Goal: Task Accomplishment & Management: Use online tool/utility

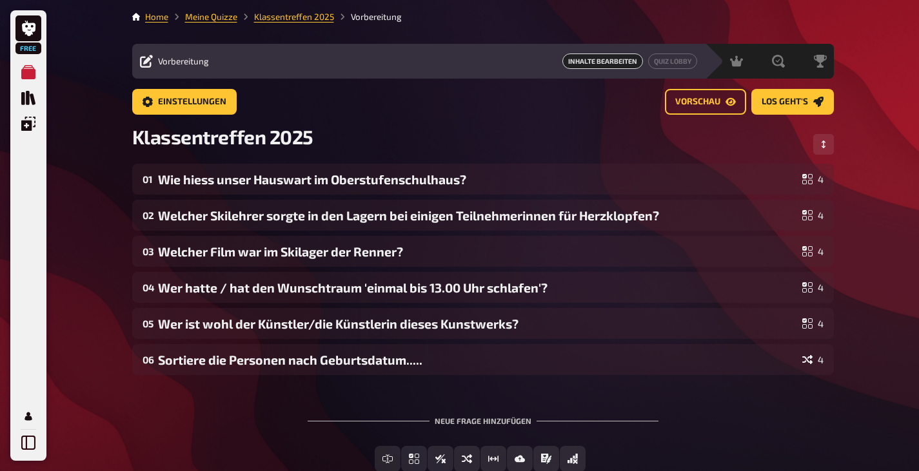
click at [480, 421] on div "Neue Frage hinzufügen" at bounding box center [483, 416] width 351 height 40
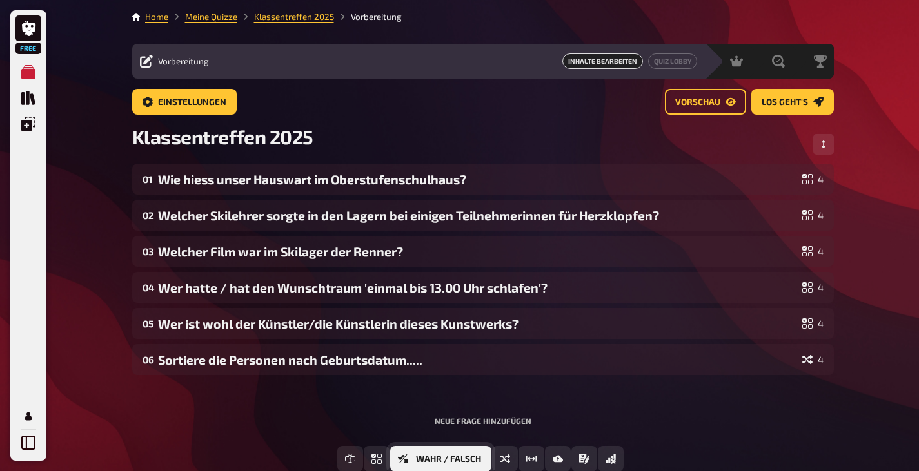
click at [471, 456] on span "Wahr / Falsch" at bounding box center [448, 459] width 65 height 9
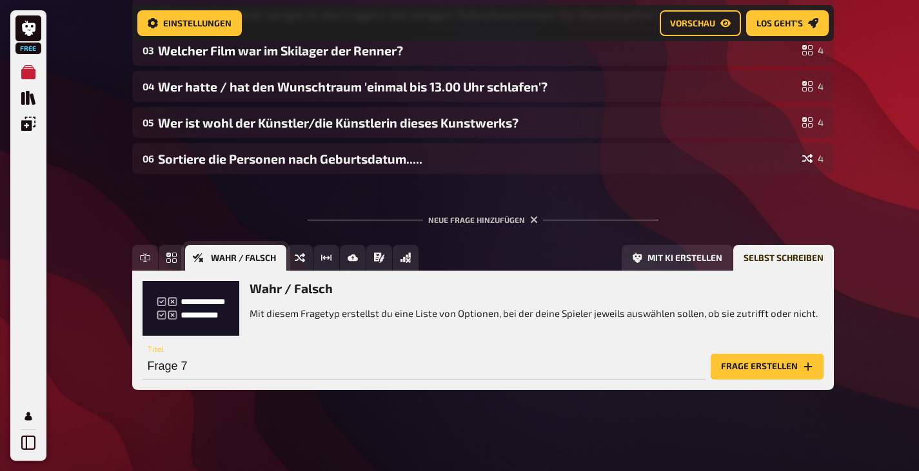
scroll to position [213, 0]
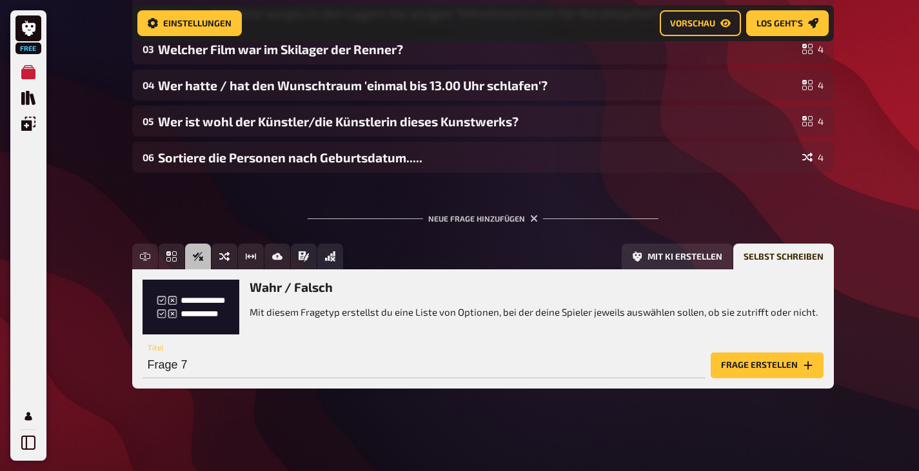
click at [250, 349] on div "Frage 7 Titel" at bounding box center [423, 359] width 563 height 39
click at [191, 356] on input "Frage 7" at bounding box center [423, 366] width 563 height 26
click at [191, 356] on input "Auf dem Schulareal der Oberstufe gab" at bounding box center [423, 366] width 563 height 26
click at [358, 367] on input "Auf dem Schulareal der Oberstufe gab" at bounding box center [423, 366] width 563 height 26
type input "Auf dem Schulareal der Oberstufe gab es einen Teich mit Fischen."
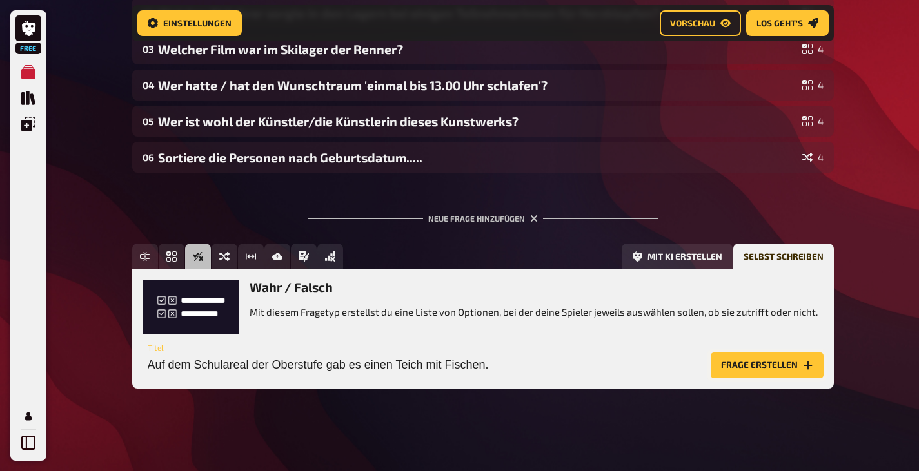
click at [745, 367] on button "Frage erstellen" at bounding box center [766, 366] width 113 height 26
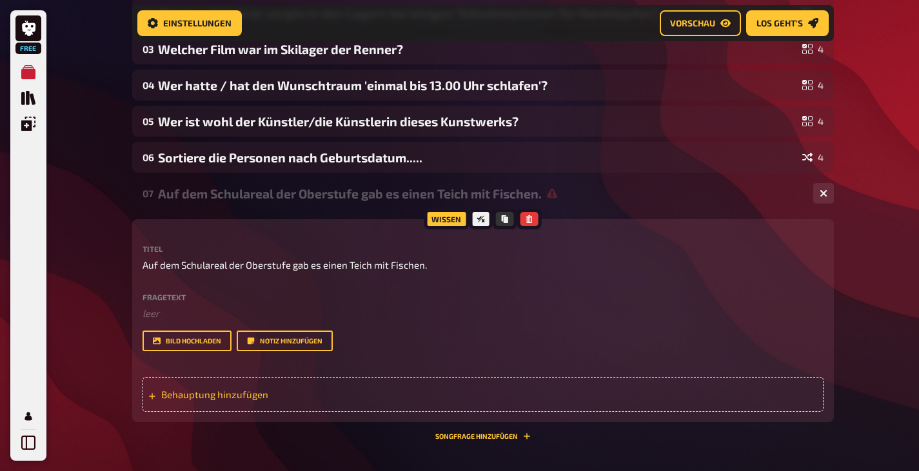
click at [535, 395] on div "Behauptung hinzufügen" at bounding box center [482, 394] width 681 height 35
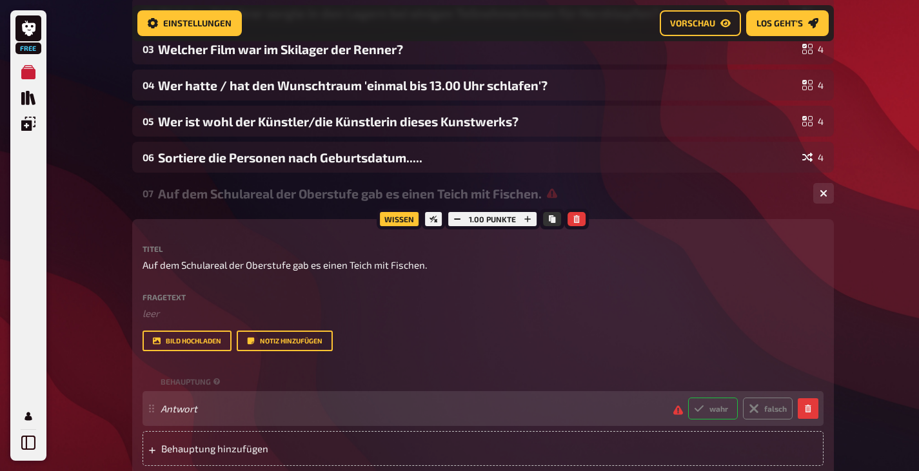
click at [696, 407] on icon at bounding box center [699, 409] width 10 height 10
click at [688, 398] on input "wahr" at bounding box center [687, 397] width 1 height 1
radio input "true"
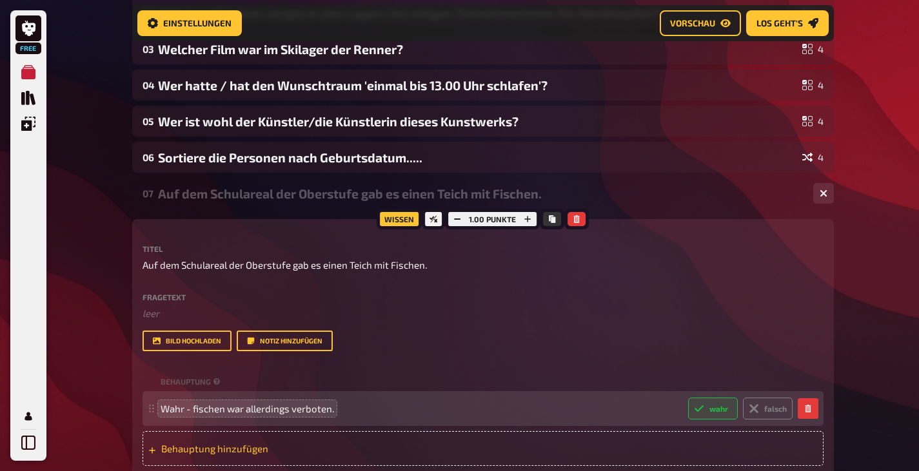
click at [170, 437] on div "Behauptung hinzufügen" at bounding box center [482, 448] width 681 height 35
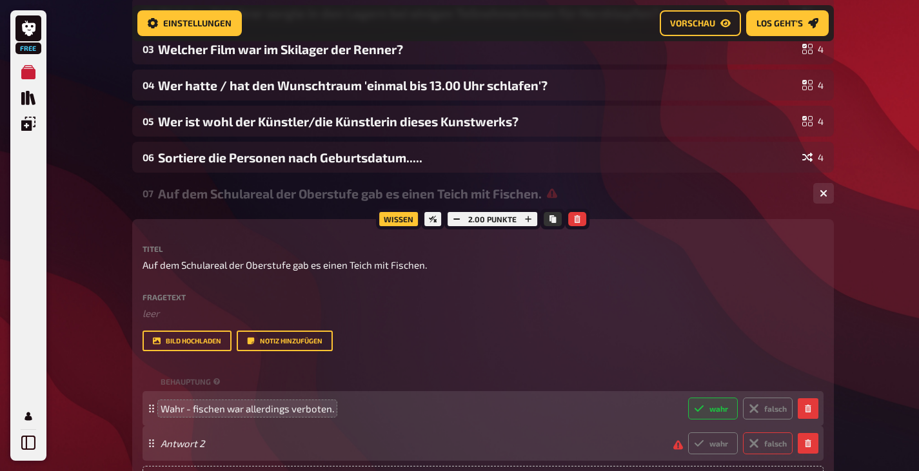
drag, startPoint x: 778, startPoint y: 446, endPoint x: 654, endPoint y: 462, distance: 125.5
click at [778, 446] on label "falsch" at bounding box center [768, 444] width 50 height 22
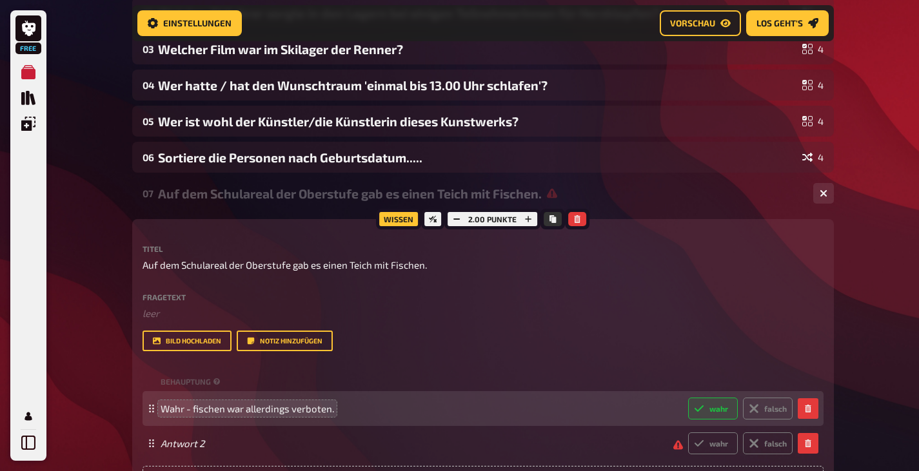
click at [688, 433] on input "falsch" at bounding box center [687, 432] width 1 height 1
radio input "true"
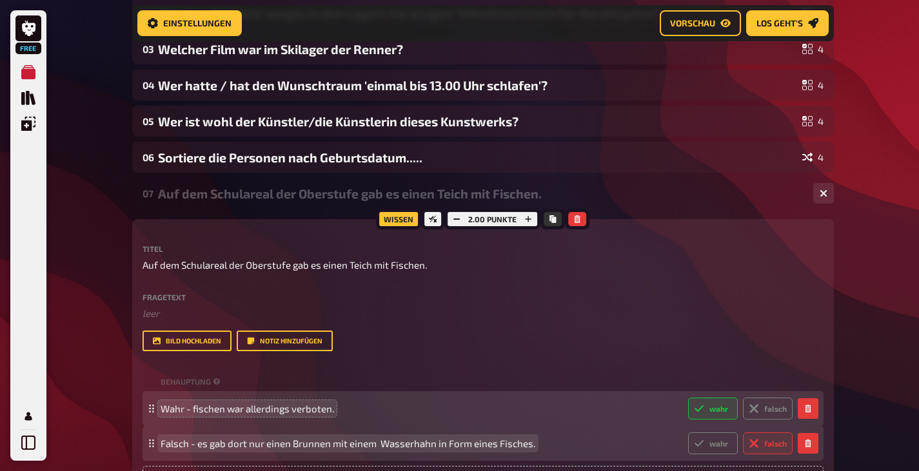
scroll to position [342, 0]
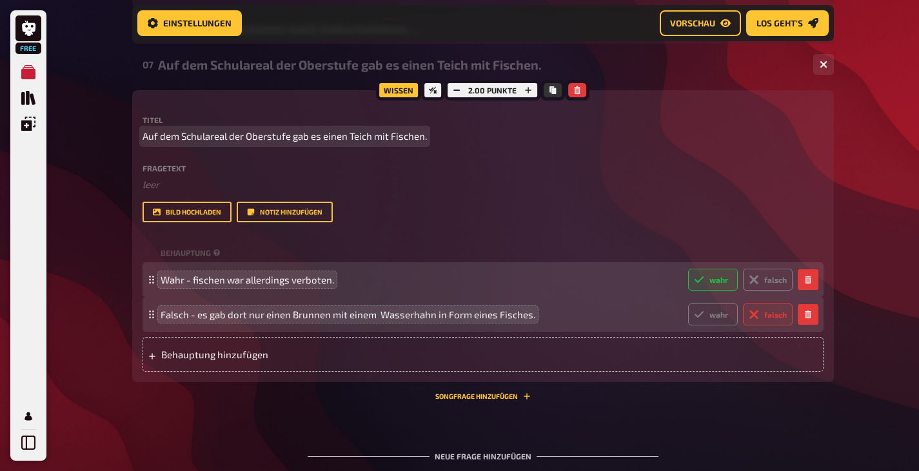
click at [434, 138] on p "Auf dem Schulareal der Oberstufe gab es einen Teich mit Fischen." at bounding box center [482, 136] width 681 height 15
drag, startPoint x: 435, startPoint y: 134, endPoint x: 198, endPoint y: 140, distance: 237.3
click at [199, 141] on p "Auf dem Schulareal der Oberstufe gab es einen Teich mit Fischen." at bounding box center [482, 136] width 681 height 15
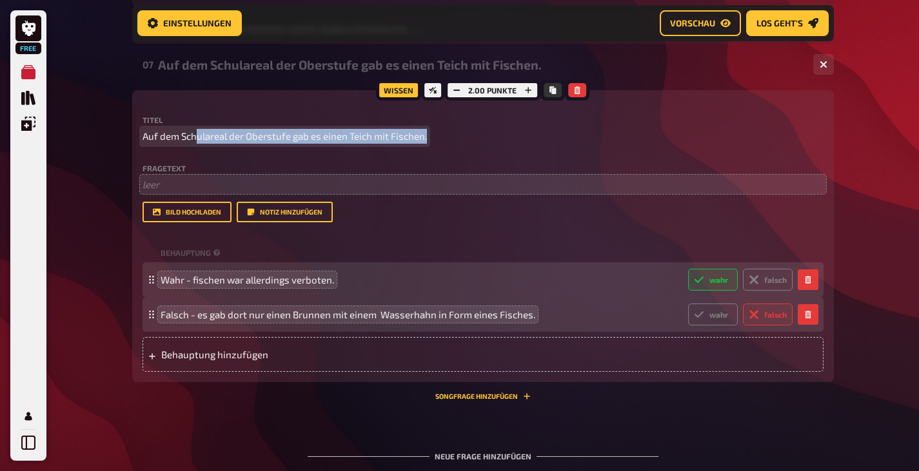
drag, startPoint x: 198, startPoint y: 140, endPoint x: 163, endPoint y: 181, distance: 53.5
click at [165, 181] on div "Titel Auf dem Schulareal der Oberstufe gab es einen Teich mit Fischen. Fragetex…" at bounding box center [482, 169] width 681 height 106
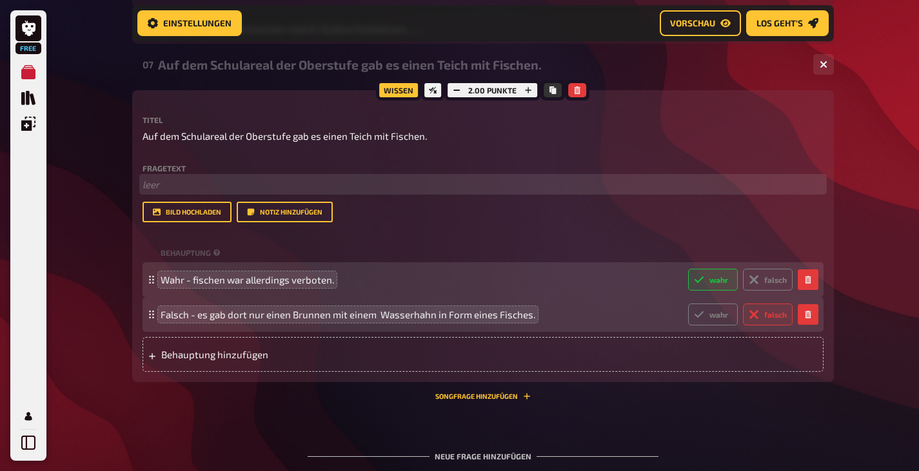
click at [164, 185] on p "﻿ leer" at bounding box center [482, 184] width 681 height 15
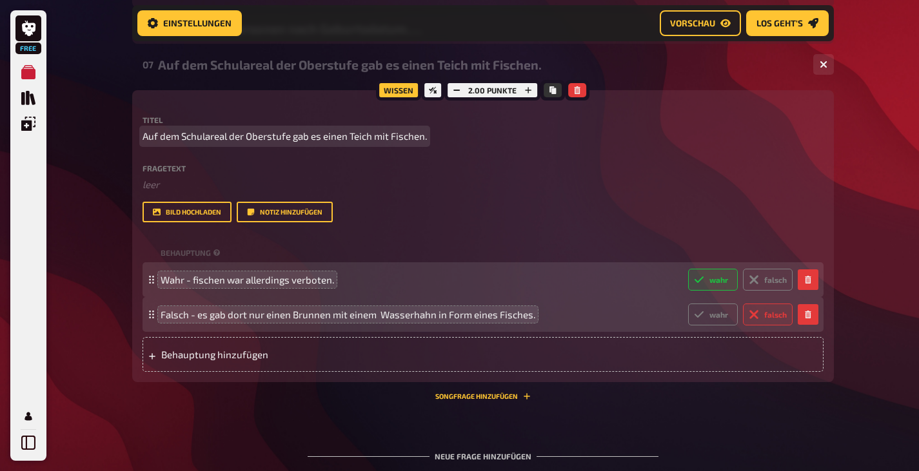
drag, startPoint x: 144, startPoint y: 135, endPoint x: 432, endPoint y: 142, distance: 288.3
click at [432, 142] on p "Auf dem Schulareal der Oberstufe gab es einen Teich mit Fischen." at bounding box center [482, 136] width 681 height 15
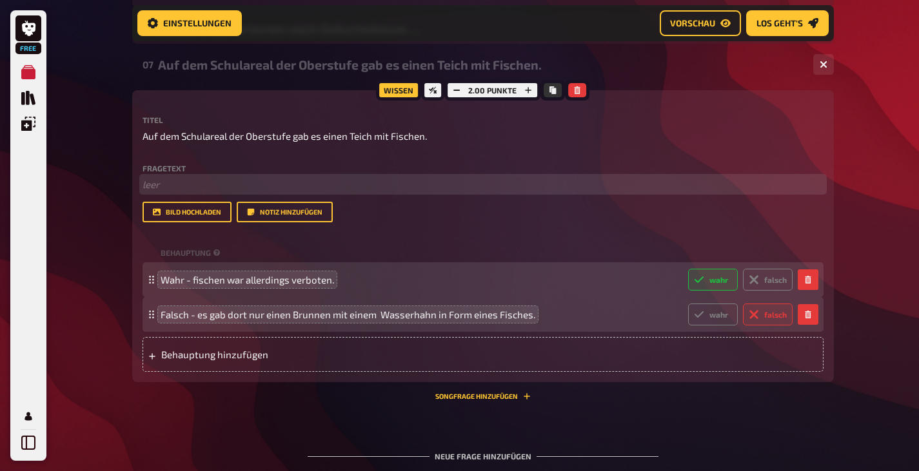
click at [186, 181] on p "﻿ leer" at bounding box center [482, 184] width 681 height 15
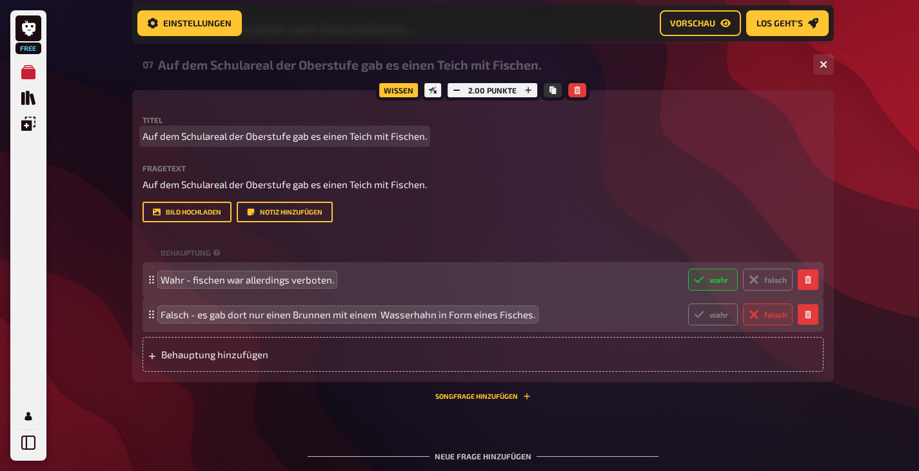
click at [429, 139] on p "Auf dem Schulareal der Oberstufe gab es einen Teich mit Fischen." at bounding box center [482, 136] width 681 height 15
drag, startPoint x: 429, startPoint y: 137, endPoint x: 237, endPoint y: 131, distance: 191.6
click at [240, 132] on p "Auf dem Schulareal der Oberstufe gab es einen Teich mit Fischen." at bounding box center [482, 136] width 681 height 15
click at [239, 130] on span "Auf dem Schulareal der Oberstufe gab es einen Teich mit Fischen." at bounding box center [284, 136] width 284 height 15
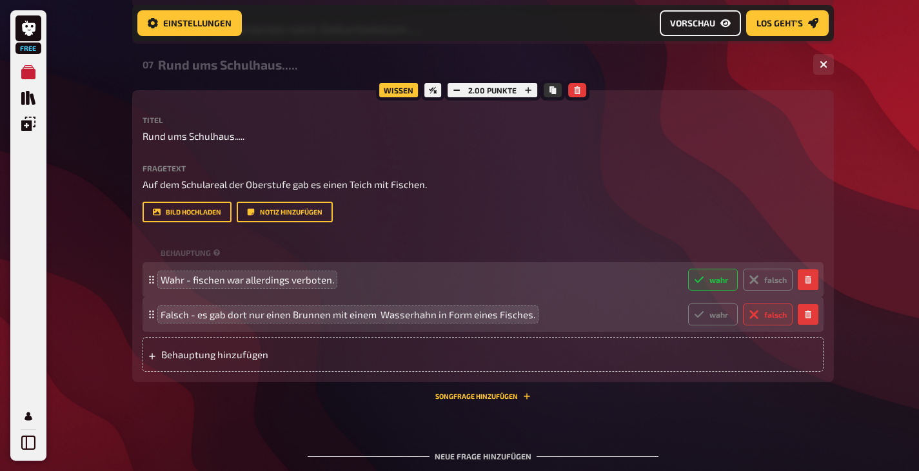
click at [700, 17] on link "Vorschau" at bounding box center [700, 23] width 81 height 26
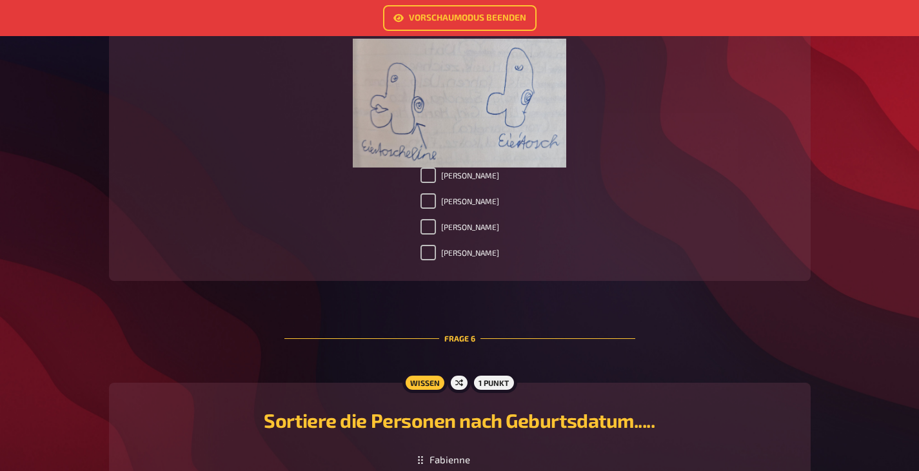
scroll to position [1870, 0]
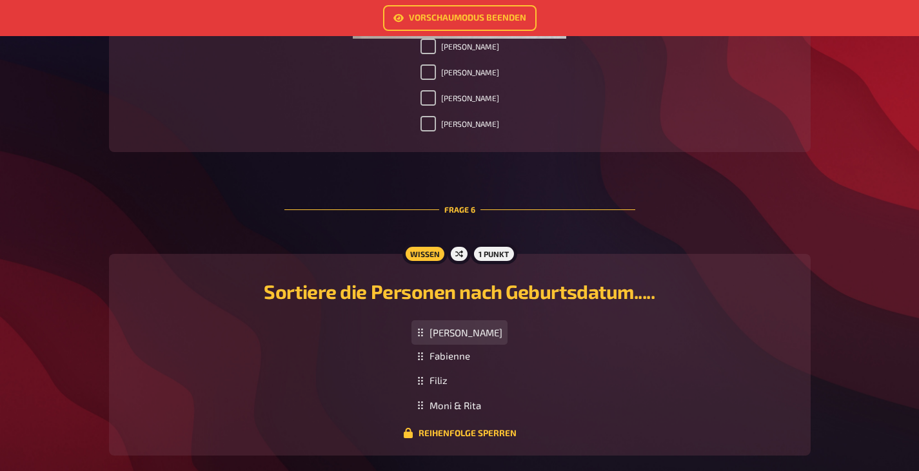
drag, startPoint x: 458, startPoint y: 365, endPoint x: 462, endPoint y: 342, distance: 23.5
click at [462, 342] on div "[PERSON_NAME]" at bounding box center [459, 332] width 96 height 25
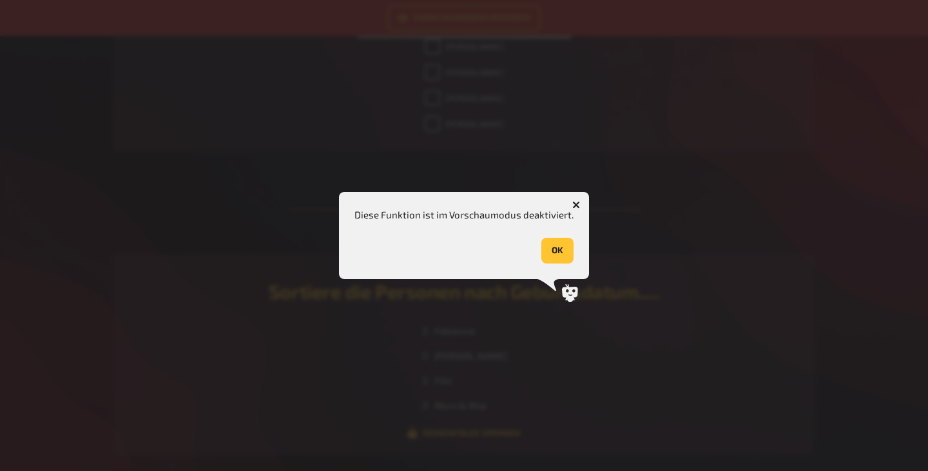
click at [554, 248] on button "OK" at bounding box center [558, 251] width 32 height 26
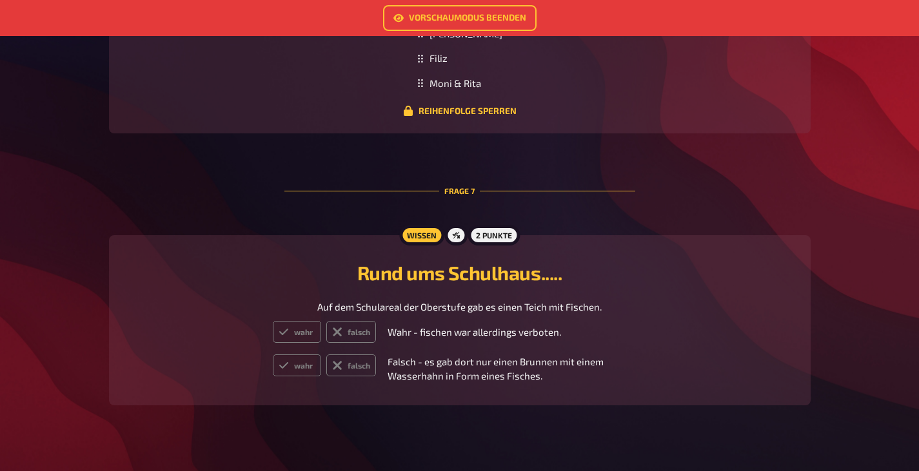
scroll to position [2211, 0]
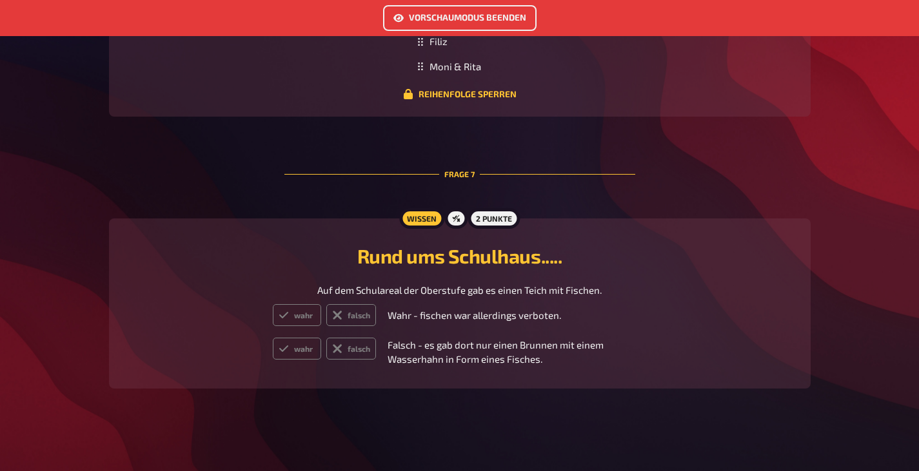
click at [498, 22] on link "Vorschaumodus beenden" at bounding box center [459, 18] width 153 height 26
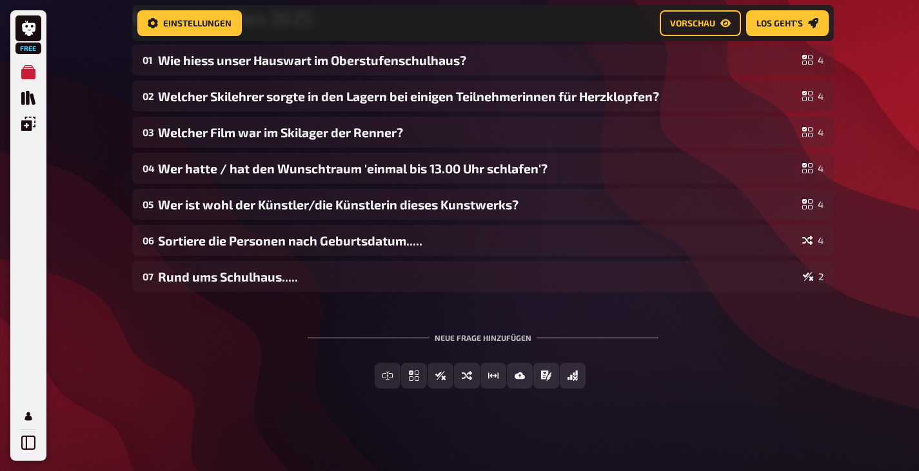
scroll to position [130, 0]
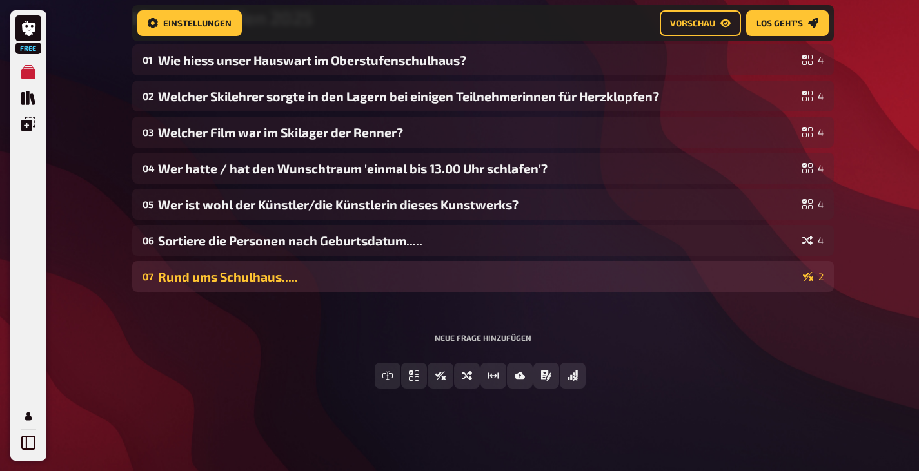
click at [256, 280] on div "Rund ums Schulhaus....." at bounding box center [478, 276] width 640 height 15
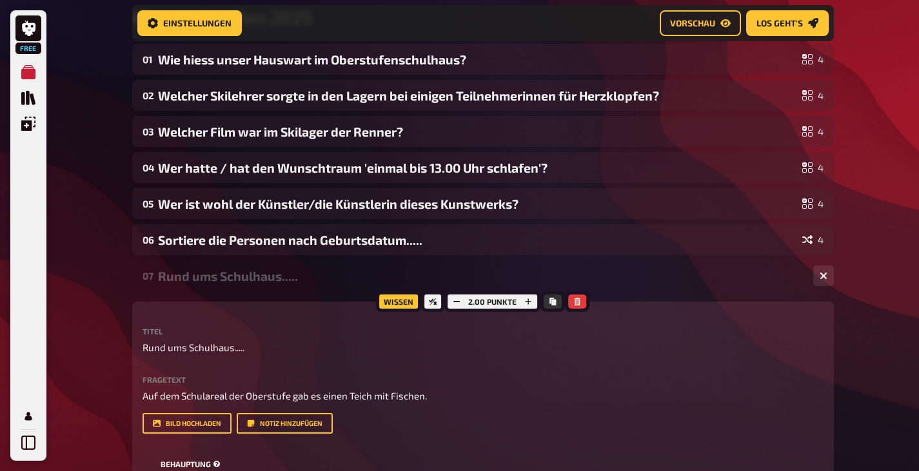
scroll to position [259, 0]
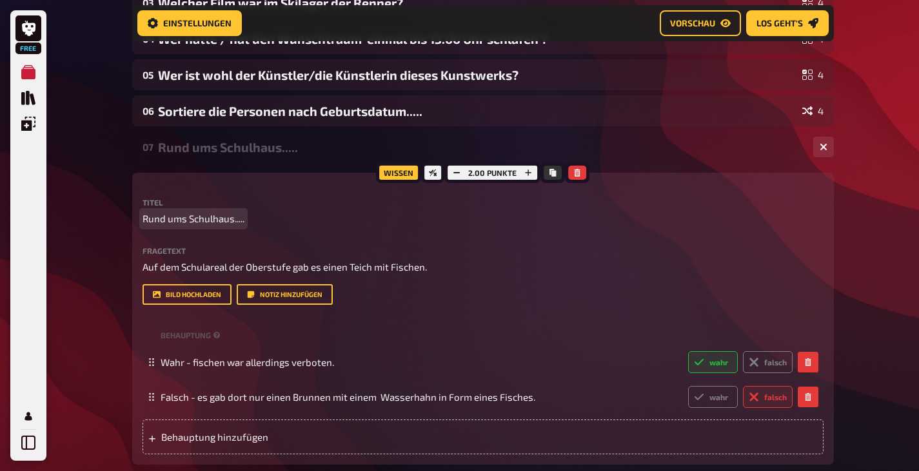
click at [224, 222] on span "Rund ums Schulhaus....." at bounding box center [193, 218] width 102 height 15
drag, startPoint x: 242, startPoint y: 219, endPoint x: 135, endPoint y: 215, distance: 107.7
click at [135, 215] on div "Wissen 2.00 Punkte Titel Rund ums Schulhaus..... Fragetext Auf dem Schulareal d…" at bounding box center [482, 319] width 701 height 292
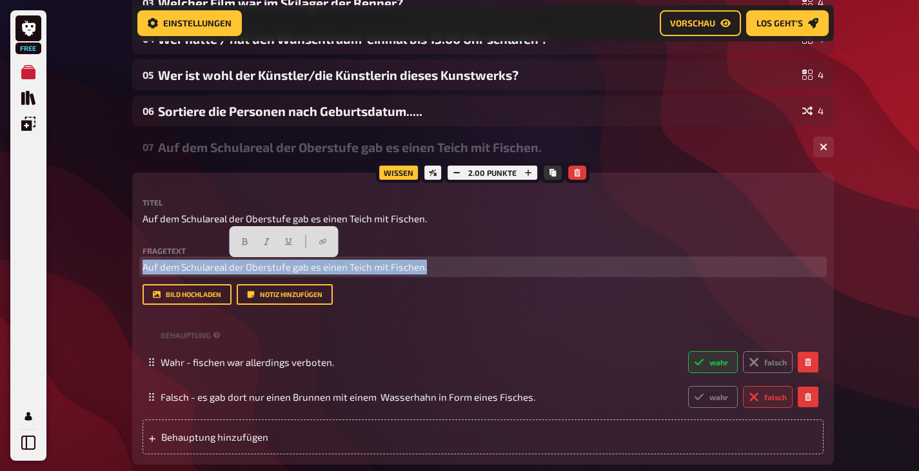
drag, startPoint x: 432, startPoint y: 269, endPoint x: 112, endPoint y: 281, distance: 320.0
click at [112, 281] on div "Free Meine Quizze Quiz Sammlung Einblendungen Mein Konto Home Meine Quizze Klas…" at bounding box center [459, 207] width 919 height 932
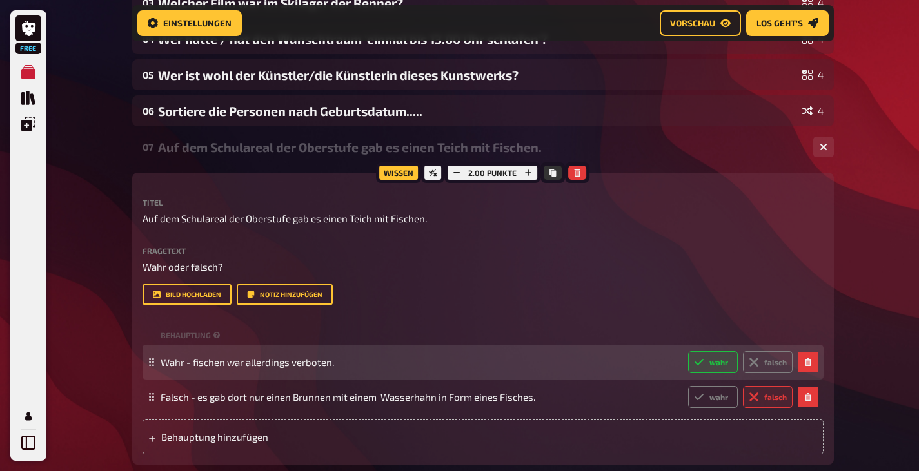
click at [146, 360] on div "Wahr - fischen war allerdings verboten. wahr falsch" at bounding box center [482, 362] width 681 height 35
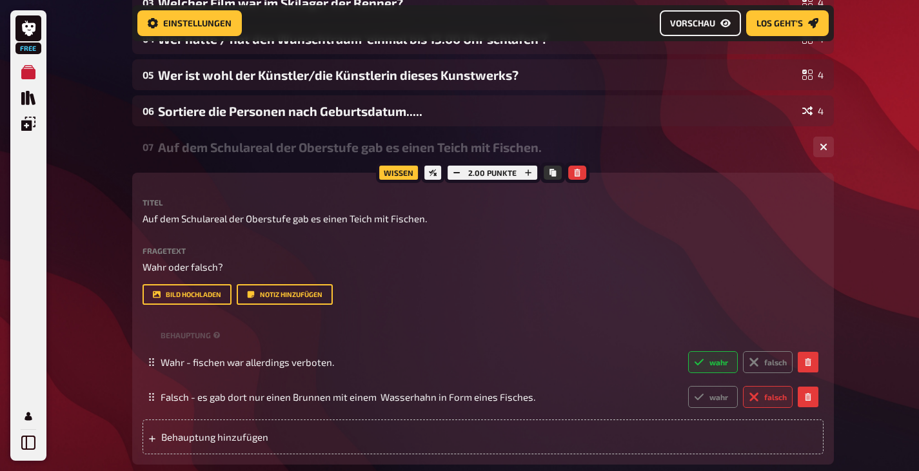
click at [694, 21] on span "Vorschau" at bounding box center [692, 23] width 45 height 9
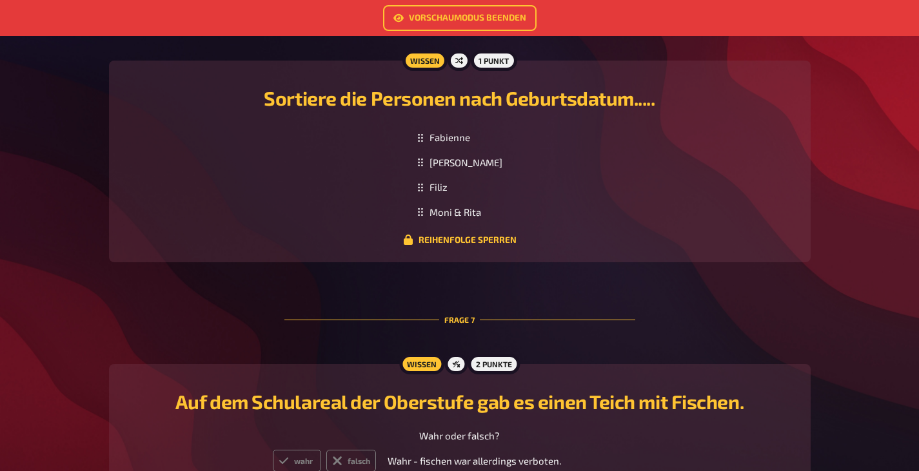
scroll to position [2211, 0]
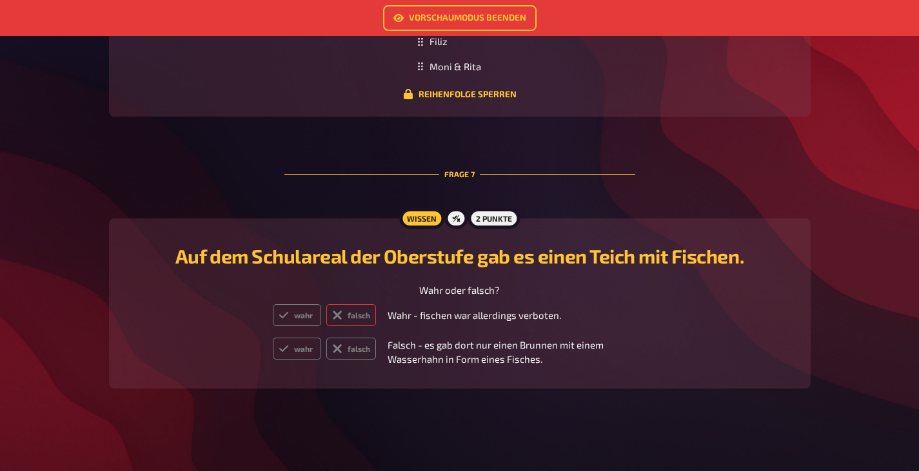
click at [353, 324] on label "falsch" at bounding box center [351, 315] width 50 height 22
click at [273, 304] on input "falsch" at bounding box center [272, 304] width 1 height 1
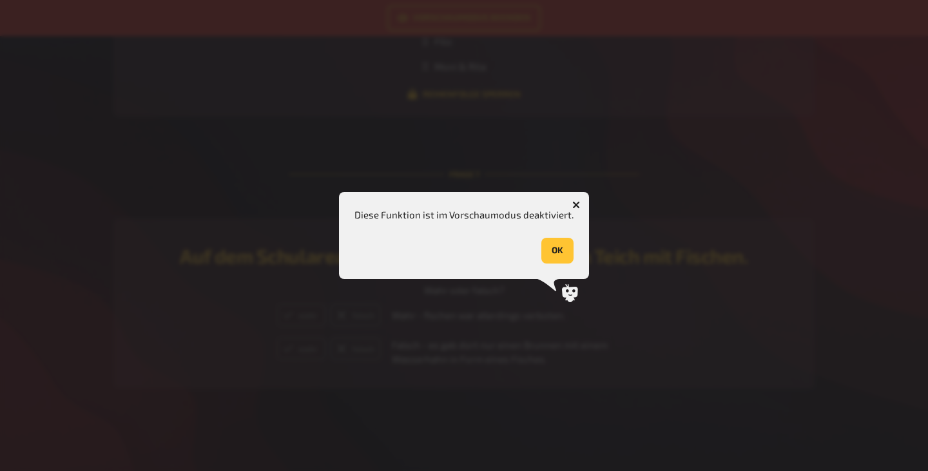
click at [577, 202] on icon "button" at bounding box center [577, 205] width 12 height 12
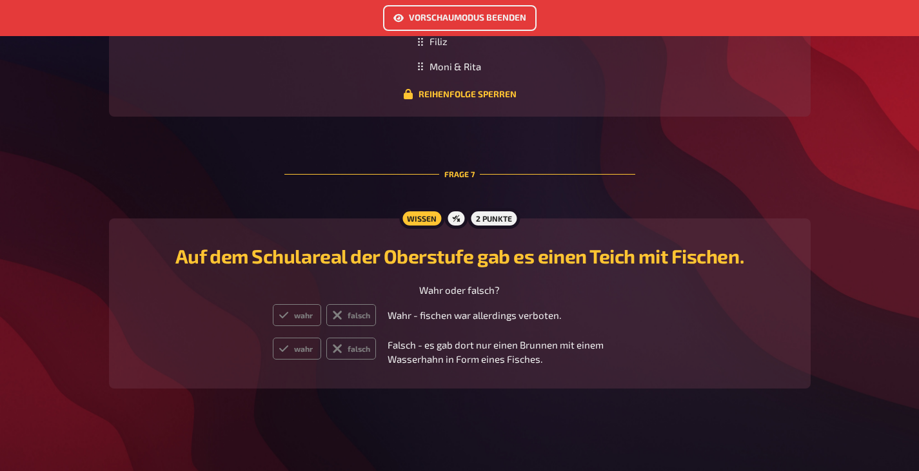
click at [489, 20] on link "Vorschaumodus beenden" at bounding box center [459, 18] width 153 height 26
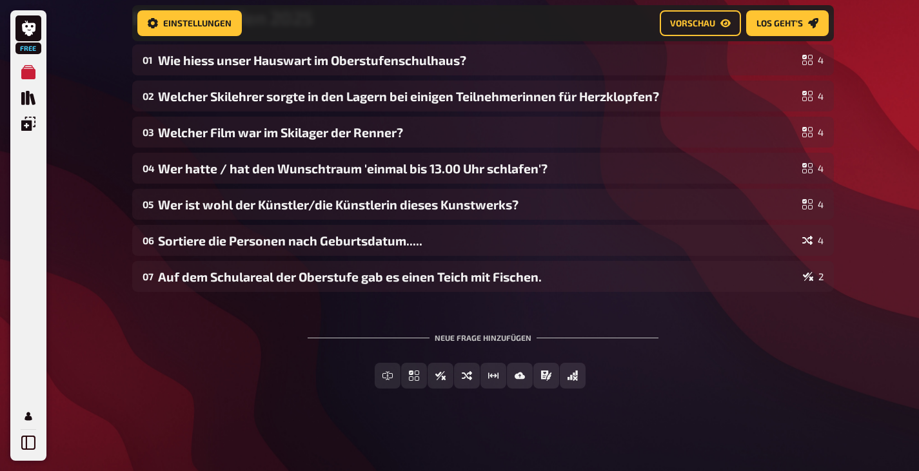
scroll to position [130, 0]
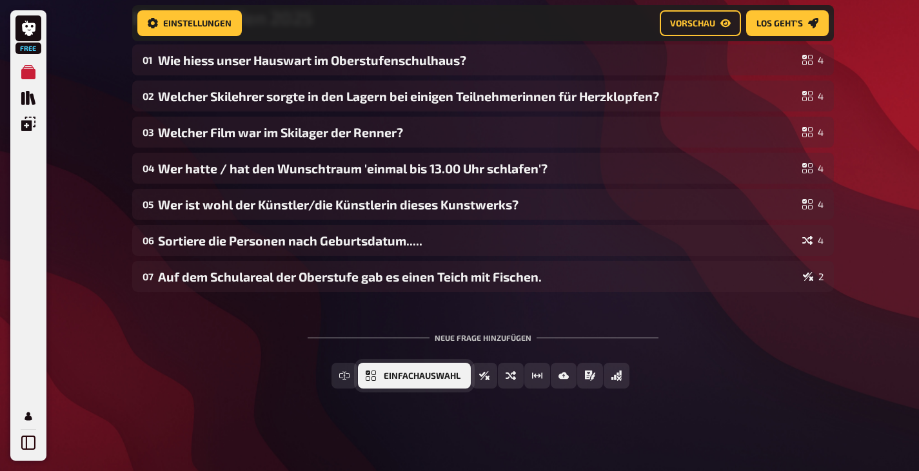
click at [448, 377] on span "Einfachauswahl" at bounding box center [422, 376] width 77 height 9
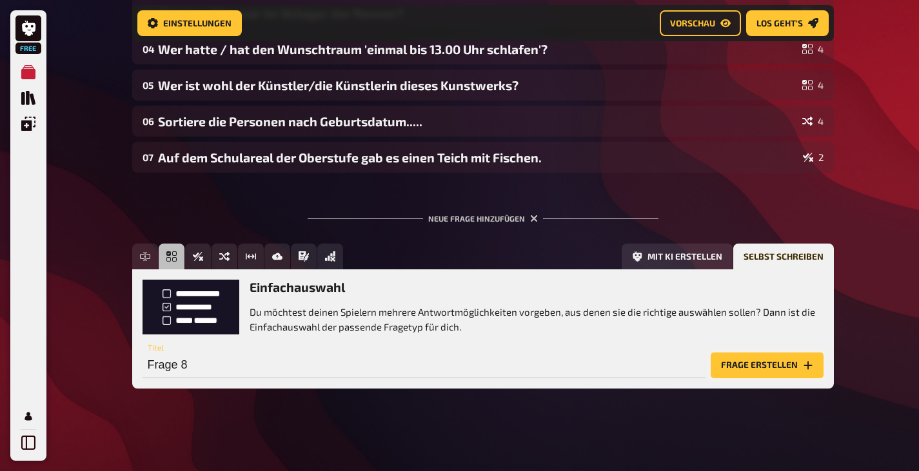
click at [753, 362] on button "Frage erstellen" at bounding box center [766, 366] width 113 height 26
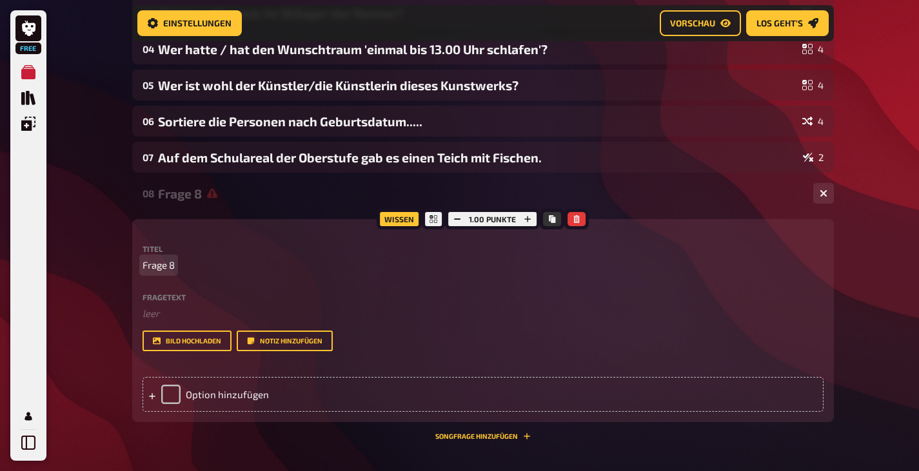
click at [181, 264] on p "Frage 8" at bounding box center [482, 265] width 681 height 15
click at [199, 390] on div "Option hinzufügen" at bounding box center [482, 394] width 681 height 35
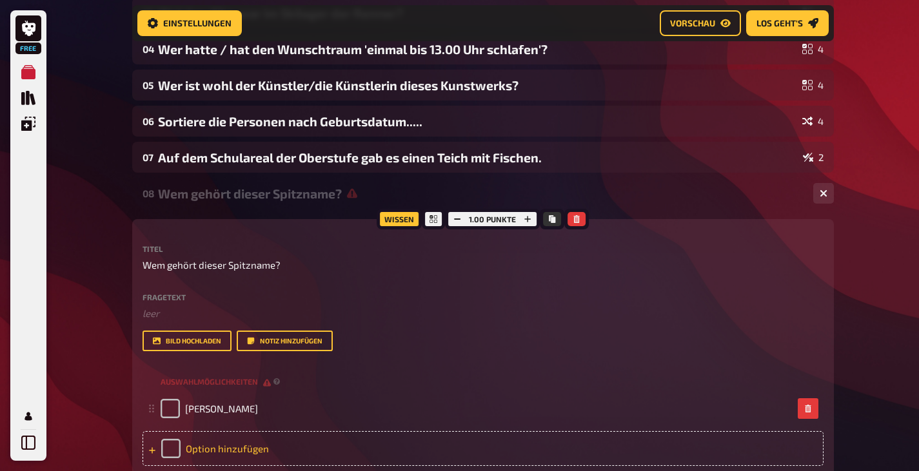
click at [218, 446] on div "Option hinzufügen" at bounding box center [482, 448] width 681 height 35
click at [218, 446] on span "Option 2" at bounding box center [203, 444] width 37 height 12
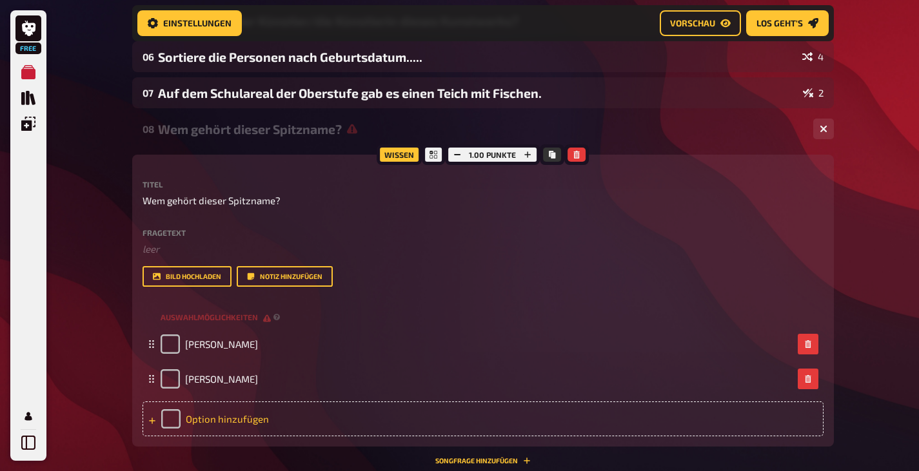
click at [250, 418] on div "Option hinzufügen" at bounding box center [482, 419] width 681 height 35
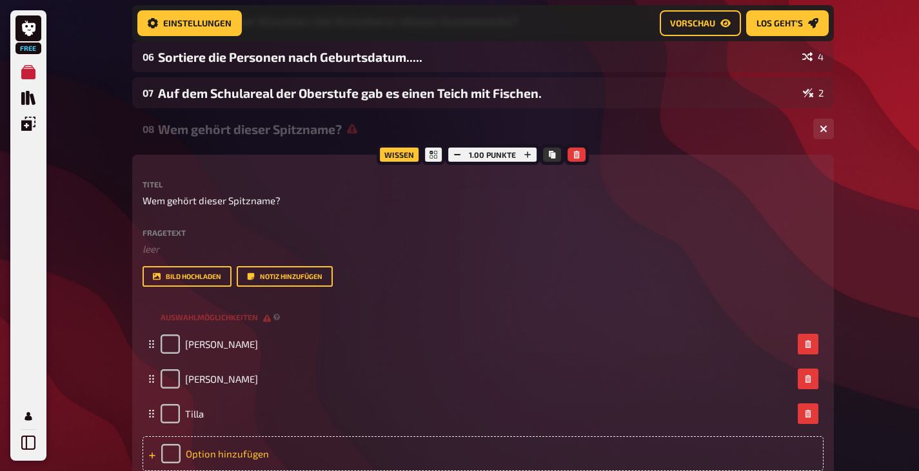
click at [248, 449] on div "Option hinzufügen" at bounding box center [482, 453] width 681 height 35
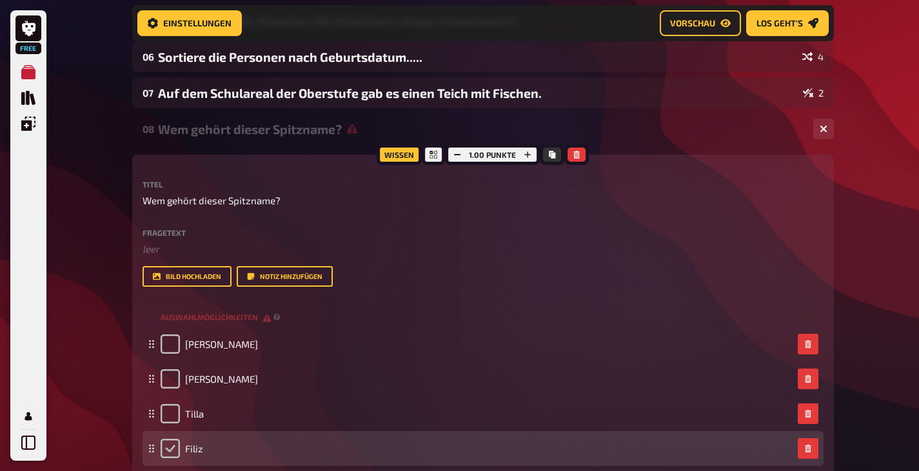
click at [173, 449] on input "checkbox" at bounding box center [170, 448] width 19 height 19
checkbox input "true"
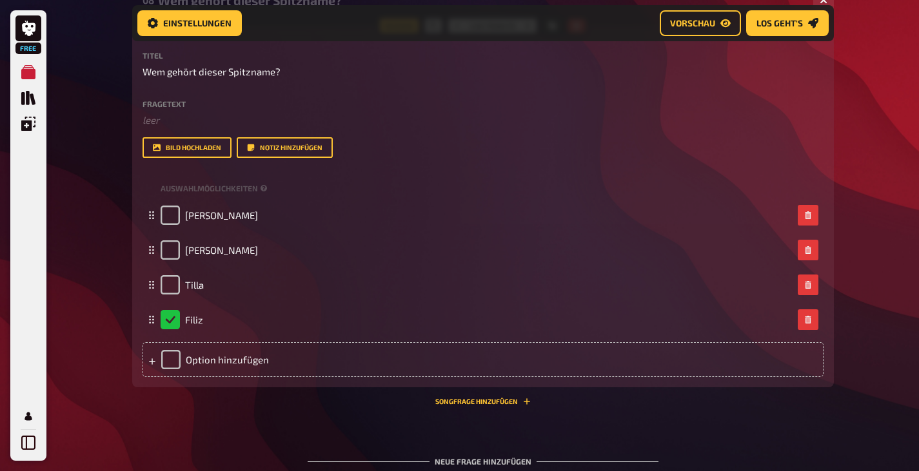
scroll to position [567, 0]
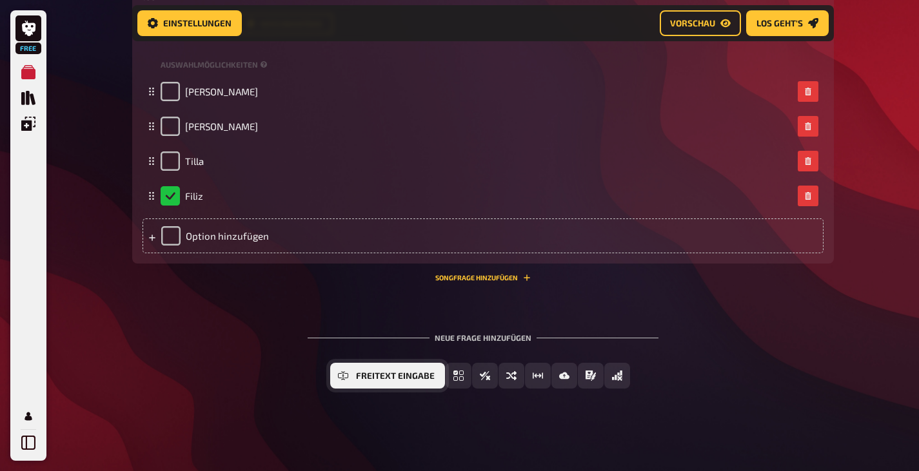
click at [385, 371] on button "Freitext Eingabe" at bounding box center [387, 376] width 115 height 26
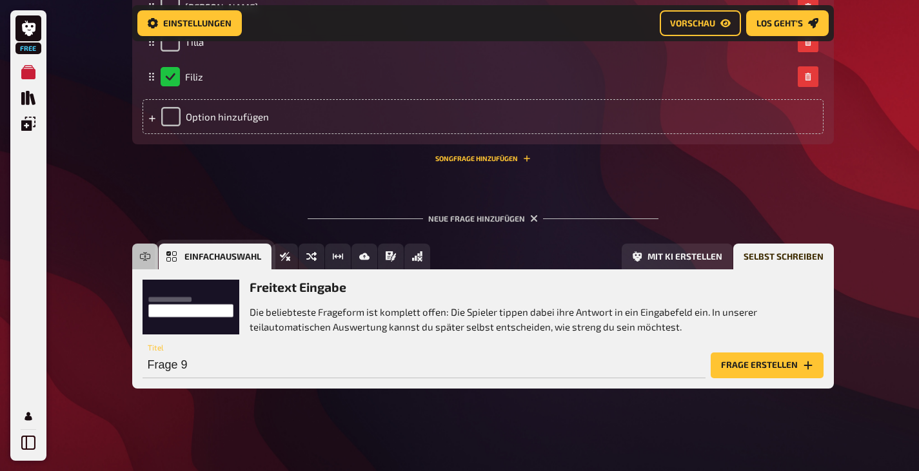
click at [177, 258] on button "Einfachauswahl" at bounding box center [215, 257] width 113 height 26
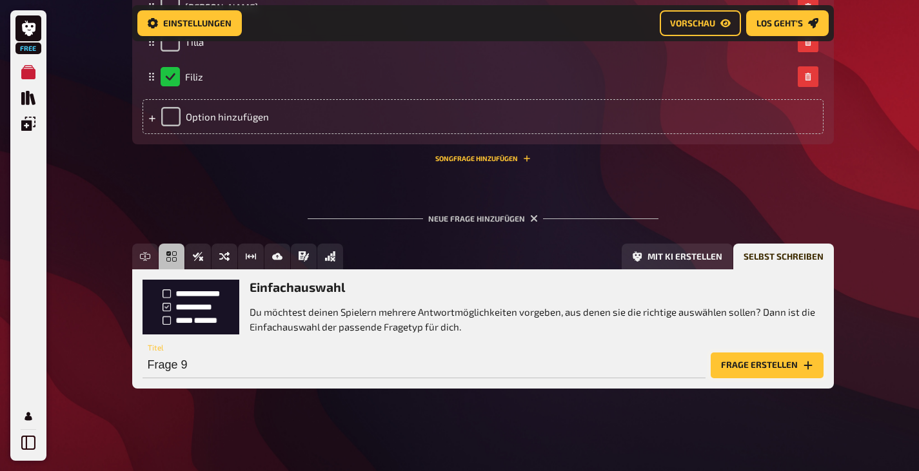
click at [781, 360] on button "Frage erstellen" at bounding box center [766, 366] width 113 height 26
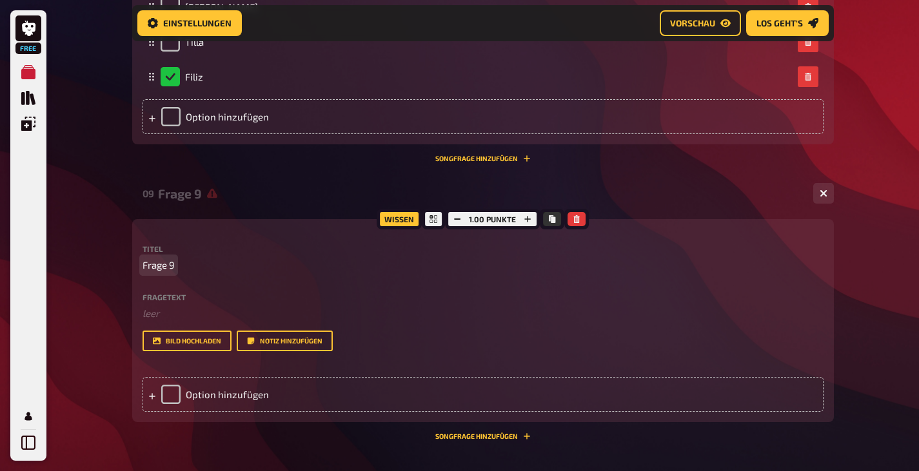
click at [161, 260] on span "Frage 9" at bounding box center [158, 265] width 32 height 15
drag, startPoint x: 179, startPoint y: 265, endPoint x: 128, endPoint y: 270, distance: 51.8
click at [182, 265] on p "Frage 9" at bounding box center [482, 265] width 681 height 15
click at [170, 266] on span "Frage 9" at bounding box center [158, 265] width 32 height 15
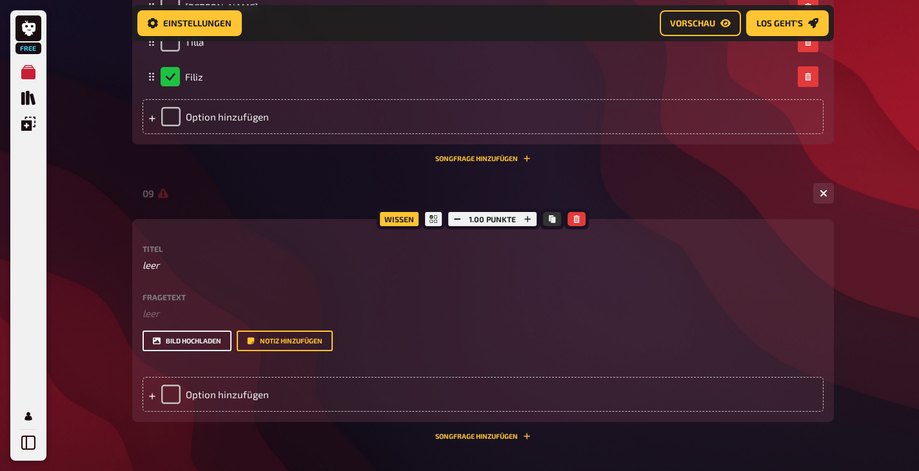
click at [191, 341] on button "Bild hochladen" at bounding box center [186, 341] width 89 height 21
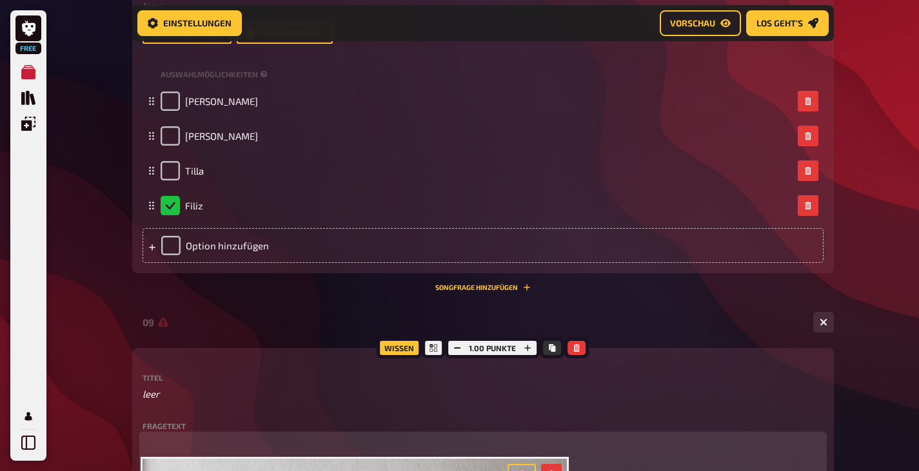
scroll to position [750, 0]
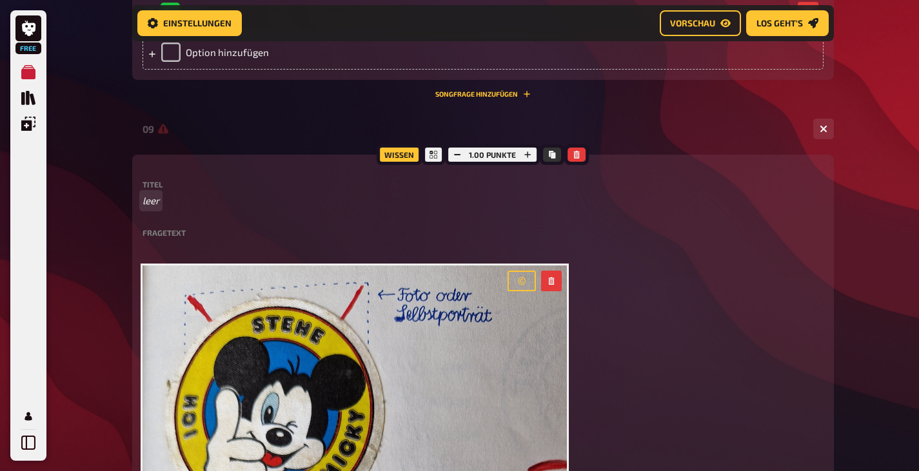
click at [175, 205] on p "leer" at bounding box center [482, 200] width 681 height 15
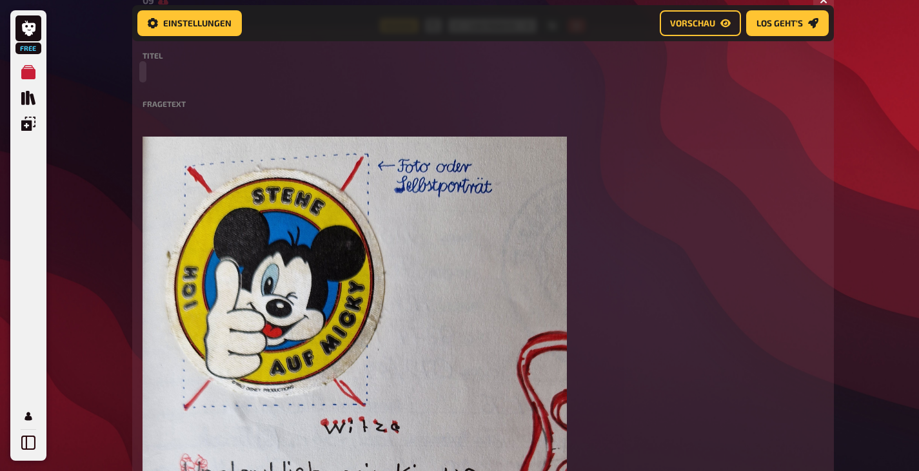
scroll to position [814, 0]
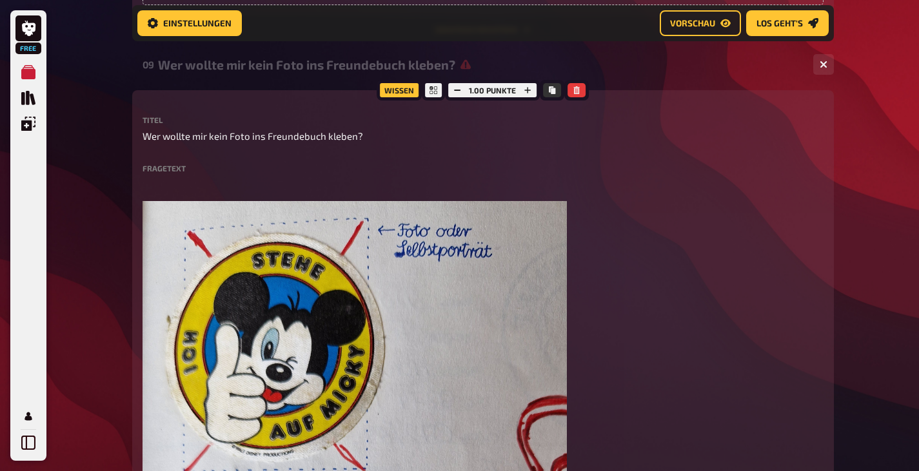
click at [790, 117] on label "Titel" at bounding box center [482, 120] width 681 height 8
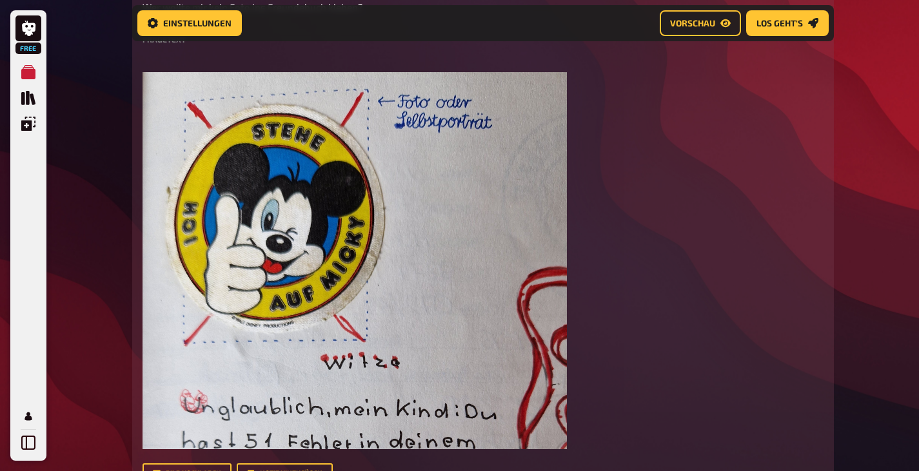
scroll to position [1137, 0]
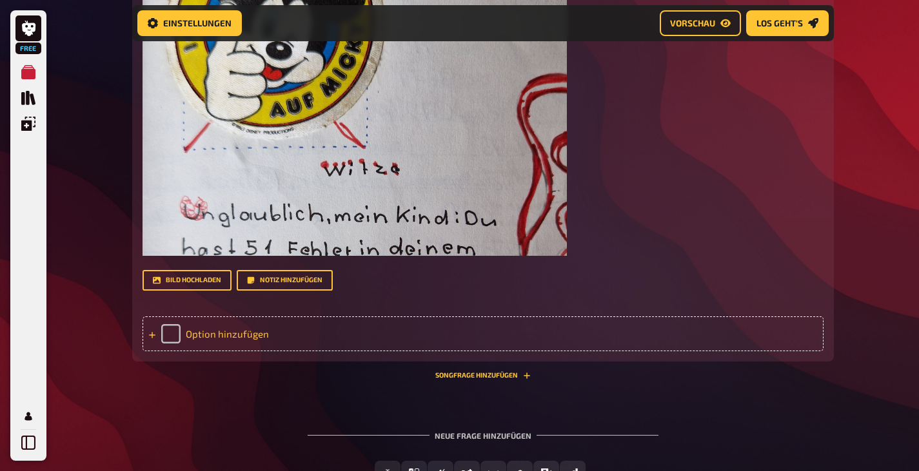
click at [224, 334] on div "Option hinzufügen" at bounding box center [482, 334] width 681 height 35
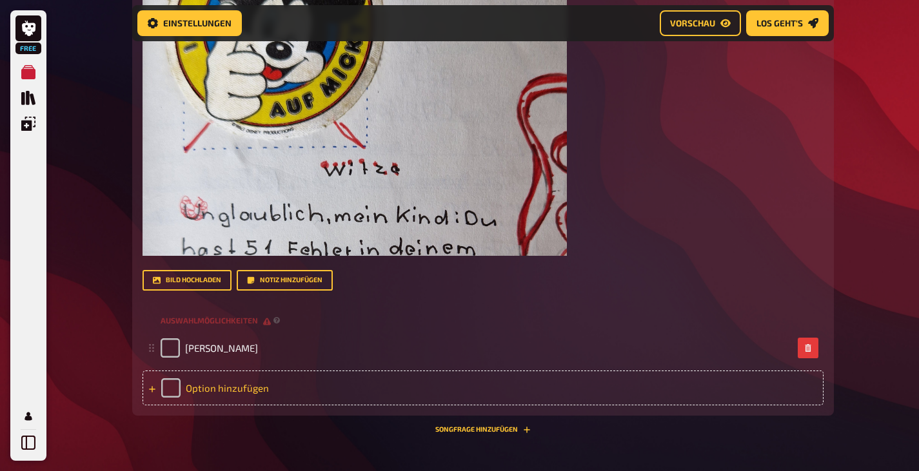
click at [210, 380] on div "Option hinzufügen" at bounding box center [482, 388] width 681 height 35
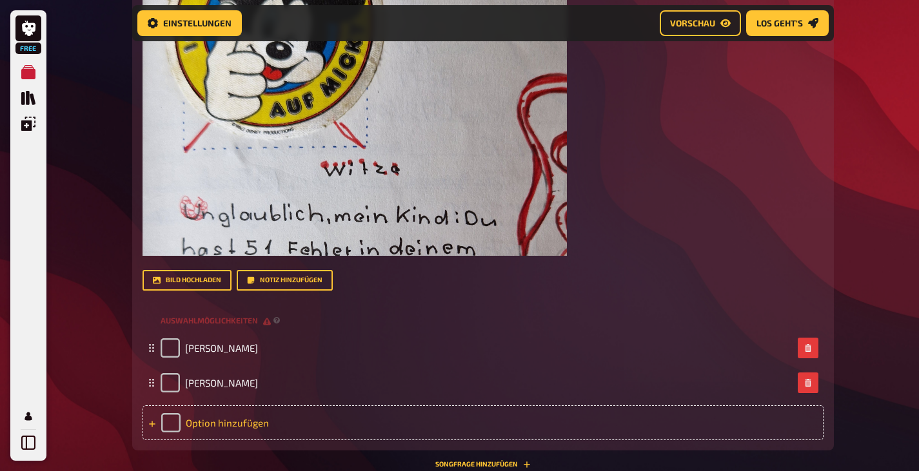
click at [232, 421] on div "Option hinzufügen" at bounding box center [482, 423] width 681 height 35
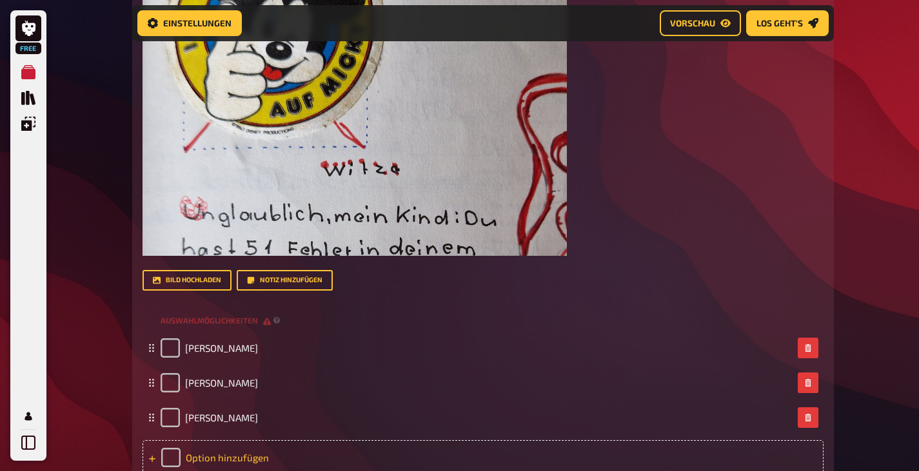
click at [210, 453] on div "Option hinzufügen" at bounding box center [482, 457] width 681 height 35
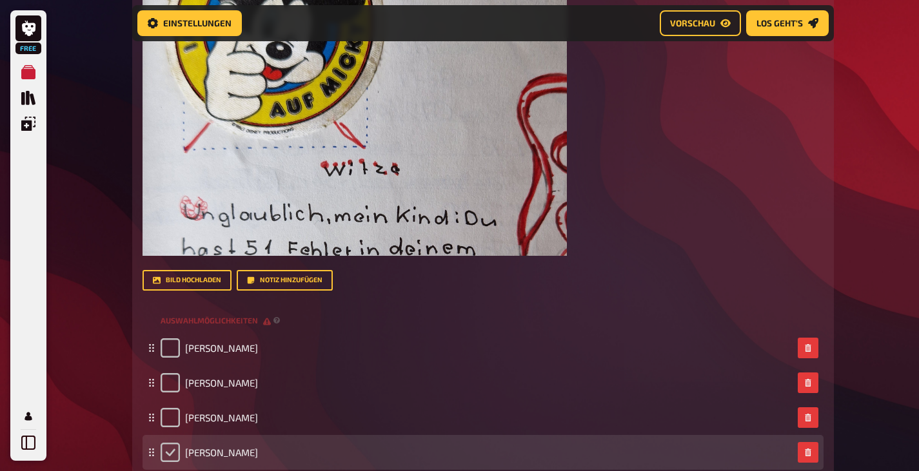
click at [175, 453] on input "checkbox" at bounding box center [170, 452] width 19 height 19
checkbox input "true"
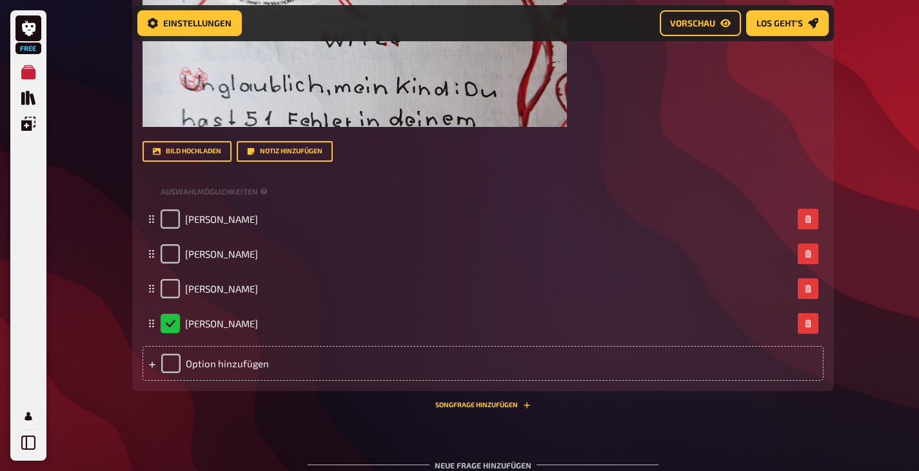
scroll to position [1393, 0]
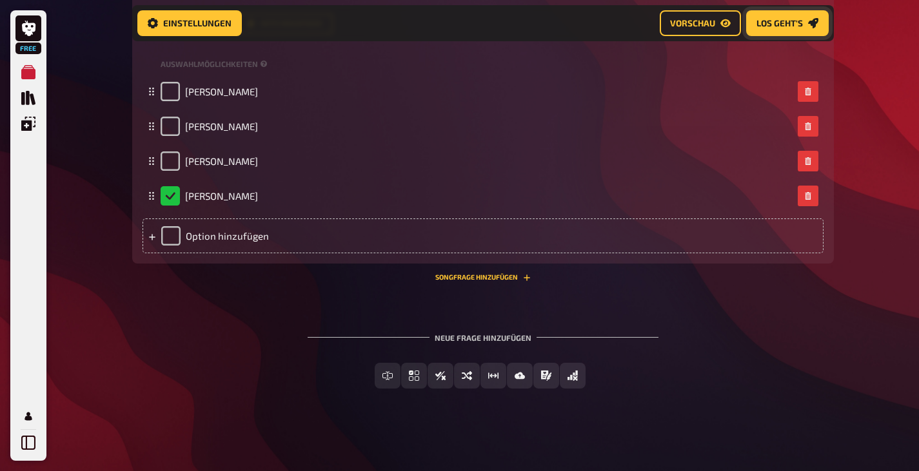
click at [801, 24] on span "Los geht's" at bounding box center [779, 23] width 46 height 9
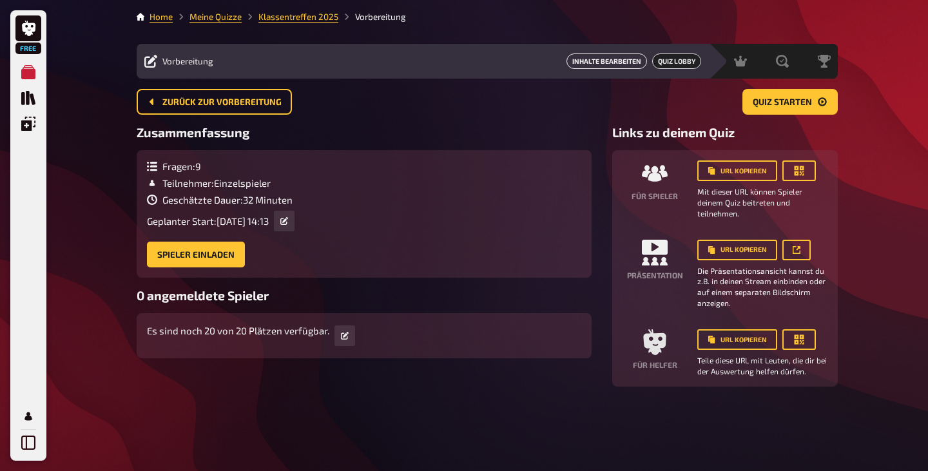
click at [583, 60] on link "Inhalte Bearbeiten" at bounding box center [607, 61] width 81 height 15
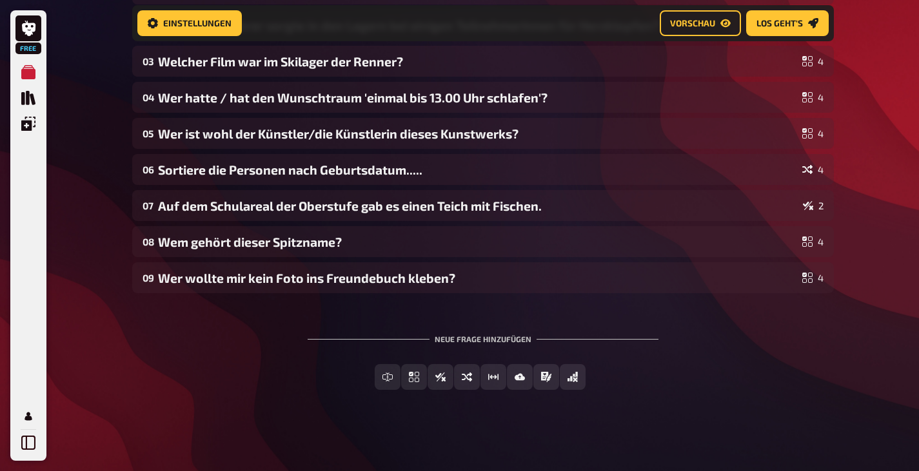
scroll to position [202, 0]
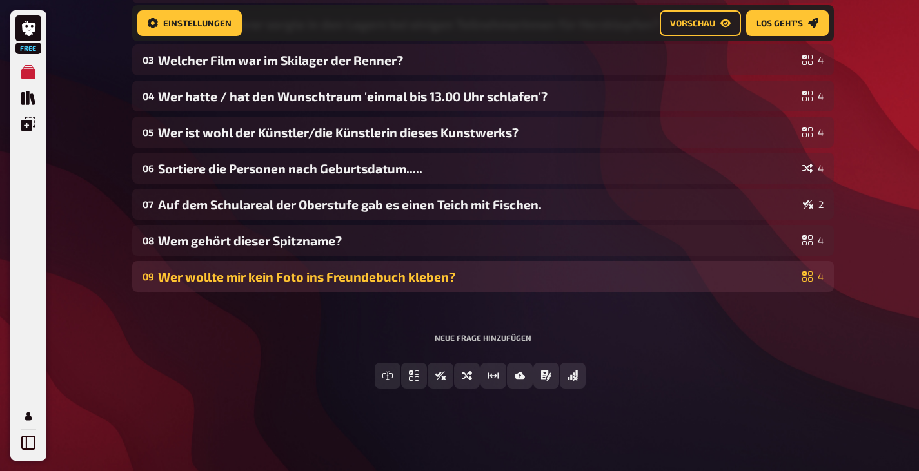
click at [296, 279] on div "Wer wollte mir kein Foto ins Freundebuch kleben?" at bounding box center [477, 276] width 639 height 15
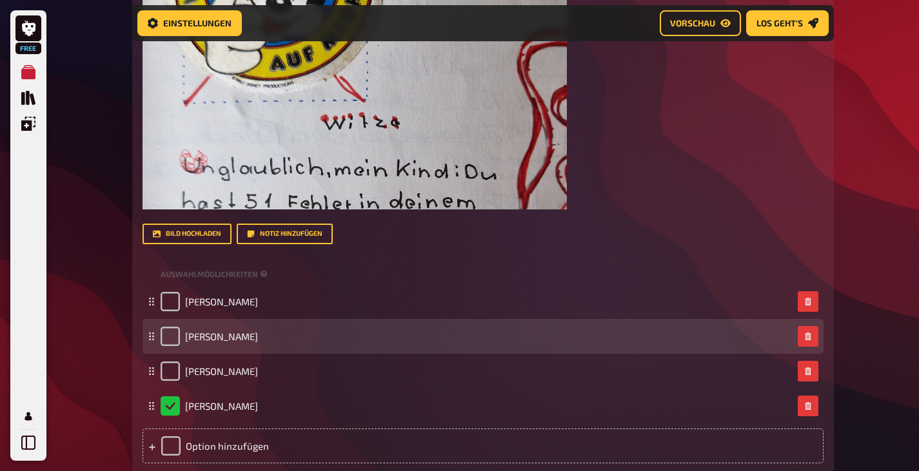
scroll to position [993, 0]
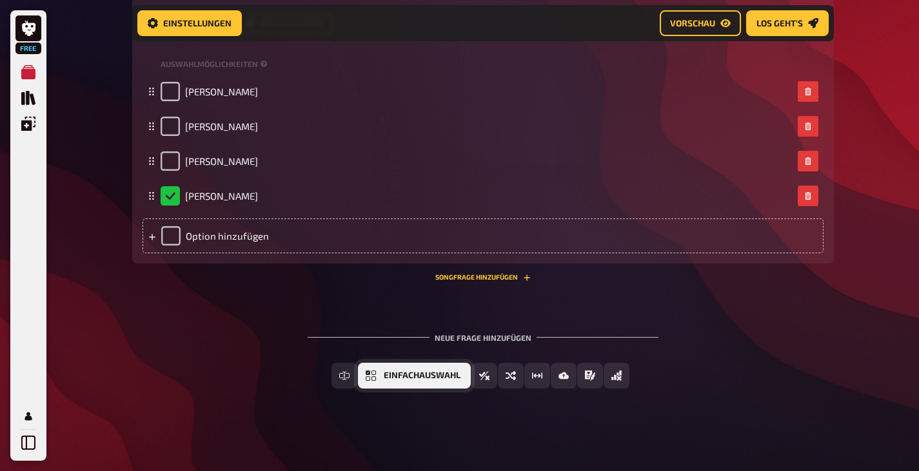
click at [386, 377] on span "Einfachauswahl" at bounding box center [422, 375] width 77 height 9
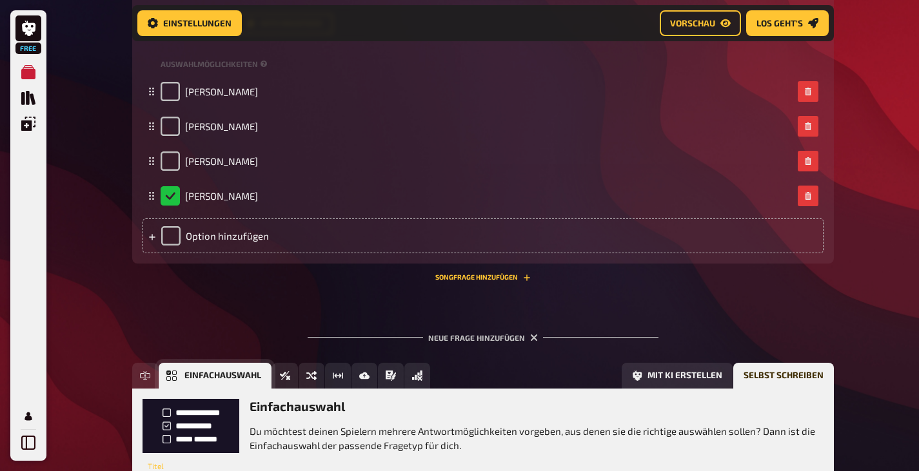
scroll to position [1112, 0]
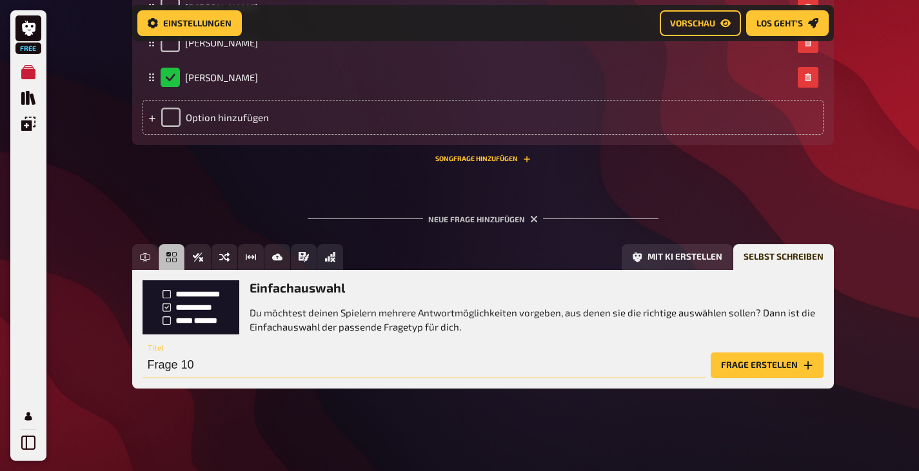
click at [259, 367] on input "Frage 10" at bounding box center [423, 366] width 563 height 26
type input "Wohin wollte Karin"
click at [730, 364] on button "Frage erstellen" at bounding box center [766, 366] width 113 height 26
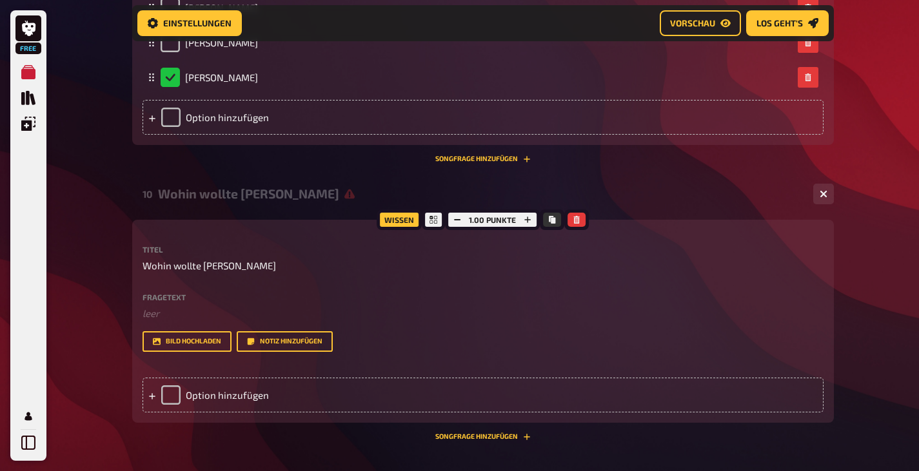
scroll to position [1240, 0]
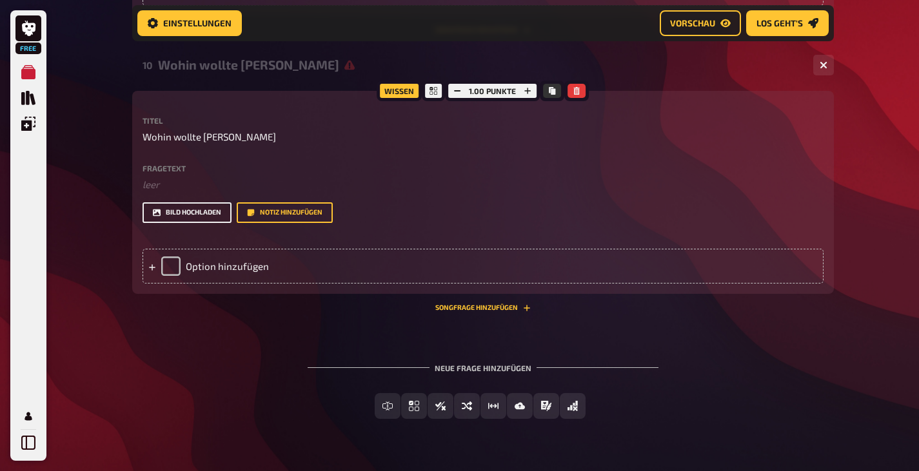
click at [206, 210] on button "Bild hochladen" at bounding box center [186, 212] width 89 height 21
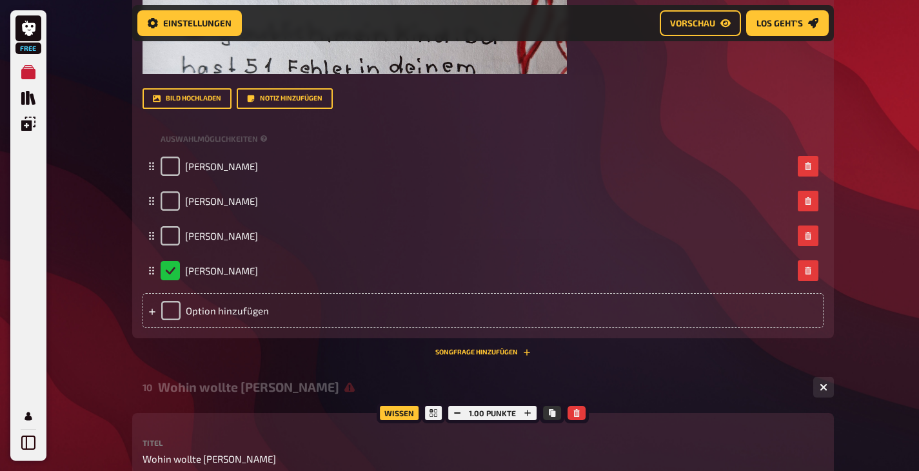
scroll to position [1112, 0]
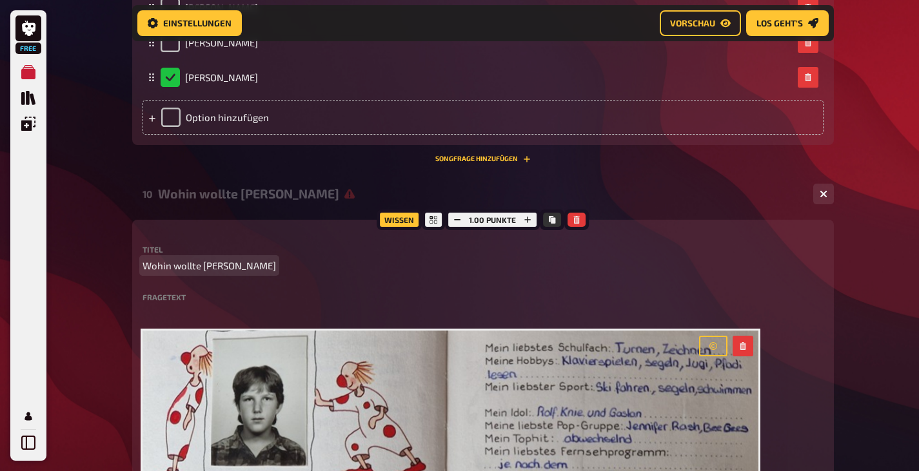
click at [239, 262] on p "Wohin wollte Karin" at bounding box center [482, 266] width 681 height 15
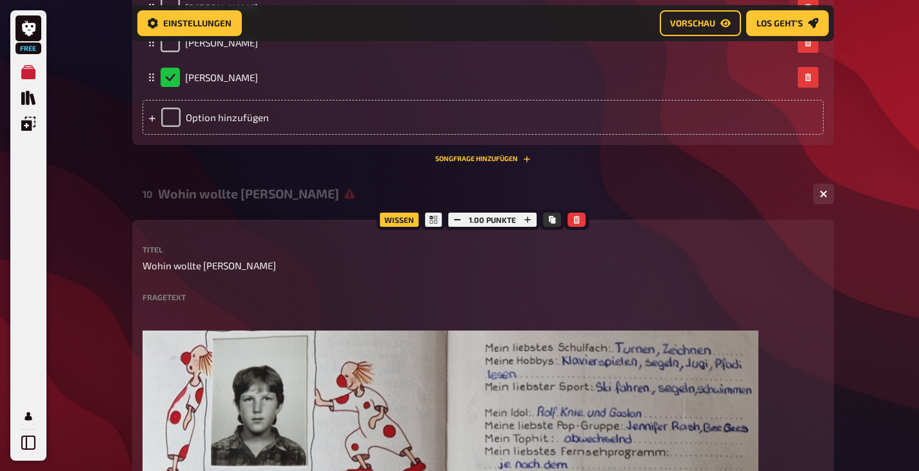
drag, startPoint x: 228, startPoint y: 262, endPoint x: 148, endPoint y: 273, distance: 81.3
click at [237, 262] on p "Wohin wollte Karin" at bounding box center [482, 266] width 681 height 15
click at [222, 266] on span "Wohin wollte Karin" at bounding box center [208, 266] width 133 height 15
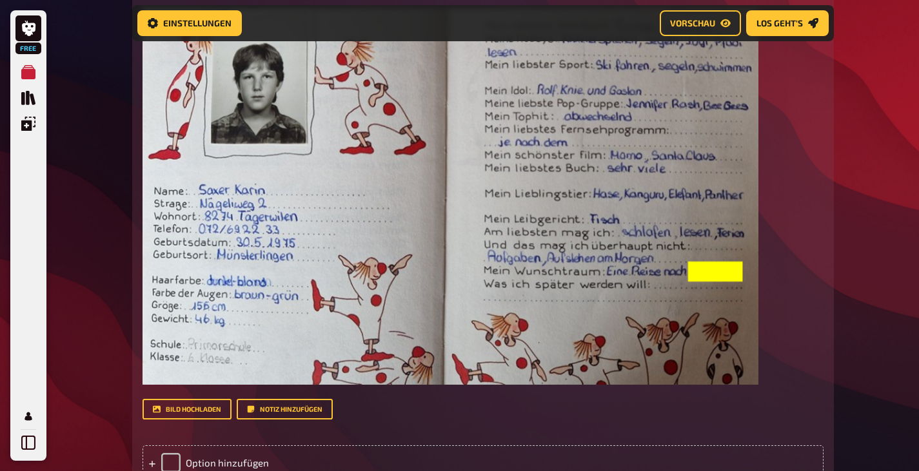
scroll to position [1563, 0]
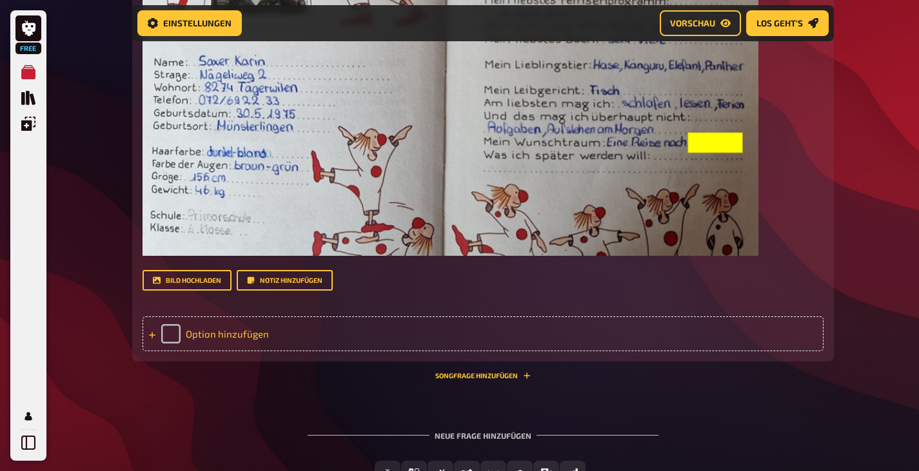
click at [248, 333] on div "Option hinzufügen" at bounding box center [482, 334] width 681 height 35
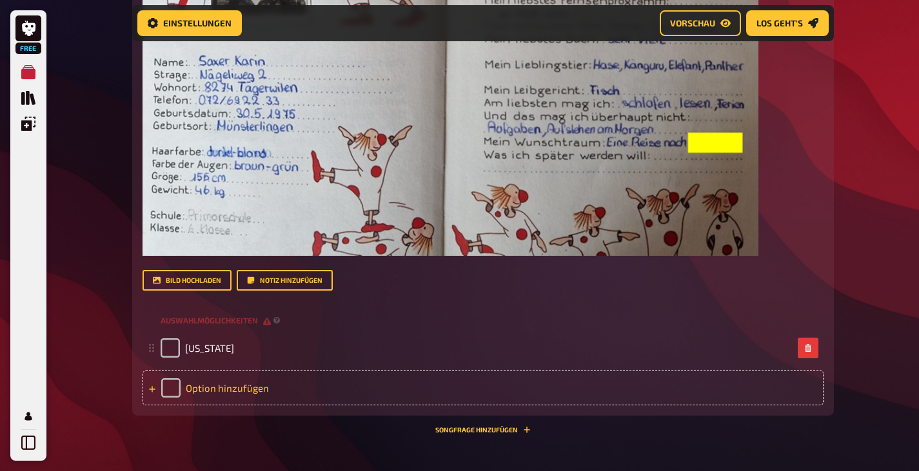
click at [236, 386] on div "Option hinzufügen" at bounding box center [482, 388] width 681 height 35
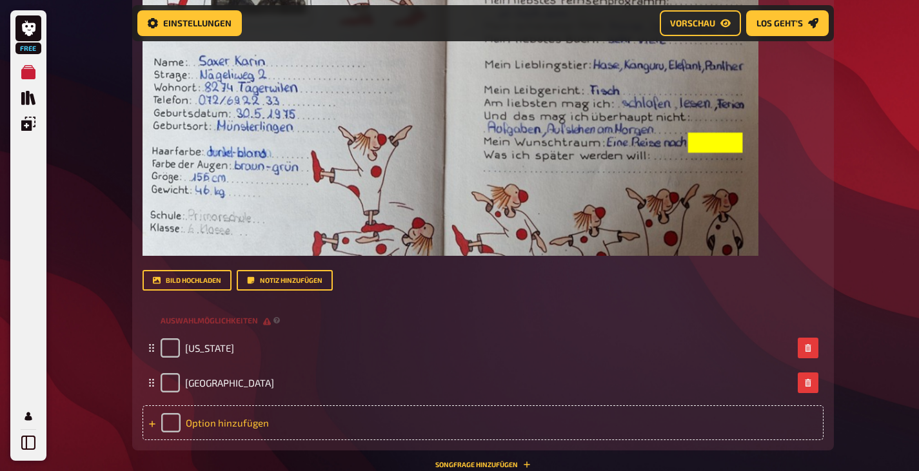
click at [239, 422] on div "Option hinzufügen" at bounding box center [482, 423] width 681 height 35
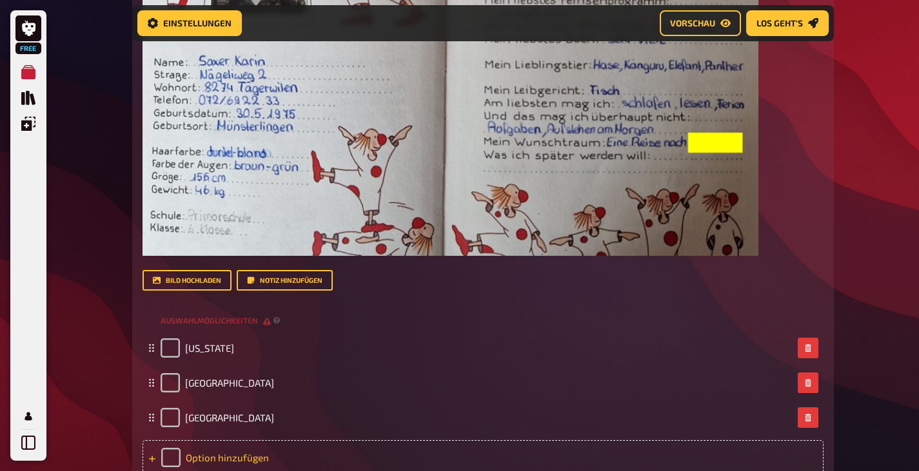
click at [231, 455] on div "Option hinzufügen" at bounding box center [482, 457] width 681 height 35
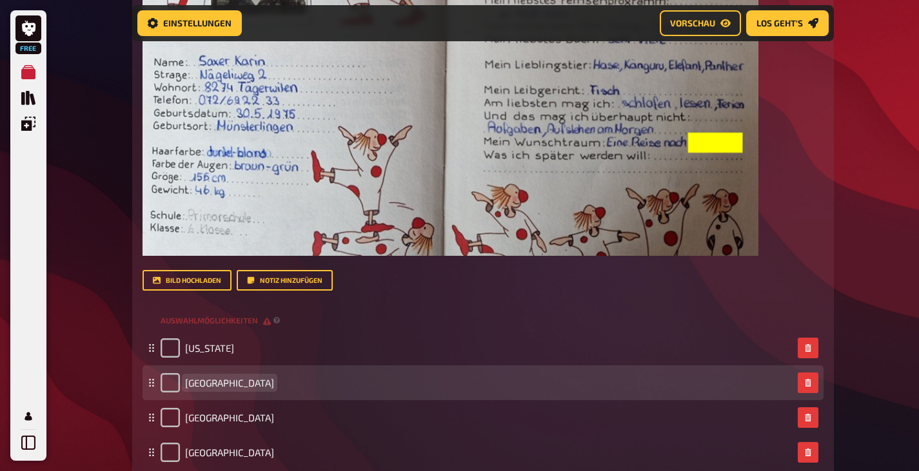
click at [204, 382] on span "[GEOGRAPHIC_DATA]" at bounding box center [229, 383] width 89 height 12
drag, startPoint x: 223, startPoint y: 381, endPoint x: 175, endPoint y: 387, distance: 48.7
click at [175, 387] on div "[GEOGRAPHIC_DATA]" at bounding box center [217, 382] width 113 height 19
click at [210, 382] on div "[GEOGRAPHIC_DATA]" at bounding box center [477, 382] width 632 height 19
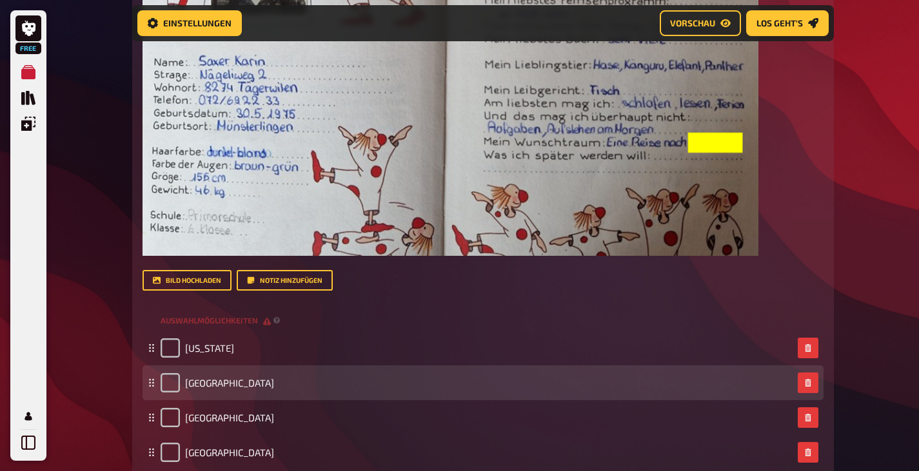
click at [217, 381] on div "[GEOGRAPHIC_DATA]" at bounding box center [477, 382] width 632 height 19
click at [207, 383] on div "[GEOGRAPHIC_DATA]" at bounding box center [477, 382] width 632 height 19
click at [202, 385] on span "[GEOGRAPHIC_DATA]" at bounding box center [229, 383] width 89 height 12
drag, startPoint x: 204, startPoint y: 382, endPoint x: 161, endPoint y: 385, distance: 42.7
click at [161, 385] on div "[GEOGRAPHIC_DATA]" at bounding box center [217, 382] width 113 height 19
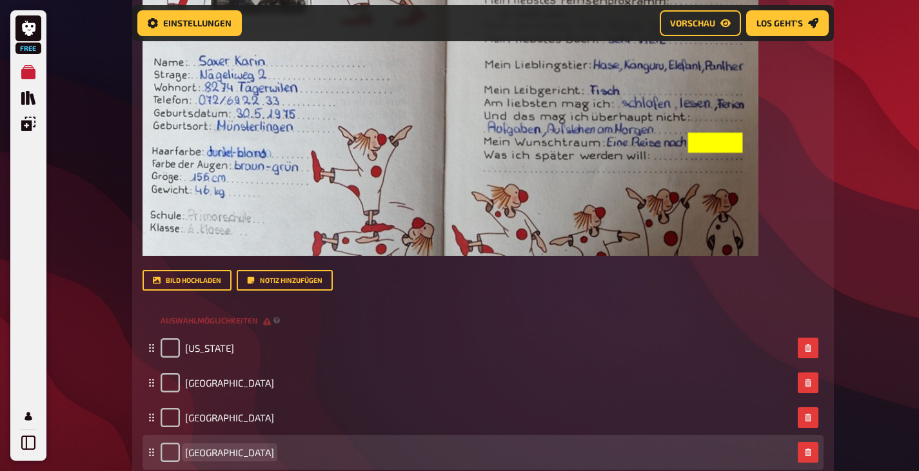
click at [190, 451] on span "[GEOGRAPHIC_DATA]" at bounding box center [229, 453] width 89 height 12
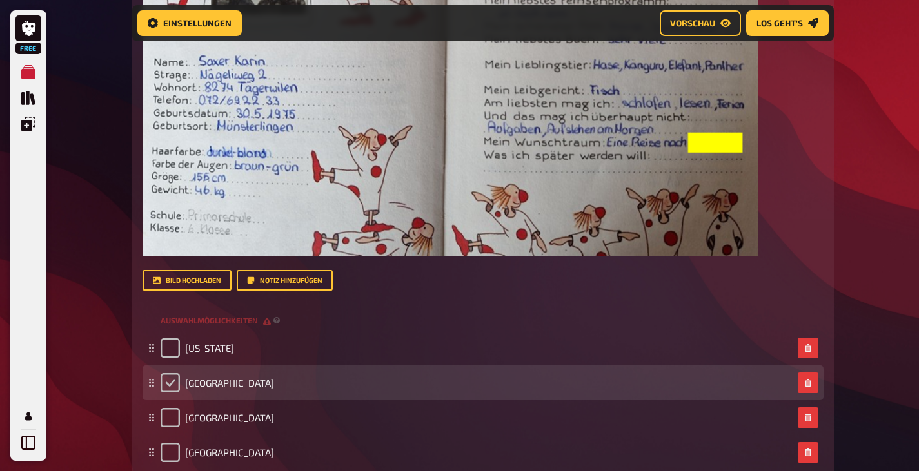
click at [171, 379] on input "checkbox" at bounding box center [170, 382] width 19 height 19
checkbox input "true"
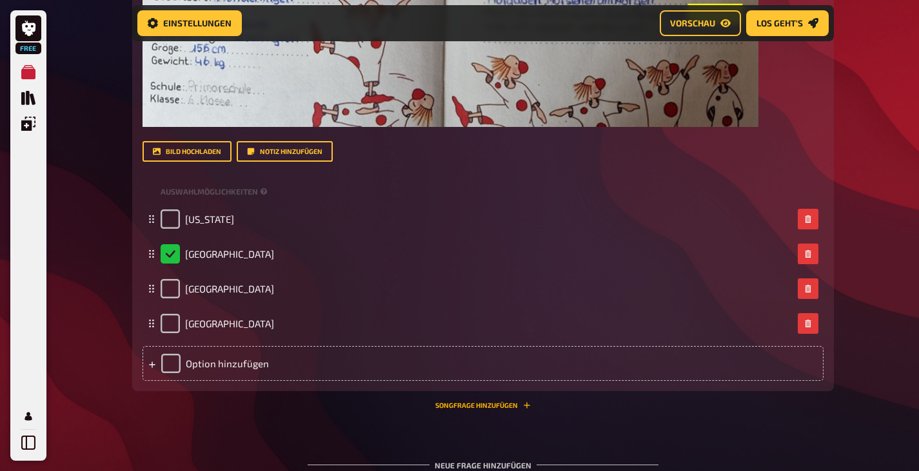
click at [502, 404] on button "Songfrage hinzufügen" at bounding box center [482, 406] width 95 height 8
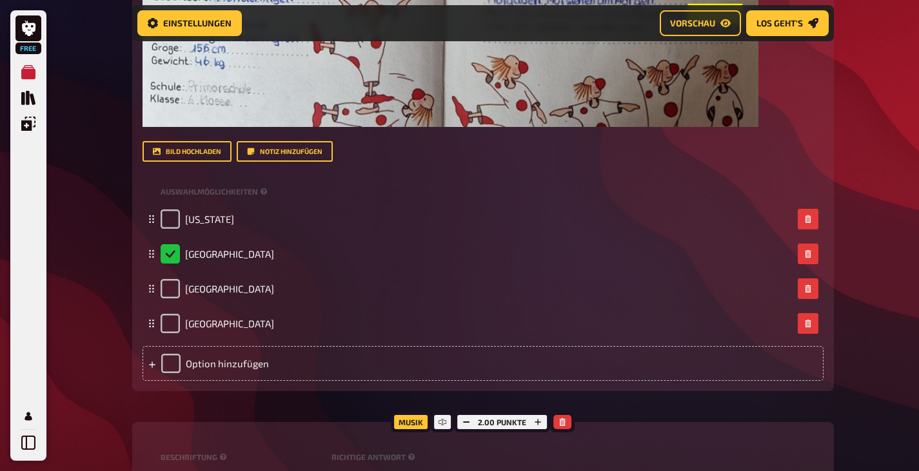
scroll to position [1885, 0]
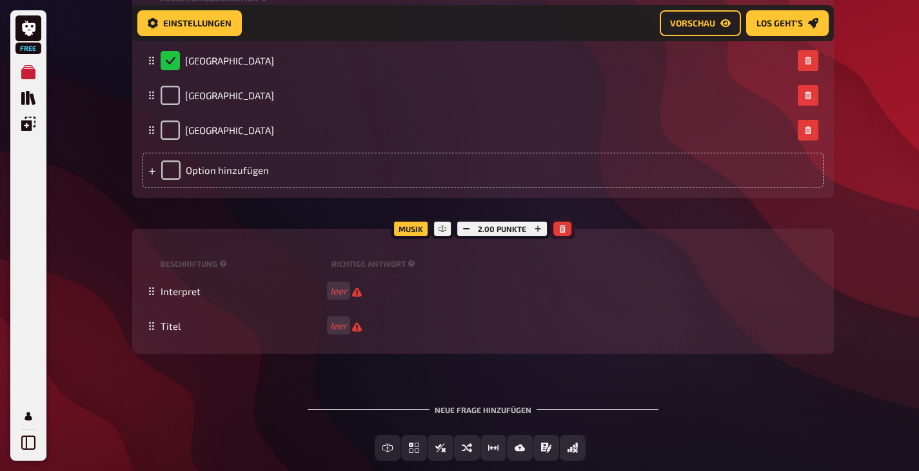
click at [564, 228] on icon "button" at bounding box center [563, 229] width 6 height 8
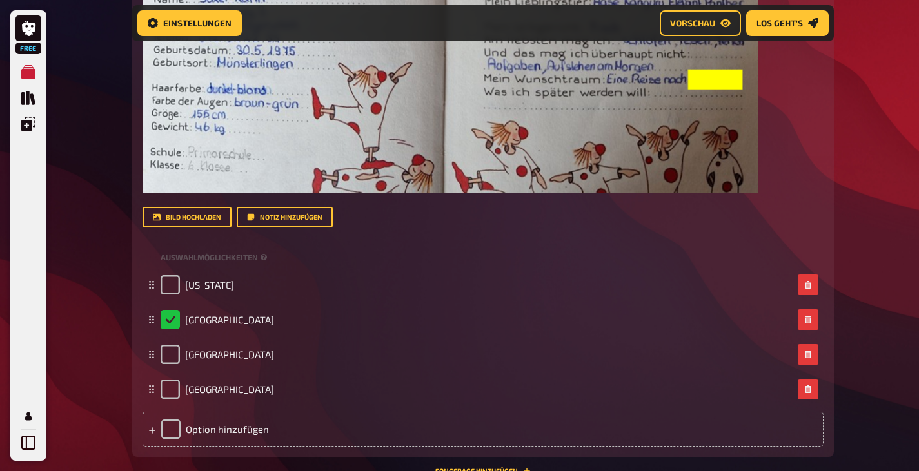
scroll to position [1819, 0]
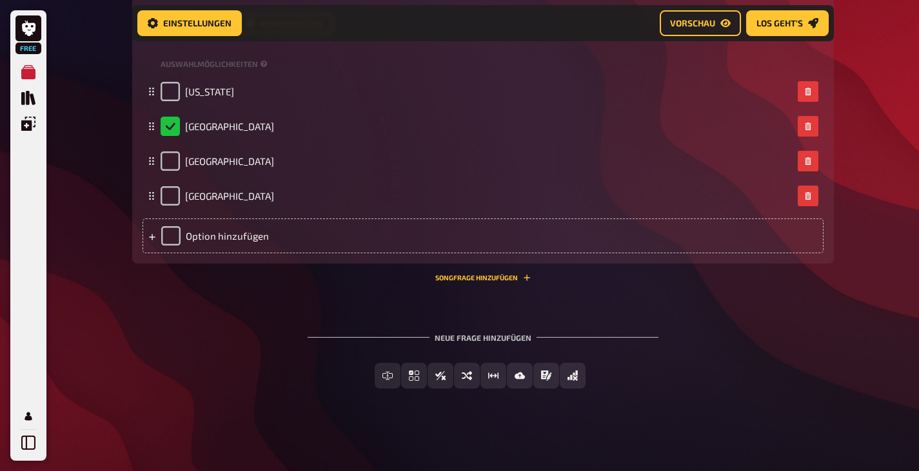
click at [506, 338] on div "Neue Frage hinzufügen" at bounding box center [483, 333] width 351 height 40
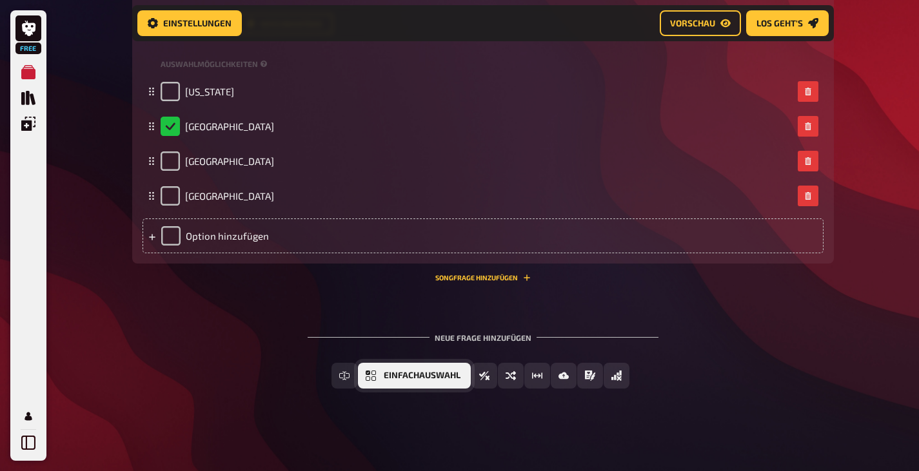
click at [405, 380] on button "Einfachauswahl" at bounding box center [414, 376] width 113 height 26
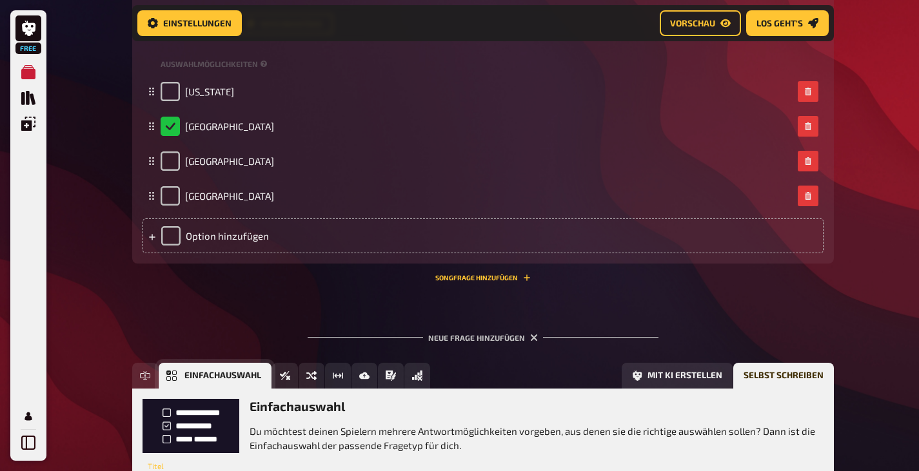
scroll to position [1939, 0]
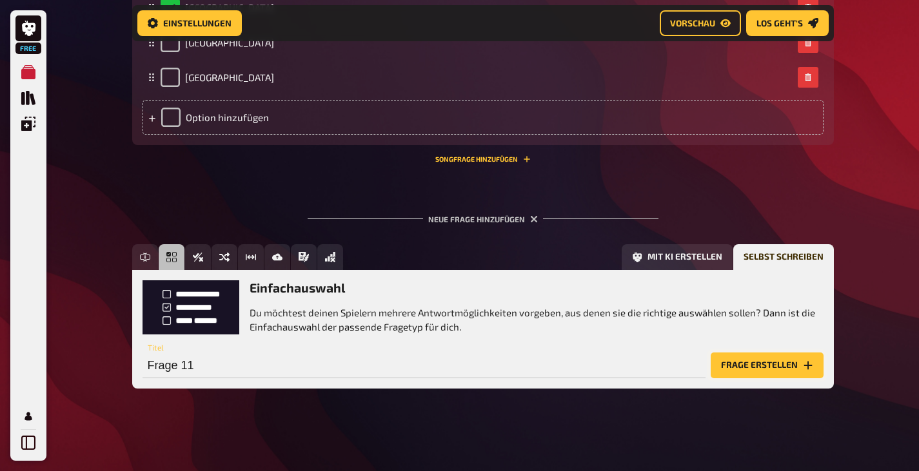
click at [779, 362] on button "Frage erstellen" at bounding box center [766, 366] width 113 height 26
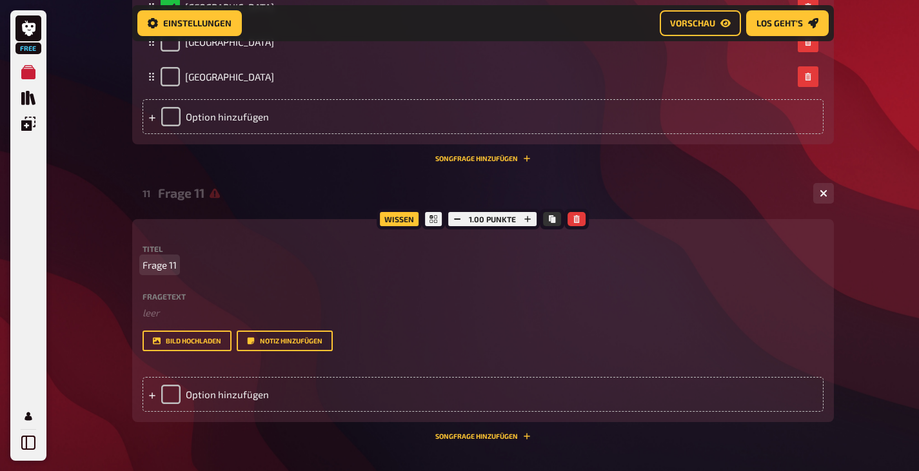
click at [180, 267] on p "Frage 11" at bounding box center [482, 265] width 681 height 15
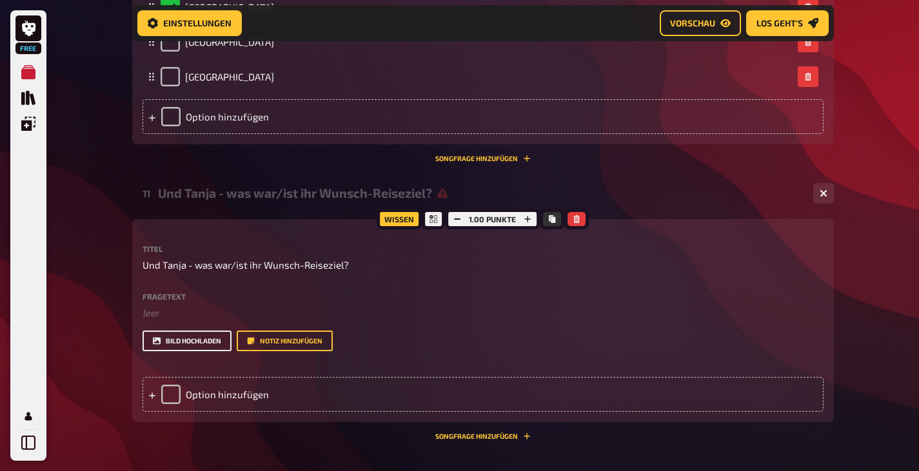
click at [196, 331] on button "Bild hochladen" at bounding box center [186, 341] width 89 height 21
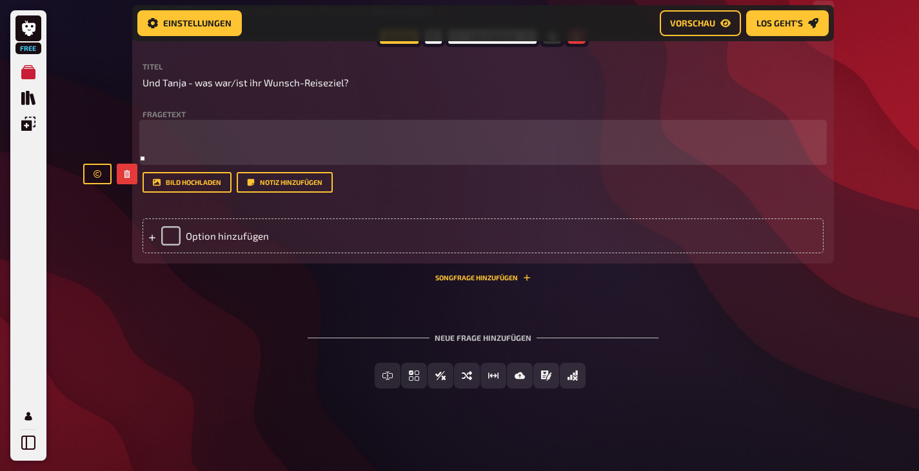
scroll to position [2326, 0]
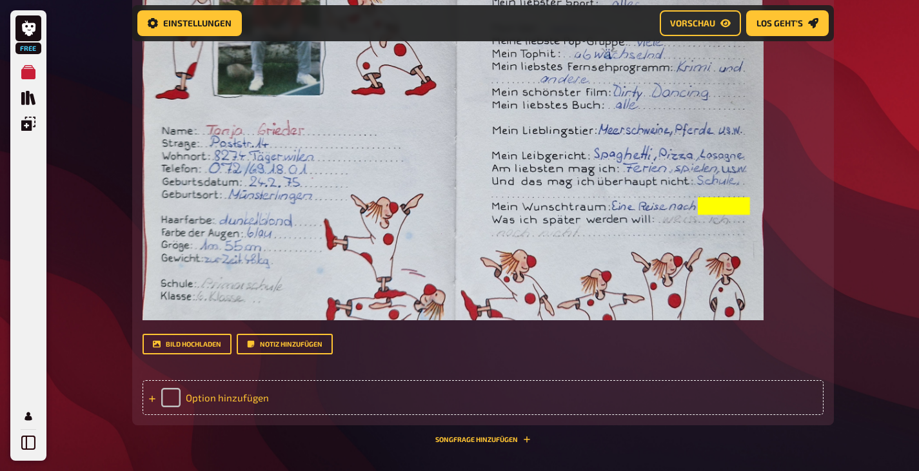
click at [237, 398] on div "Option hinzufügen" at bounding box center [482, 397] width 681 height 35
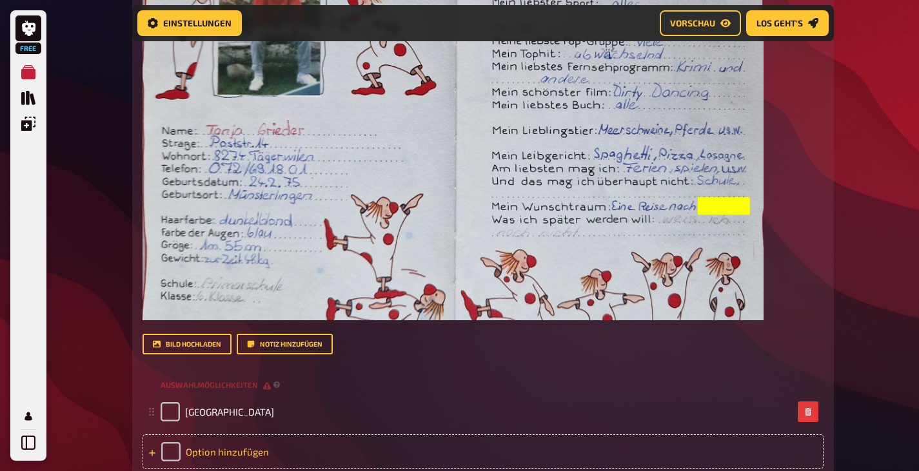
click at [232, 447] on div "Option hinzufügen" at bounding box center [482, 452] width 681 height 35
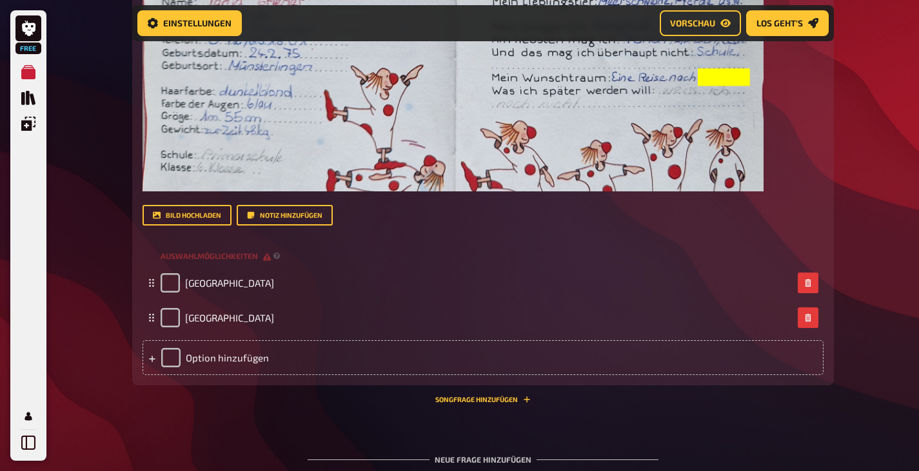
scroll to position [2519, 0]
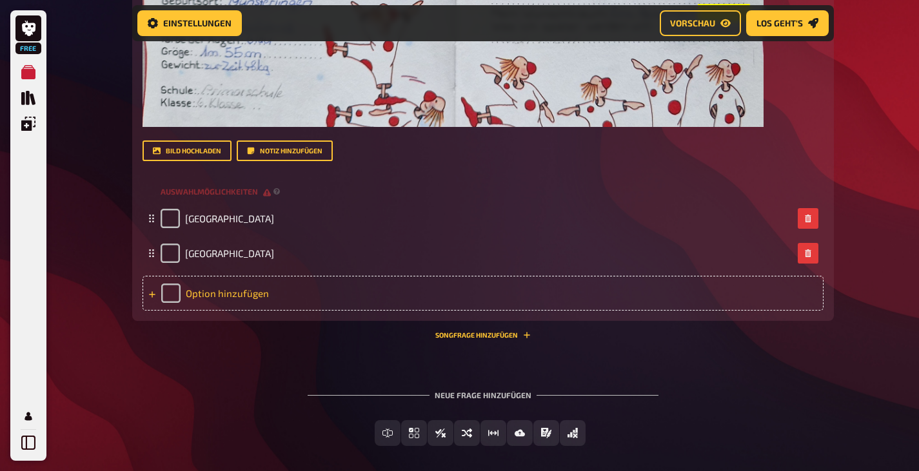
click at [237, 288] on div "Option hinzufügen" at bounding box center [482, 293] width 681 height 35
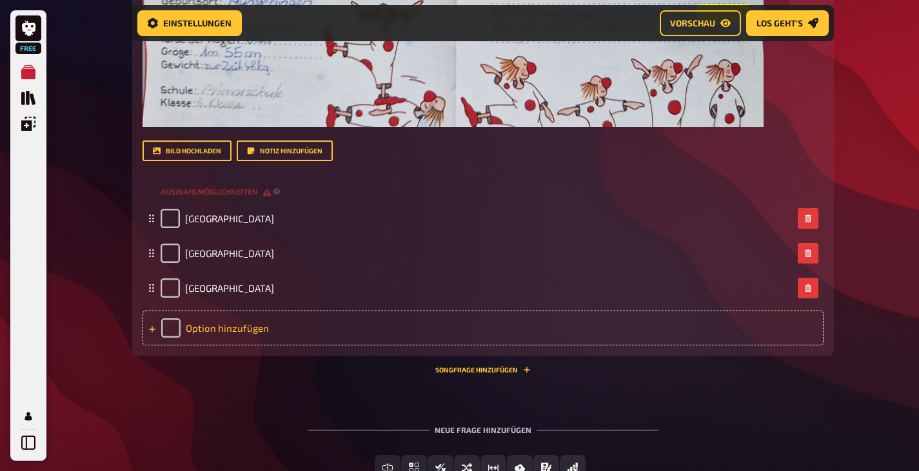
click at [229, 326] on div "Option hinzufügen" at bounding box center [482, 328] width 681 height 35
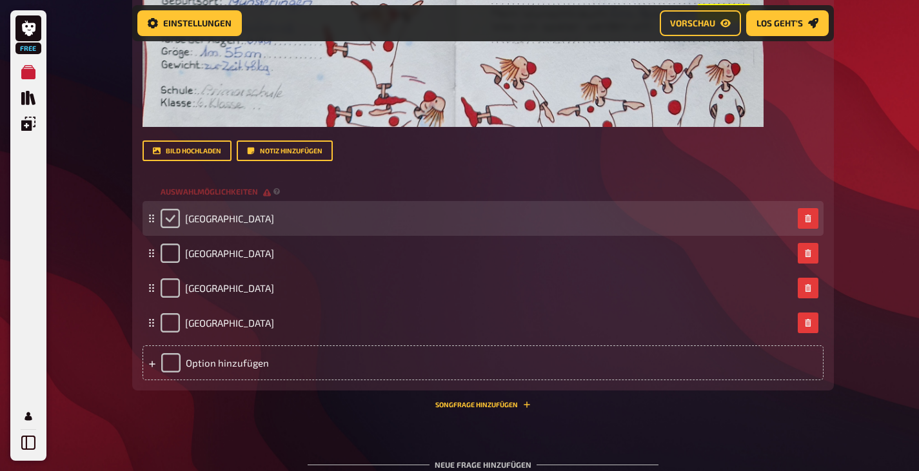
click at [171, 219] on input "checkbox" at bounding box center [170, 218] width 19 height 19
checkbox input "true"
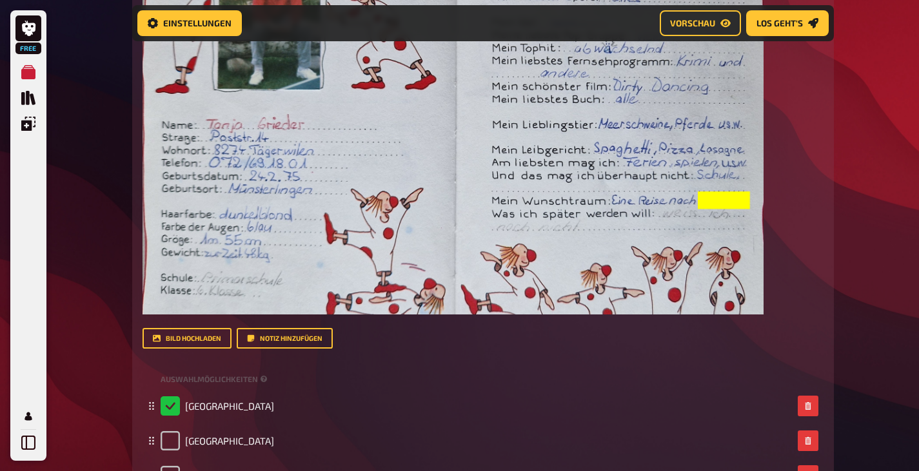
scroll to position [2646, 0]
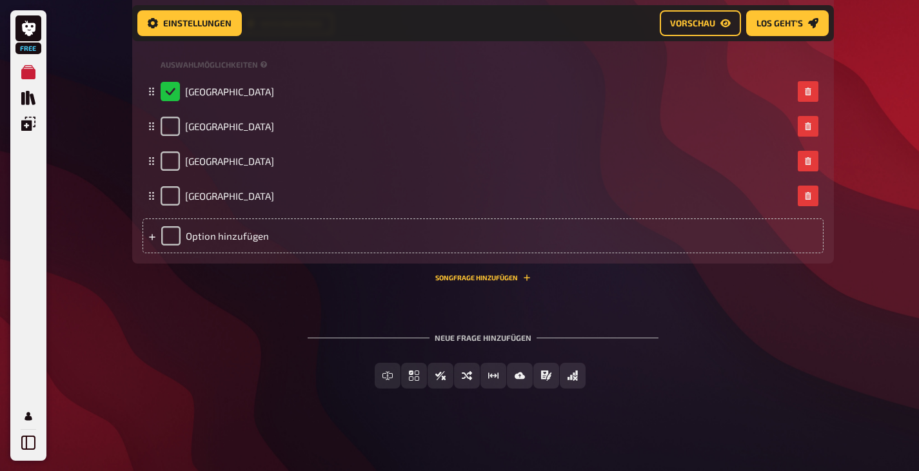
click at [495, 338] on div "Neue Frage hinzufügen" at bounding box center [483, 333] width 351 height 40
click at [495, 279] on button "Songfrage hinzufügen" at bounding box center [482, 278] width 95 height 8
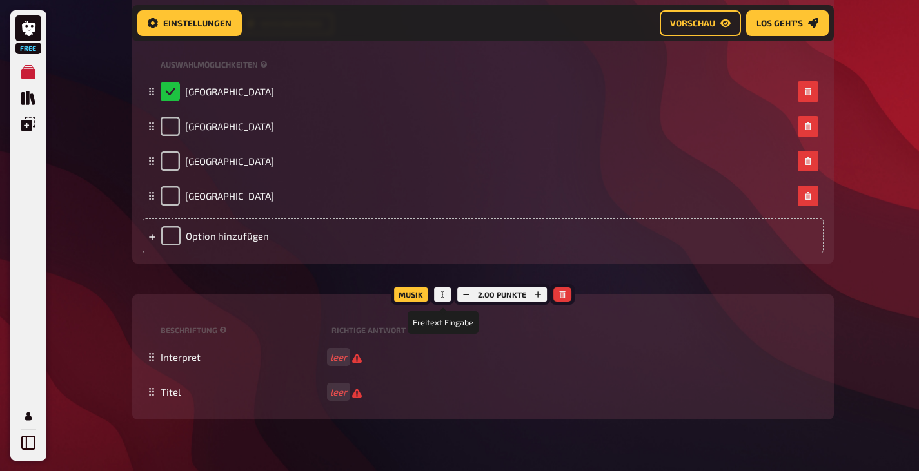
click at [444, 293] on icon at bounding box center [442, 295] width 8 height 4
click at [203, 329] on small "Beschriftung" at bounding box center [244, 330] width 166 height 11
click at [566, 293] on button "button" at bounding box center [562, 295] width 18 height 14
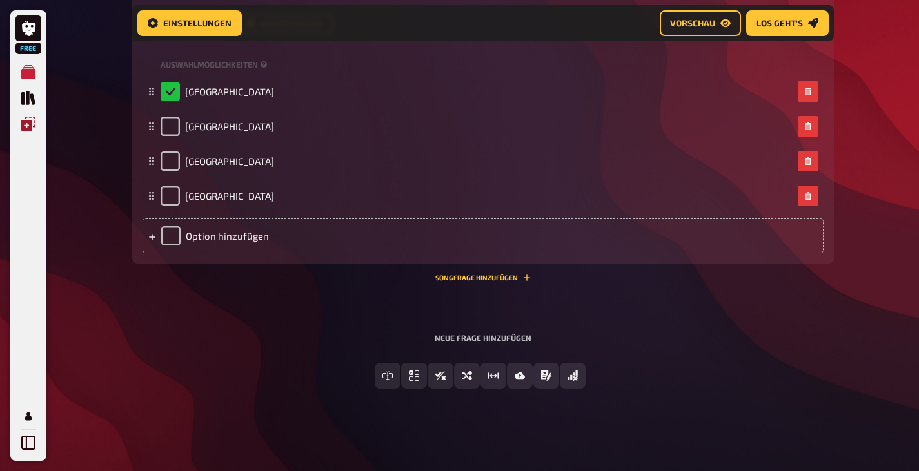
click at [29, 119] on icon "Einblendungen" at bounding box center [28, 124] width 14 height 14
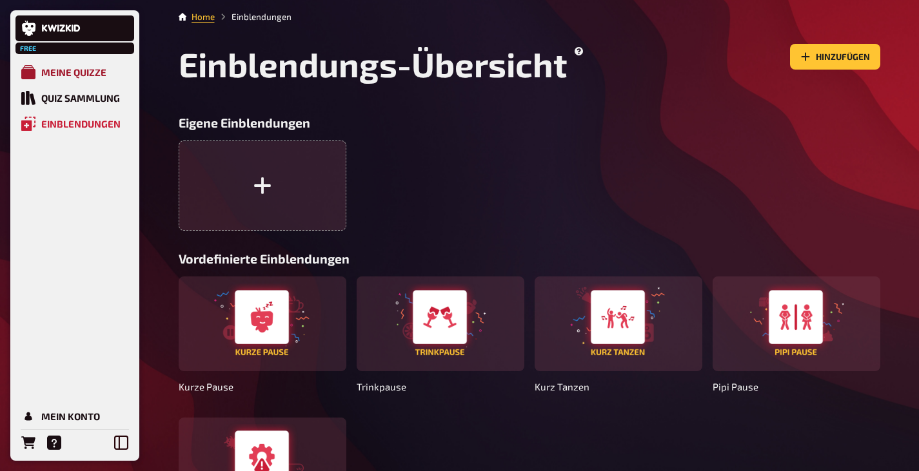
click at [90, 70] on div "Meine Quizze" at bounding box center [73, 72] width 65 height 12
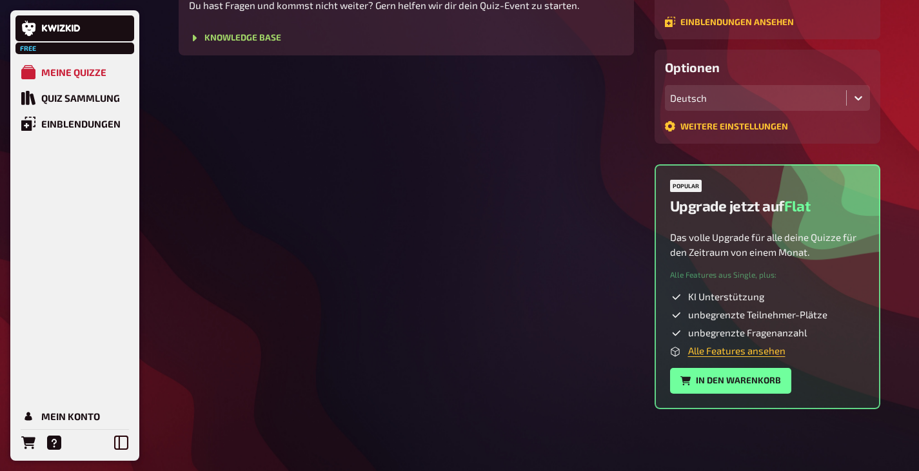
scroll to position [104, 0]
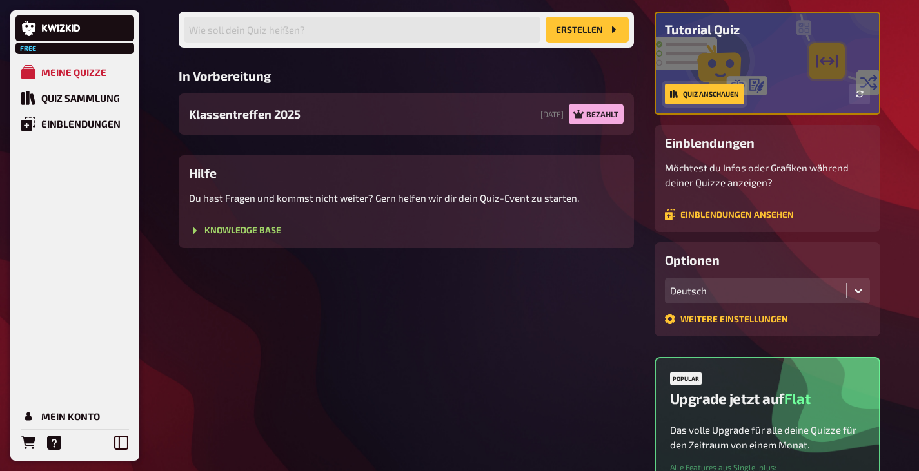
click at [686, 92] on link "Quiz anschauen" at bounding box center [704, 94] width 79 height 21
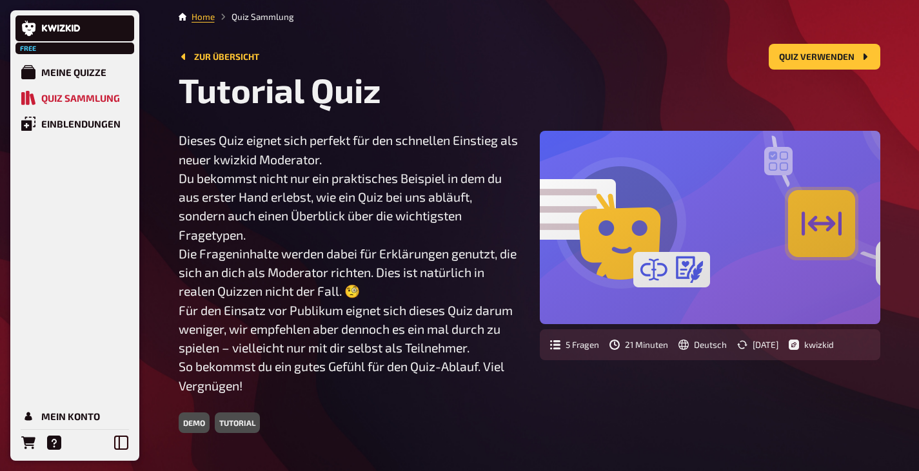
click at [190, 425] on div "demo" at bounding box center [194, 423] width 31 height 21
click at [244, 422] on div "tutorial" at bounding box center [237, 423] width 45 height 21
click at [769, 232] on div at bounding box center [710, 227] width 340 height 193
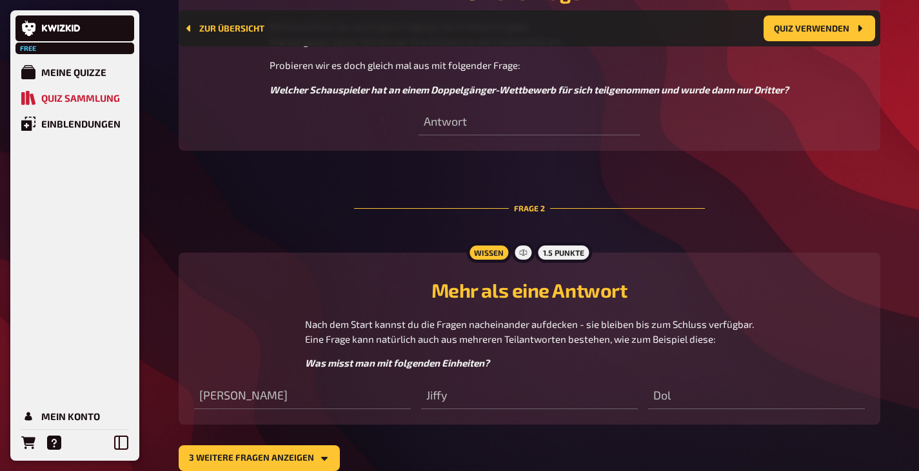
scroll to position [653, 0]
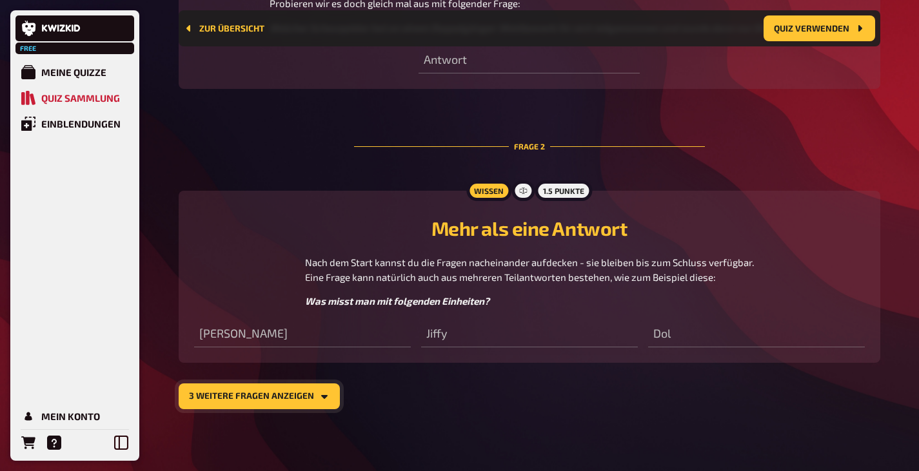
click at [320, 397] on icon "3 weitere Fragen anzeigen" at bounding box center [323, 397] width 6 height 4
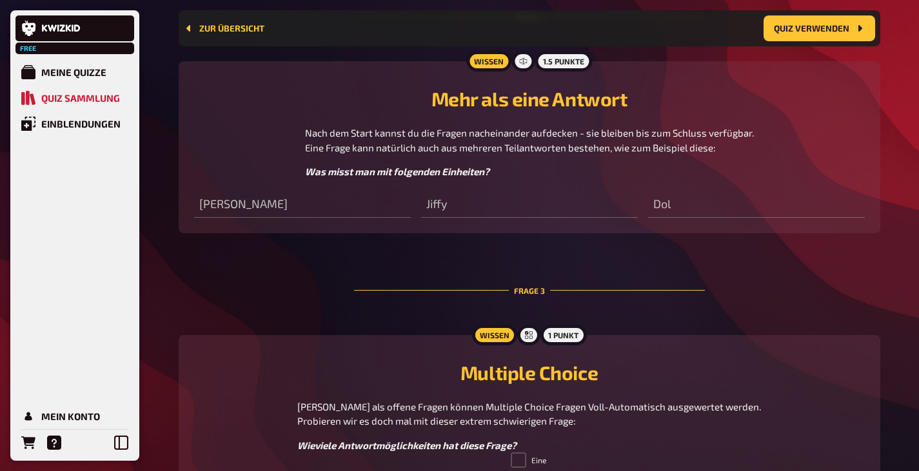
scroll to position [911, 0]
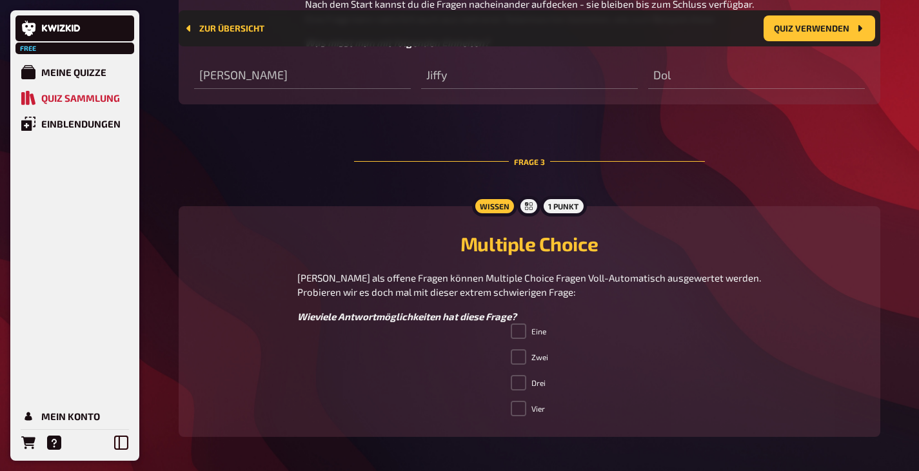
click at [514, 408] on span at bounding box center [518, 408] width 15 height 15
click at [519, 406] on span at bounding box center [518, 408] width 15 height 15
click at [521, 384] on span at bounding box center [518, 382] width 15 height 15
click at [522, 364] on span at bounding box center [518, 356] width 15 height 15
click at [520, 336] on span at bounding box center [518, 331] width 15 height 15
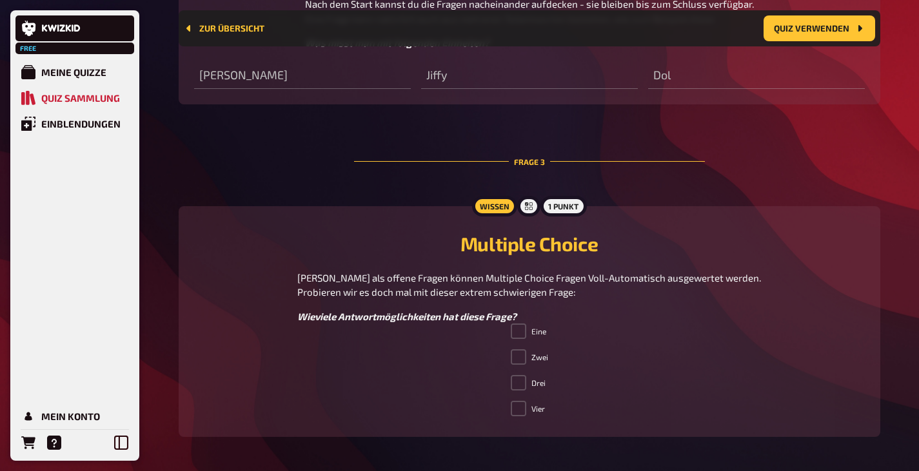
click at [523, 407] on span at bounding box center [518, 408] width 15 height 15
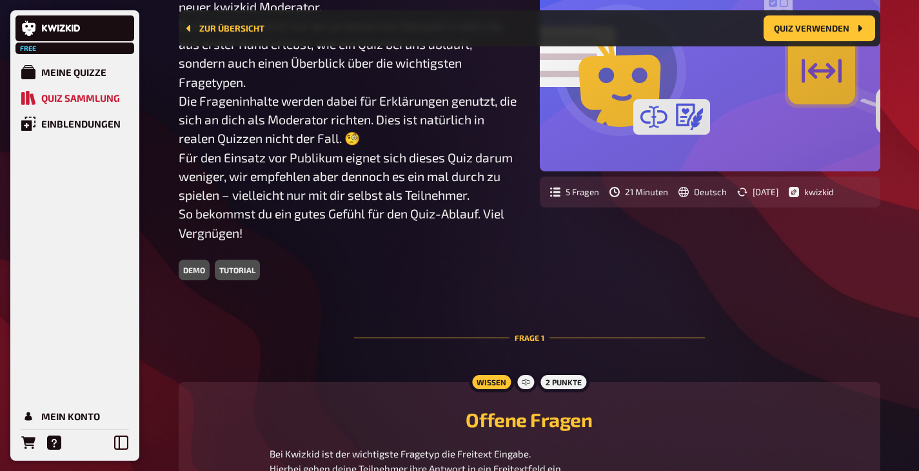
scroll to position [0, 0]
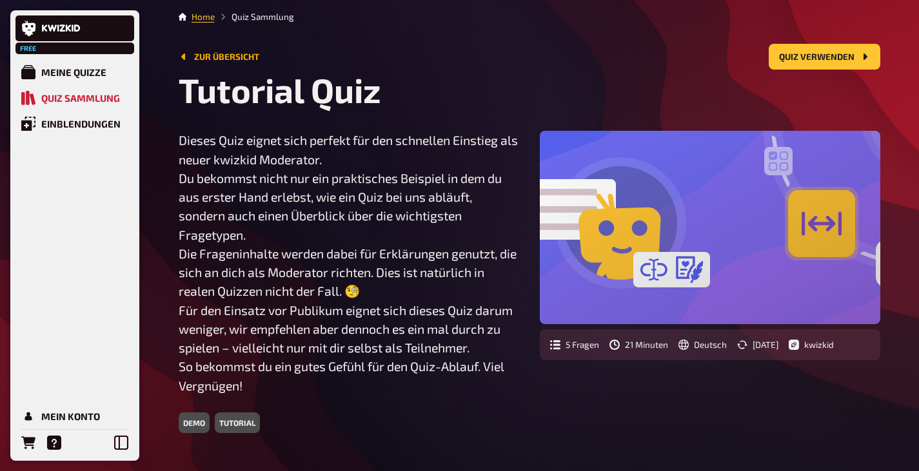
click at [218, 57] on link "Zur Übersicht" at bounding box center [219, 57] width 81 height 10
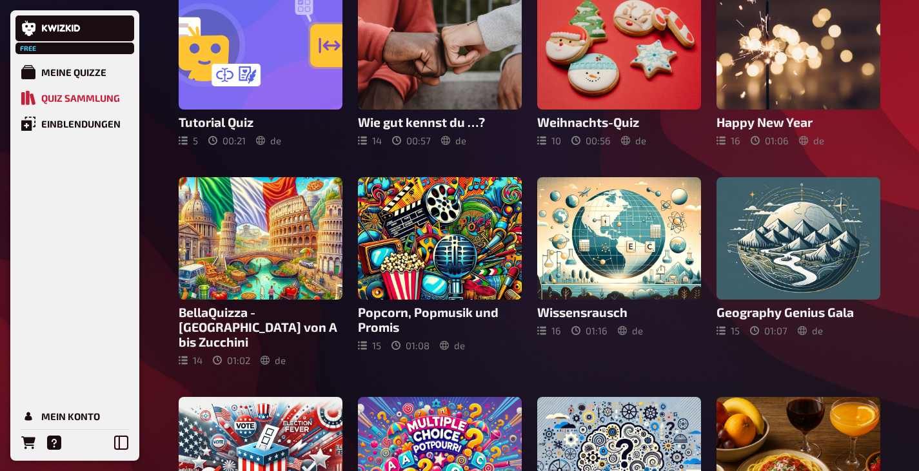
scroll to position [258, 0]
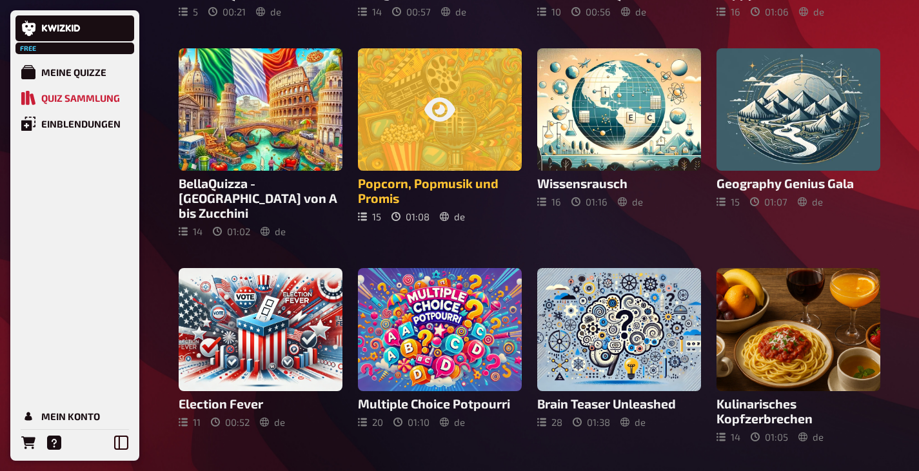
click at [441, 163] on div at bounding box center [440, 109] width 164 height 123
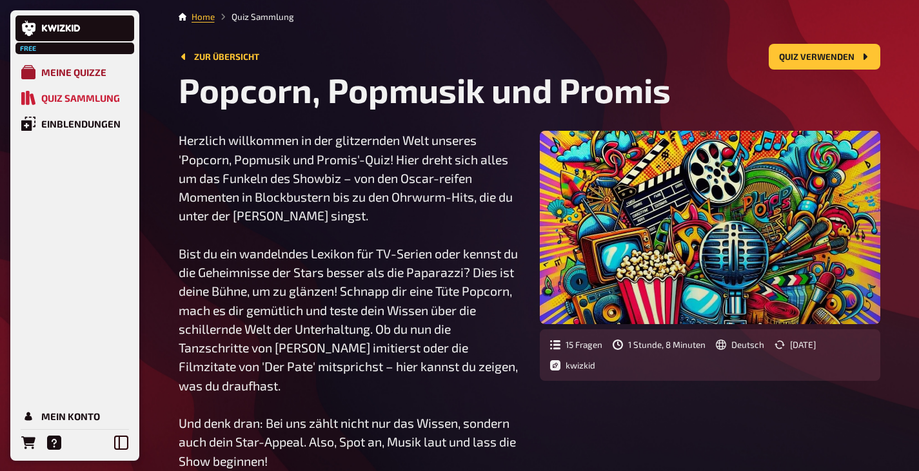
click at [81, 73] on div "Meine Quizze" at bounding box center [73, 72] width 65 height 12
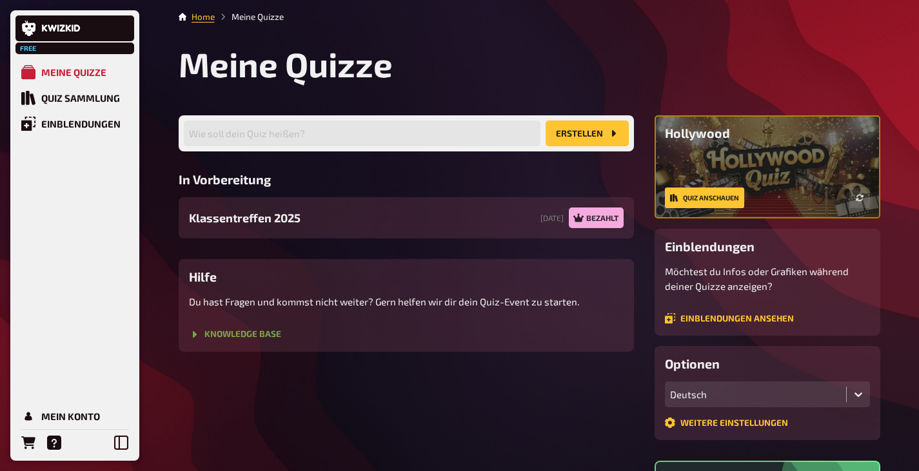
click at [242, 335] on link "Knowledge Base" at bounding box center [235, 334] width 92 height 10
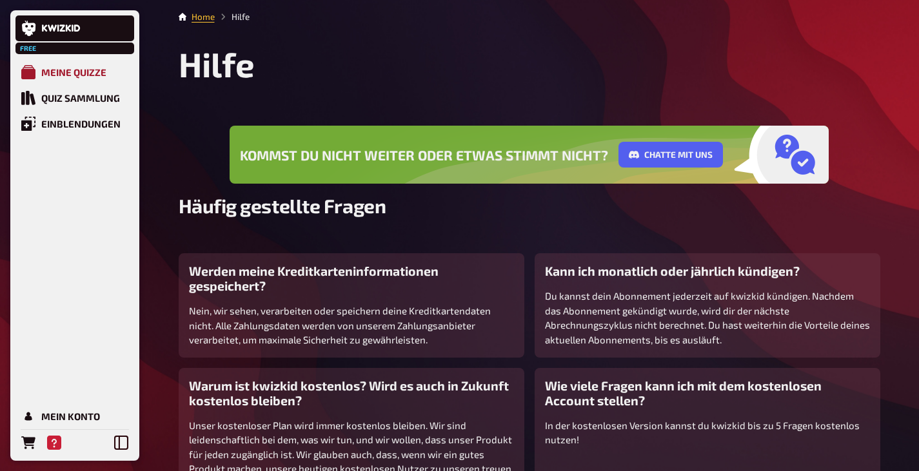
click at [80, 68] on div "Meine Quizze" at bounding box center [73, 72] width 65 height 12
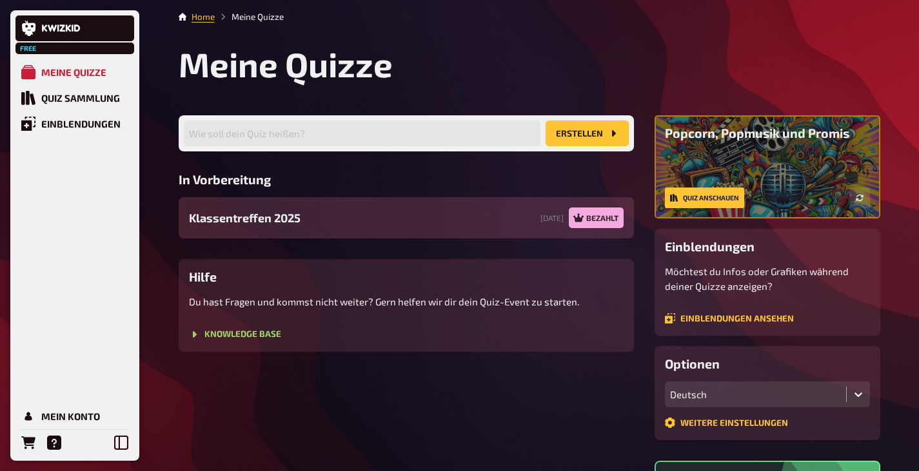
click at [267, 218] on span "Klassentreffen 2025" at bounding box center [245, 218] width 112 height 17
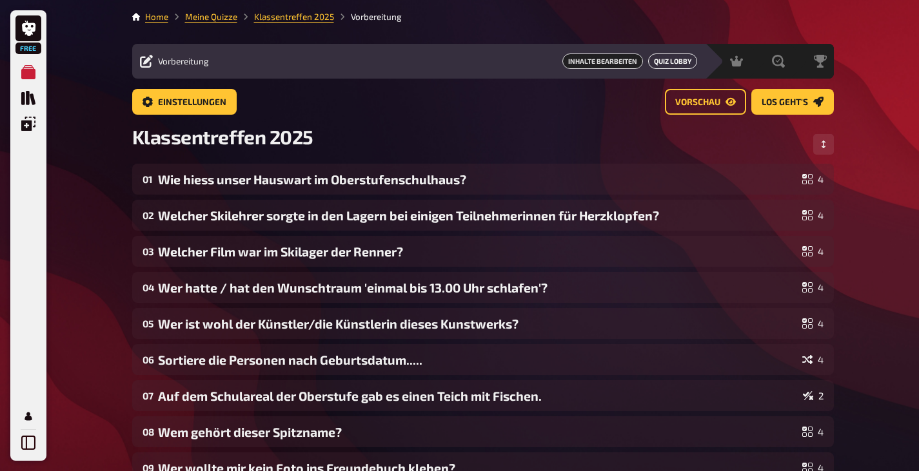
click at [661, 63] on link "Quiz Lobby" at bounding box center [672, 61] width 49 height 15
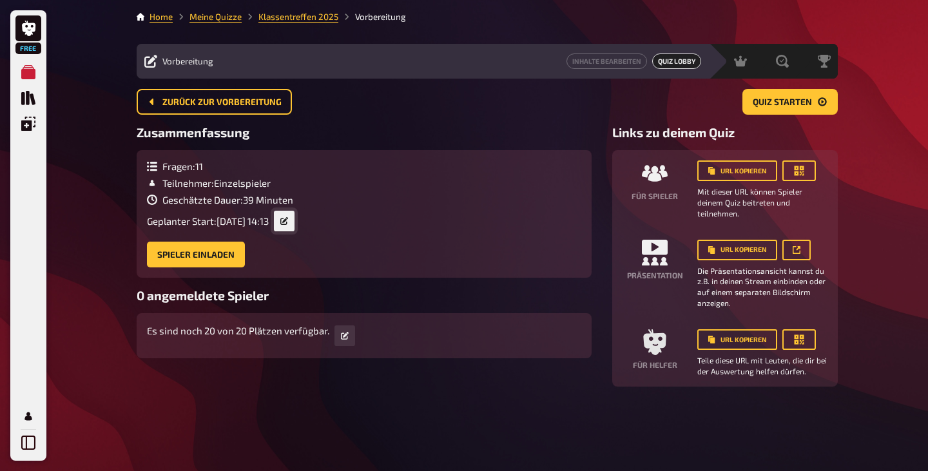
click at [288, 222] on icon at bounding box center [284, 221] width 8 height 8
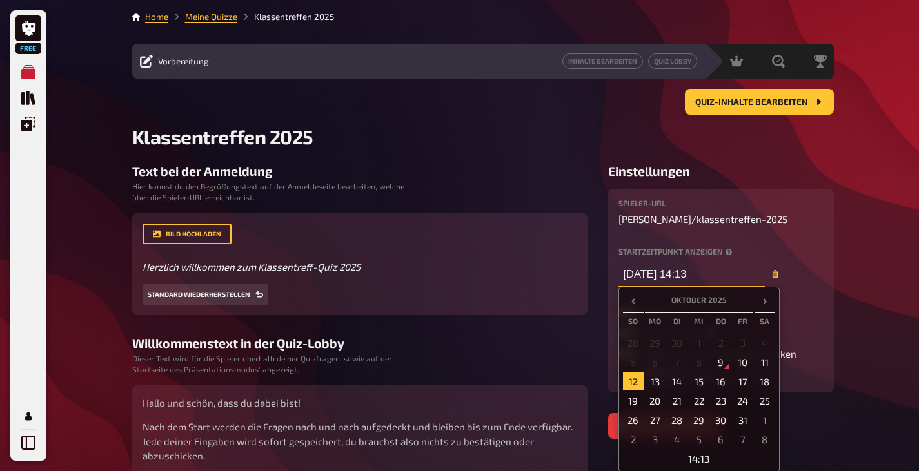
click at [701, 271] on input "12.10.2025 14:13" at bounding box center [691, 274] width 146 height 26
click at [764, 400] on td "25" at bounding box center [764, 401] width 21 height 18
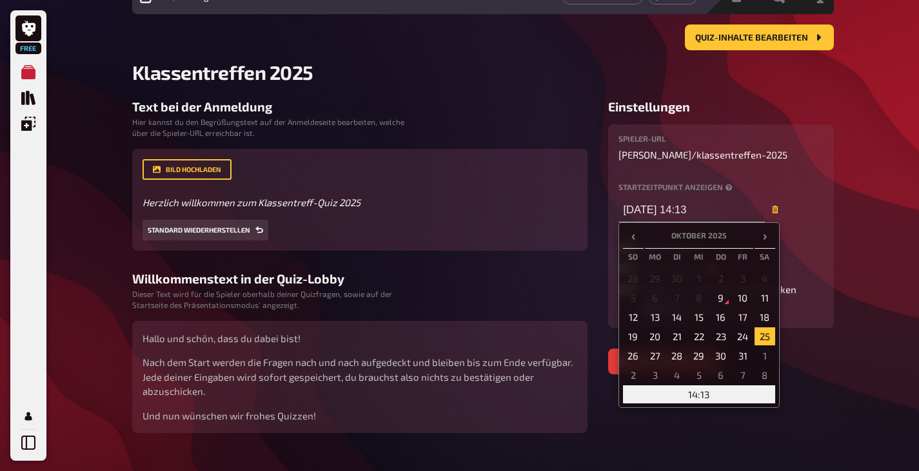
click at [703, 392] on td "14:13" at bounding box center [699, 395] width 152 height 18
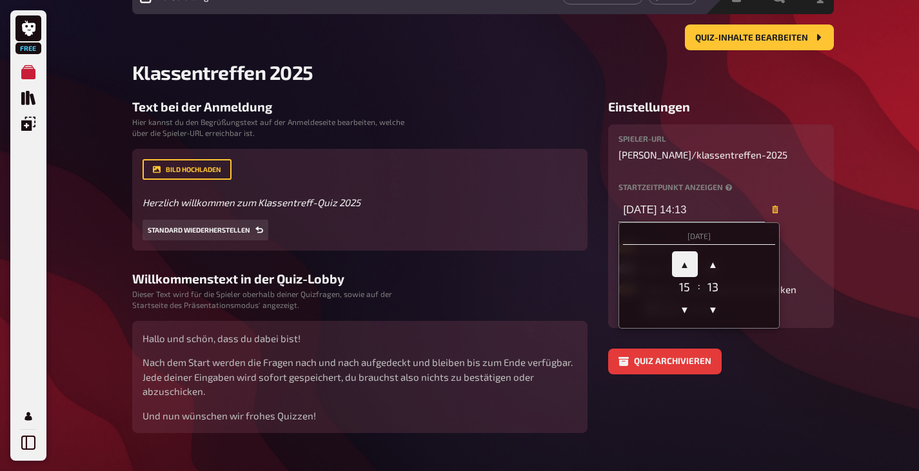
click at [685, 266] on span "▲" at bounding box center [685, 264] width 26 height 26
click at [714, 315] on span "▼" at bounding box center [713, 310] width 26 height 26
click at [714, 312] on span "▼" at bounding box center [713, 310] width 26 height 26
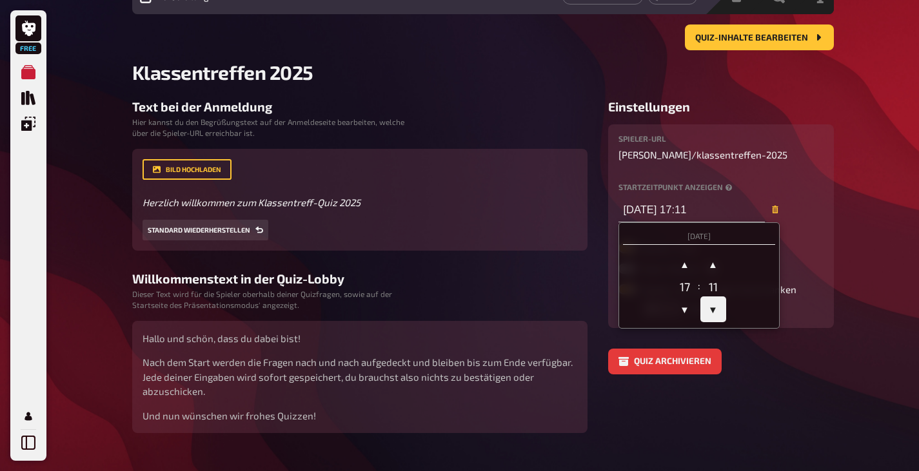
click at [714, 312] on span "▼" at bounding box center [713, 310] width 26 height 26
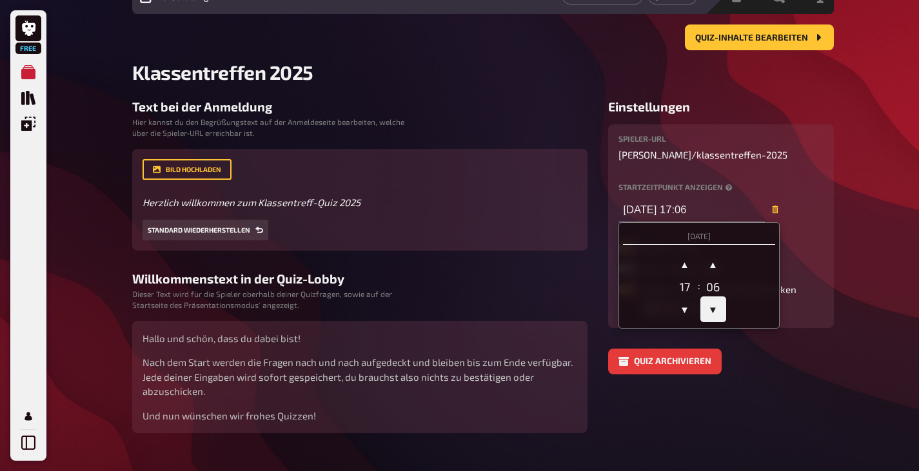
click at [714, 312] on span "▼" at bounding box center [713, 310] width 26 height 26
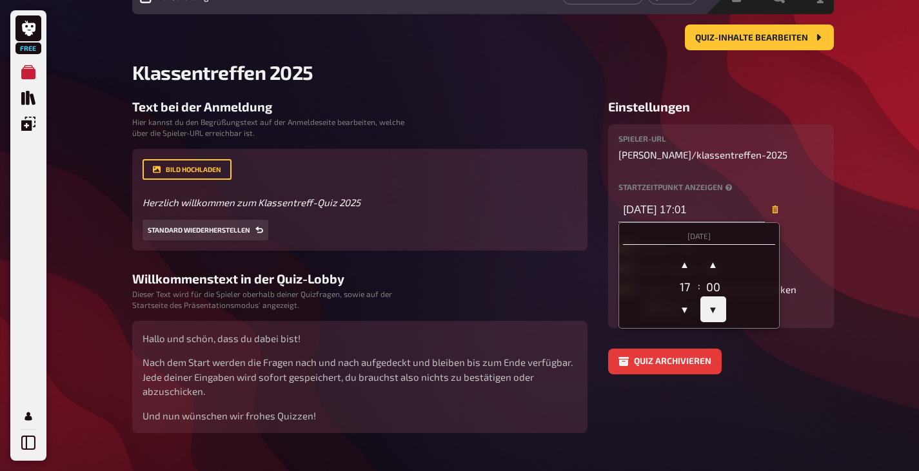
click at [714, 312] on span "▼" at bounding box center [713, 310] width 26 height 26
type input "25.10.2025 17:00"
click at [774, 382] on aside "Einstellungen Spieler-URL caroline-wartmann / klassentreffen-2025 Startzeitpunk…" at bounding box center [721, 266] width 226 height 334
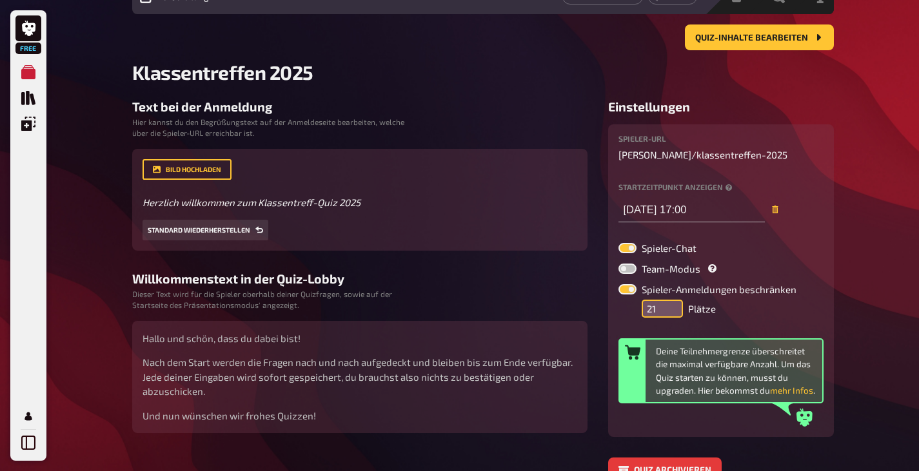
click at [672, 306] on input "21" at bounding box center [662, 309] width 41 height 18
click at [675, 300] on input "22" at bounding box center [662, 309] width 41 height 18
click at [675, 300] on input "23" at bounding box center [662, 309] width 41 height 18
click at [676, 315] on input "22" at bounding box center [662, 309] width 41 height 18
click at [676, 315] on input "21" at bounding box center [662, 309] width 41 height 18
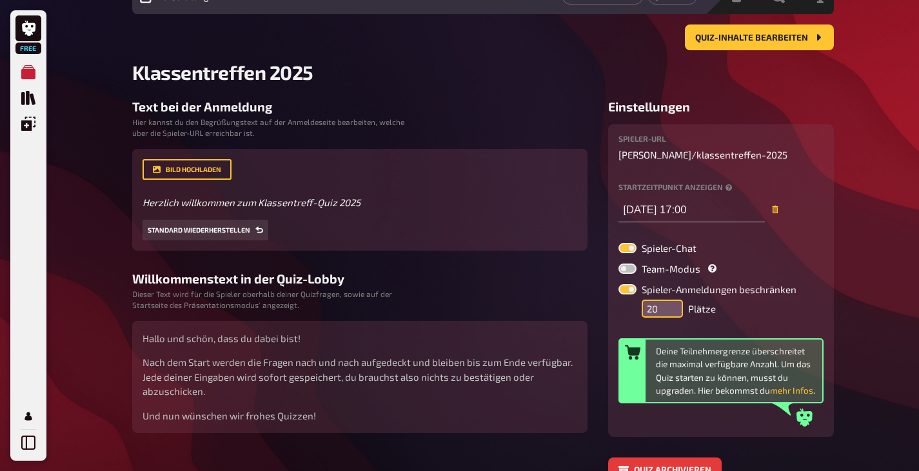
type input "20"
click at [676, 315] on input "20" at bounding box center [662, 309] width 41 height 18
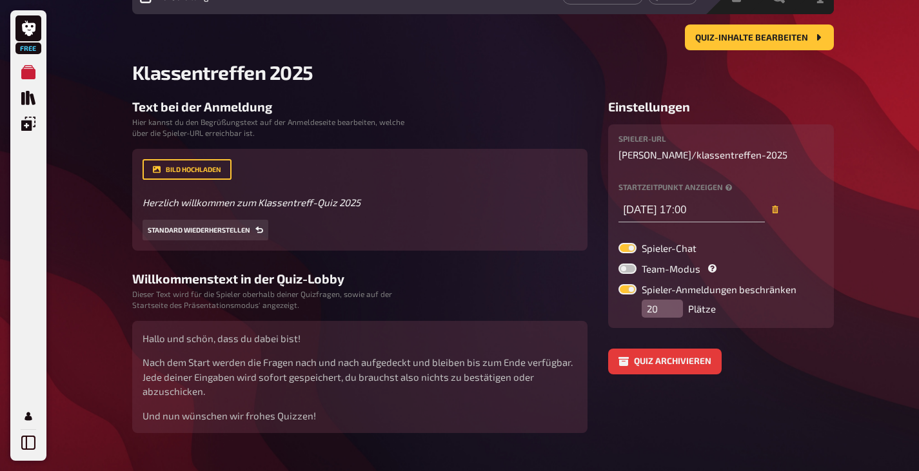
click at [197, 124] on small "Hier kannst du den Begrüßungstext auf der Anmeldeseite bearbeiten, welche über …" at bounding box center [268, 128] width 273 height 22
click at [197, 108] on h3 "Text bei der Anmeldung" at bounding box center [359, 106] width 455 height 15
click at [779, 32] on button "Quiz-Inhalte bearbeiten" at bounding box center [759, 37] width 149 height 26
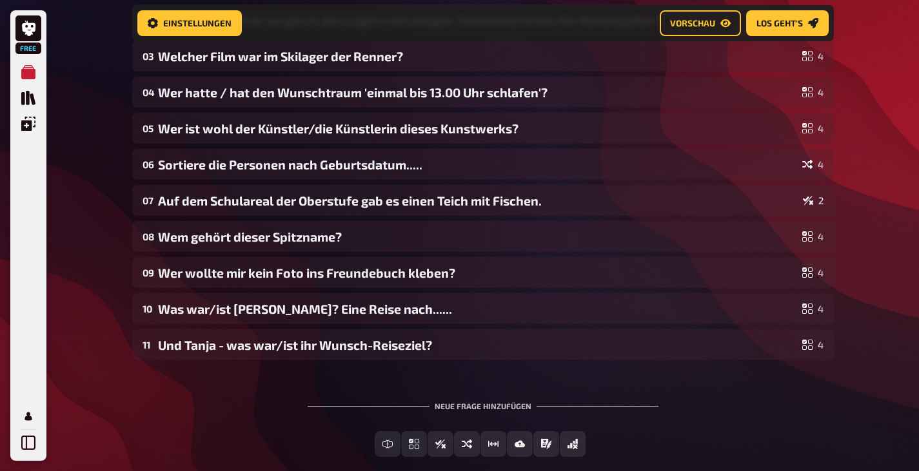
scroll to position [214, 0]
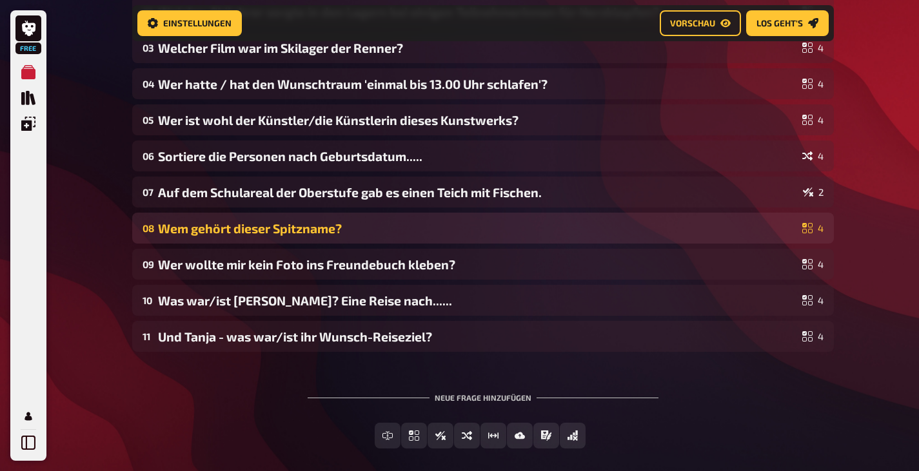
drag, startPoint x: 326, startPoint y: 193, endPoint x: 325, endPoint y: 237, distance: 43.9
click at [325, 237] on div "01 Wie hiess unser Hauswart im Oberstufenschulhaus? 4 02 Welcher Skilehrer sorg…" at bounding box center [482, 156] width 701 height 392
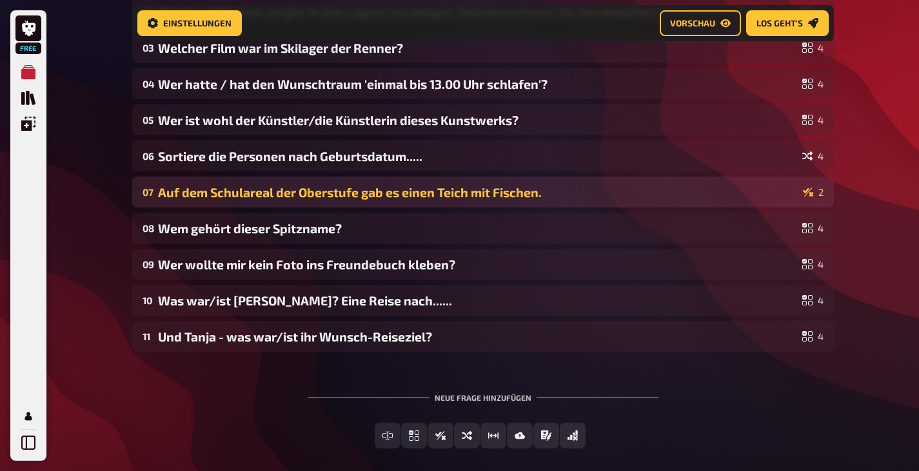
click at [320, 193] on div "Auf dem Schulareal der Oberstufe gab es einen Teich mit Fischen." at bounding box center [478, 192] width 640 height 15
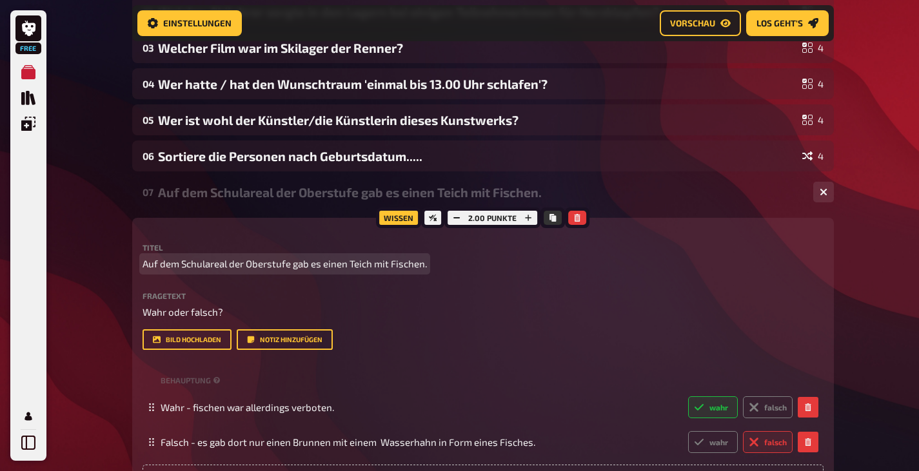
click at [882, 272] on div "Free Meine Quizze Quiz Sammlung Einblendungen Mein Konto Home Meine Quizze Klas…" at bounding box center [459, 324] width 919 height 1076
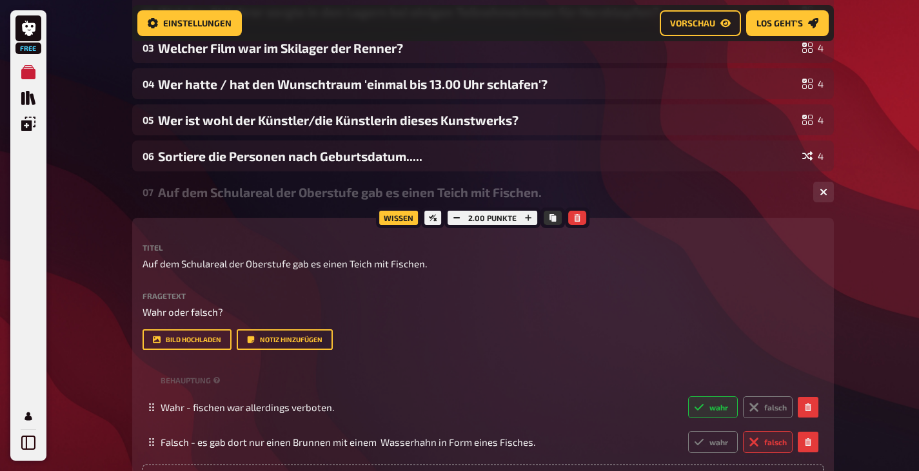
click at [872, 215] on div "Free Meine Quizze Quiz Sammlung Einblendungen Mein Konto Home Meine Quizze Klas…" at bounding box center [459, 324] width 919 height 1076
click at [875, 224] on div "Free Meine Quizze Quiz Sammlung Einblendungen Mein Konto Home Meine Quizze Klas…" at bounding box center [459, 324] width 919 height 1076
click at [888, 310] on div "Free Meine Quizze Quiz Sammlung Einblendungen Mein Konto Home Meine Quizze Klas…" at bounding box center [459, 324] width 919 height 1076
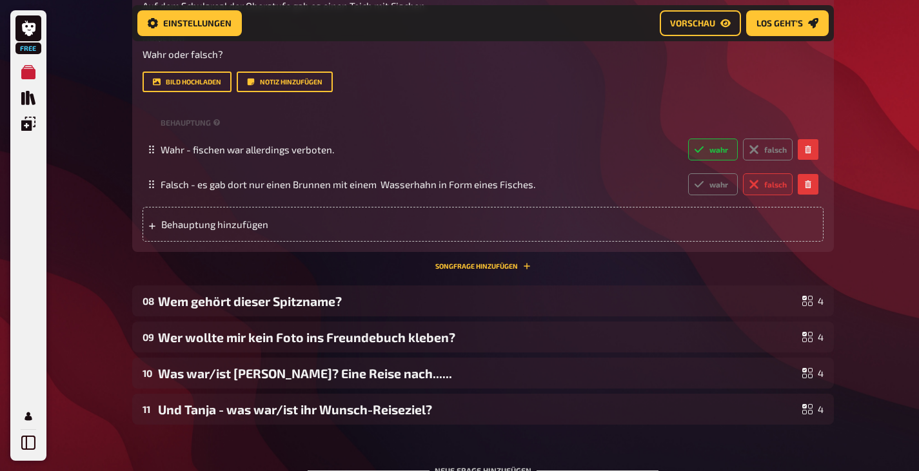
click at [93, 231] on div "Free Meine Quizze Quiz Sammlung Einblendungen Mein Konto Home Meine Quizze Klas…" at bounding box center [459, 66] width 919 height 1076
click at [86, 177] on div "Free Meine Quizze Quiz Sammlung Einblendungen Mein Konto Home Meine Quizze Klas…" at bounding box center [459, 66] width 919 height 1076
click at [798, 24] on span "Los geht's" at bounding box center [779, 23] width 46 height 9
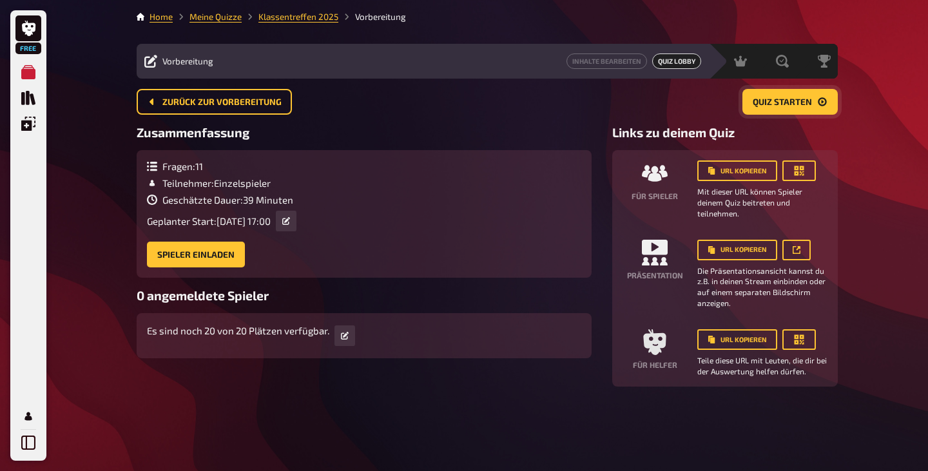
click at [794, 99] on span "Quiz starten" at bounding box center [782, 102] width 59 height 9
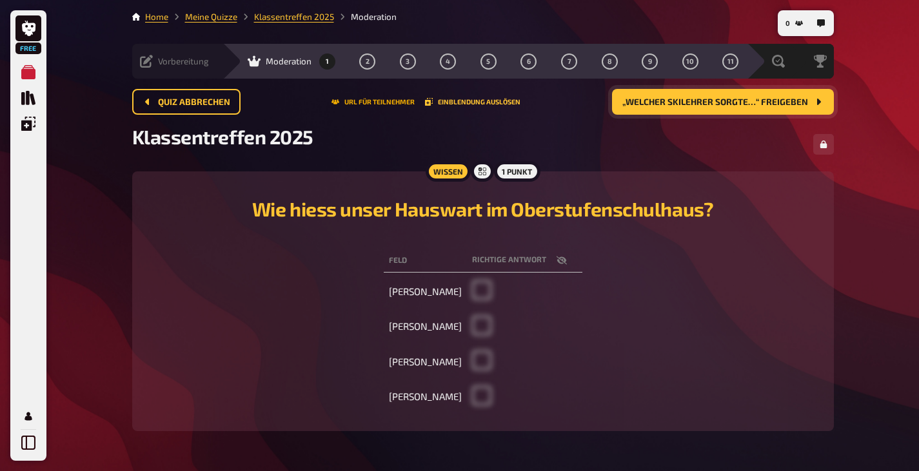
click at [371, 100] on button "URL für Teilnehmer" at bounding box center [372, 102] width 83 height 8
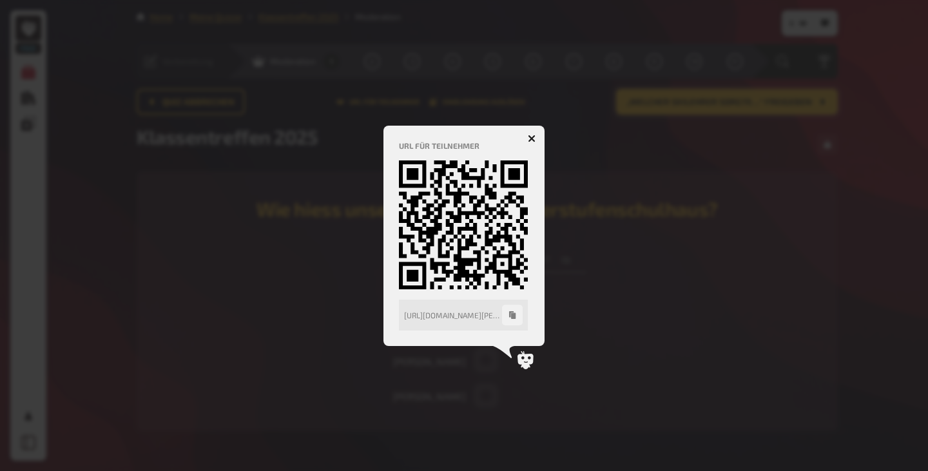
click at [530, 137] on icon "button" at bounding box center [532, 138] width 12 height 12
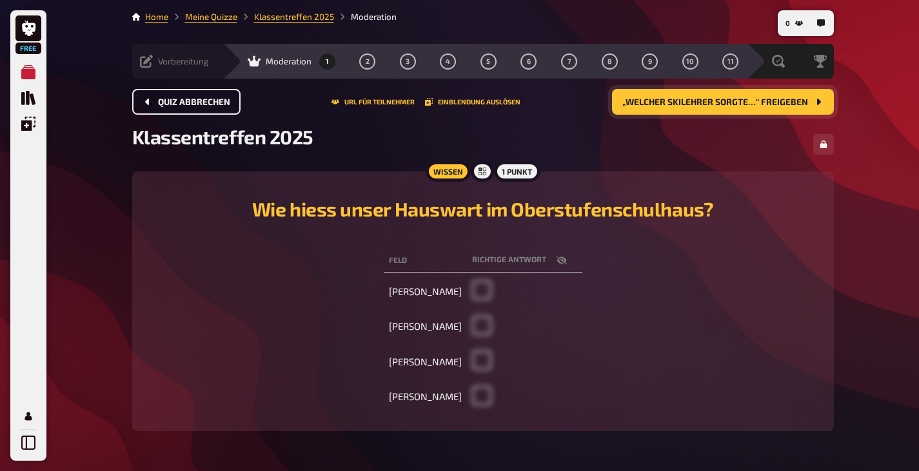
click at [199, 95] on button "Quiz abbrechen" at bounding box center [186, 102] width 108 height 26
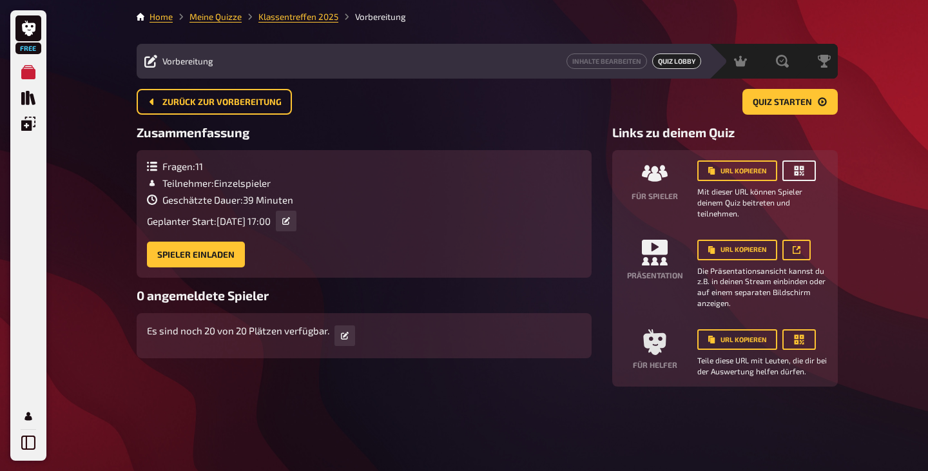
click at [801, 171] on icon "button" at bounding box center [799, 170] width 13 height 13
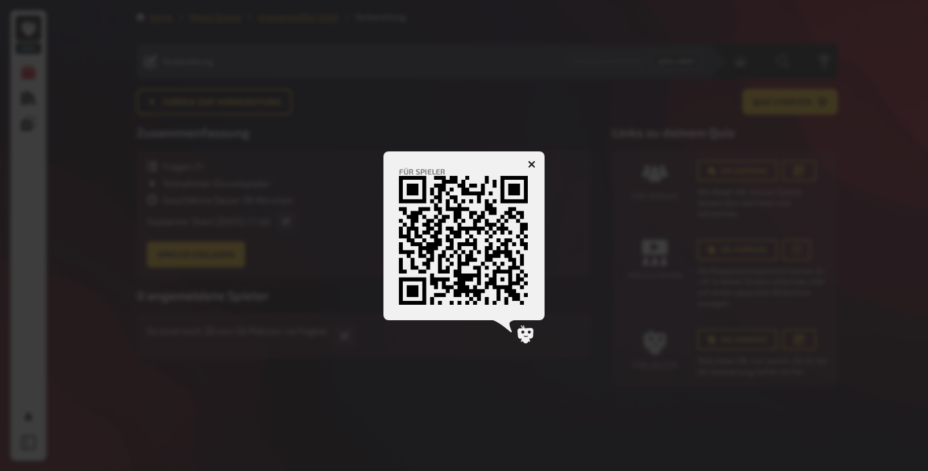
click at [532, 162] on icon "button" at bounding box center [532, 165] width 8 height 8
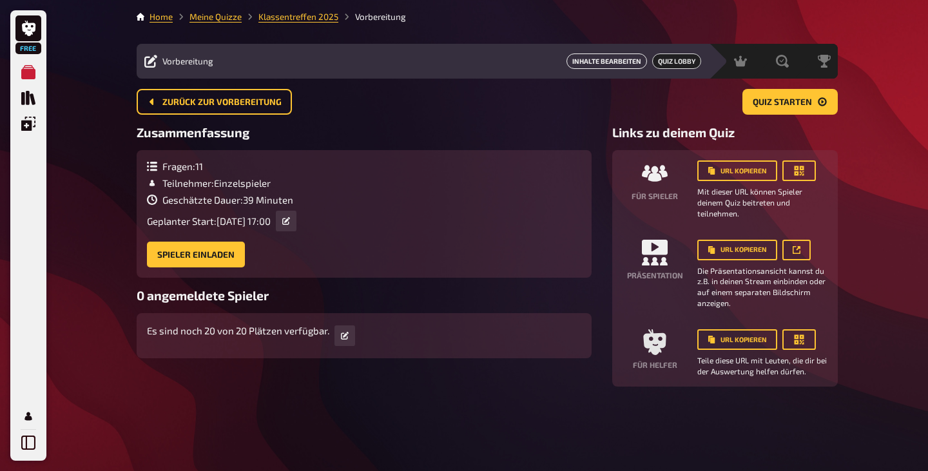
click at [583, 59] on link "Inhalte Bearbeiten" at bounding box center [607, 61] width 81 height 15
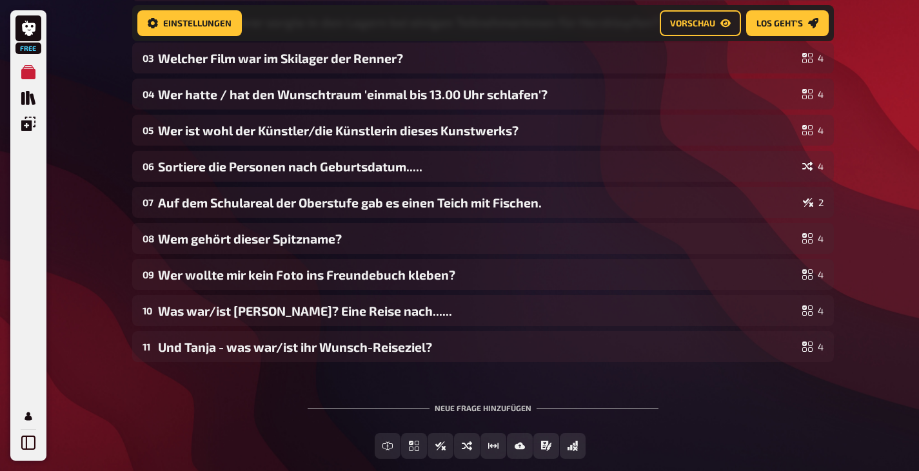
scroll to position [268, 0]
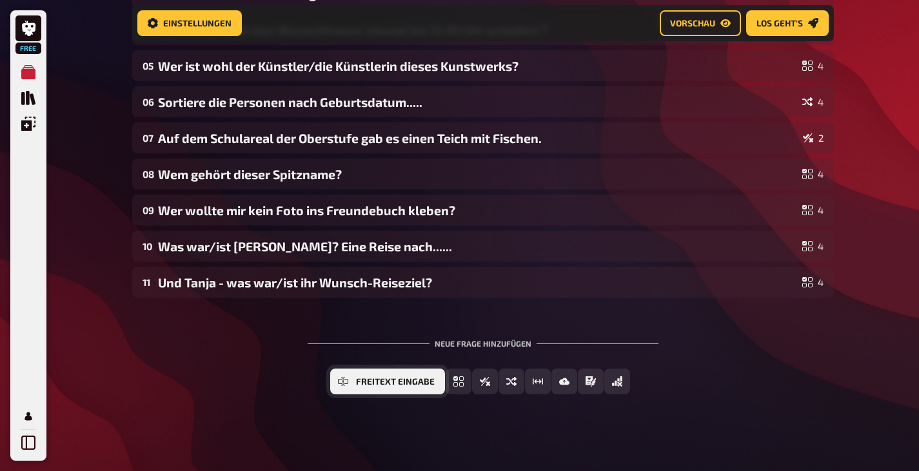
click at [384, 387] on button "Freitext Eingabe" at bounding box center [387, 382] width 115 height 26
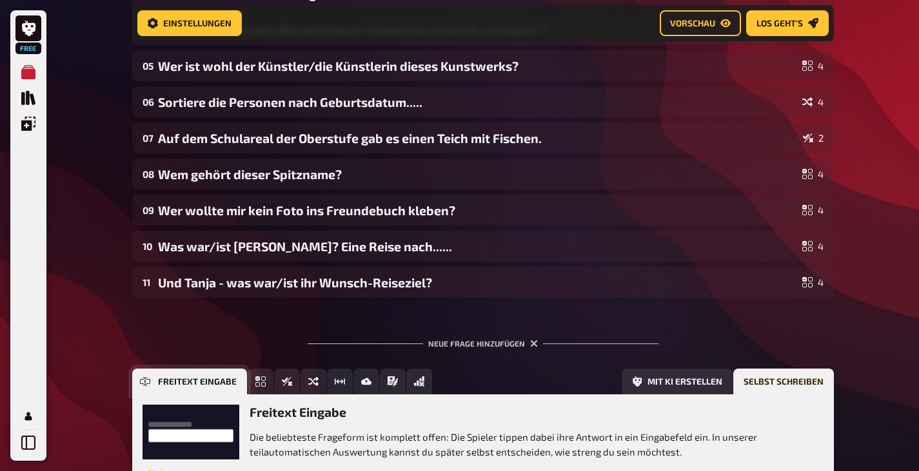
scroll to position [393, 0]
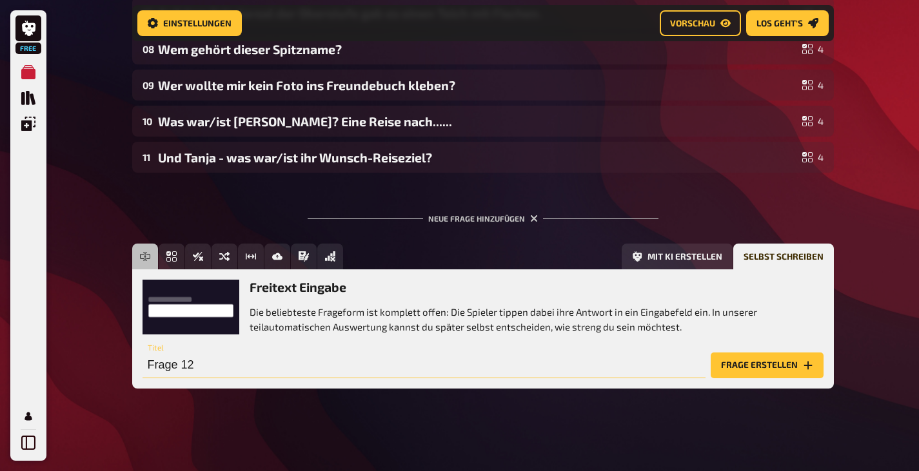
click at [524, 366] on input "Frage 12" at bounding box center [423, 366] width 563 height 26
click at [776, 364] on button "Frage erstellen" at bounding box center [766, 366] width 113 height 26
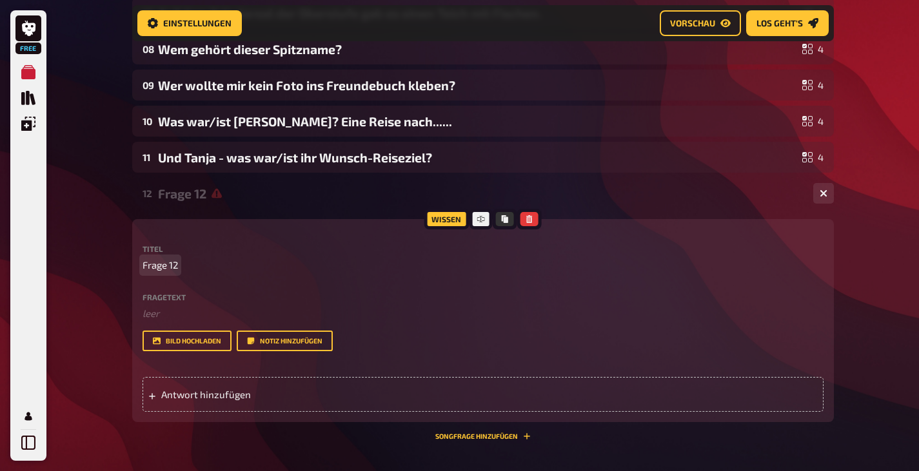
click at [177, 266] on span "Frage 12" at bounding box center [159, 265] width 35 height 15
drag, startPoint x: 177, startPoint y: 264, endPoint x: 132, endPoint y: 264, distance: 45.1
click at [132, 264] on div "Wissen Titel Frage 12 Fragetext ﻿ leer Hier hinziehen für Dateiupload Bild hoch…" at bounding box center [482, 320] width 701 height 203
click at [507, 435] on button "Songfrage hinzufügen" at bounding box center [482, 437] width 95 height 8
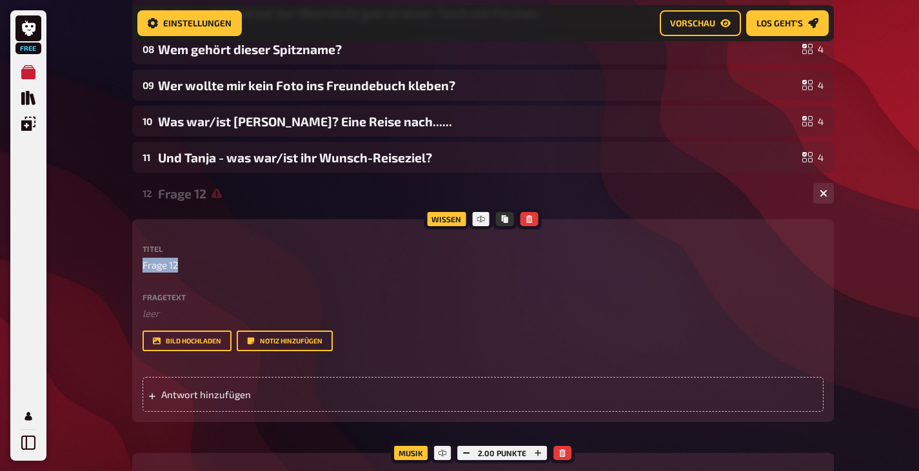
scroll to position [522, 0]
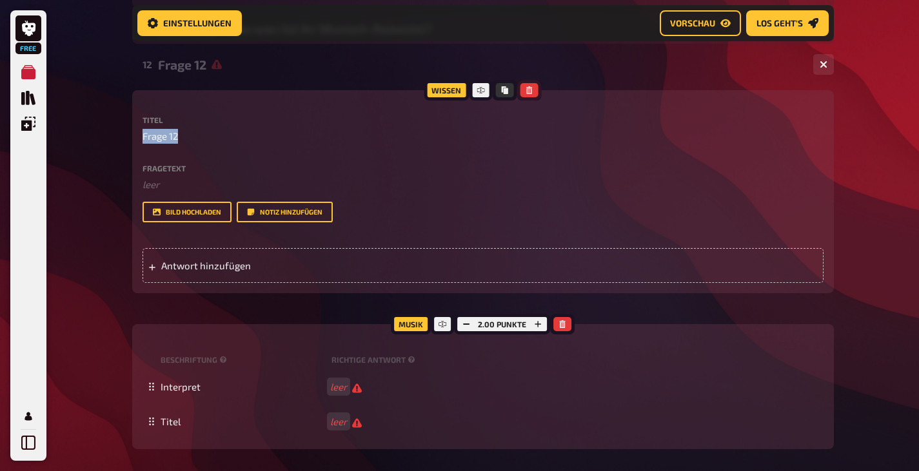
click at [530, 88] on icon "button" at bounding box center [529, 90] width 6 height 8
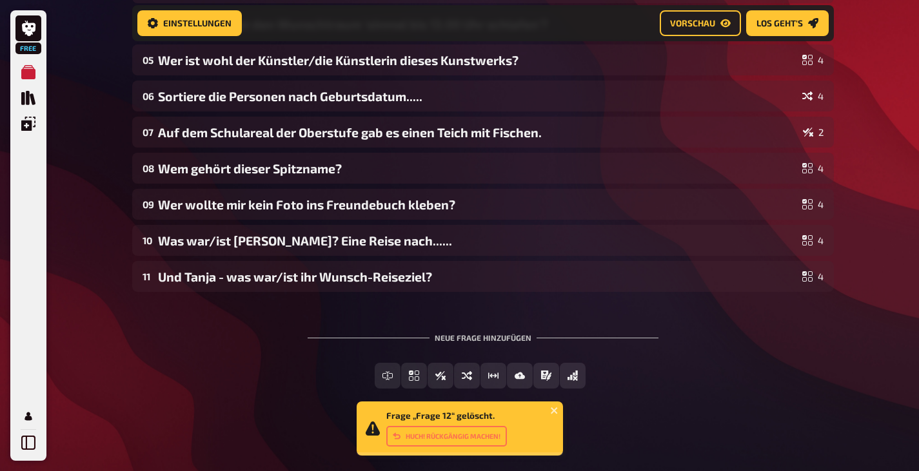
scroll to position [275, 0]
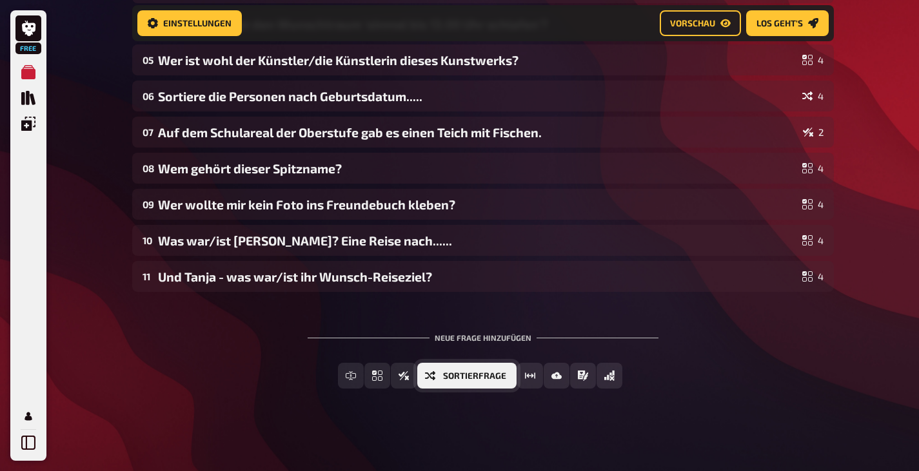
click at [439, 376] on button "Sortierfrage" at bounding box center [466, 376] width 99 height 26
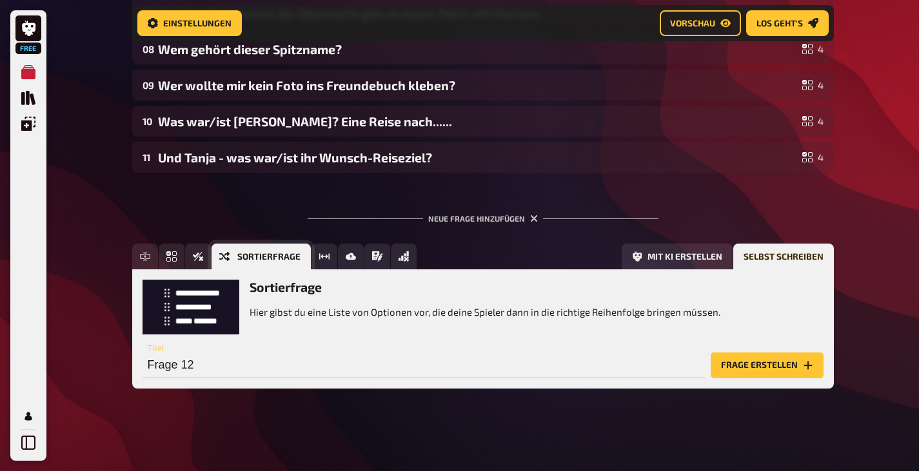
click at [222, 252] on icon "Sortierfrage" at bounding box center [224, 256] width 10 height 10
click at [211, 365] on input "Frage 12" at bounding box center [423, 366] width 563 height 26
click at [771, 361] on button "Frage erstellen" at bounding box center [766, 366] width 113 height 26
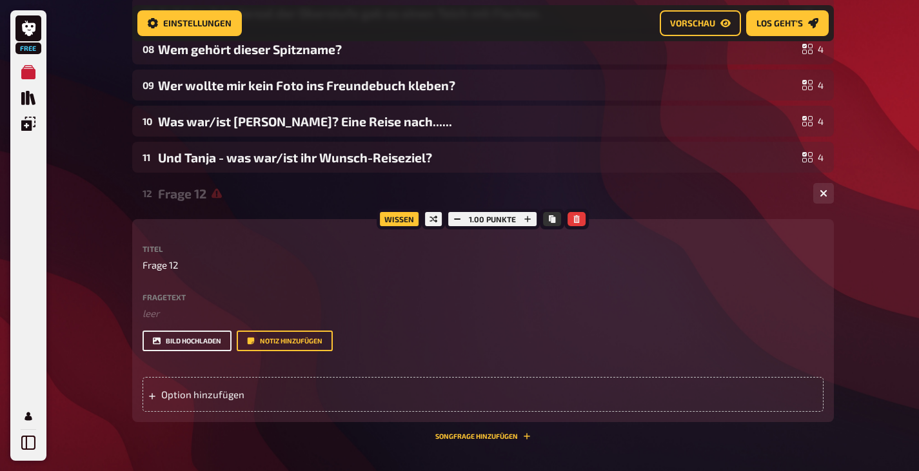
click at [198, 338] on button "Bild hochladen" at bounding box center [186, 341] width 89 height 21
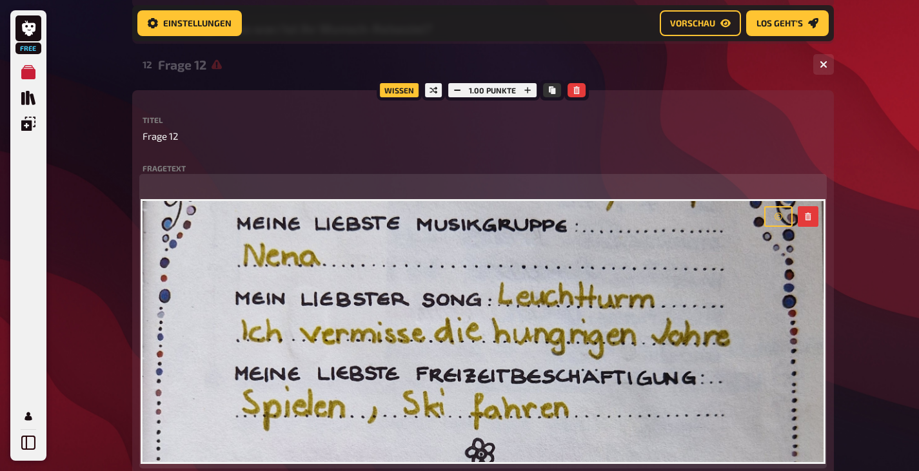
scroll to position [458, 0]
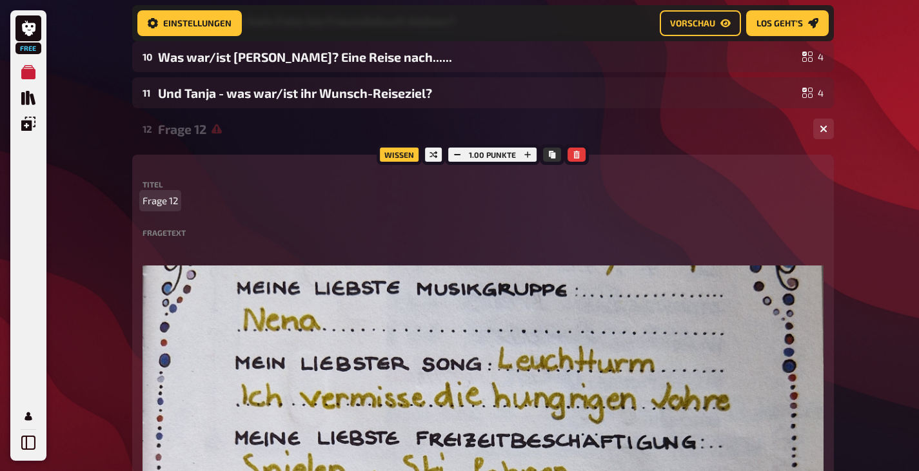
click at [182, 199] on p "Frage 12" at bounding box center [482, 200] width 681 height 15
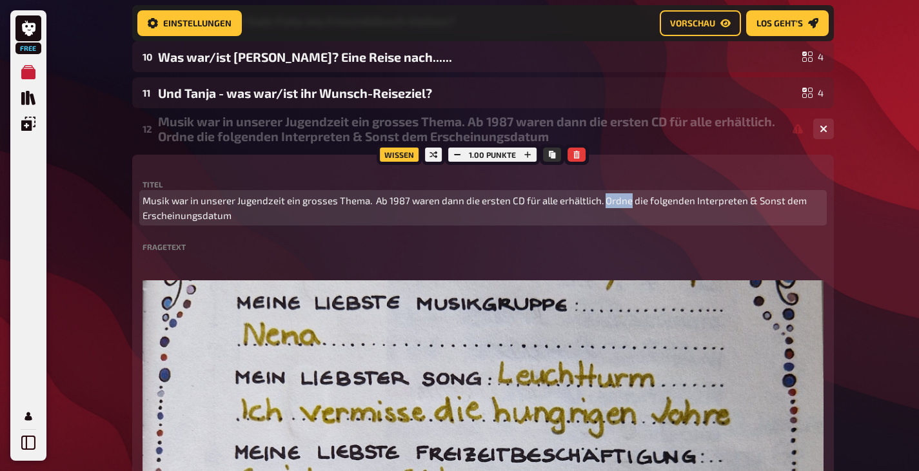
drag, startPoint x: 602, startPoint y: 201, endPoint x: 627, endPoint y: 200, distance: 25.2
click at [627, 200] on span "Musik war in unserer Jugendzeit ein grosses Thema. Ab 1987 waren dann die erste…" at bounding box center [482, 207] width 681 height 29
click at [778, 201] on span "Musik war in unserer Jugendzeit ein grosses Thema. Ab 1987 waren dann die erste…" at bounding box center [482, 207] width 681 height 29
click at [233, 215] on span "Musik war in unserer Jugendzeit ein grosses Thema. Ab 1987 waren dann die erste…" at bounding box center [482, 207] width 681 height 29
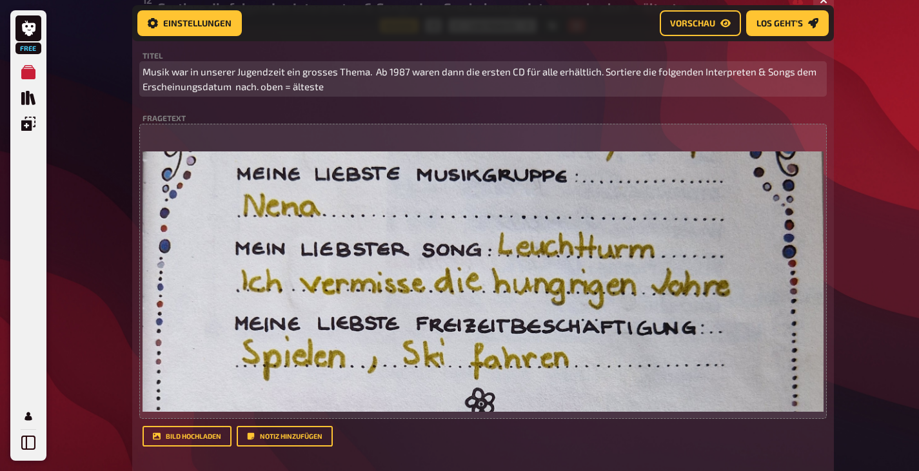
scroll to position [651, 0]
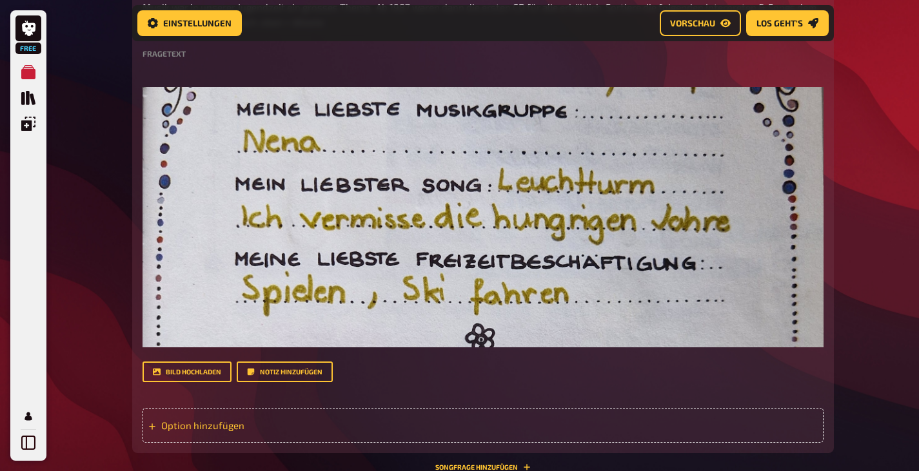
click at [231, 421] on div "Option hinzufügen" at bounding box center [482, 425] width 681 height 35
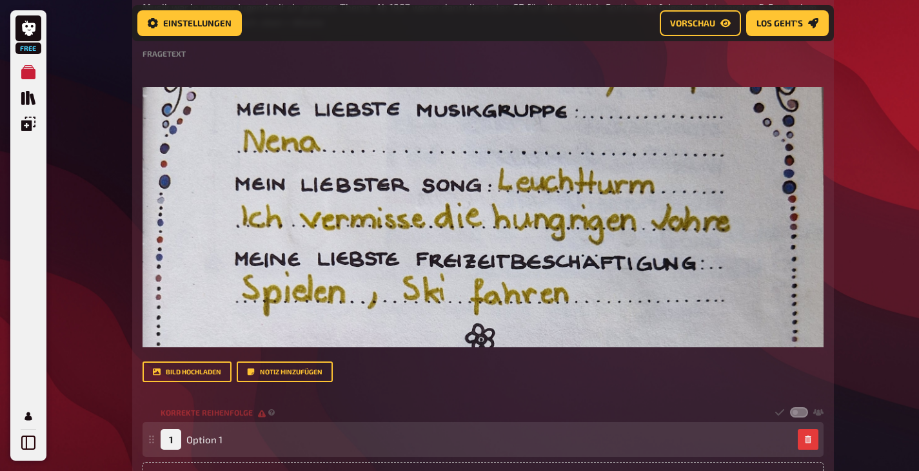
click at [231, 433] on div "1 Option 1" at bounding box center [477, 439] width 632 height 21
click at [225, 444] on div "1 Option 1" at bounding box center [477, 439] width 632 height 21
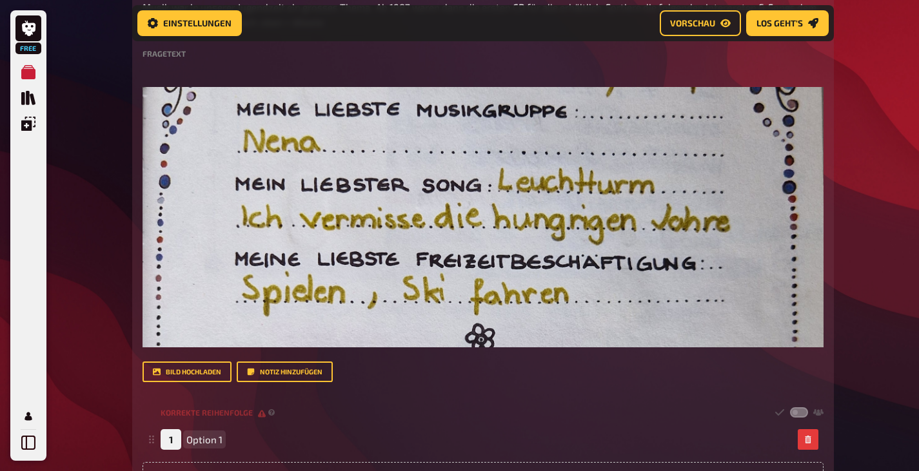
scroll to position [780, 0]
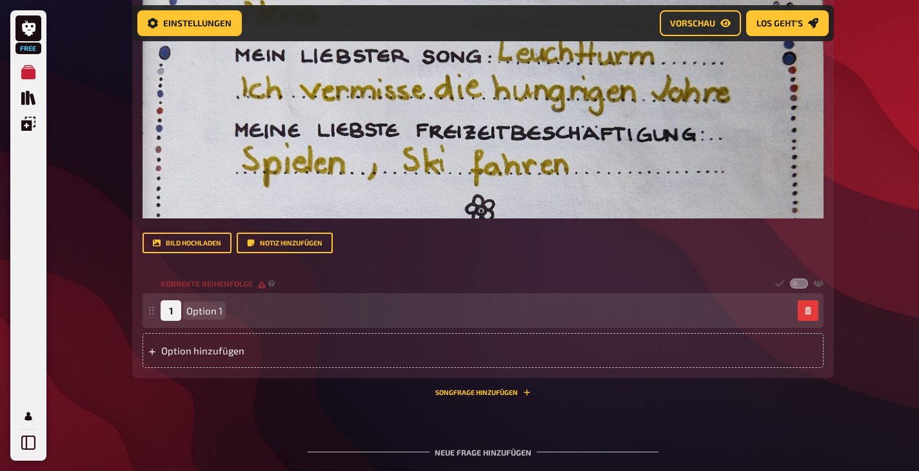
click at [205, 313] on span "Option 1" at bounding box center [204, 311] width 36 height 12
drag, startPoint x: 220, startPoint y: 309, endPoint x: 188, endPoint y: 309, distance: 32.9
click at [188, 309] on span "Option 1" at bounding box center [204, 311] width 36 height 12
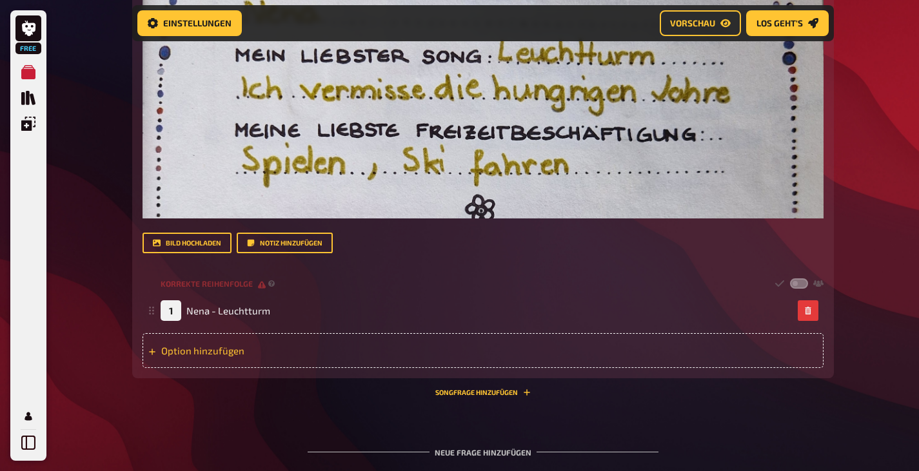
click at [190, 349] on div "Option hinzufügen" at bounding box center [482, 350] width 681 height 35
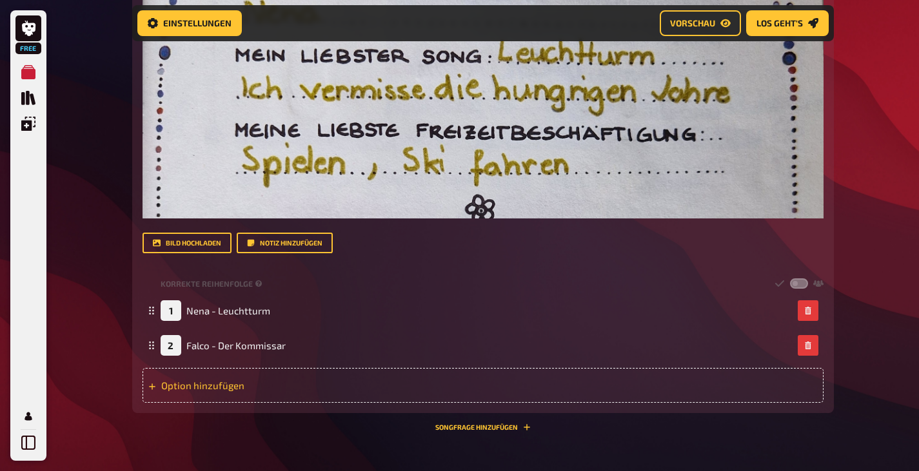
click at [215, 380] on div "Option hinzufügen" at bounding box center [482, 385] width 681 height 35
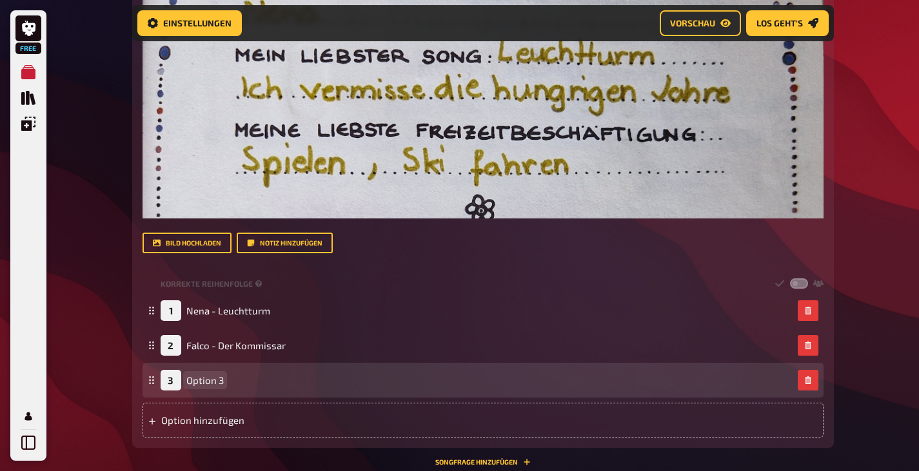
click at [215, 380] on span "Option 3" at bounding box center [204, 381] width 37 height 12
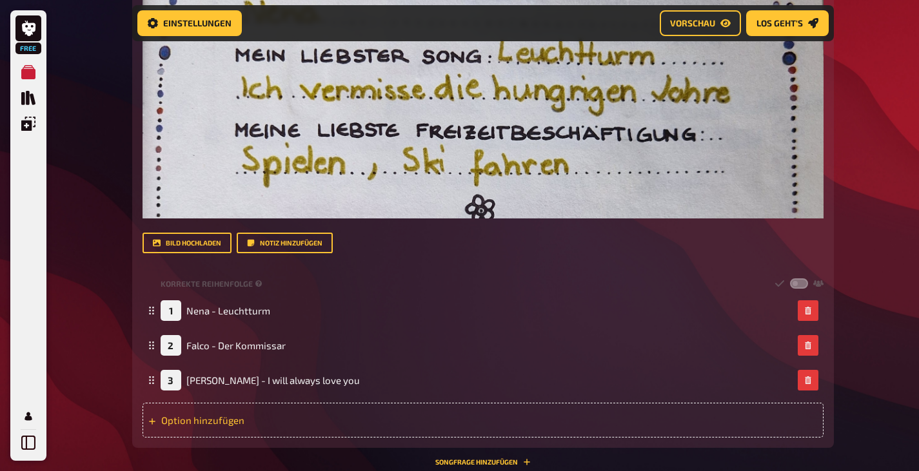
click at [231, 422] on div "Option hinzufügen" at bounding box center [482, 420] width 681 height 35
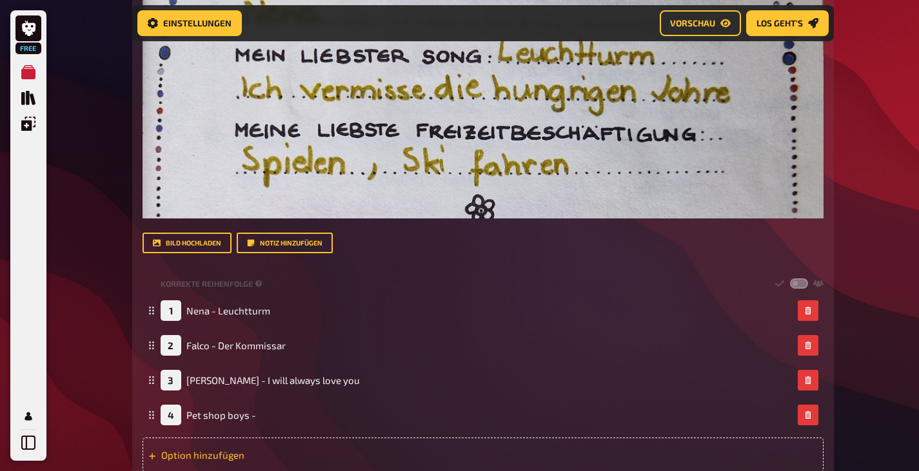
click at [206, 455] on div "Option hinzufügen" at bounding box center [482, 455] width 681 height 35
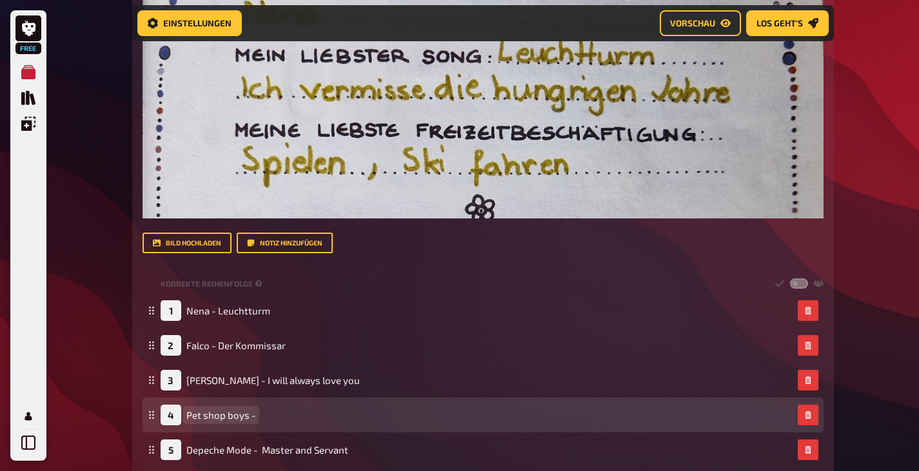
click at [286, 412] on div "4 Pet shop boys -" at bounding box center [477, 415] width 632 height 21
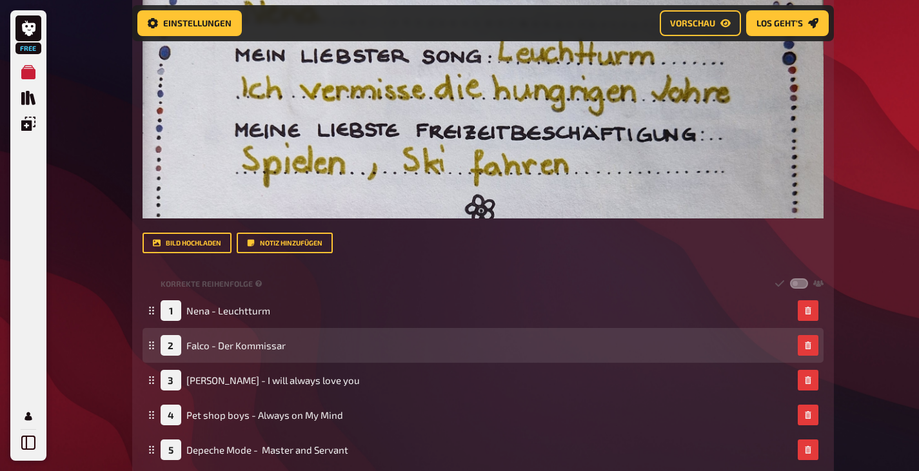
click at [170, 348] on div "2" at bounding box center [171, 345] width 21 height 21
drag, startPoint x: 176, startPoint y: 350, endPoint x: 182, endPoint y: 343, distance: 9.2
click at [182, 341] on div "2 Falco - Der Kommissar" at bounding box center [223, 345] width 125 height 21
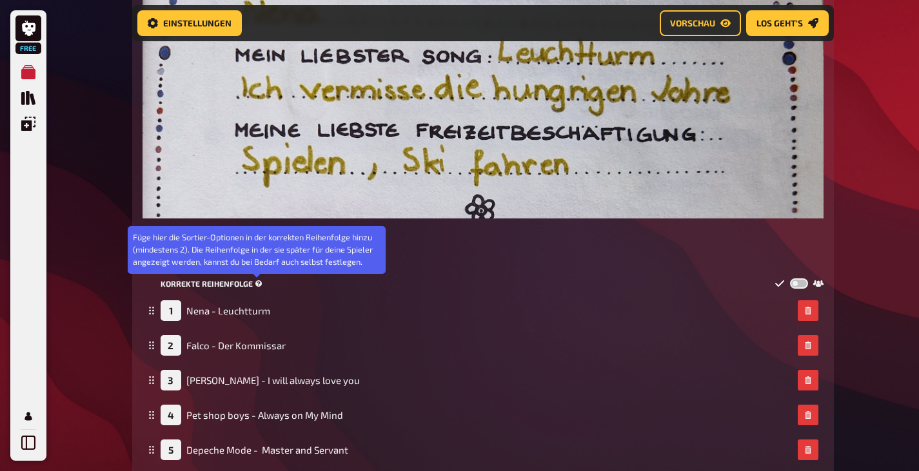
click at [256, 283] on icon at bounding box center [258, 283] width 7 height 7
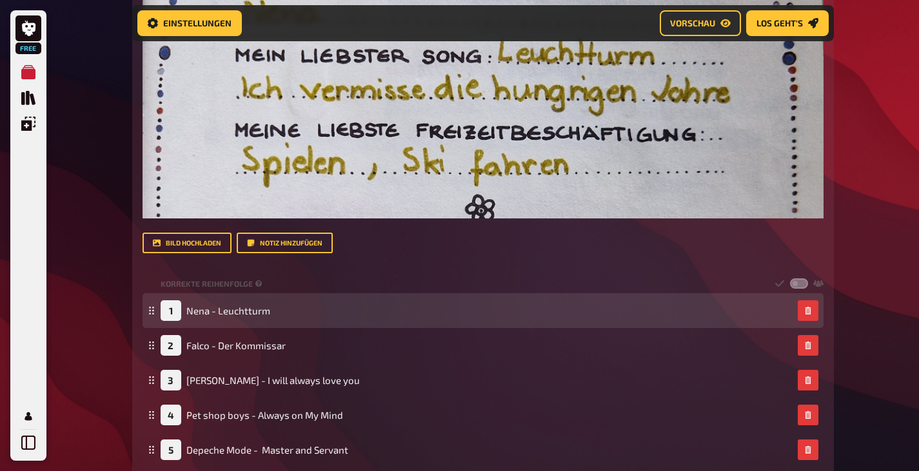
click at [152, 311] on icon at bounding box center [152, 311] width 8 height 8
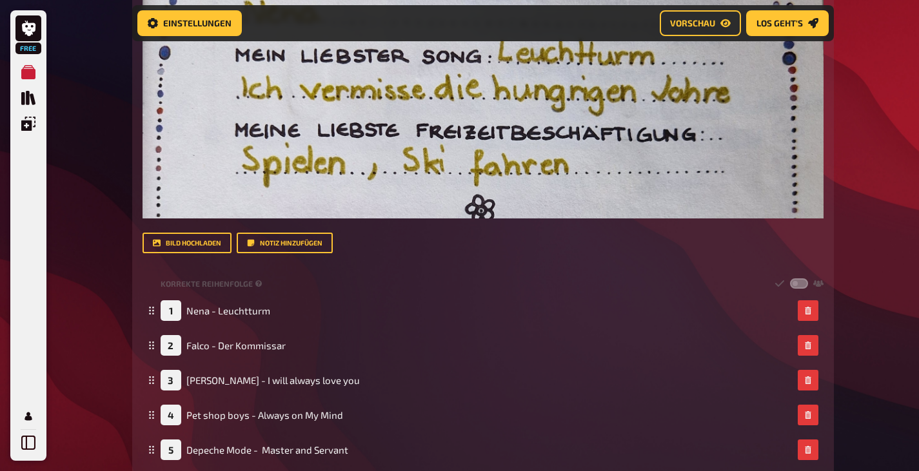
scroll to position [909, 0]
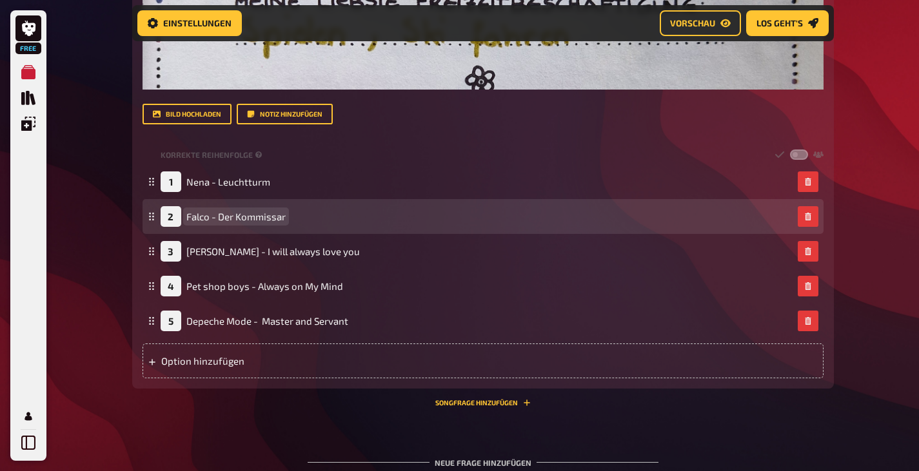
click at [241, 216] on span "Falco - Der Kommissar" at bounding box center [235, 217] width 99 height 12
click at [157, 226] on div "2 Falco - Der Kommissar" at bounding box center [482, 216] width 681 height 35
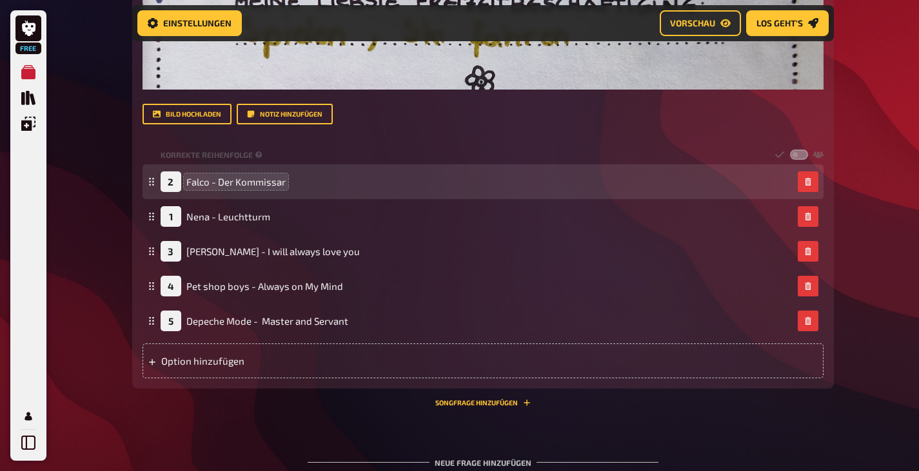
drag, startPoint x: 153, startPoint y: 215, endPoint x: 189, endPoint y: 180, distance: 50.2
click at [189, 180] on div "2 Falco - Der Kommissar" at bounding box center [482, 181] width 681 height 35
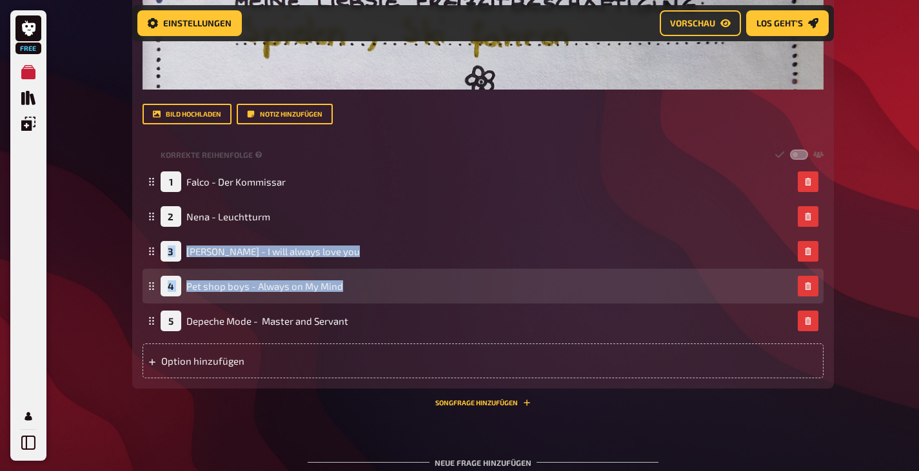
drag, startPoint x: 155, startPoint y: 250, endPoint x: 166, endPoint y: 290, distance: 41.6
click at [158, 304] on fieldset "1 Falco - Der Kommissar 2 Nena - Leuchtturm 3 Whitney Houston - I will always l…" at bounding box center [482, 251] width 681 height 174
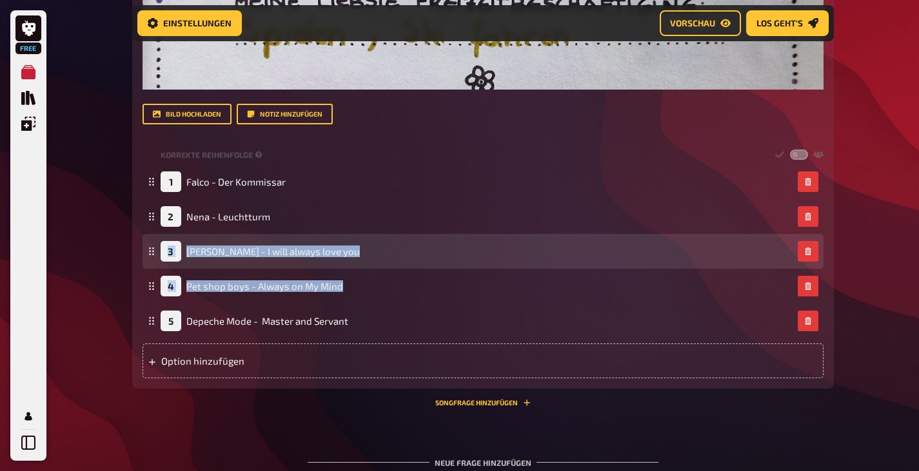
click at [191, 262] on div "3 Whitney Houston - I will always love you" at bounding box center [482, 251] width 681 height 35
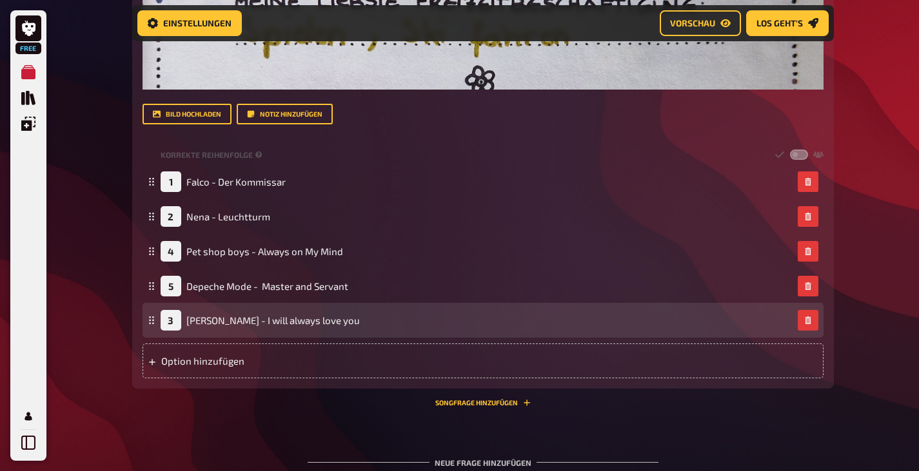
drag, startPoint x: 150, startPoint y: 248, endPoint x: 152, endPoint y: 317, distance: 69.0
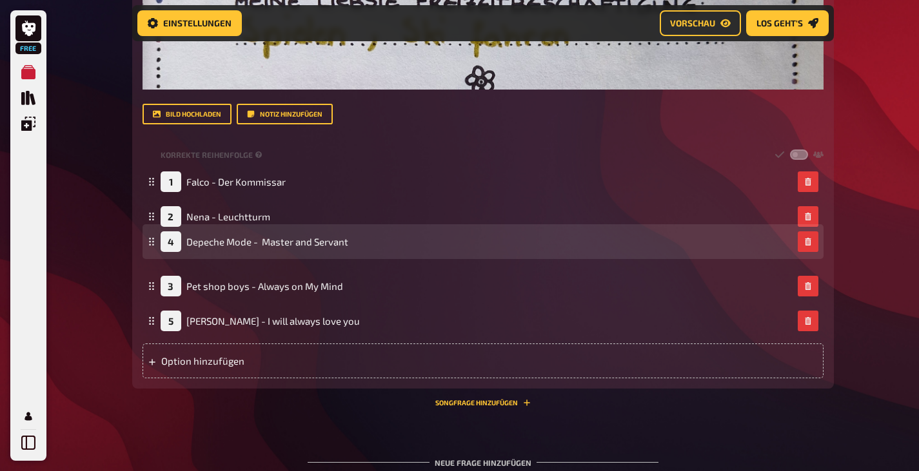
drag, startPoint x: 150, startPoint y: 286, endPoint x: 161, endPoint y: 240, distance: 46.4
click at [161, 240] on div "4 Depeche Mode - Master and Servant" at bounding box center [482, 241] width 681 height 35
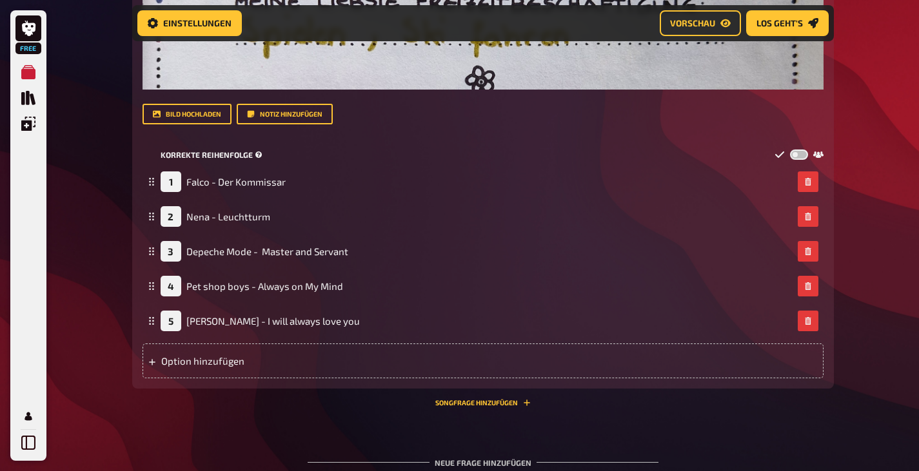
click at [796, 153] on label at bounding box center [799, 155] width 18 height 11
click at [790, 150] on input "checkbox" at bounding box center [789, 149] width 1 height 1
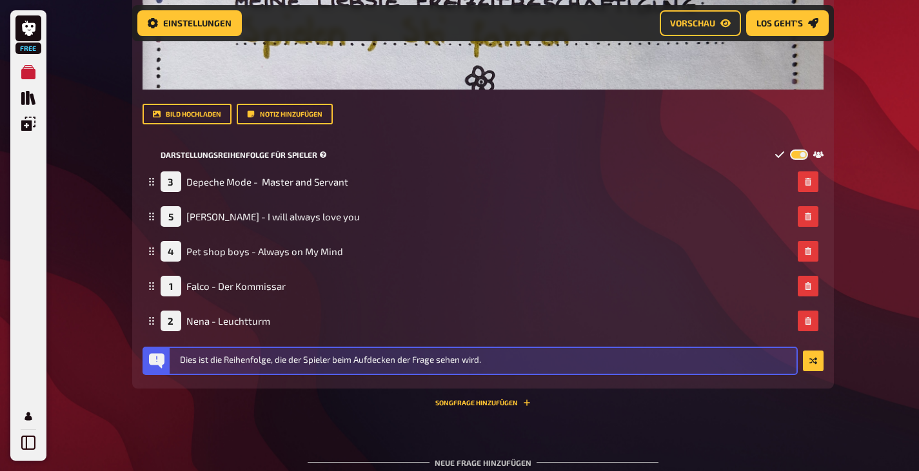
click at [796, 153] on label at bounding box center [799, 155] width 18 height 11
click at [790, 150] on input "checkbox" at bounding box center [789, 149] width 1 height 1
checkbox input "false"
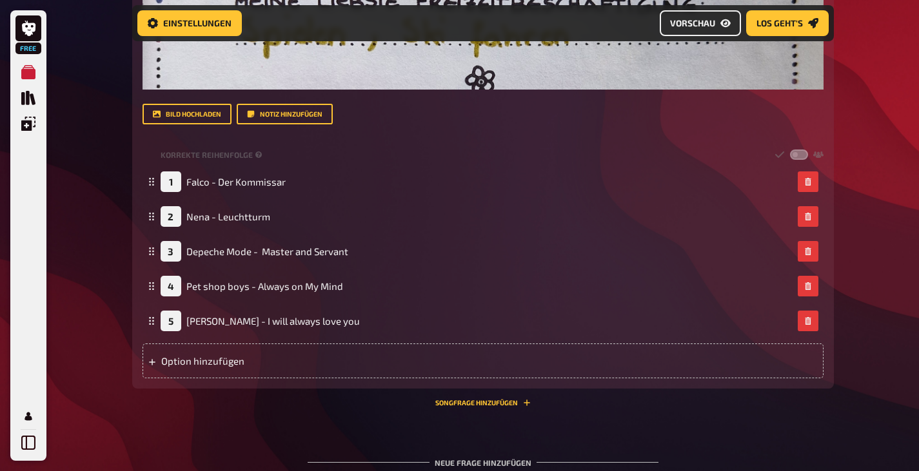
click at [709, 20] on span "Vorschau" at bounding box center [692, 23] width 45 height 9
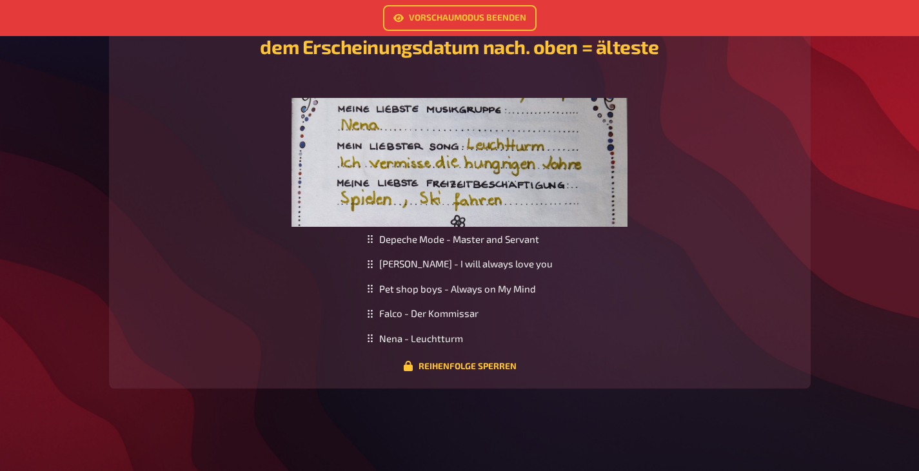
scroll to position [4255, 0]
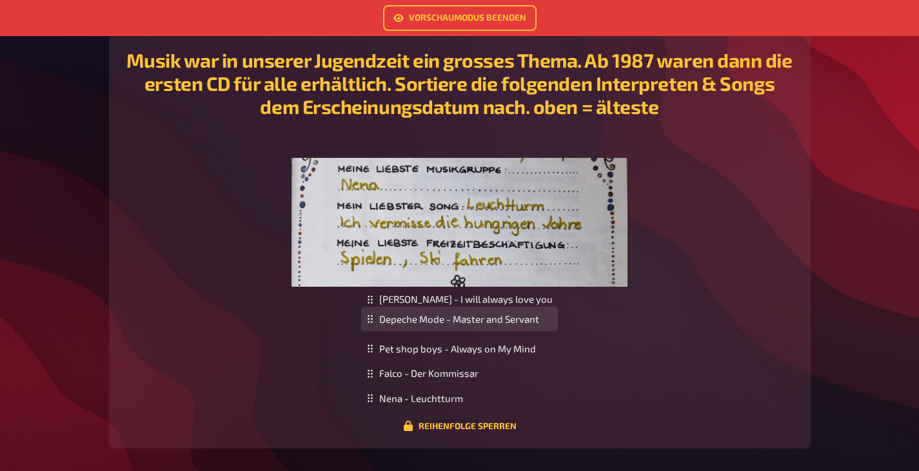
drag, startPoint x: 462, startPoint y: 308, endPoint x: 467, endPoint y: 328, distance: 20.6
click at [467, 328] on div "Depeche Mode - Master and Servant" at bounding box center [459, 319] width 197 height 25
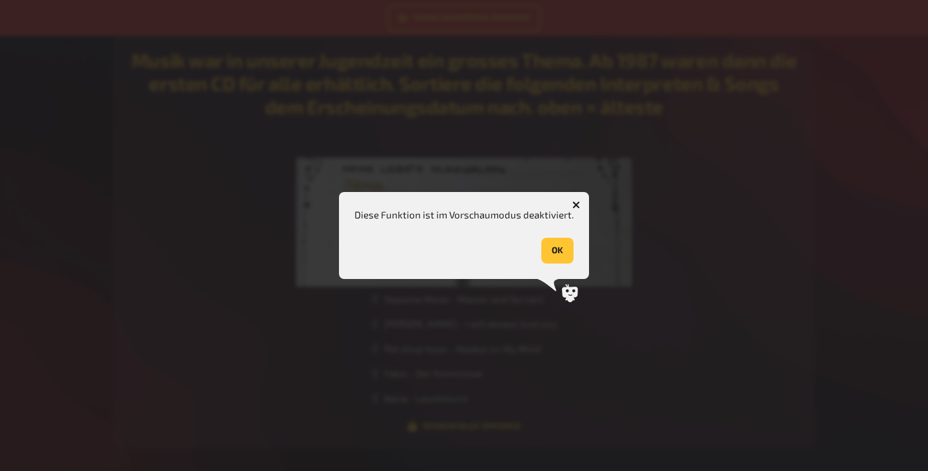
click at [573, 202] on icon "button" at bounding box center [577, 205] width 8 height 8
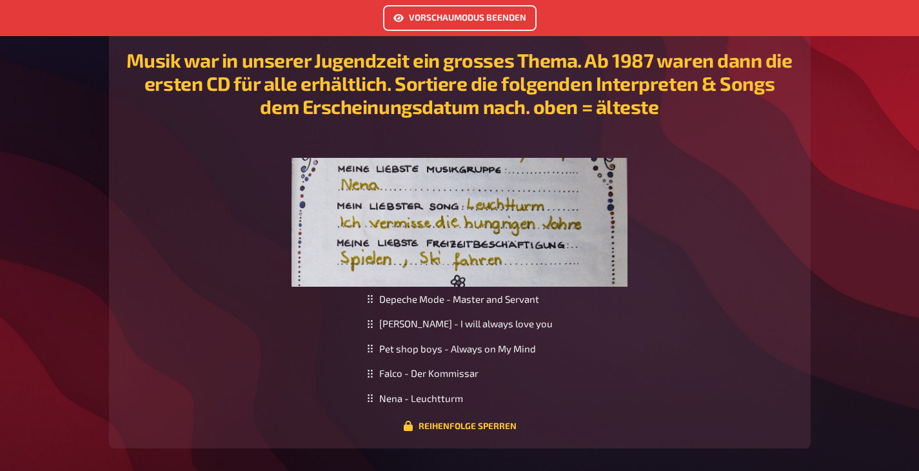
click at [467, 14] on link "Vorschaumodus beenden" at bounding box center [459, 18] width 153 height 26
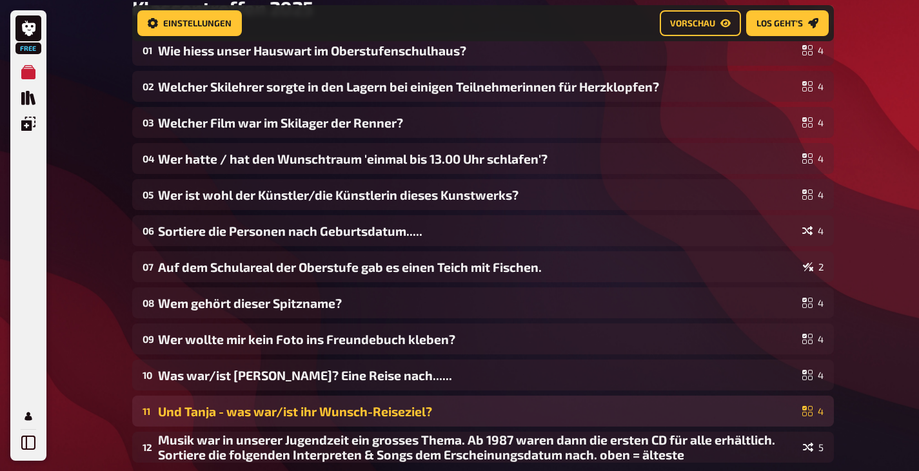
scroll to position [311, 0]
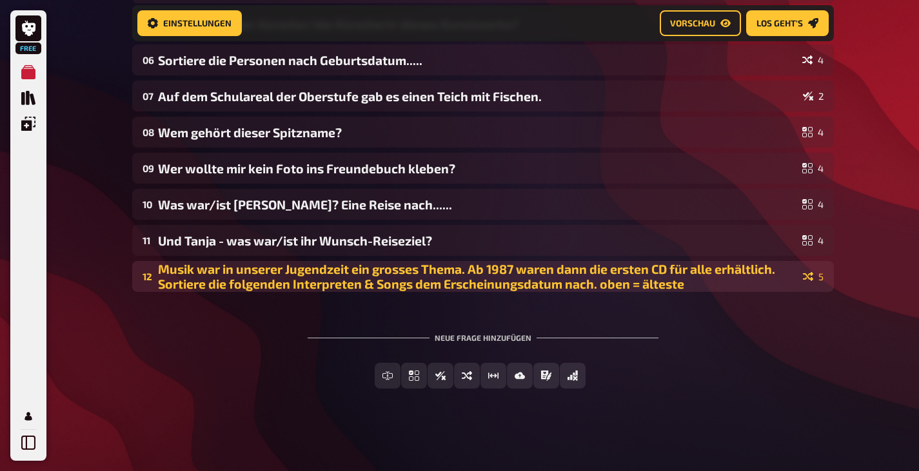
click at [525, 279] on div "Musik war in unserer Jugendzeit ein grosses Thema. Ab 1987 waren dann die erste…" at bounding box center [478, 277] width 640 height 30
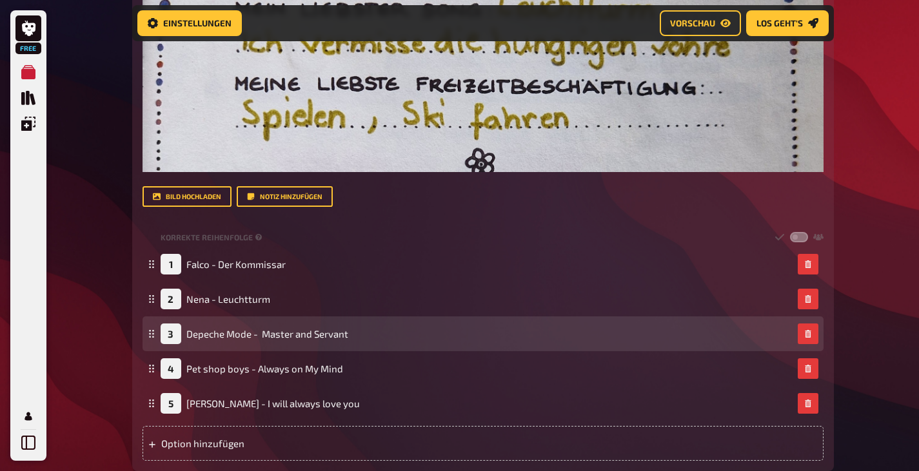
scroll to position [1034, 0]
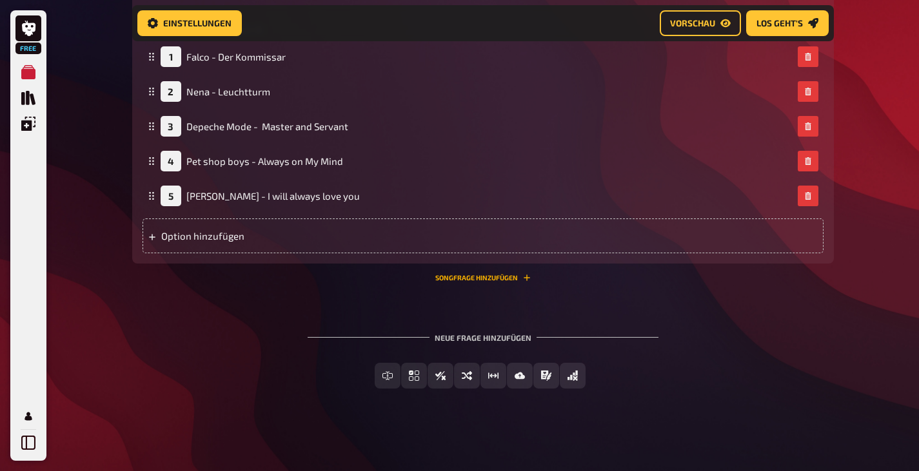
click at [500, 278] on button "Songfrage hinzufügen" at bounding box center [482, 278] width 95 height 8
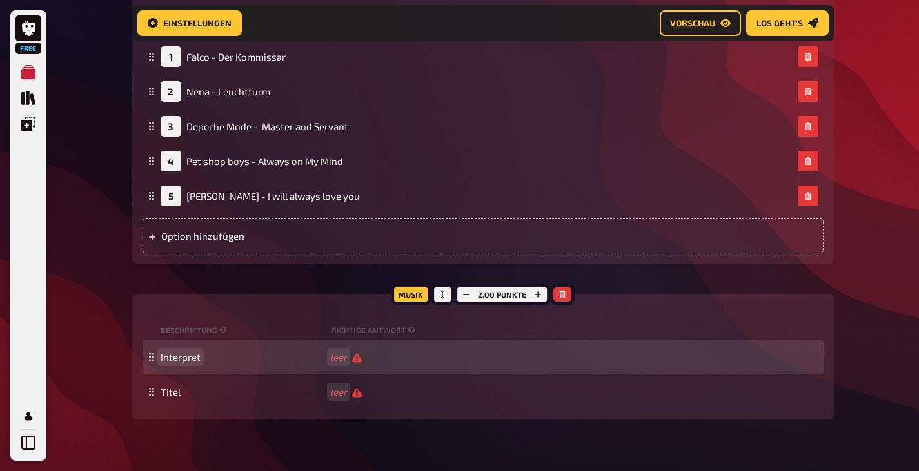
click at [185, 357] on span "Interpret" at bounding box center [181, 357] width 40 height 12
click at [196, 357] on span "Interpret" at bounding box center [181, 357] width 40 height 12
drag, startPoint x: 199, startPoint y: 358, endPoint x: 160, endPoint y: 359, distance: 39.3
click at [161, 359] on span "Interpret" at bounding box center [181, 357] width 40 height 12
click at [209, 358] on span "Wer hat" at bounding box center [243, 357] width 164 height 12
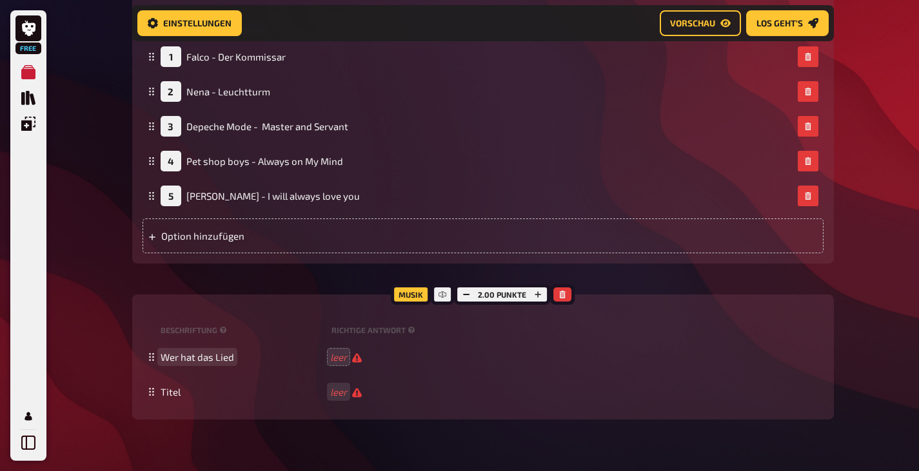
scroll to position [905, 0]
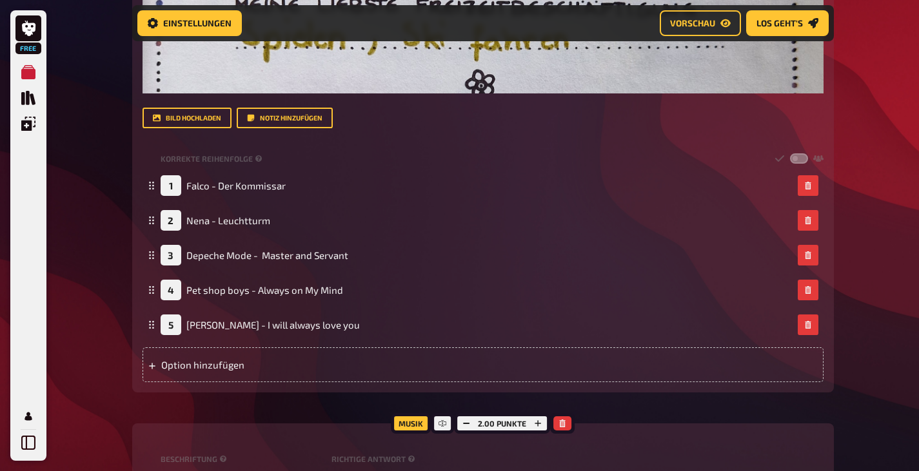
click at [413, 425] on div "Musik" at bounding box center [411, 423] width 40 height 21
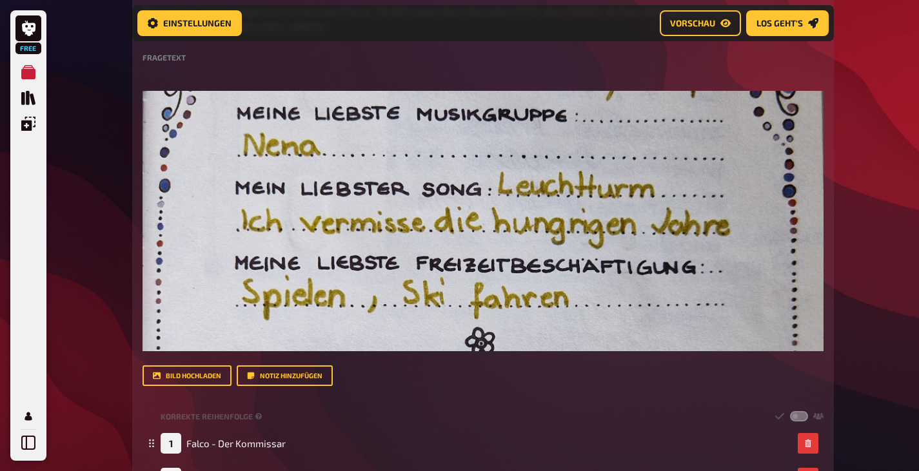
scroll to position [970, 0]
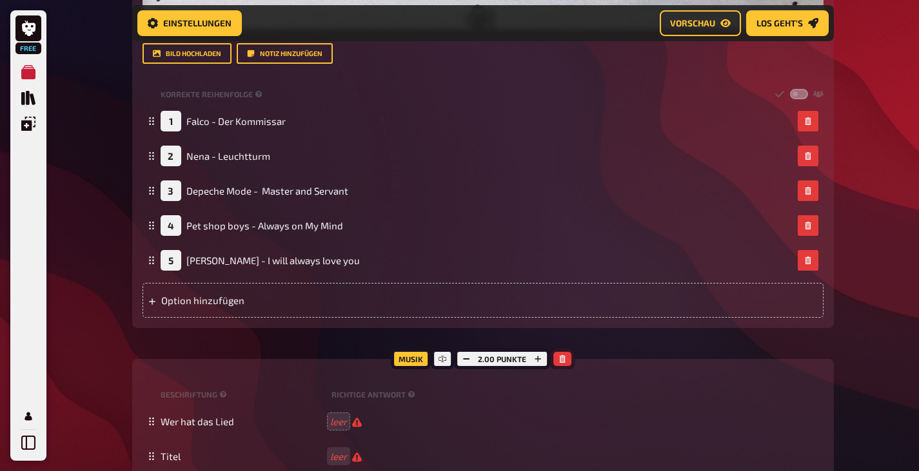
click at [565, 357] on button "button" at bounding box center [562, 359] width 18 height 14
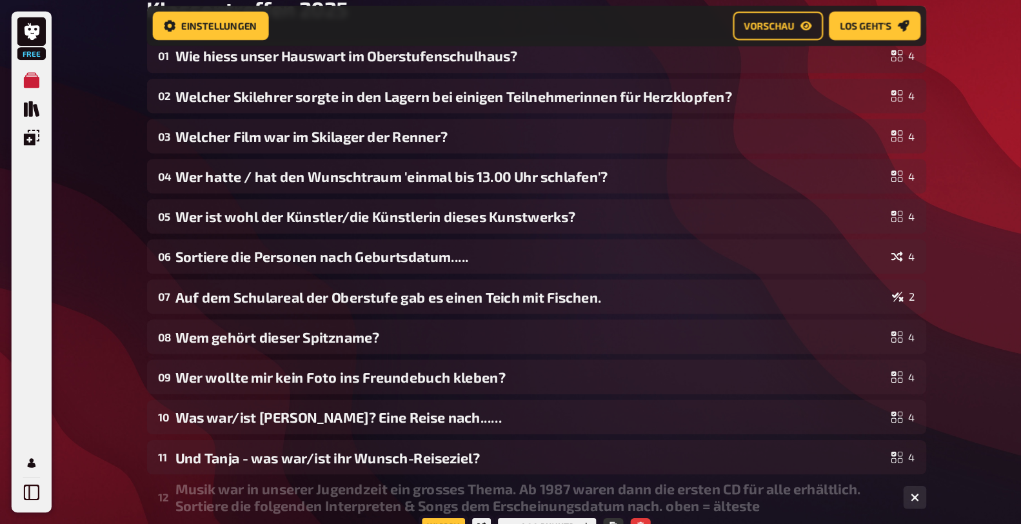
scroll to position [139, 0]
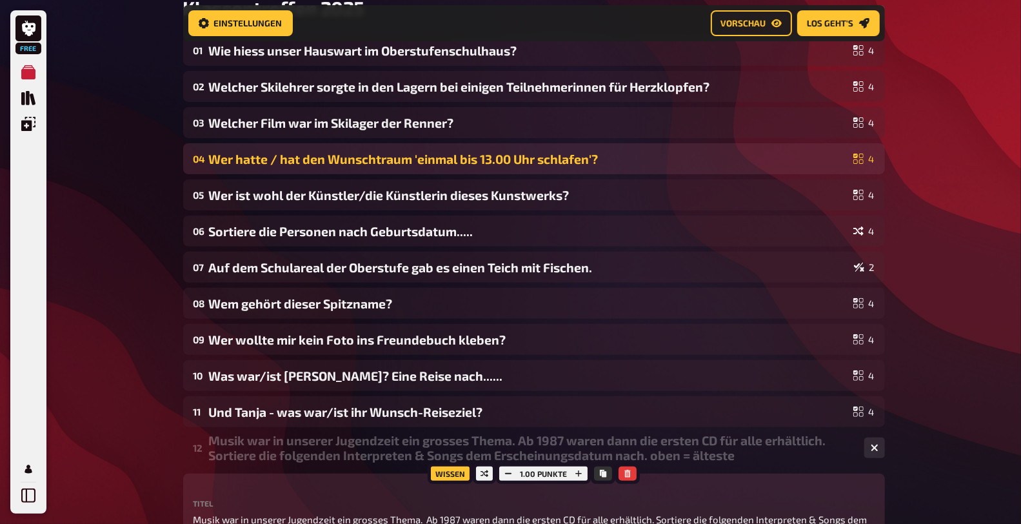
click at [224, 163] on div "Wer hatte / hat den Wunschtraum 'einmal bis 13.00 Uhr schlafen'?" at bounding box center [528, 159] width 639 height 15
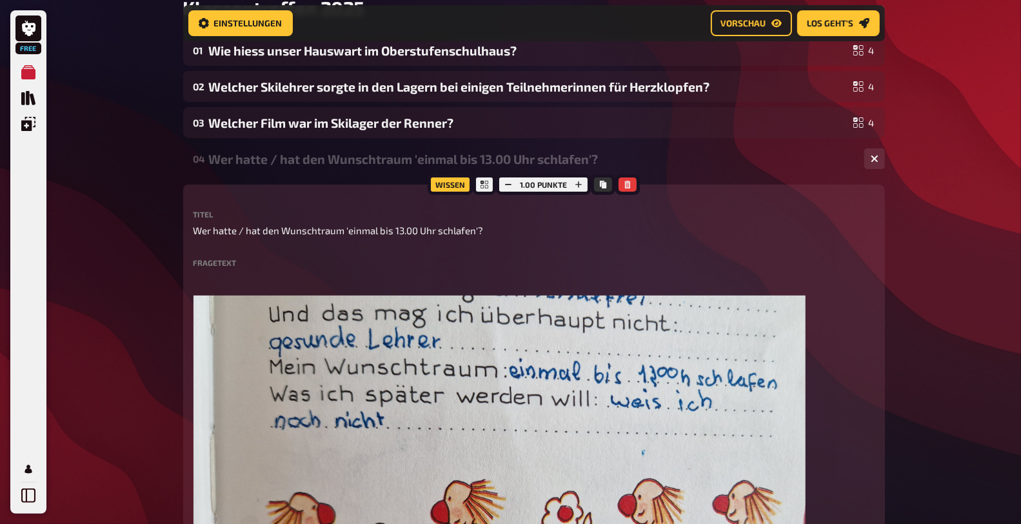
click at [872, 161] on icon "button" at bounding box center [874, 159] width 8 height 8
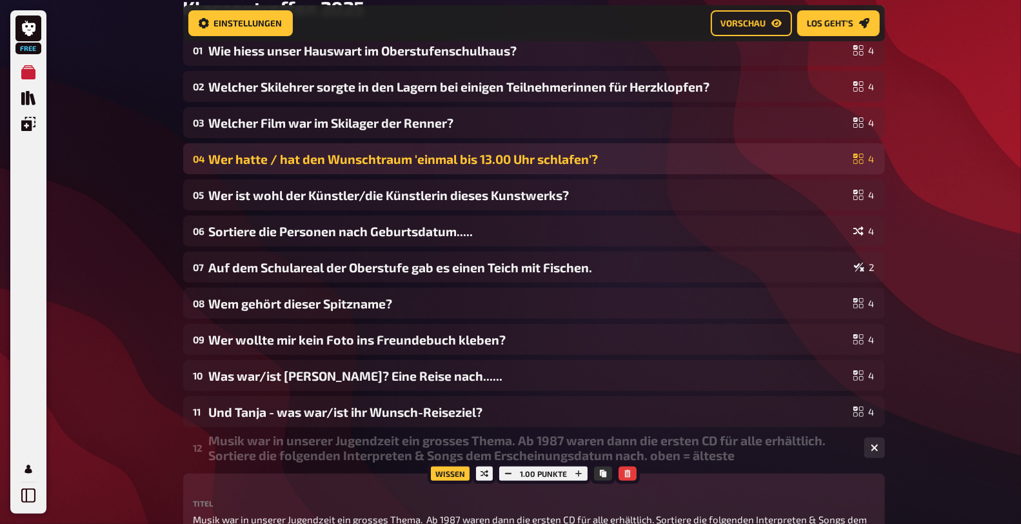
click at [197, 154] on div "04" at bounding box center [198, 159] width 10 height 12
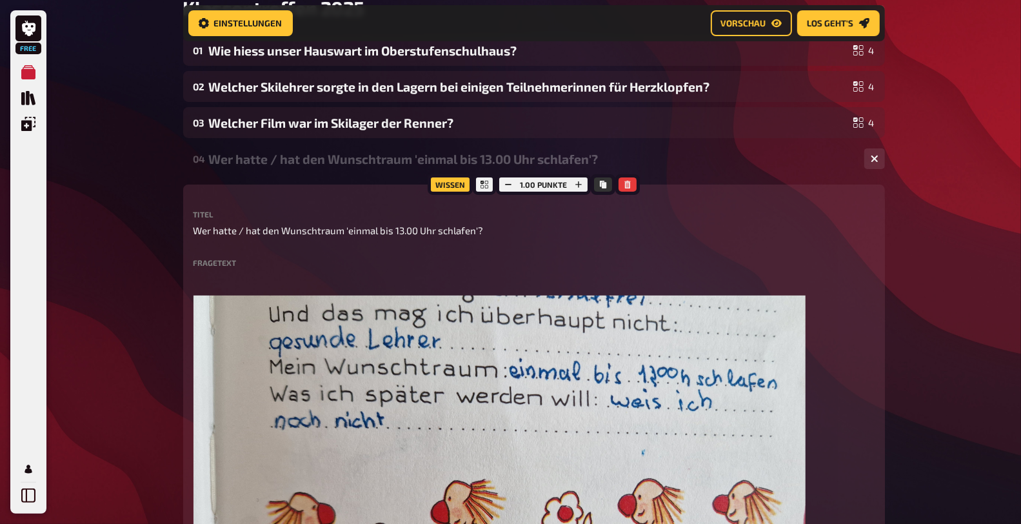
click at [869, 155] on button "button" at bounding box center [874, 158] width 21 height 21
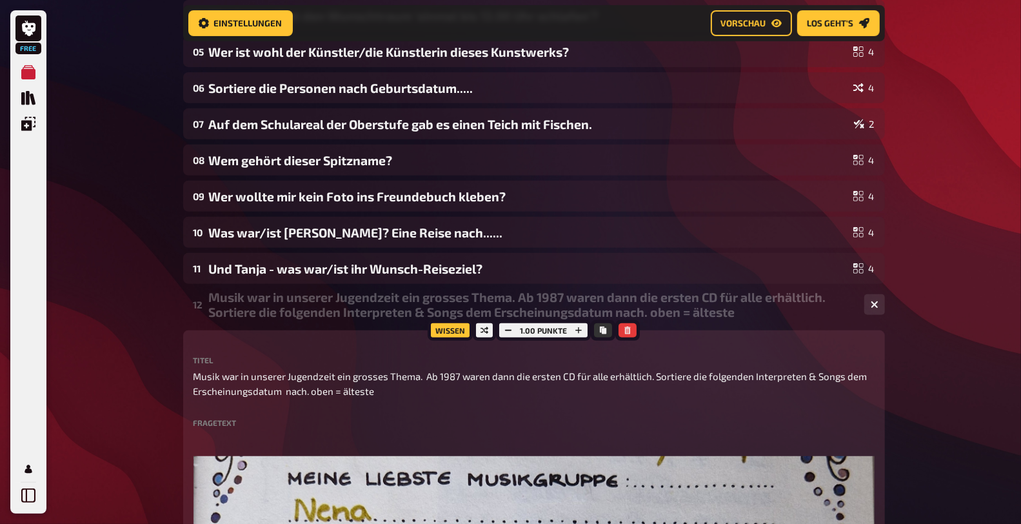
scroll to position [354, 0]
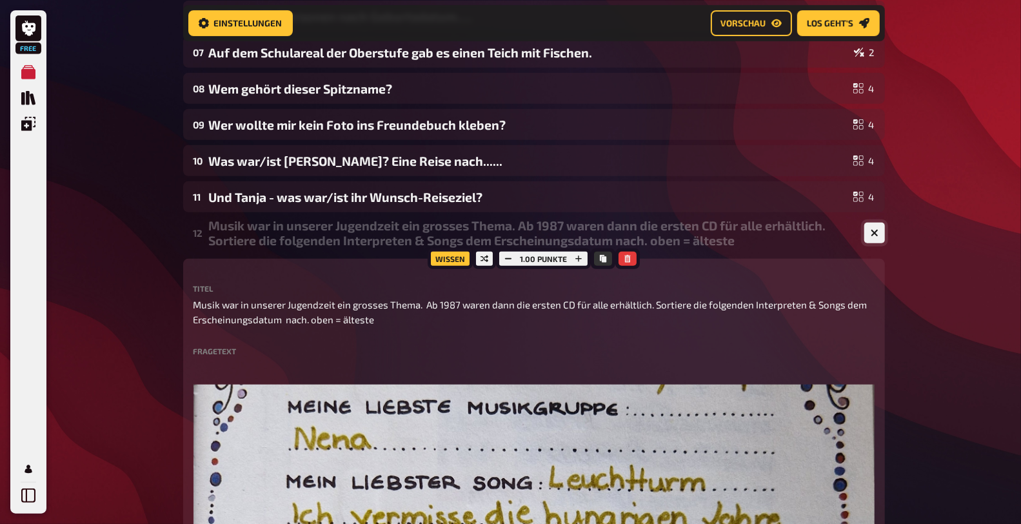
click at [870, 231] on icon "button" at bounding box center [874, 233] width 8 height 8
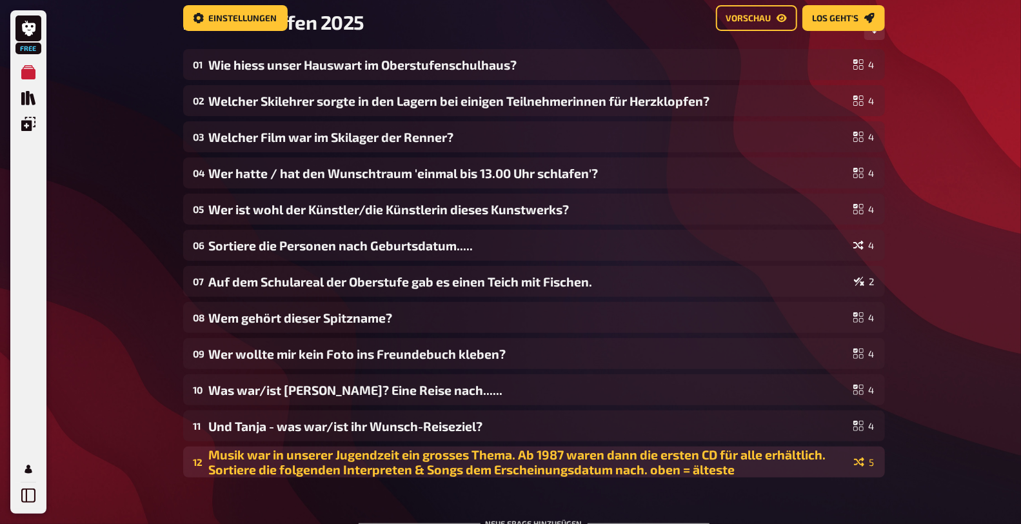
scroll to position [43, 0]
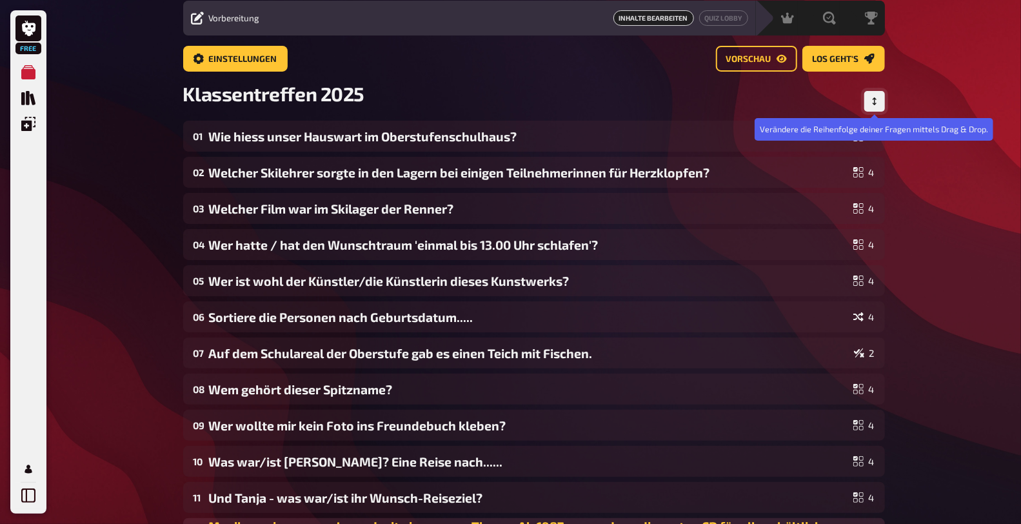
click at [872, 98] on icon "Reihenfolge anpassen" at bounding box center [874, 101] width 8 height 8
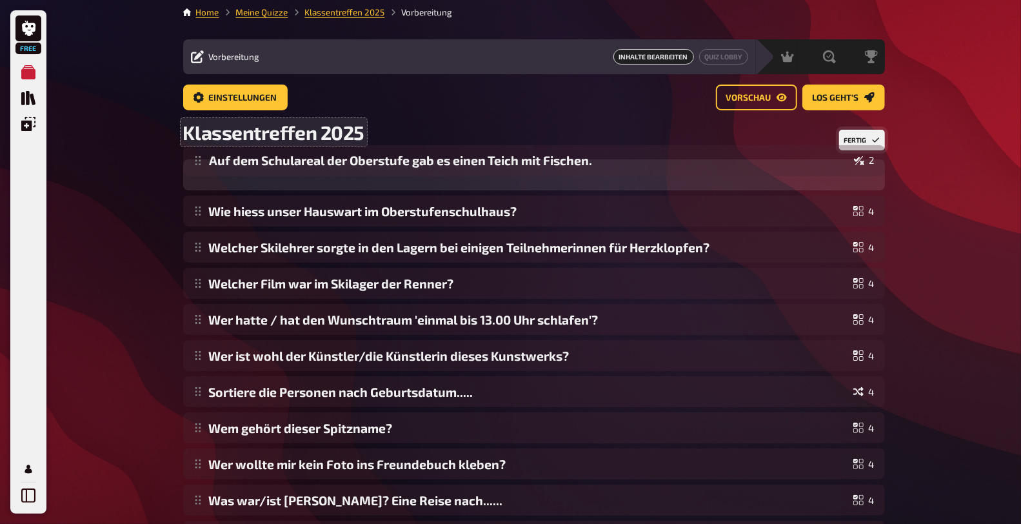
scroll to position [3, 0]
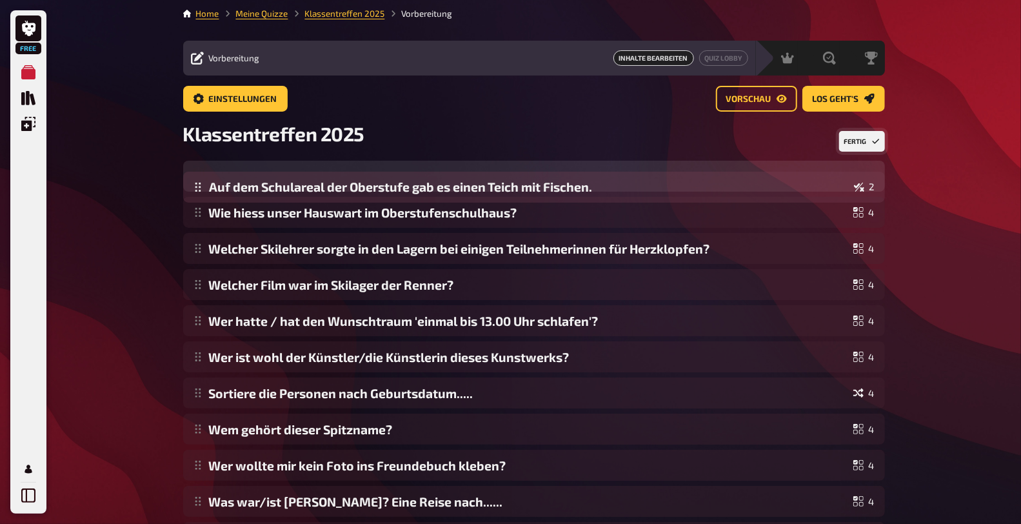
drag, startPoint x: 196, startPoint y: 284, endPoint x: 237, endPoint y: 173, distance: 118.1
click at [237, 173] on div "Wie hiess unser Hauswart im Oberstufenschulhaus? 4 Welcher Skilehrer sorgte in …" at bounding box center [533, 375] width 701 height 428
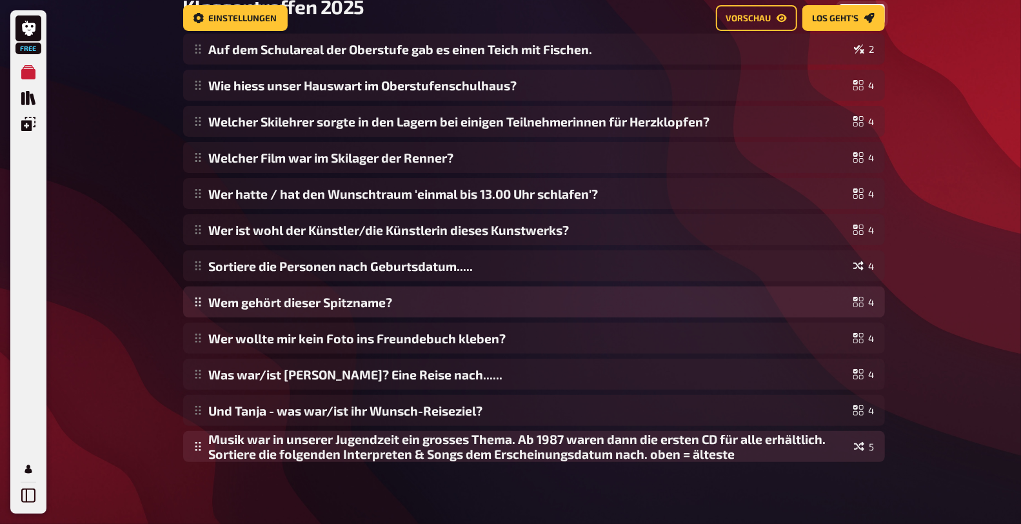
scroll to position [68, 0]
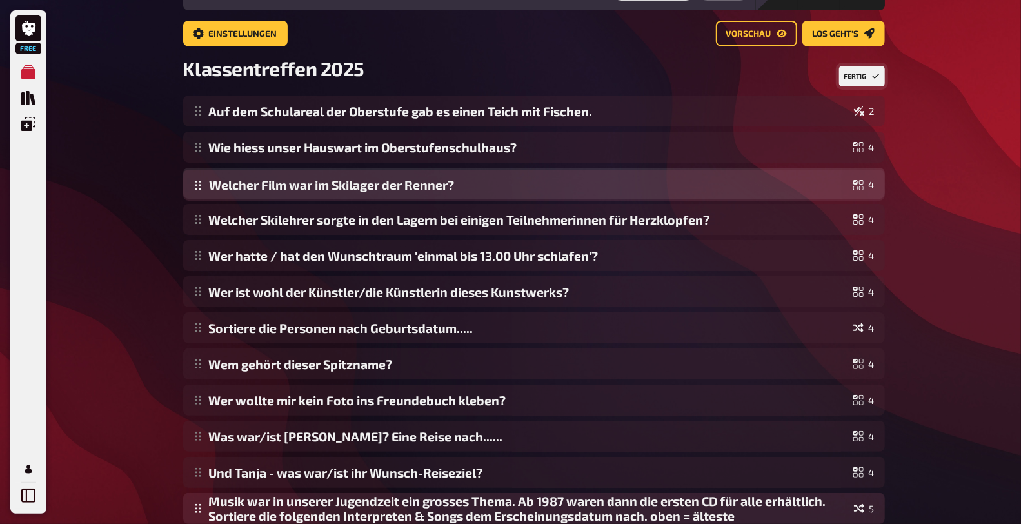
drag, startPoint x: 199, startPoint y: 228, endPoint x: 199, endPoint y: 193, distance: 34.2
click at [199, 193] on div "Auf dem Schulareal der Oberstufe gab es einen Teich mit Fischen. 2 Wie hiess un…" at bounding box center [533, 309] width 701 height 428
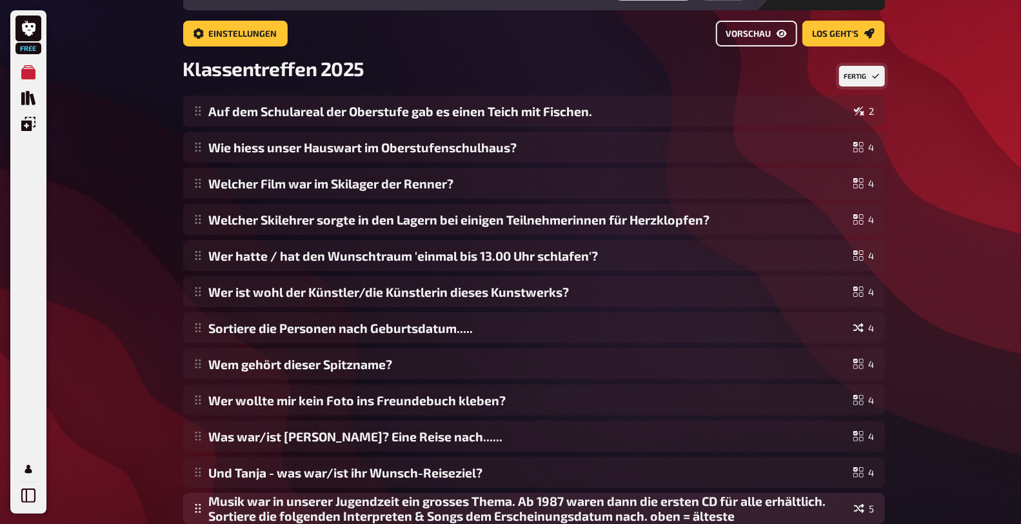
click at [747, 36] on span "Vorschau" at bounding box center [748, 34] width 45 height 9
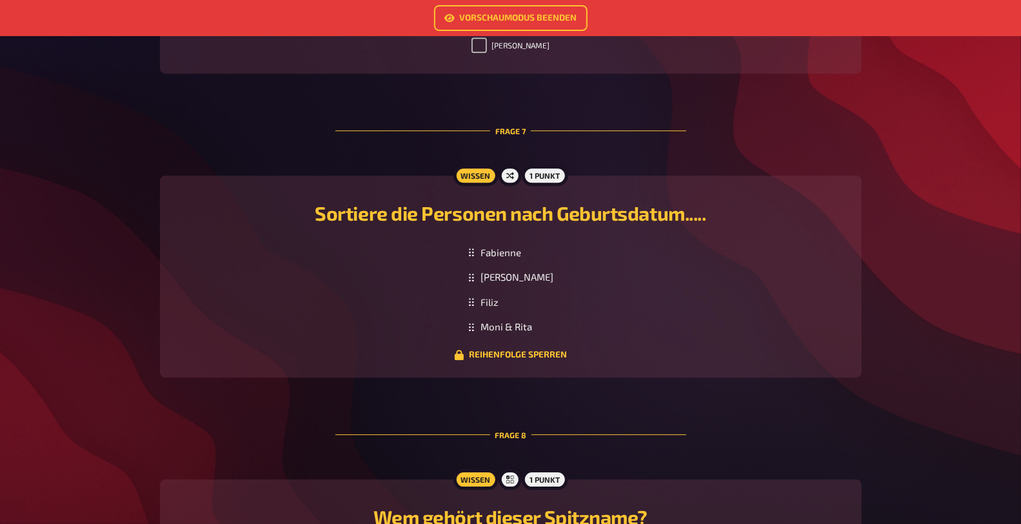
scroll to position [2435, 0]
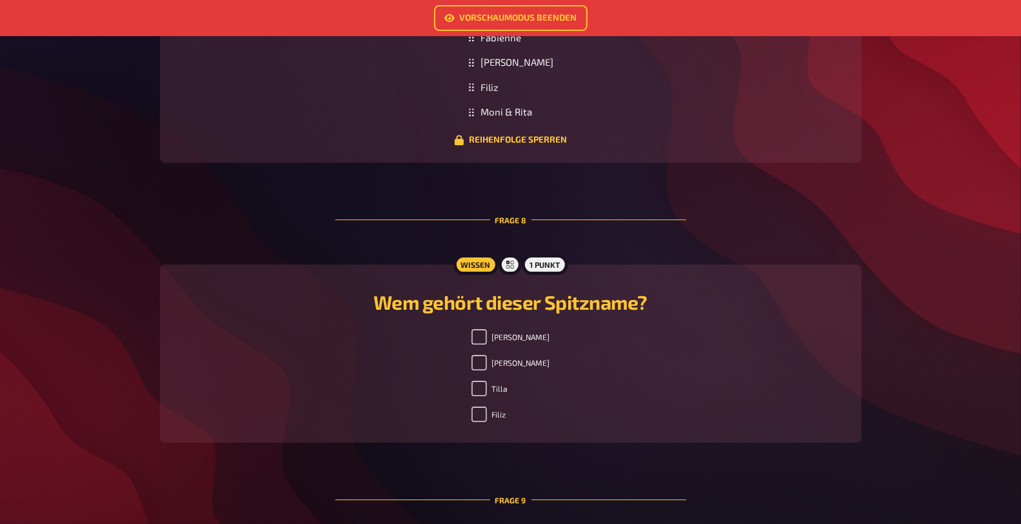
click at [579, 303] on h2 "Wem gehört dieser Spitzname?" at bounding box center [510, 301] width 671 height 23
click at [548, 13] on link "Vorschaumodus beenden" at bounding box center [510, 18] width 153 height 26
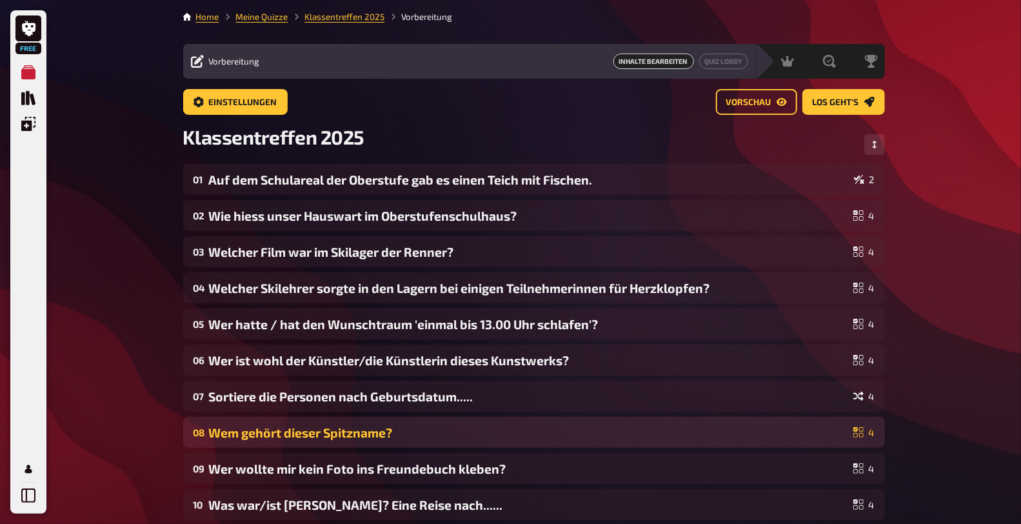
click at [396, 427] on div "Wem gehört dieser Spitzname?" at bounding box center [528, 432] width 639 height 15
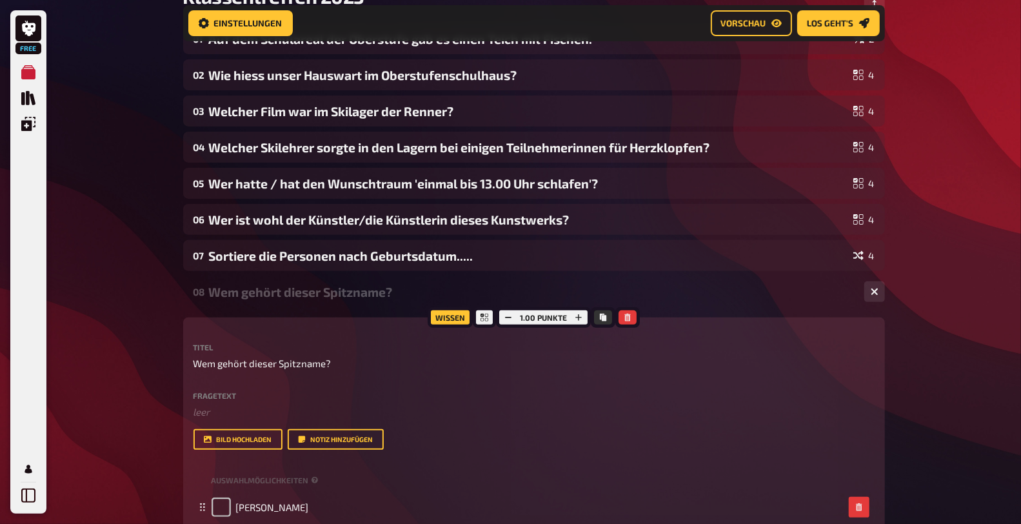
scroll to position [153, 0]
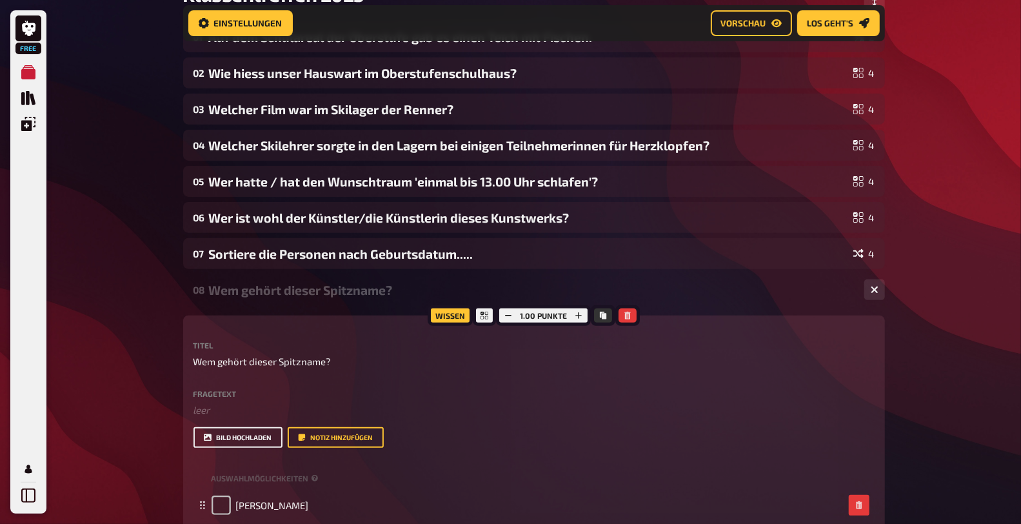
click at [230, 435] on button "Bild hochladen" at bounding box center [237, 437] width 89 height 21
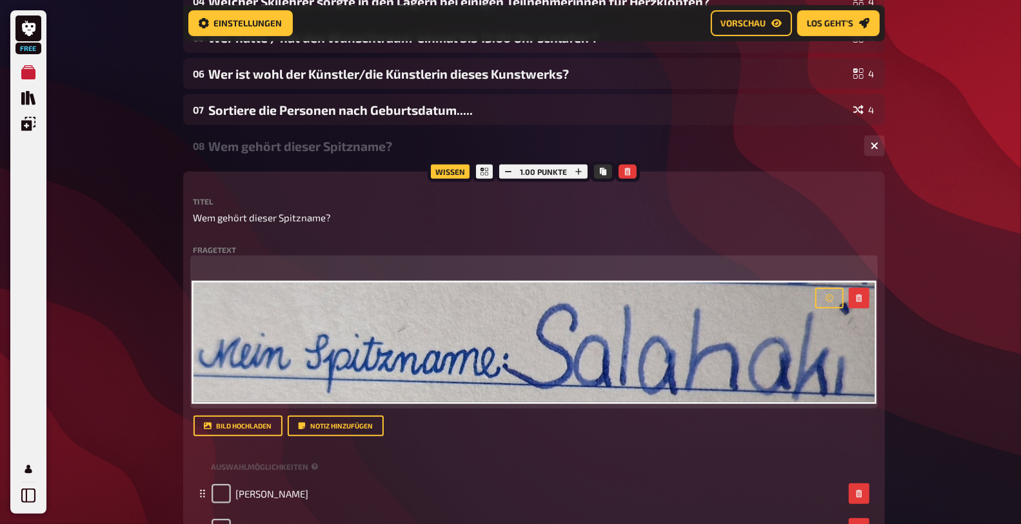
scroll to position [368, 0]
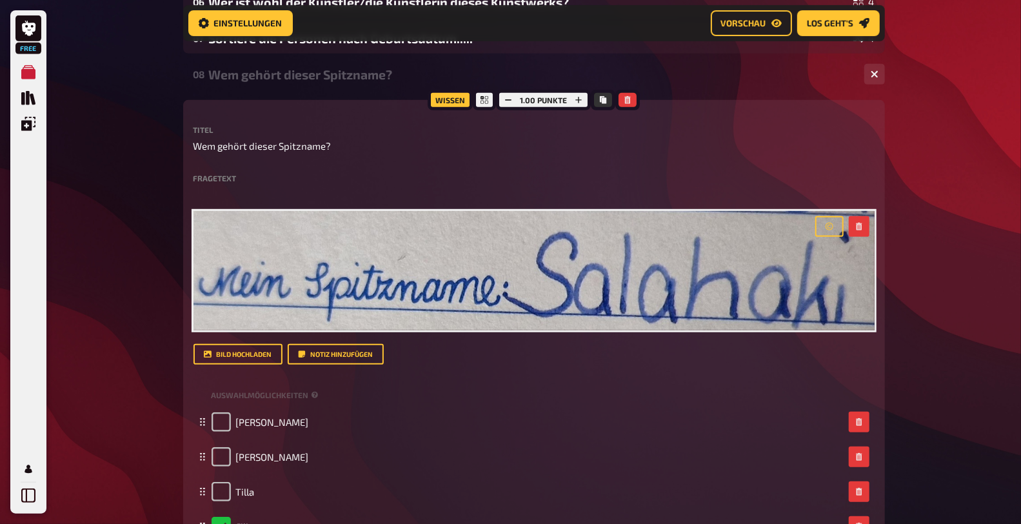
click at [925, 396] on div "Free Meine Quizze Quiz Sammlung Einblendungen Mein Konto Home Meine Quizze Klas…" at bounding box center [510, 289] width 1021 height 1314
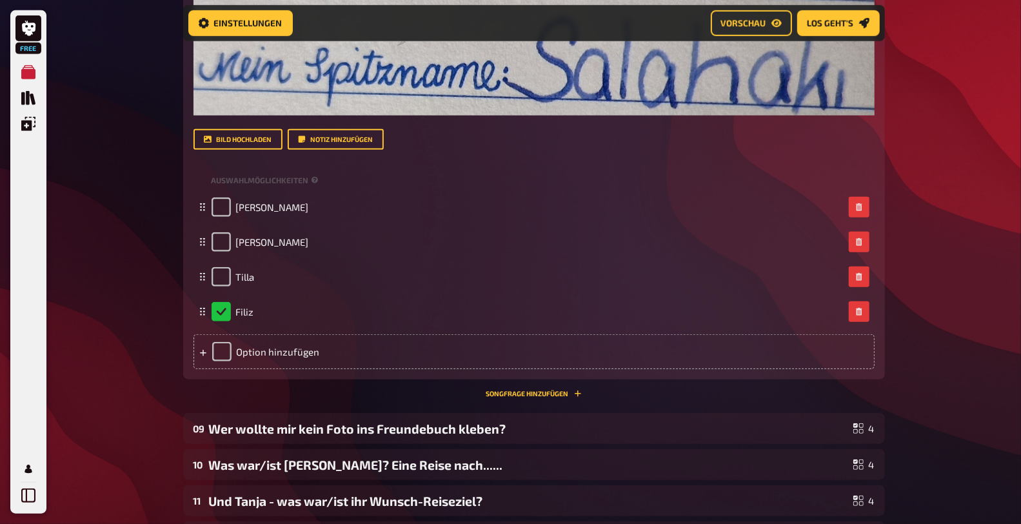
scroll to position [790, 0]
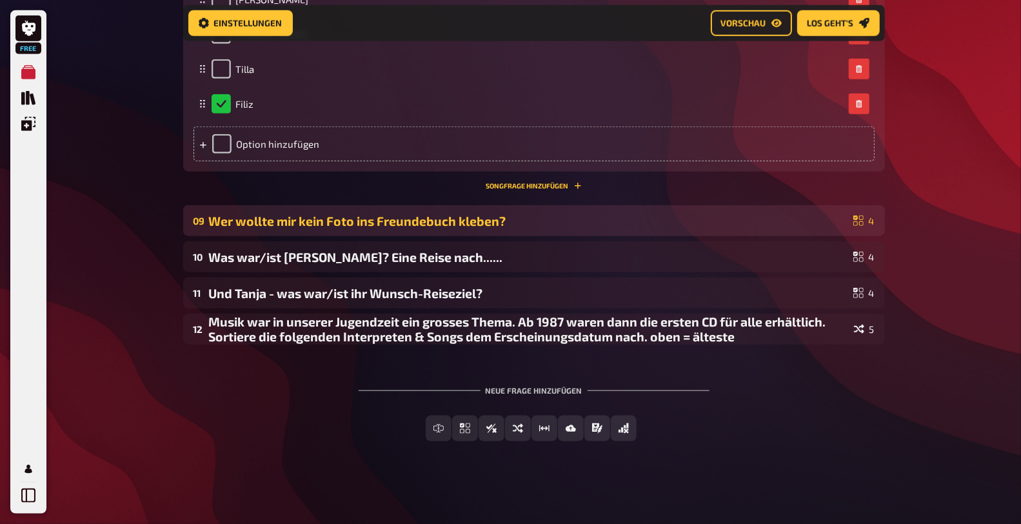
click at [550, 216] on div "Wer wollte mir kein Foto ins Freundebuch kleben?" at bounding box center [528, 220] width 639 height 15
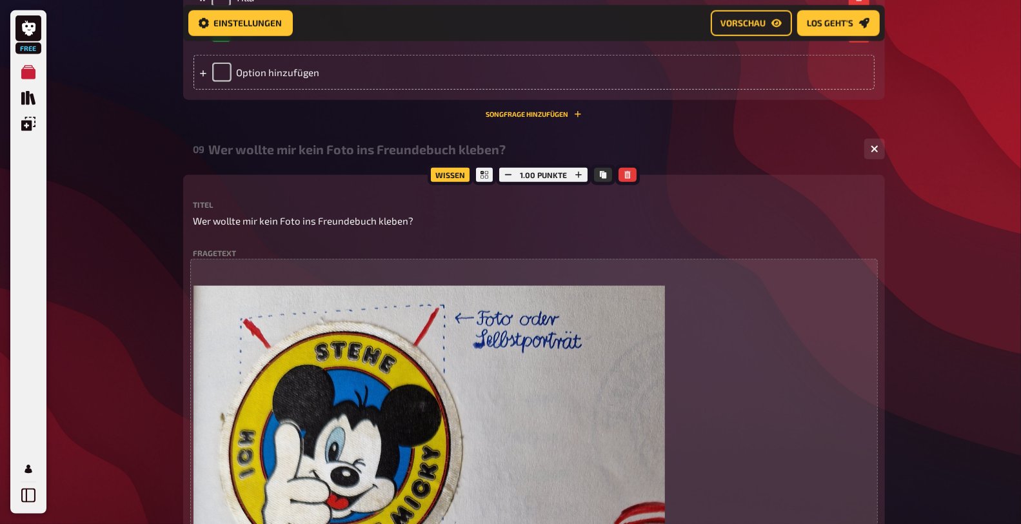
scroll to position [575, 0]
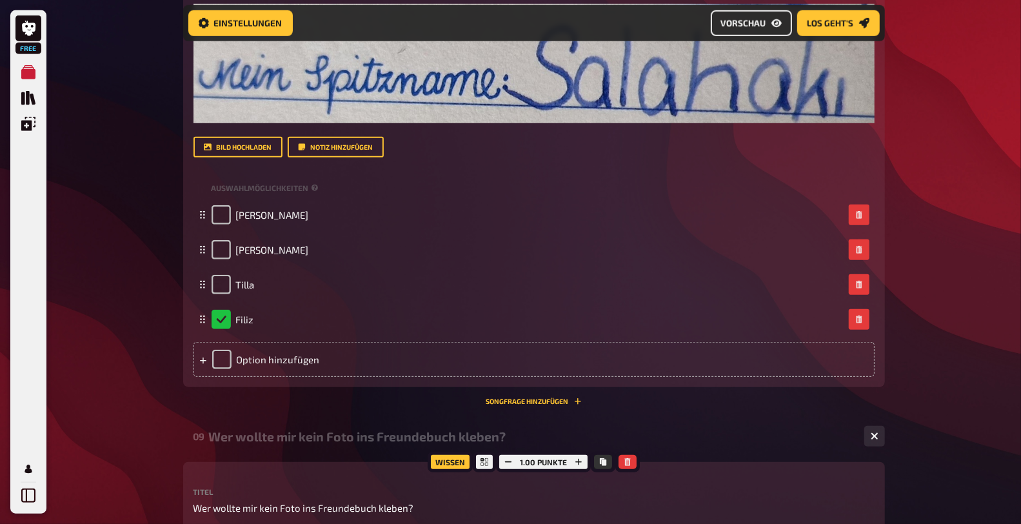
click at [749, 20] on span "Vorschau" at bounding box center [743, 23] width 45 height 9
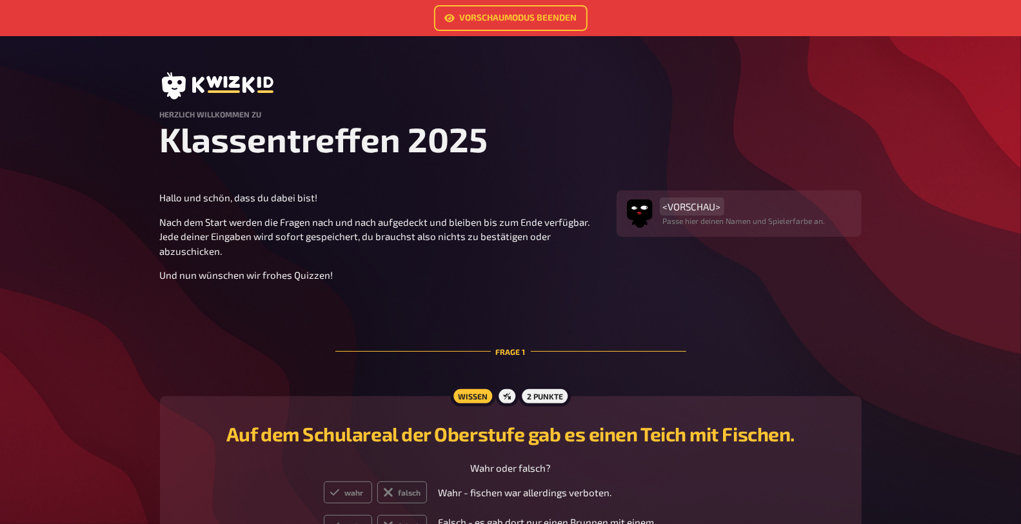
click at [697, 204] on span "<VORSCHAU>" at bounding box center [692, 207] width 58 height 12
click at [415, 229] on p "Nach dem Start werden die Fragen nach und nach aufgedeckt und bleiben bis zum E…" at bounding box center [380, 237] width 441 height 44
click at [567, 14] on link "Vorschaumodus beenden" at bounding box center [510, 18] width 153 height 26
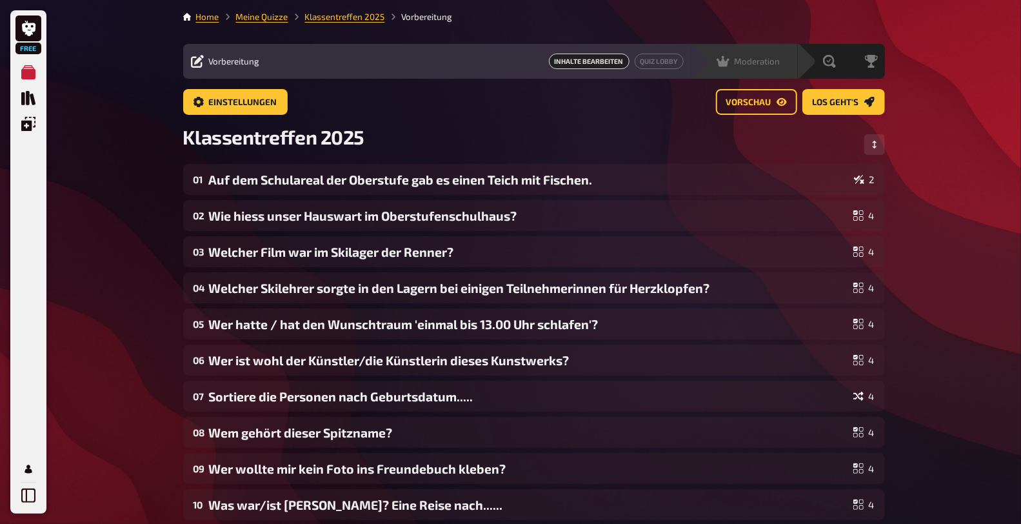
click at [729, 62] on icon at bounding box center [722, 61] width 13 height 13
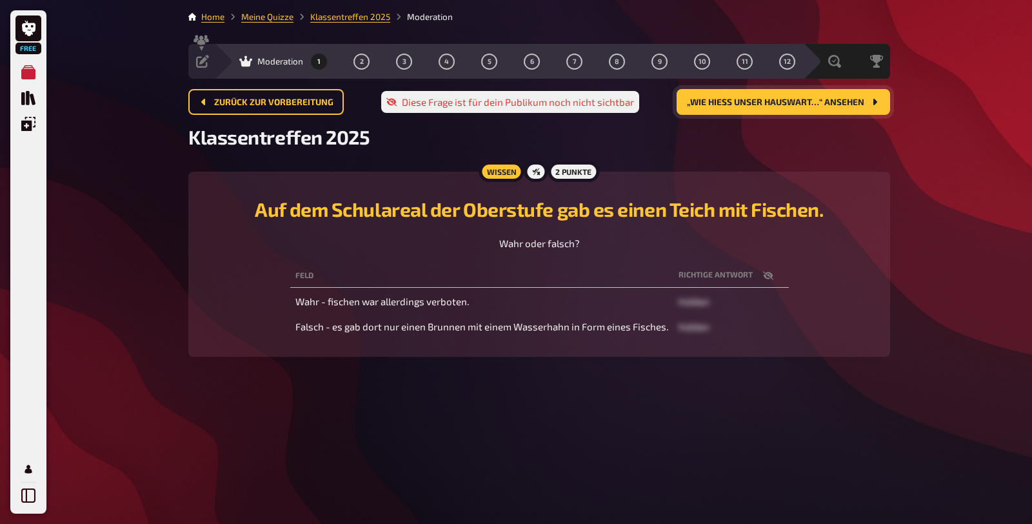
click at [830, 98] on span "„Wie hiess unser Hauswart…“ ansehen" at bounding box center [775, 102] width 177 height 9
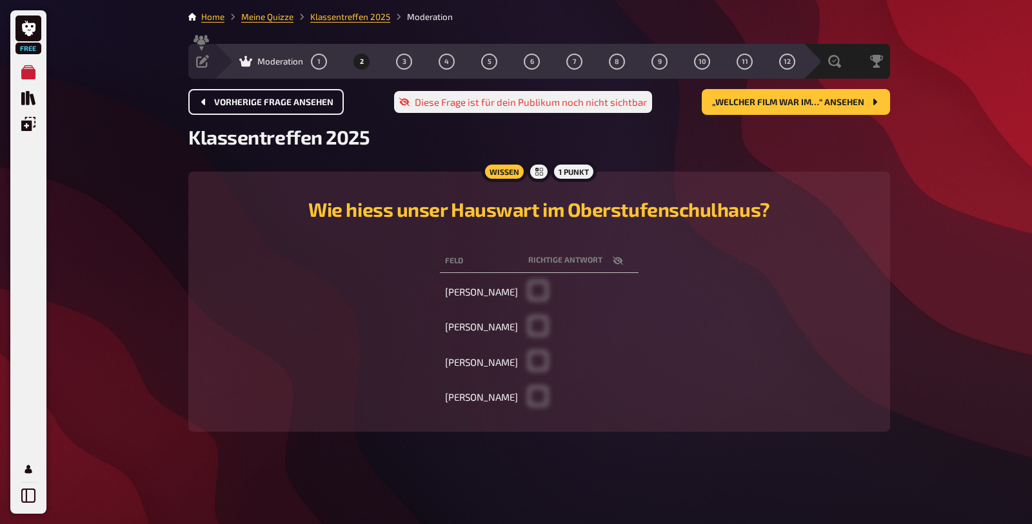
click at [280, 104] on span "Vorherige Frage ansehen" at bounding box center [273, 102] width 119 height 9
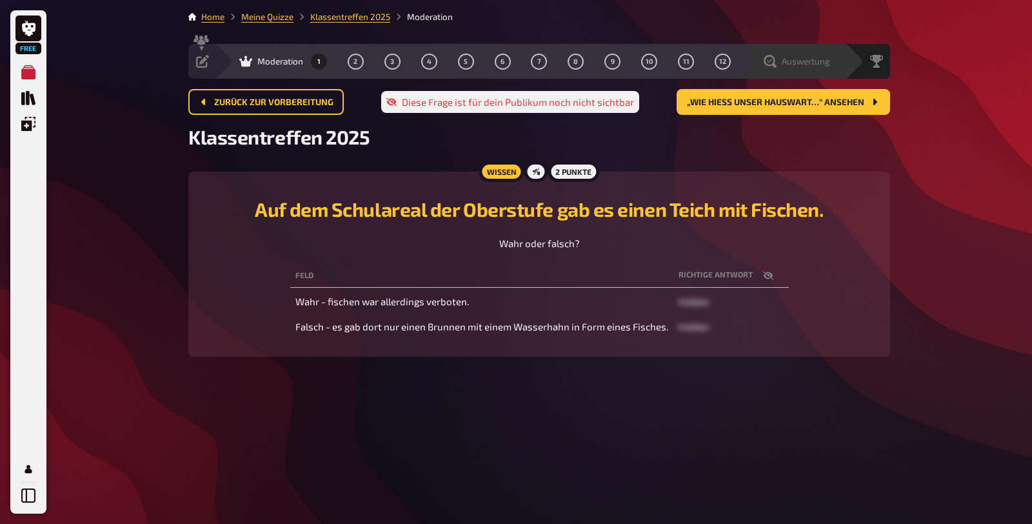
click at [768, 63] on icon at bounding box center [769, 61] width 13 height 13
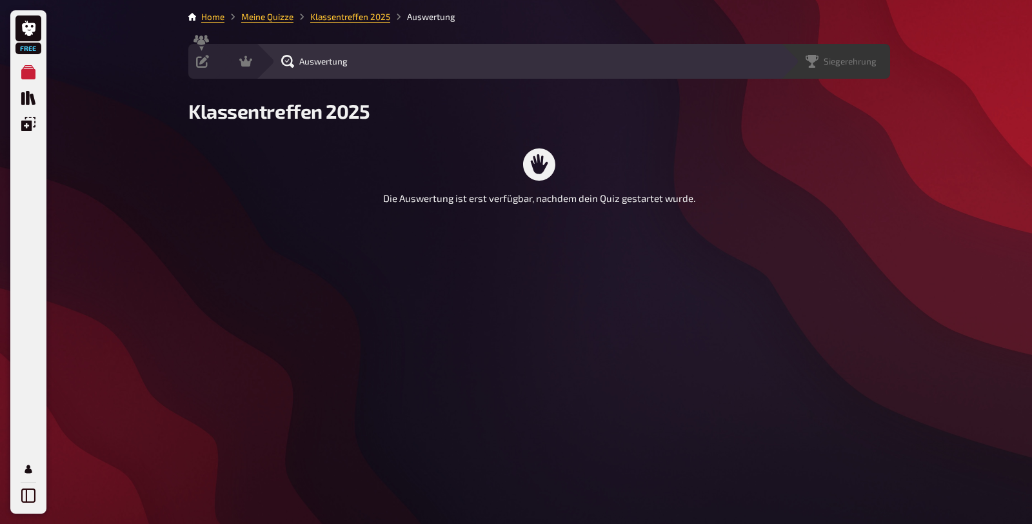
click at [873, 57] on span "Siegerehrung" at bounding box center [849, 61] width 53 height 10
click at [296, 63] on span "Moderation" at bounding box center [280, 61] width 46 height 10
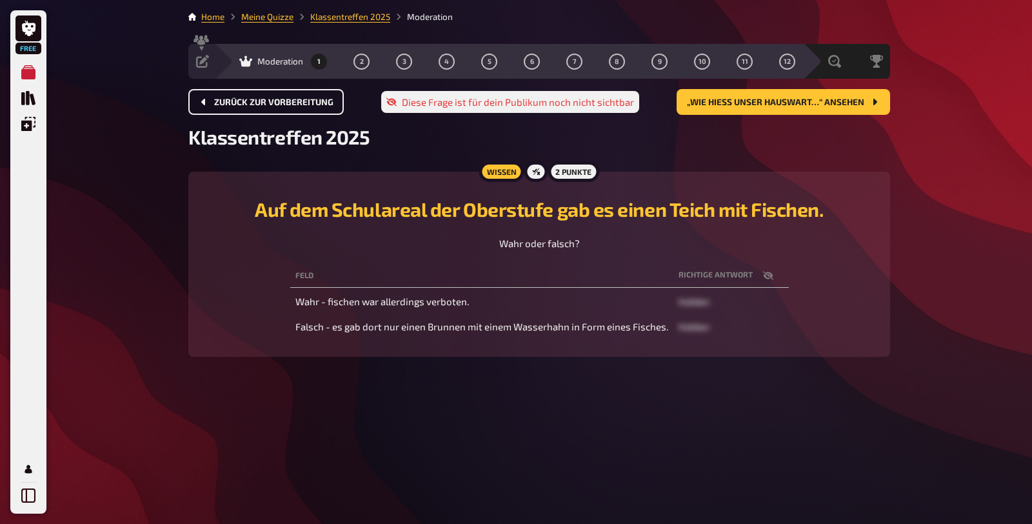
click at [207, 99] on icon "Zurück zur Vorbereitung" at bounding box center [204, 102] width 10 height 10
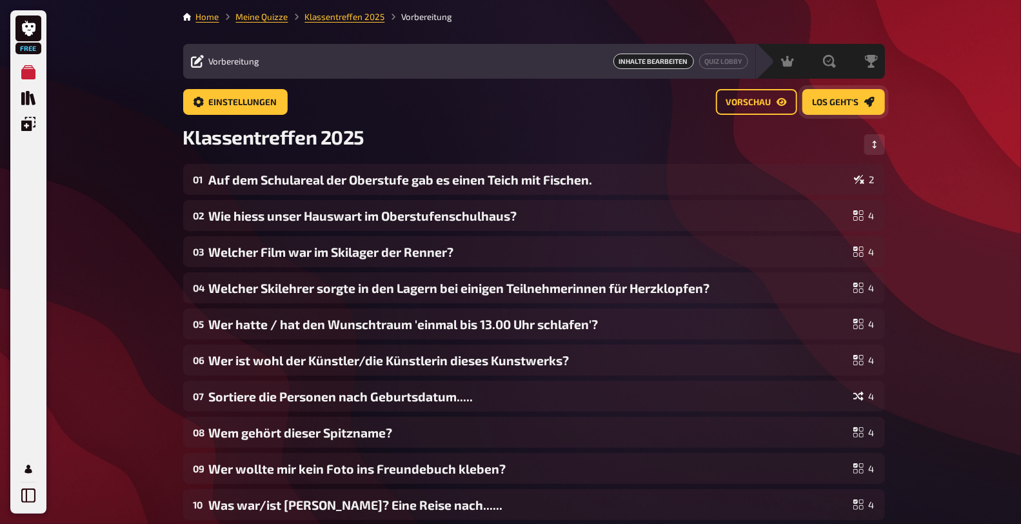
click at [856, 100] on span "Los geht's" at bounding box center [835, 102] width 46 height 9
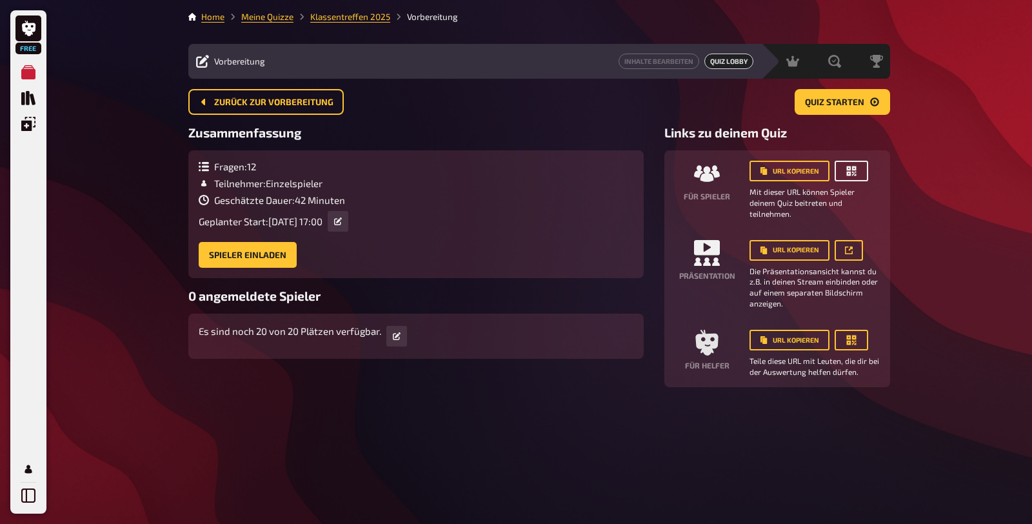
click at [850, 170] on icon "button" at bounding box center [851, 170] width 13 height 13
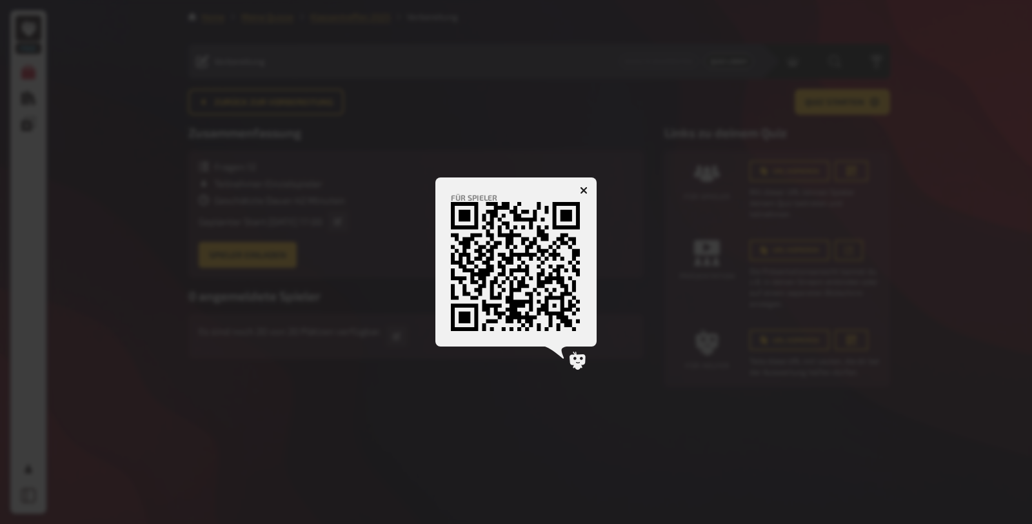
click at [583, 188] on icon "button" at bounding box center [584, 190] width 8 height 8
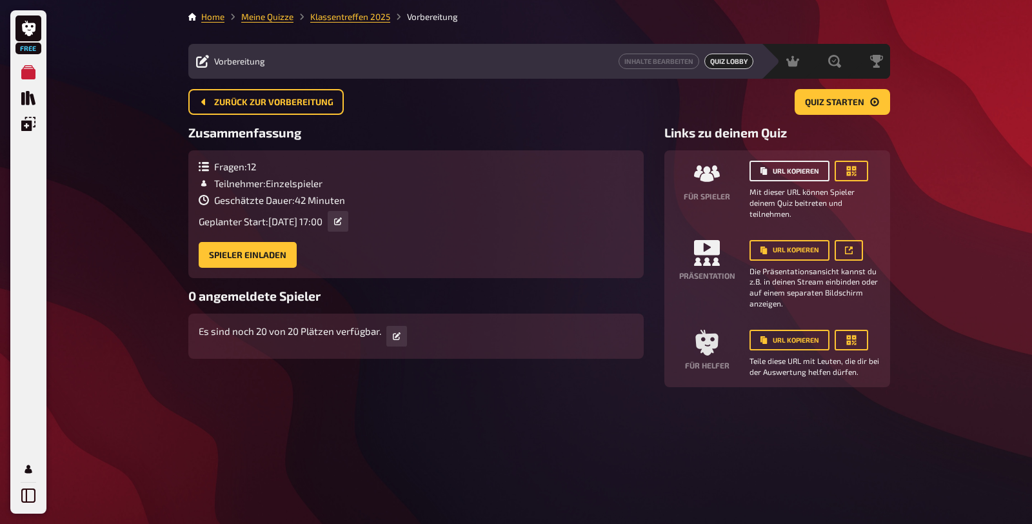
click at [786, 171] on button "URL kopieren" at bounding box center [789, 171] width 80 height 21
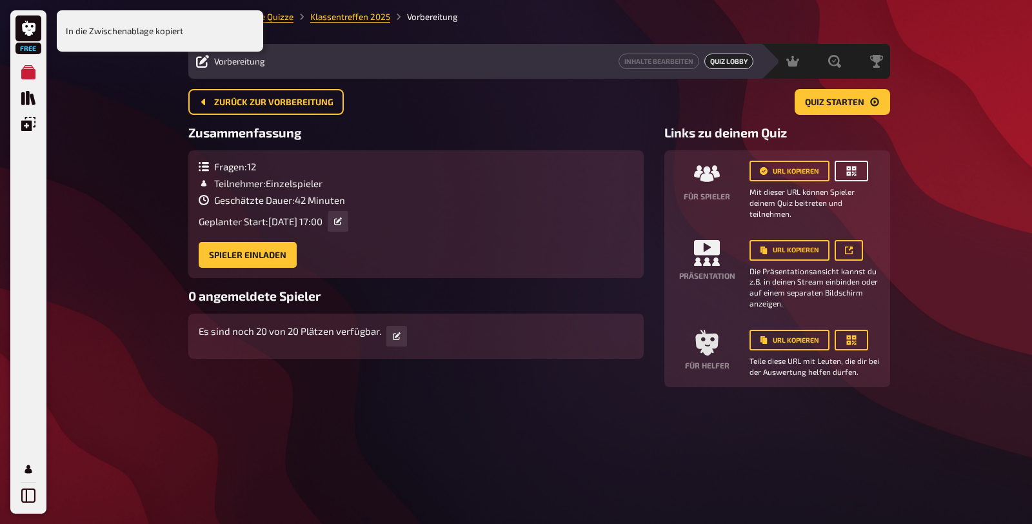
click at [857, 171] on button "button" at bounding box center [851, 171] width 34 height 21
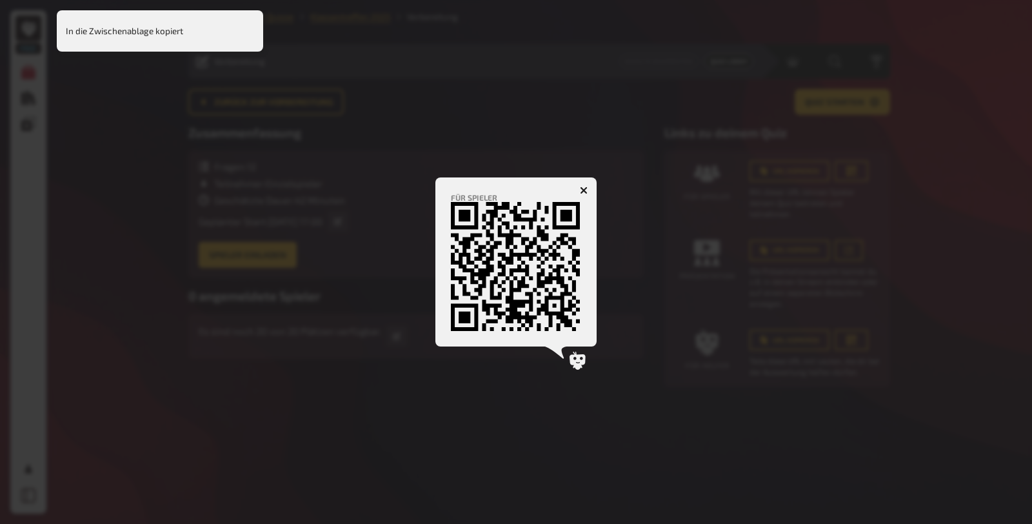
click at [583, 188] on icon "button" at bounding box center [584, 190] width 8 height 8
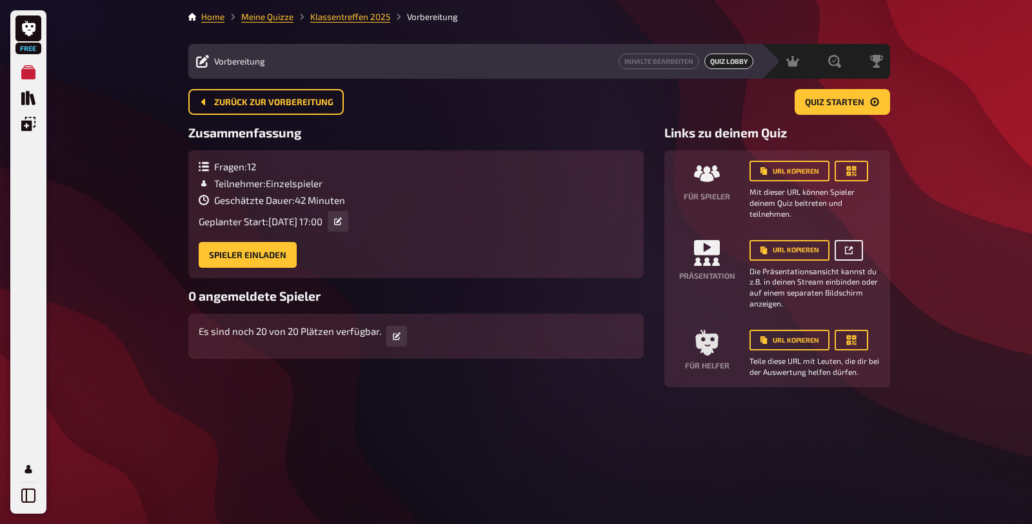
click at [848, 250] on icon at bounding box center [849, 250] width 8 height 8
click at [28, 71] on icon "Meine Quizze" at bounding box center [28, 72] width 14 height 14
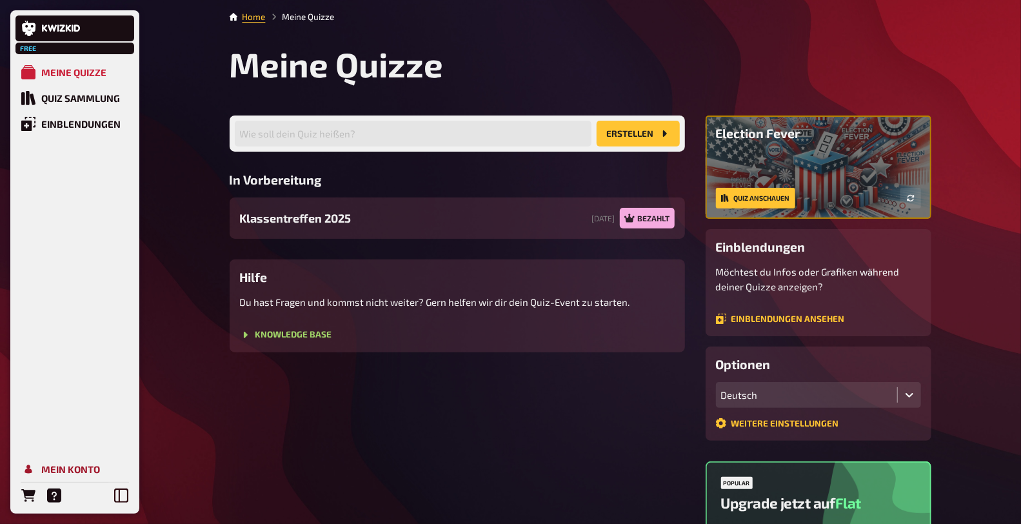
click at [62, 465] on div "Mein Konto" at bounding box center [70, 469] width 59 height 12
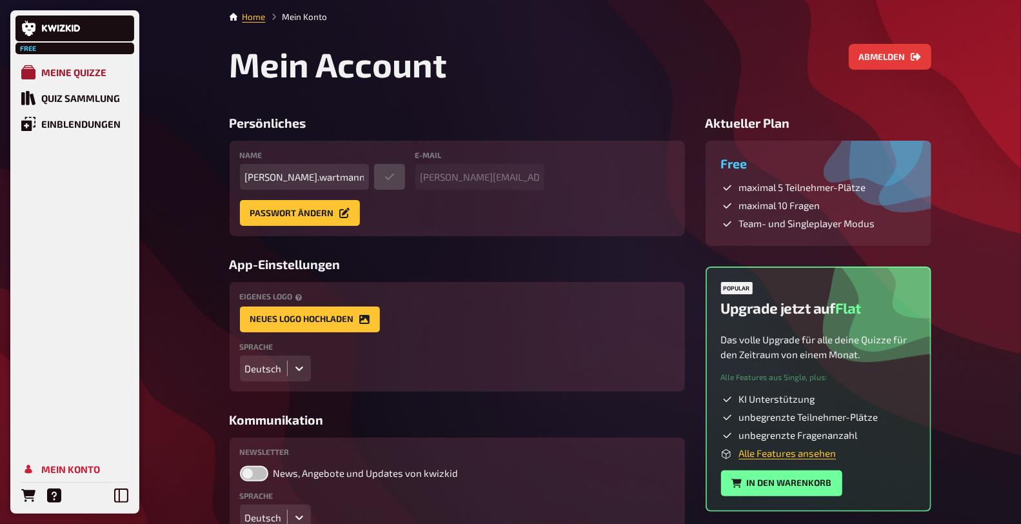
click at [97, 67] on div "Meine Quizze" at bounding box center [73, 72] width 65 height 12
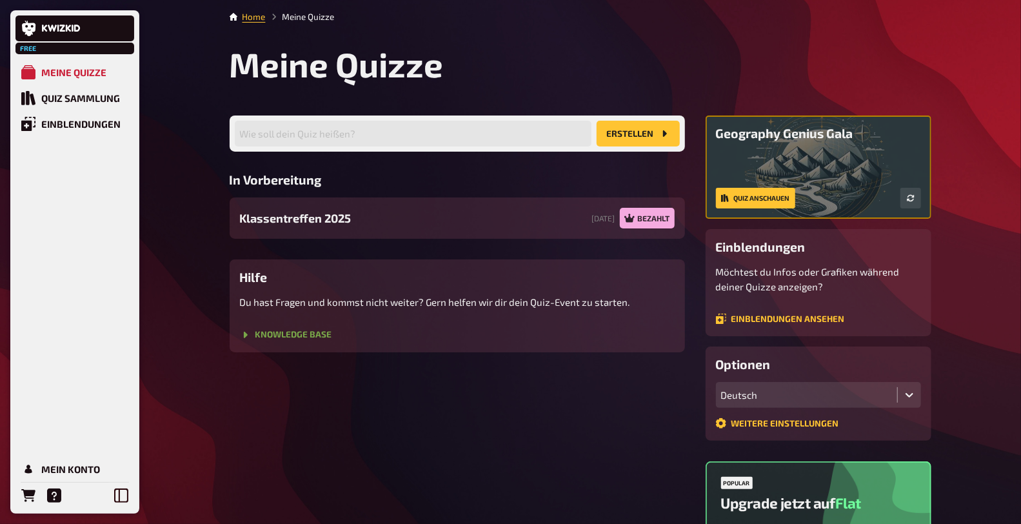
click at [304, 335] on link "Knowledge Base" at bounding box center [286, 334] width 92 height 10
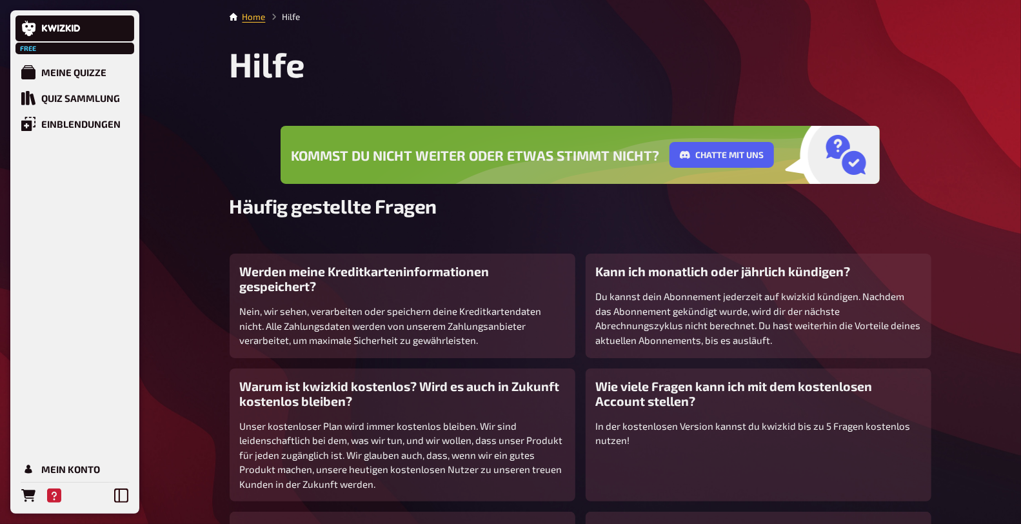
scroll to position [185, 0]
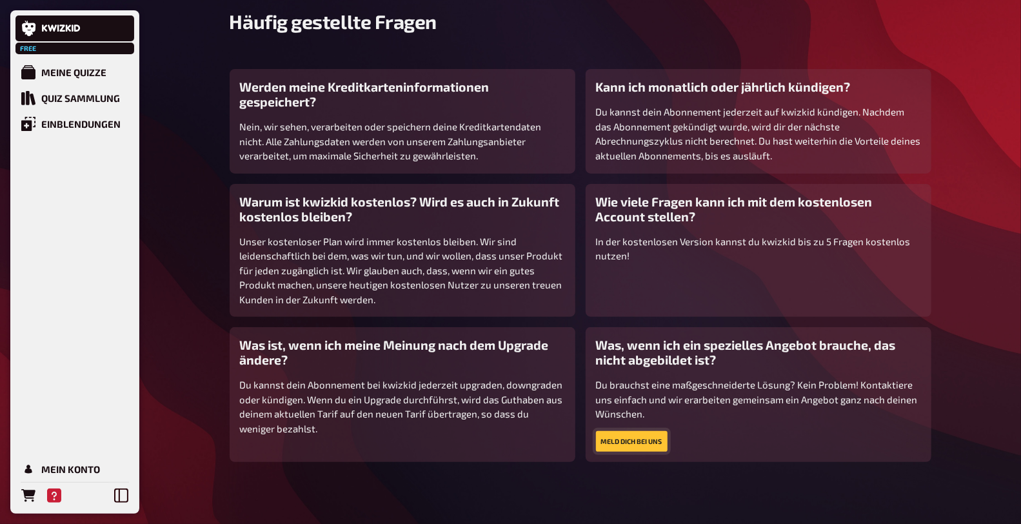
click at [649, 436] on button "Meld dich bei uns" at bounding box center [632, 441] width 72 height 21
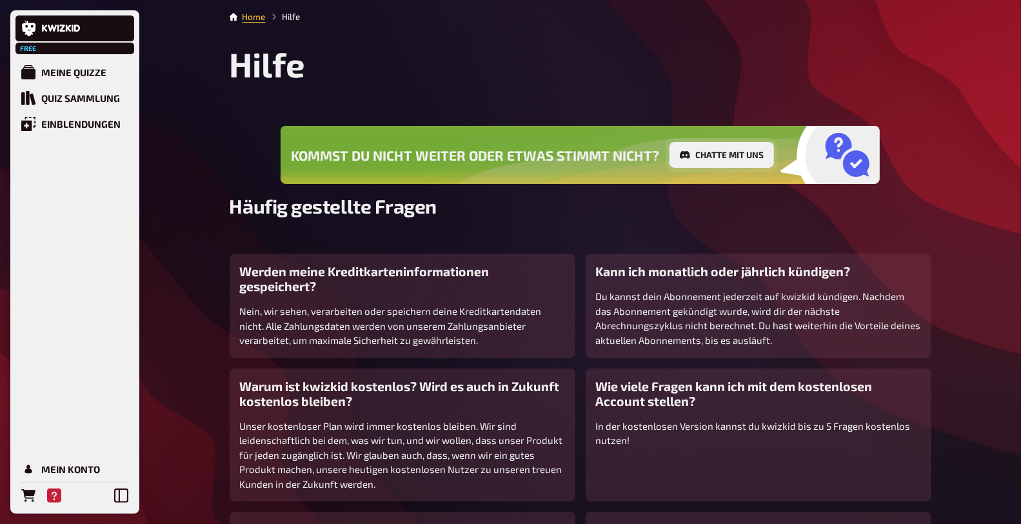
click at [731, 148] on button "Chatte mit uns" at bounding box center [721, 155] width 104 height 26
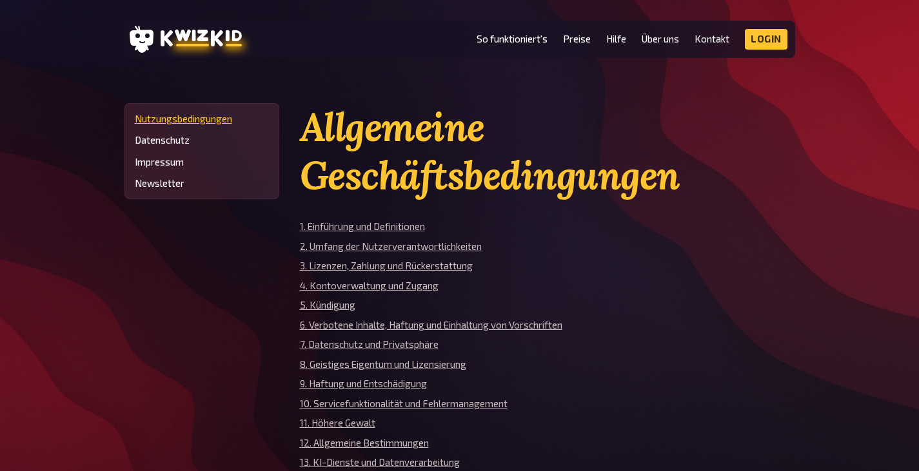
scroll to position [129, 0]
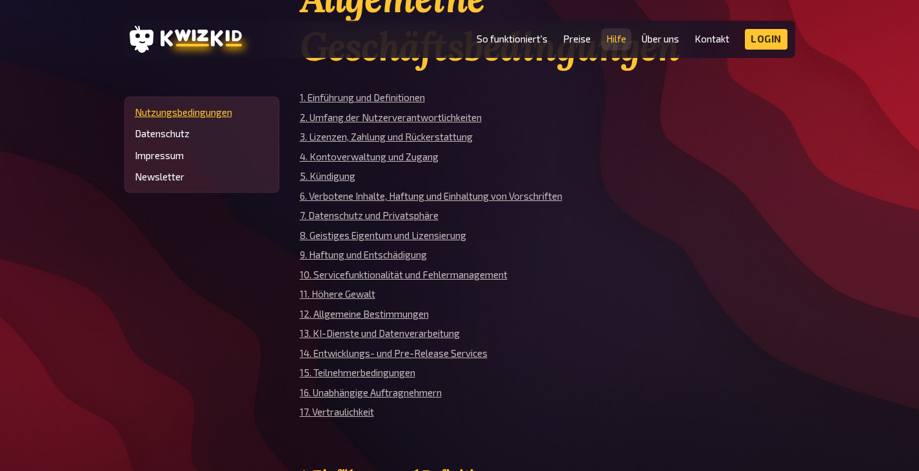
click at [617, 40] on link "Hilfe" at bounding box center [616, 39] width 20 height 11
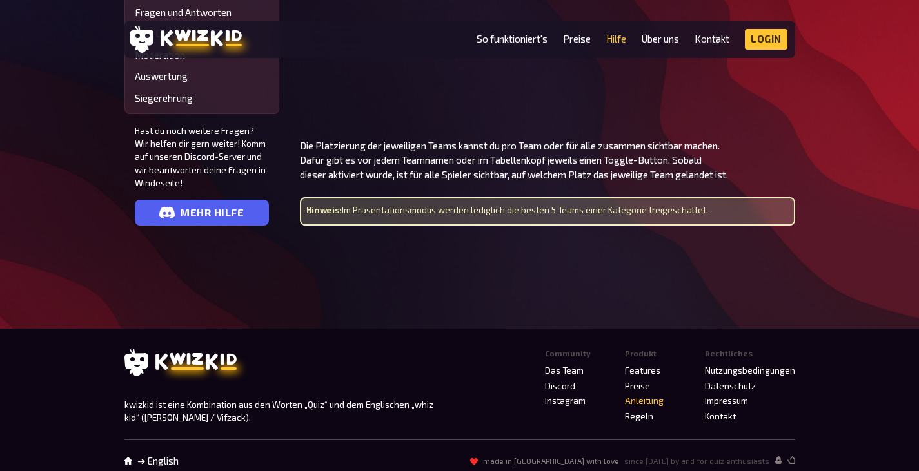
scroll to position [4126, 0]
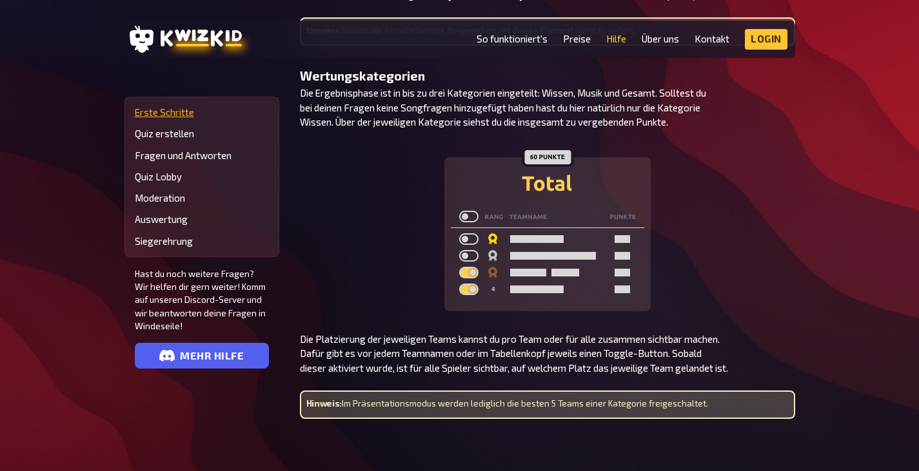
click at [186, 114] on link "Erste Schritte" at bounding box center [202, 112] width 134 height 11
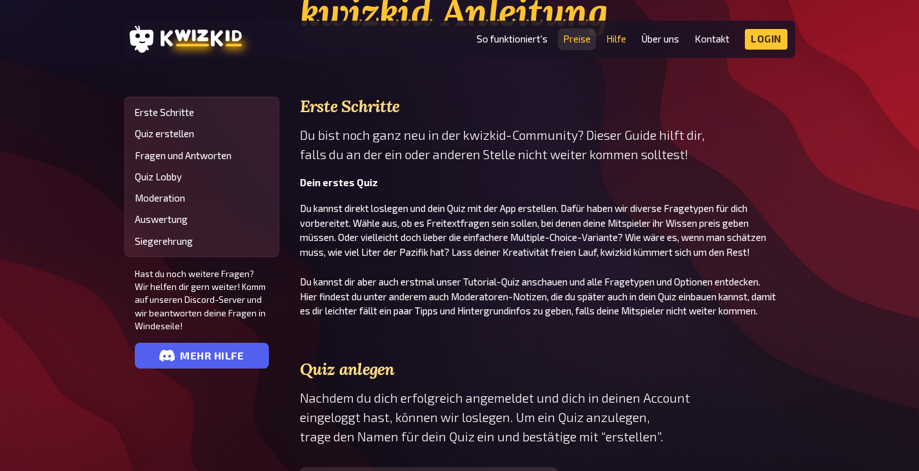
click at [573, 39] on link "Preise" at bounding box center [577, 39] width 28 height 11
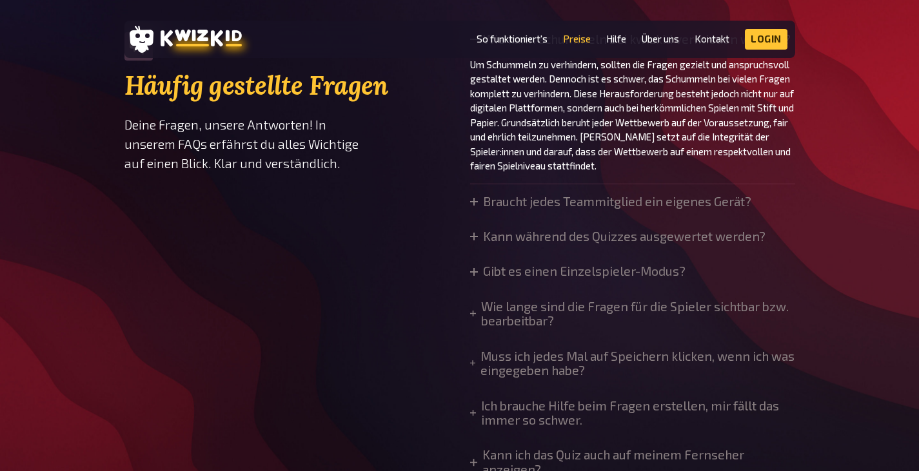
scroll to position [1032, 0]
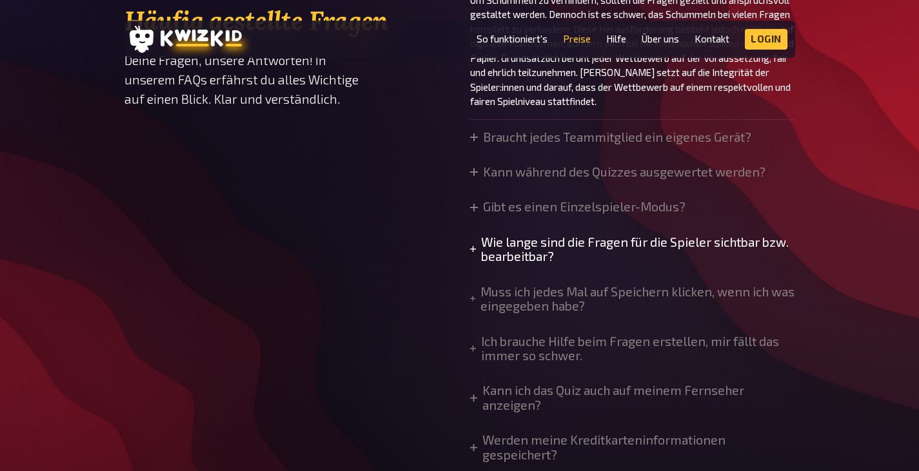
click at [566, 245] on summary "Wie lange sind die Fragen für die Spieler sichtbar bzw. bearbeitbar?" at bounding box center [632, 249] width 325 height 29
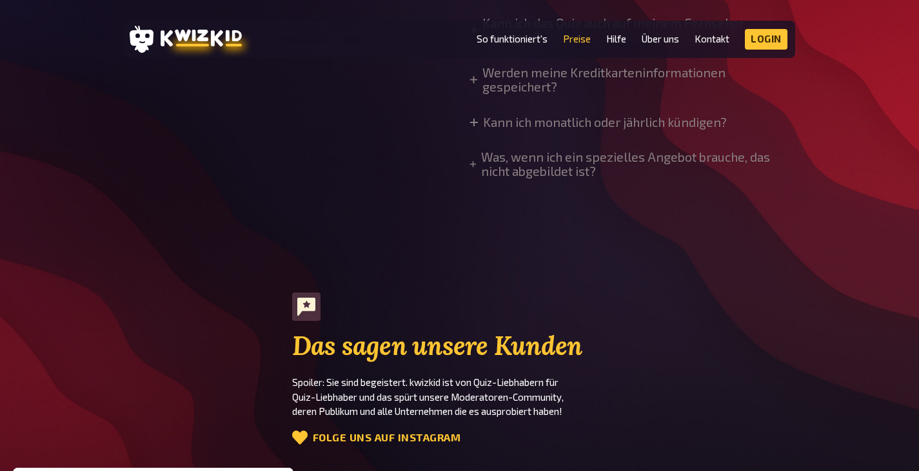
scroll to position [1676, 0]
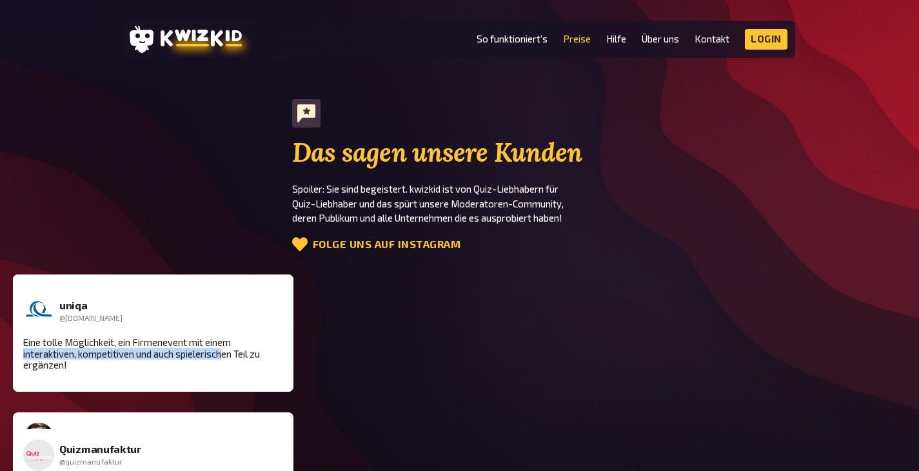
drag, startPoint x: 801, startPoint y: 358, endPoint x: 729, endPoint y: 364, distance: 72.5
click at [297, 364] on div "uniqa @uniqa.at Eine tolle Möglichkeit, ein Firmenevent mit einem interaktiven,…" at bounding box center [144, 333] width 306 height 95
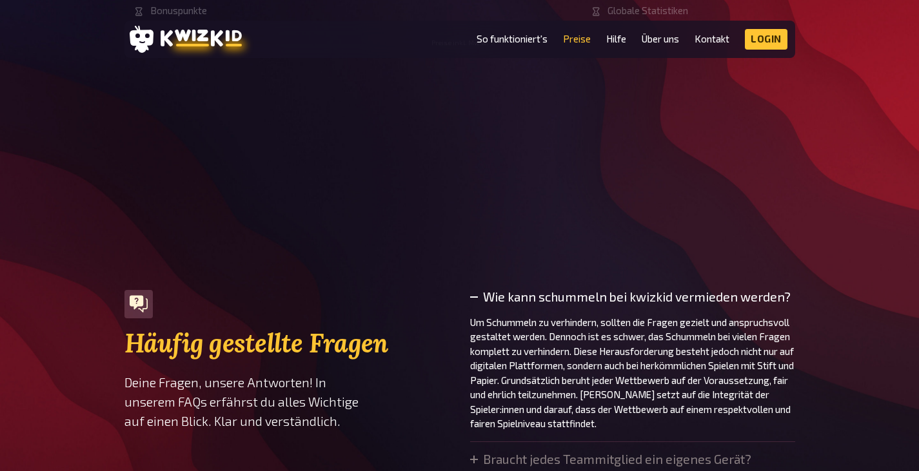
scroll to position [903, 0]
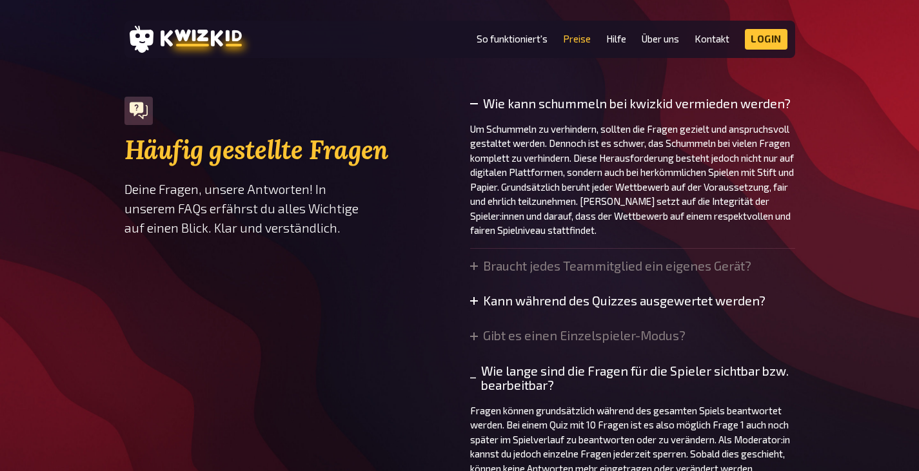
click at [616, 302] on summary "Kann während des Quizzes ausgewertet werden?" at bounding box center [617, 301] width 295 height 14
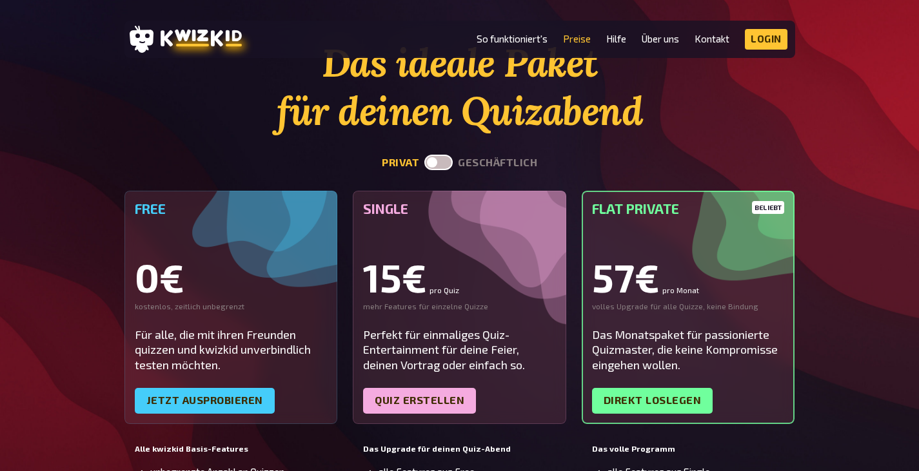
scroll to position [0, 0]
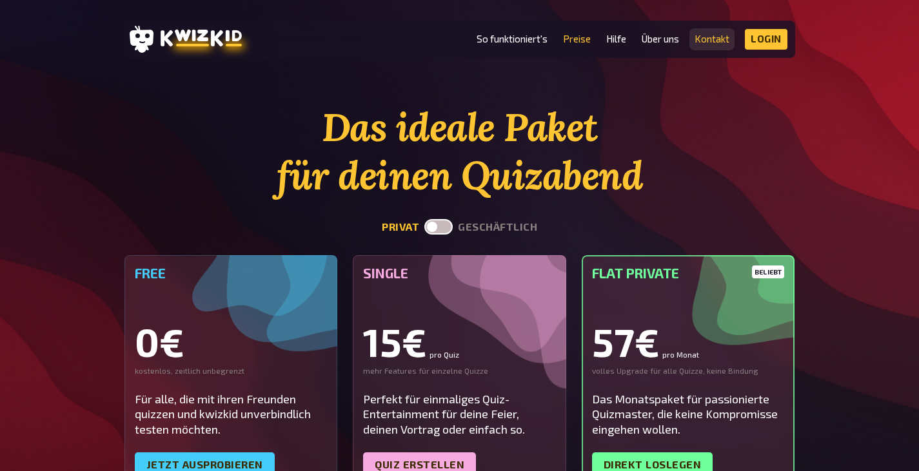
click at [718, 43] on link "Kontakt" at bounding box center [711, 39] width 35 height 11
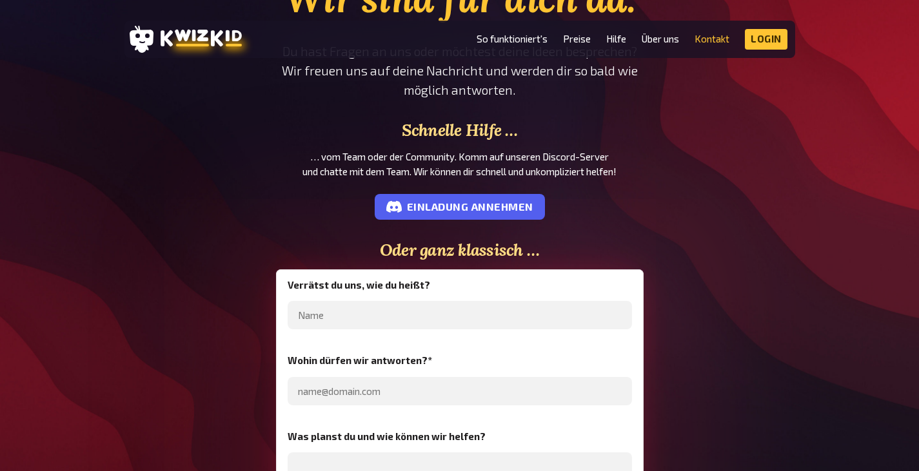
scroll to position [258, 0]
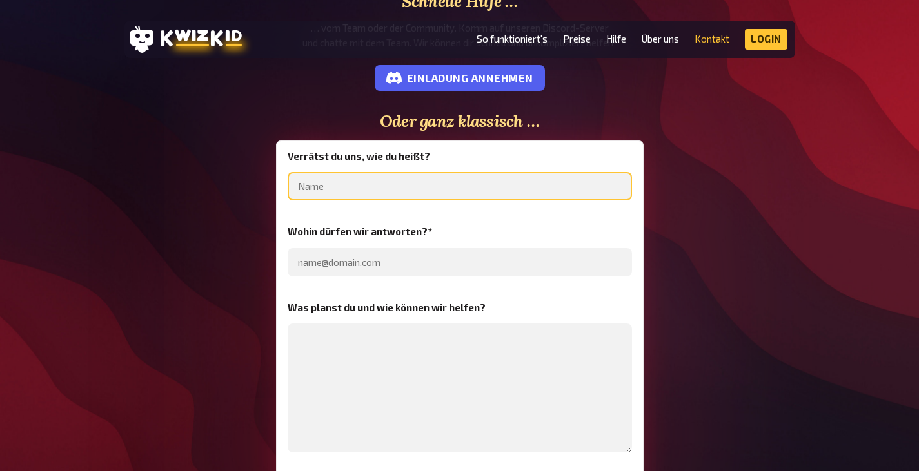
click at [335, 188] on input "text" at bounding box center [460, 186] width 344 height 28
type input "Caroline"
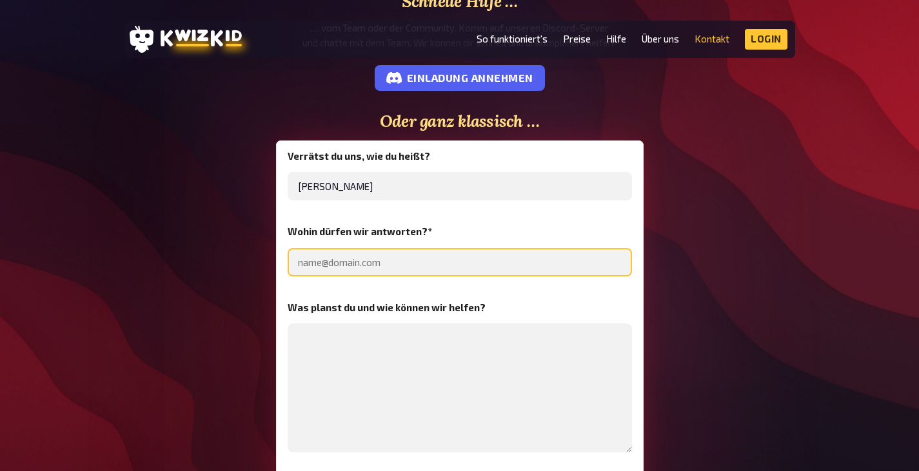
click at [364, 260] on input "email" at bounding box center [460, 262] width 344 height 28
type input "caroline.wartmann@outlook.com"
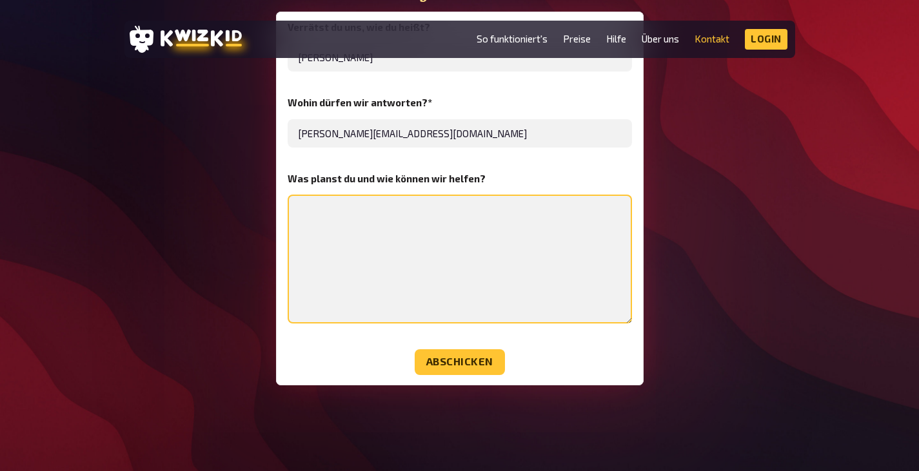
click at [338, 206] on textarea at bounding box center [460, 259] width 344 height 129
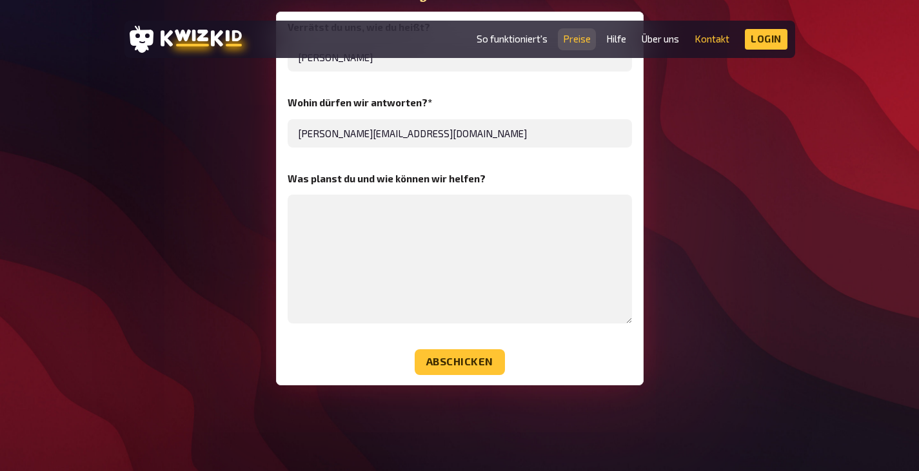
click at [567, 38] on link "Preise" at bounding box center [577, 39] width 28 height 11
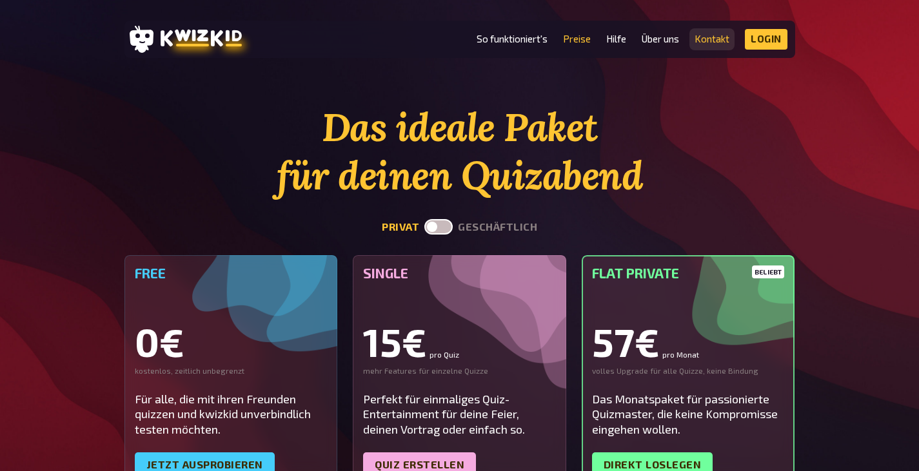
click at [710, 35] on link "Kontakt" at bounding box center [711, 39] width 35 height 11
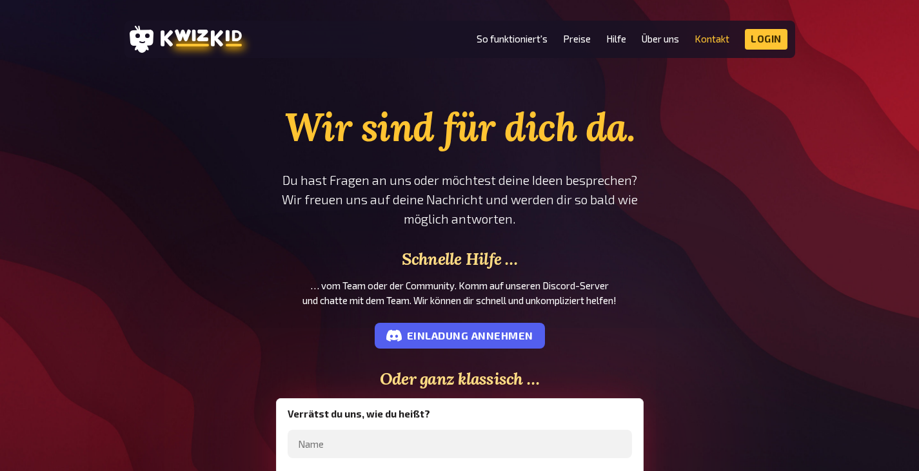
scroll to position [193, 0]
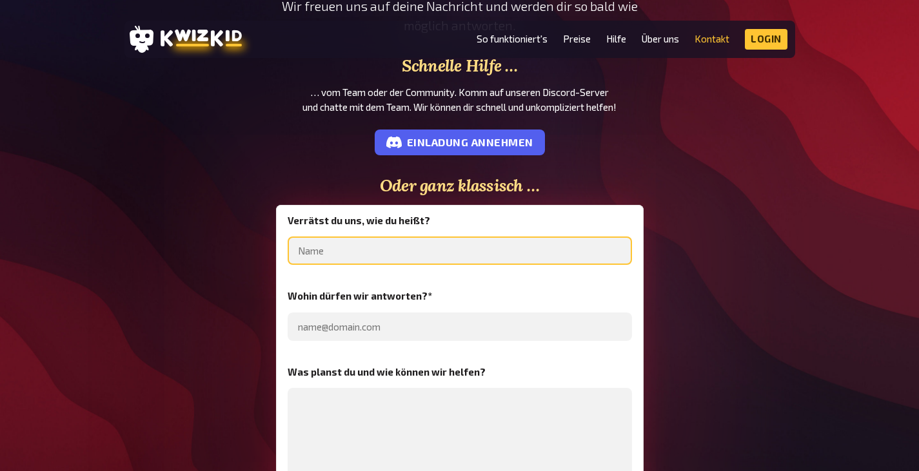
click at [349, 255] on input "text" at bounding box center [460, 251] width 344 height 28
type input "Caroline"
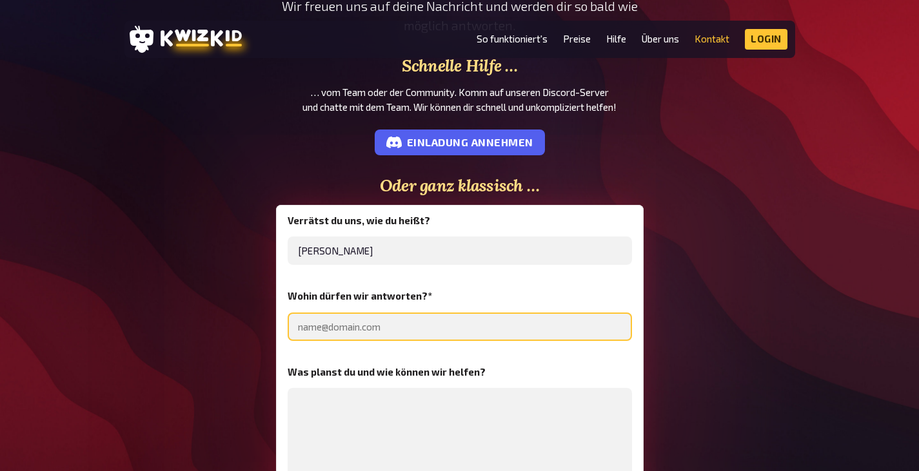
click at [333, 325] on input "email" at bounding box center [460, 327] width 344 height 28
type input "caroline.wartmann@outlook.com"
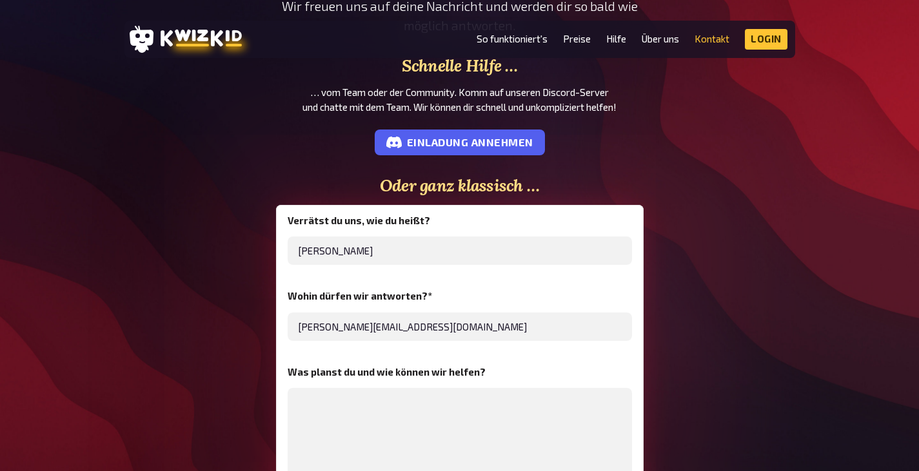
click at [380, 386] on fieldset "Was planst du und wie können wir helfen?" at bounding box center [460, 442] width 344 height 150
click at [375, 404] on textarea at bounding box center [460, 452] width 344 height 129
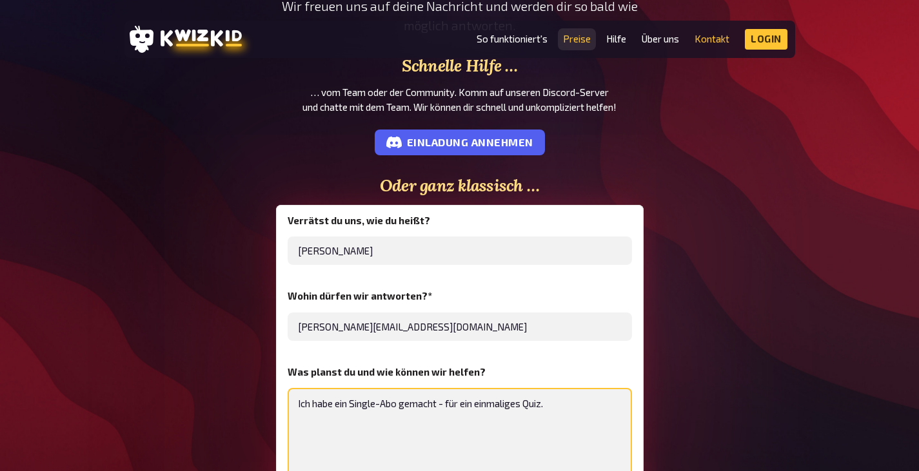
type textarea "Ich habe ein Single-Abo gemacht - für ein einmaliges Quiz."
click at [579, 37] on link "Preise" at bounding box center [577, 39] width 28 height 11
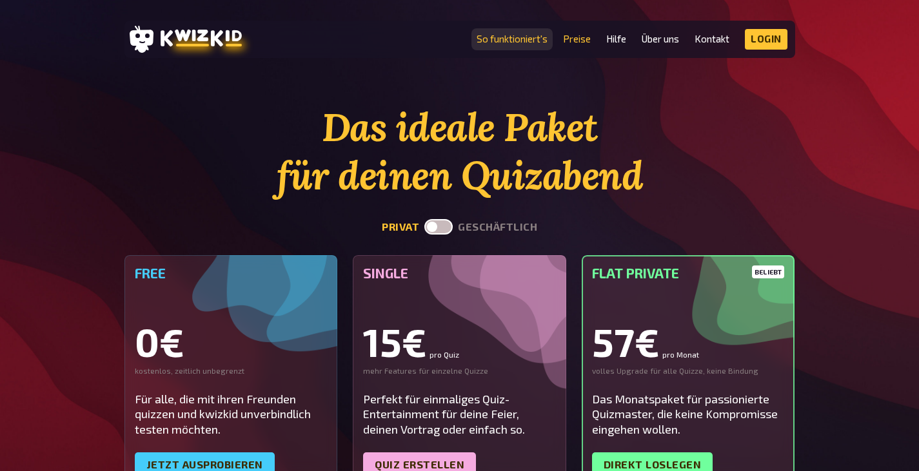
click at [528, 39] on link "So funktioniert's" at bounding box center [511, 39] width 71 height 11
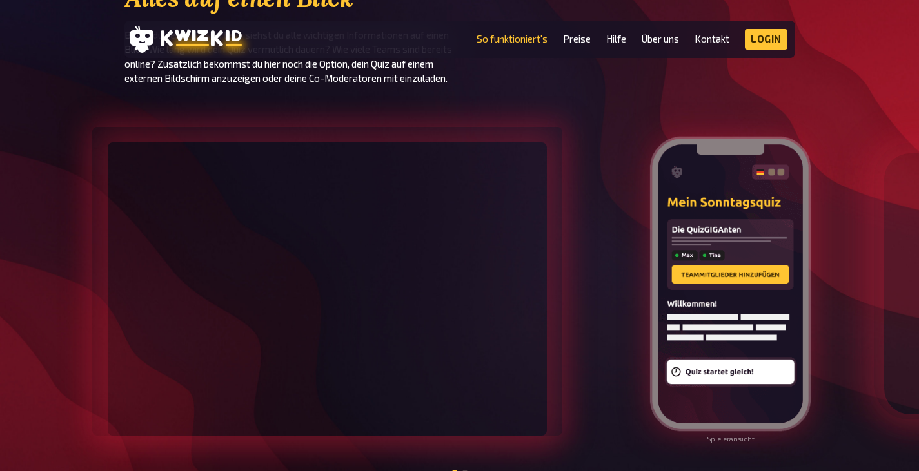
scroll to position [1483, 0]
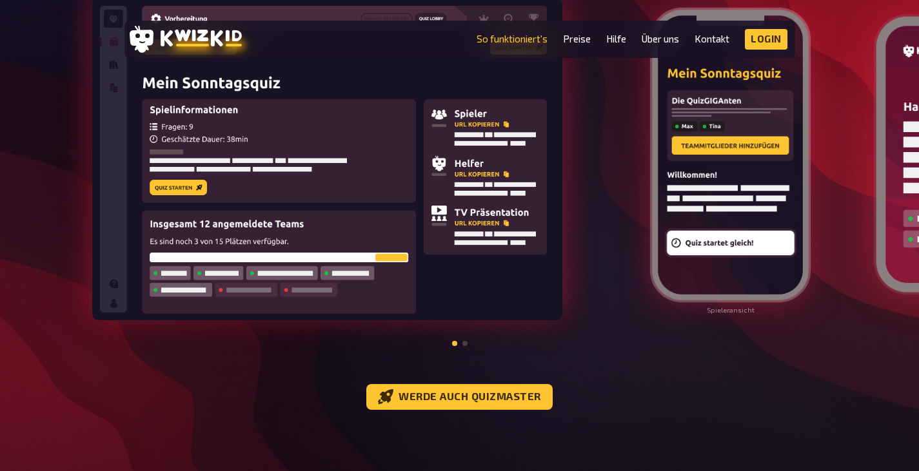
click at [462, 269] on img at bounding box center [327, 159] width 470 height 322
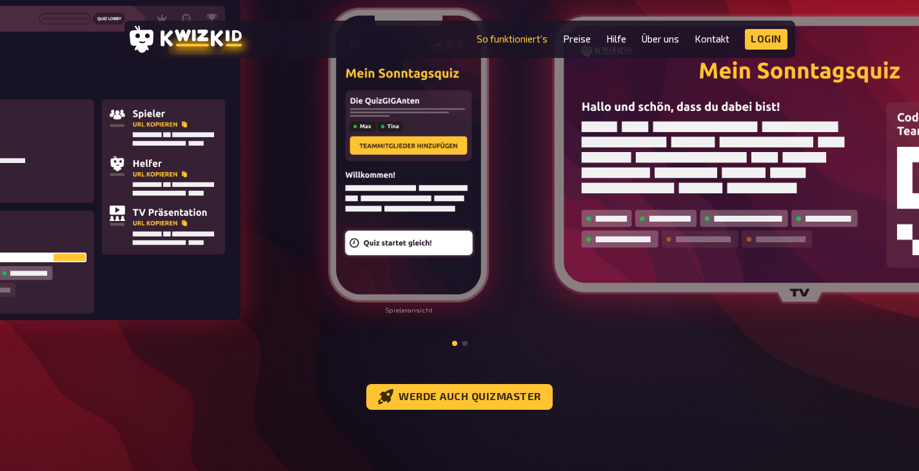
click at [148, 279] on img at bounding box center [5, 159] width 470 height 322
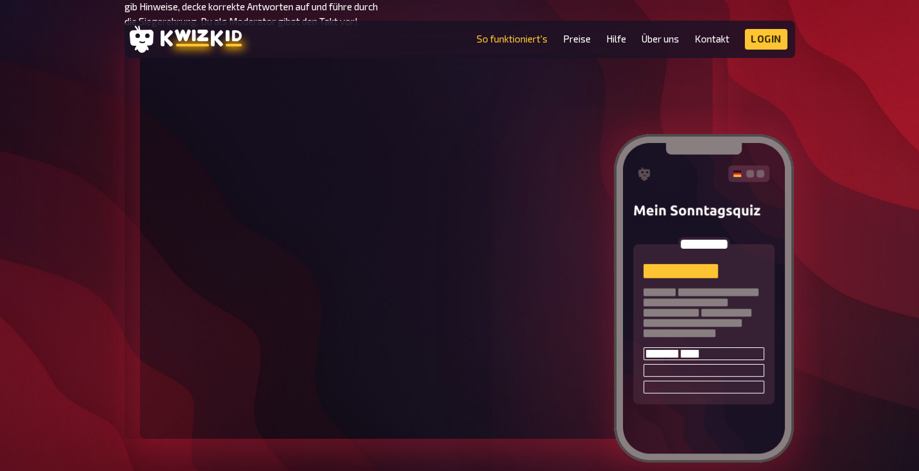
scroll to position [2257, 0]
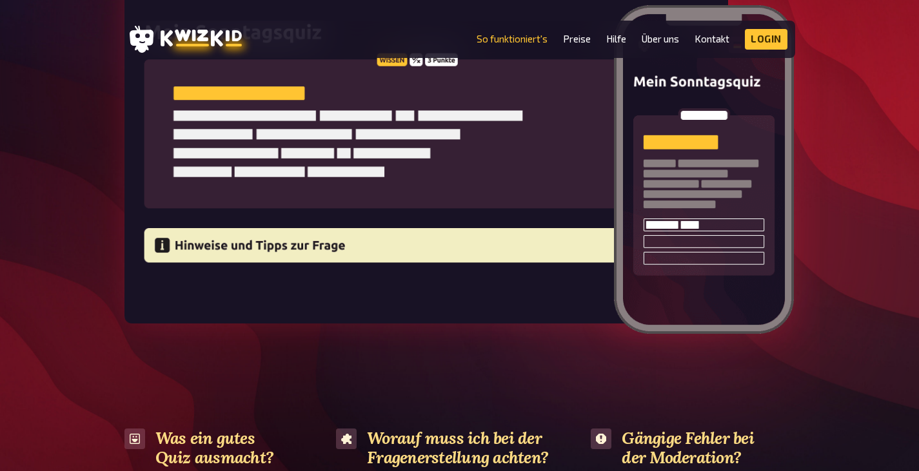
click at [278, 260] on img at bounding box center [425, 117] width 603 height 414
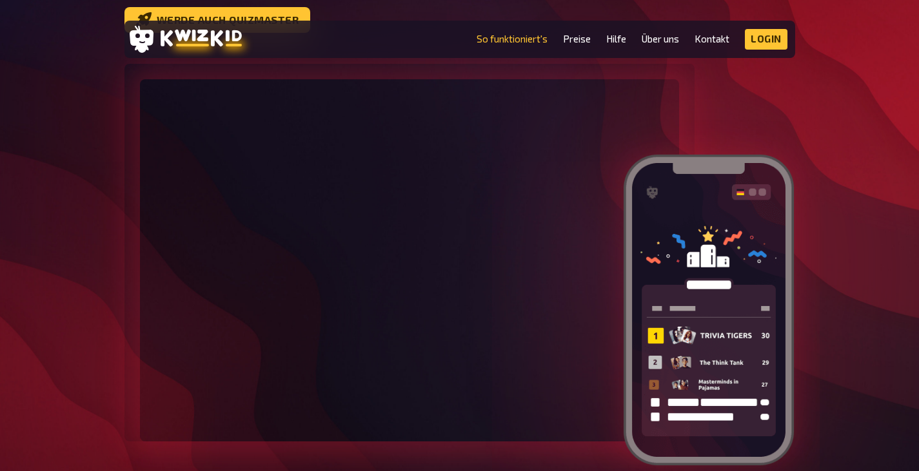
scroll to position [3739, 0]
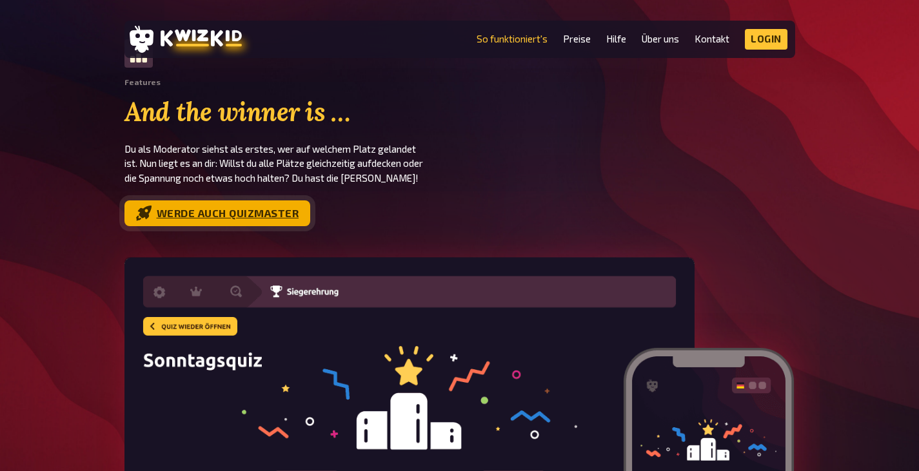
click at [255, 226] on link "Werde auch Quizmaster" at bounding box center [217, 214] width 186 height 26
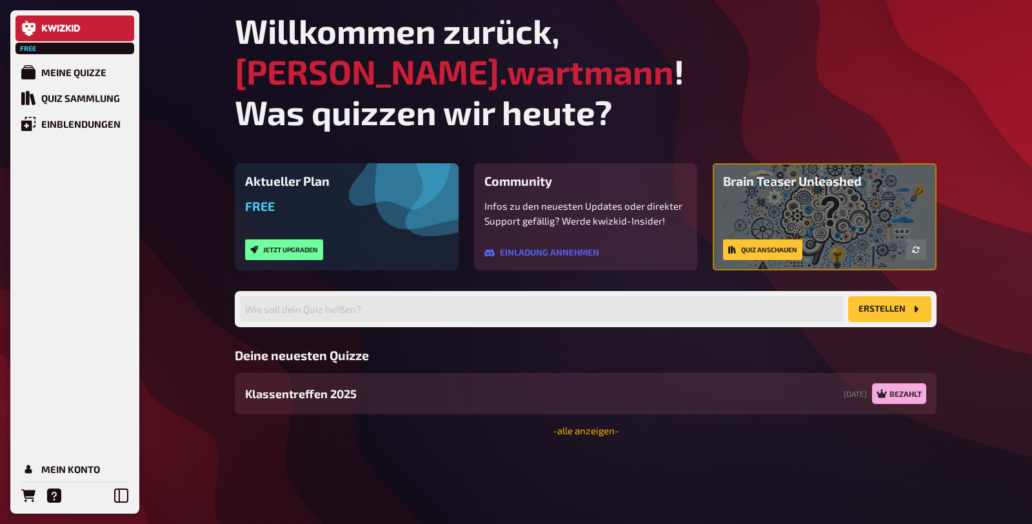
click at [590, 424] on link "- alle anzeigen -" at bounding box center [586, 430] width 66 height 12
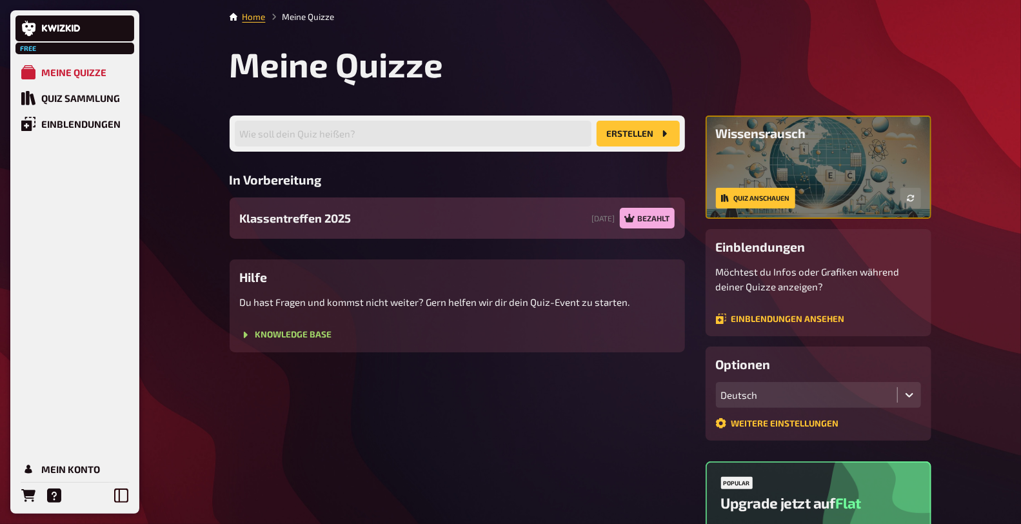
click at [337, 219] on span "Klassentreffen 2025" at bounding box center [296, 218] width 112 height 17
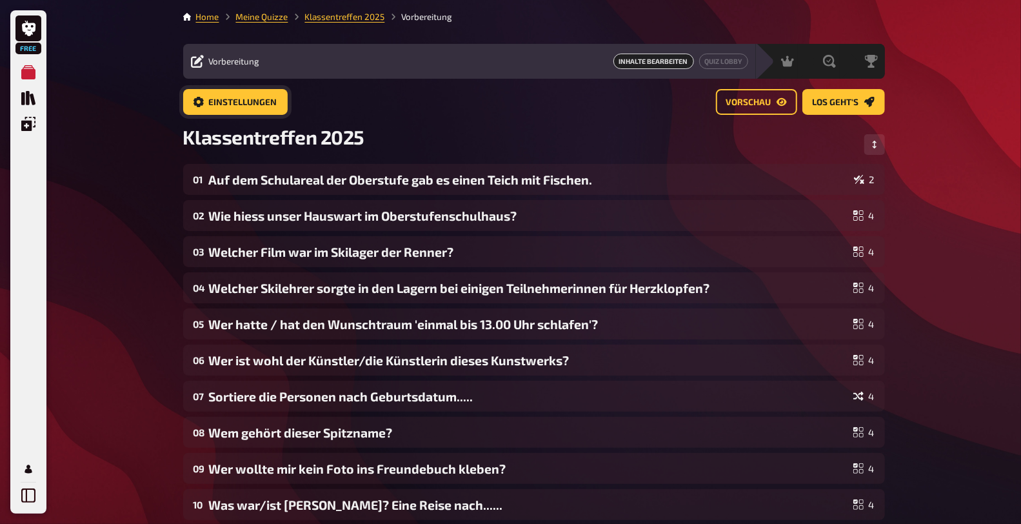
click at [250, 99] on span "Einstellungen" at bounding box center [243, 102] width 68 height 9
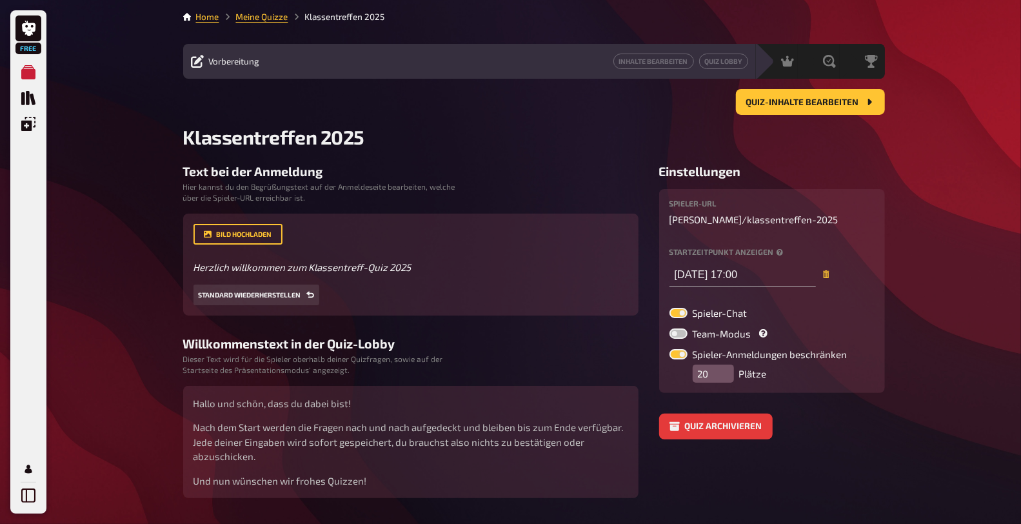
scroll to position [36, 0]
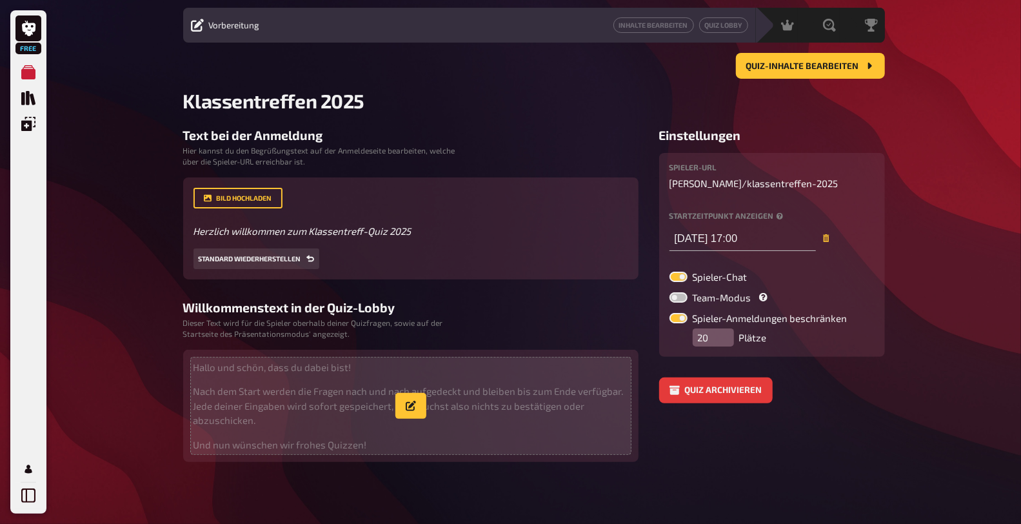
click at [372, 444] on p "Und nun wünschen wir frohes Quizzen!" at bounding box center [410, 444] width 435 height 15
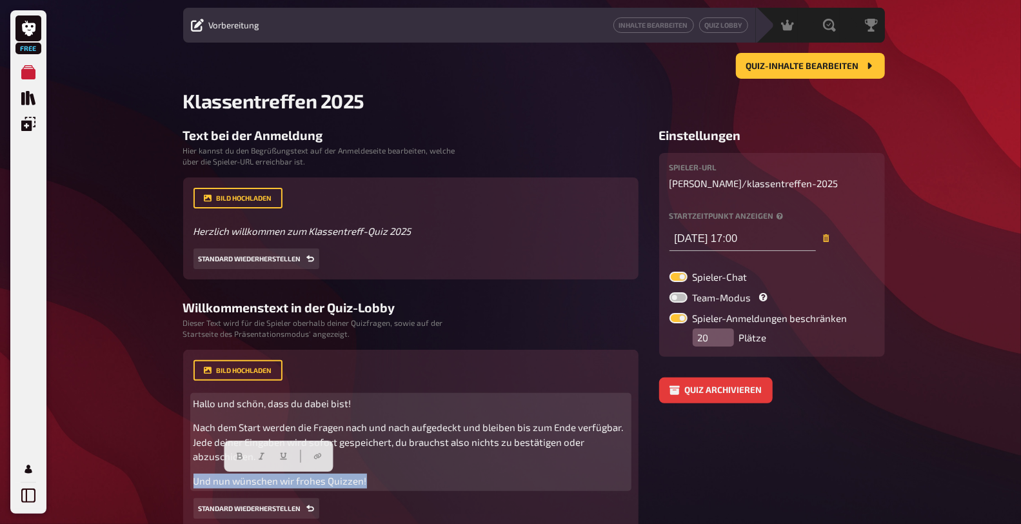
drag, startPoint x: 373, startPoint y: 480, endPoint x: 175, endPoint y: 489, distance: 198.1
click at [175, 489] on div "Home Meine Quizze Klassentreffen 2025 Vorbereitung Inhalte Bearbeiten Quiz Lobb…" at bounding box center [534, 277] width 722 height 627
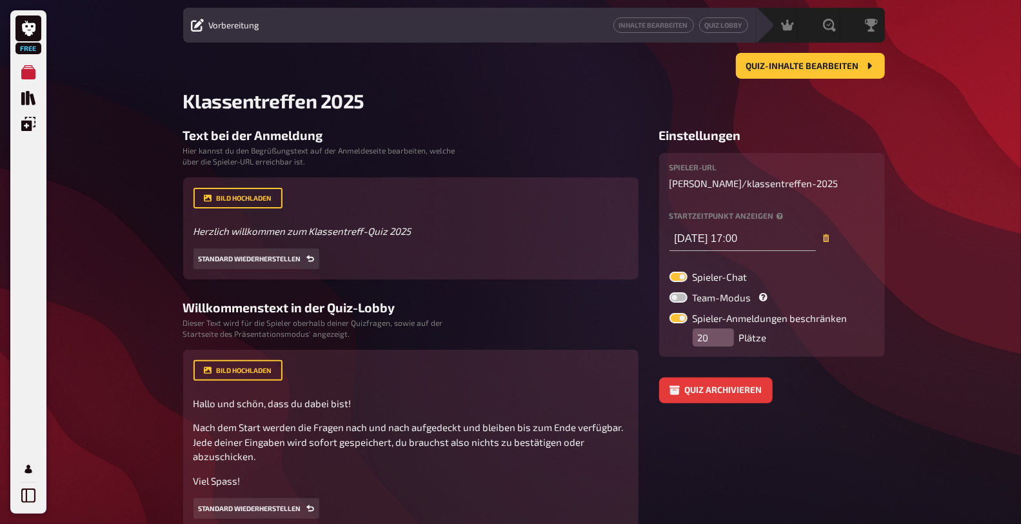
click at [789, 429] on aside "Einstellungen Spieler-URL caroline-wartmann / klassentreffen-2025 Startzeitpunk…" at bounding box center [772, 328] width 226 height 401
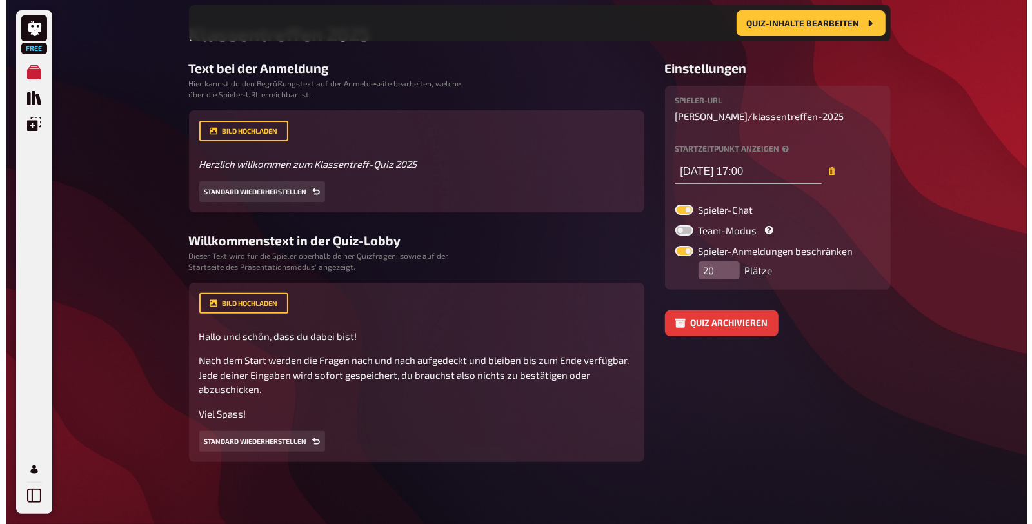
scroll to position [0, 0]
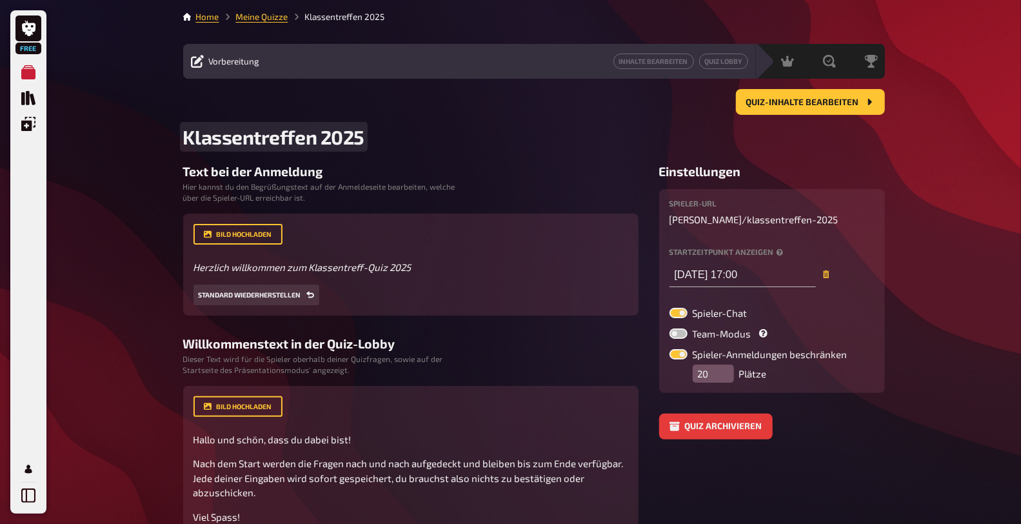
click at [313, 140] on span "Klassentreffen 2025" at bounding box center [273, 136] width 181 height 23
click at [724, 65] on link "Quiz Lobby" at bounding box center [723, 61] width 49 height 15
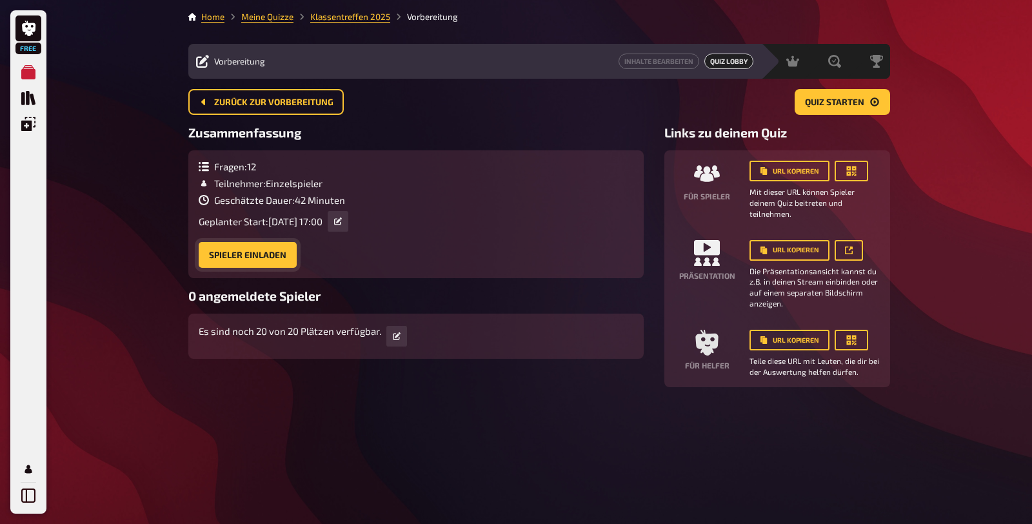
click at [269, 253] on button "Spieler einladen" at bounding box center [248, 255] width 98 height 26
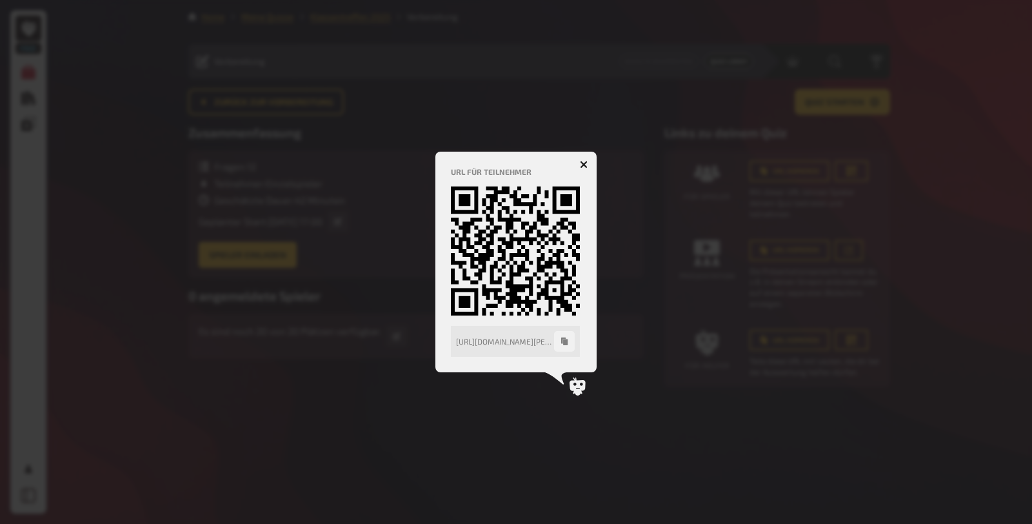
click at [583, 161] on icon "button" at bounding box center [584, 165] width 8 height 8
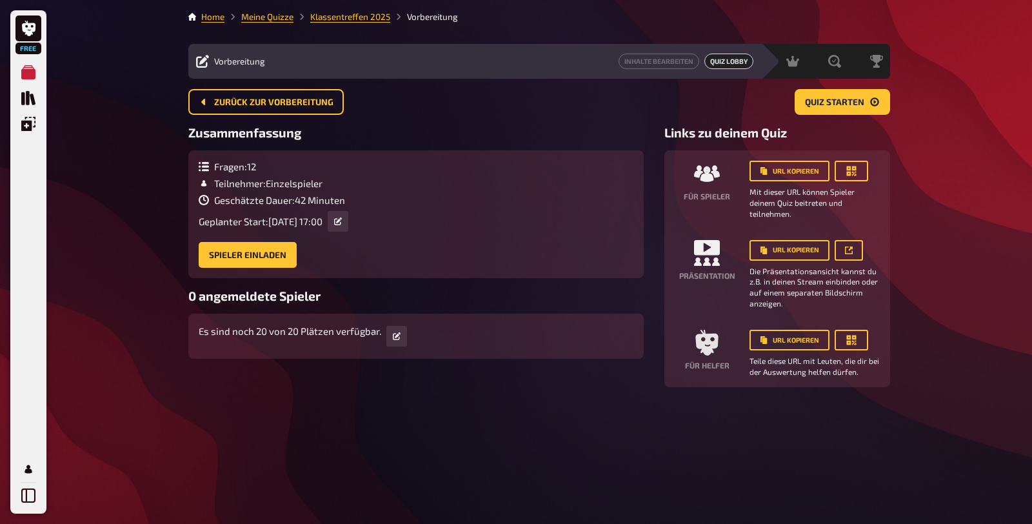
click at [714, 262] on icon at bounding box center [716, 261] width 8 height 8
click at [787, 266] on small "Die Präsentationsansicht kannst du z.B. in deinen Stream einbinden oder auf ein…" at bounding box center [814, 287] width 130 height 43
click at [849, 253] on icon at bounding box center [849, 250] width 8 height 8
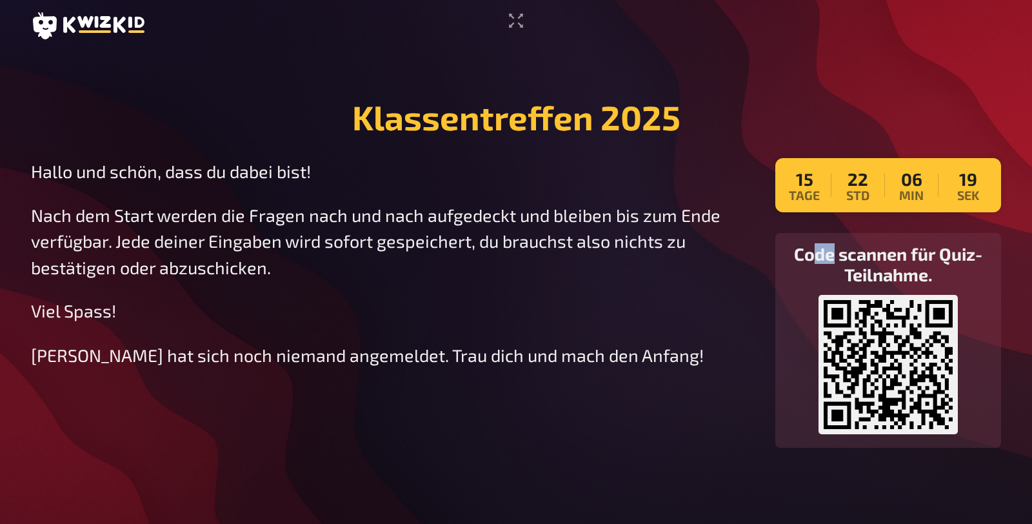
click at [811, 255] on h3 "Code scannen für Quiz-Teilnahme." at bounding box center [887, 263] width 205 height 41
click at [738, 351] on div "[PERSON_NAME] hat sich noch niemand angemeldet. Trau dich und mach den Anfang!" at bounding box center [392, 354] width 723 height 21
click at [515, 21] on icon "Vollbildmodus aktivieren" at bounding box center [515, 20] width 21 height 21
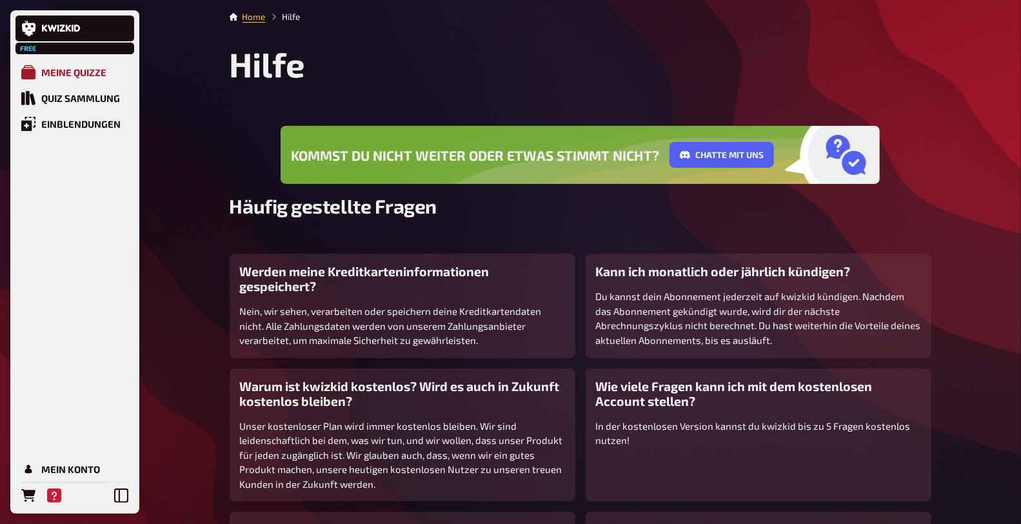
click at [90, 69] on div "Meine Quizze" at bounding box center [73, 72] width 65 height 12
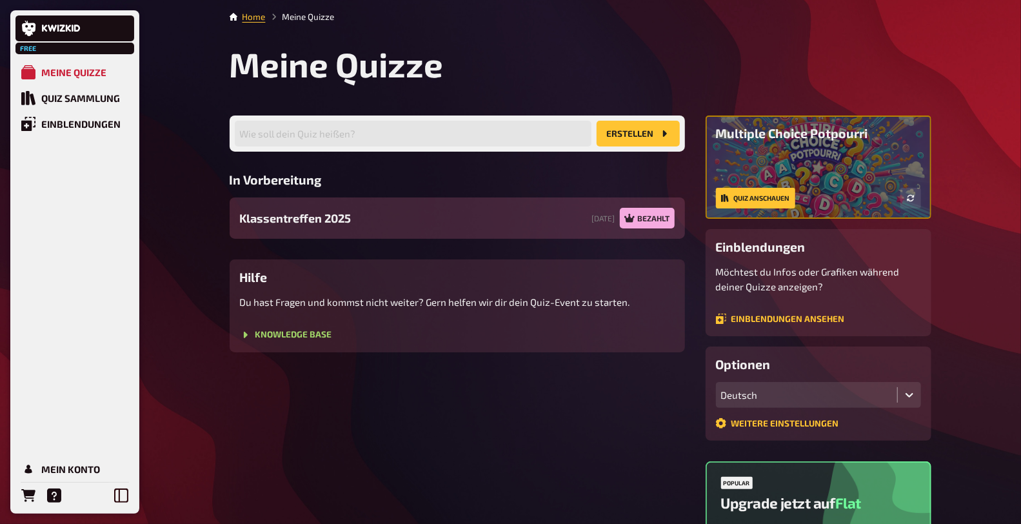
click at [462, 218] on div "Klassentreffen 2025 [DATE] Bezahlt" at bounding box center [457, 217] width 455 height 41
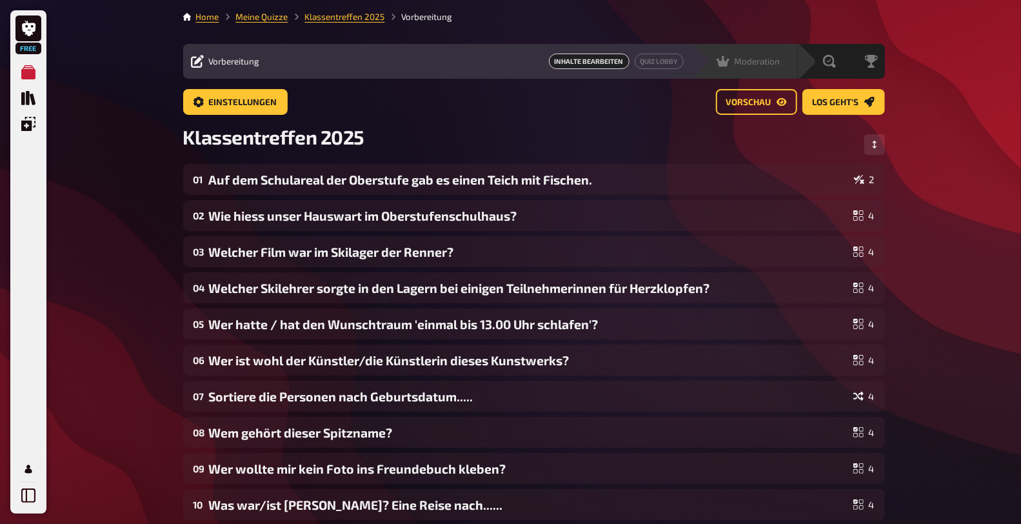
click at [720, 63] on icon at bounding box center [722, 61] width 13 height 11
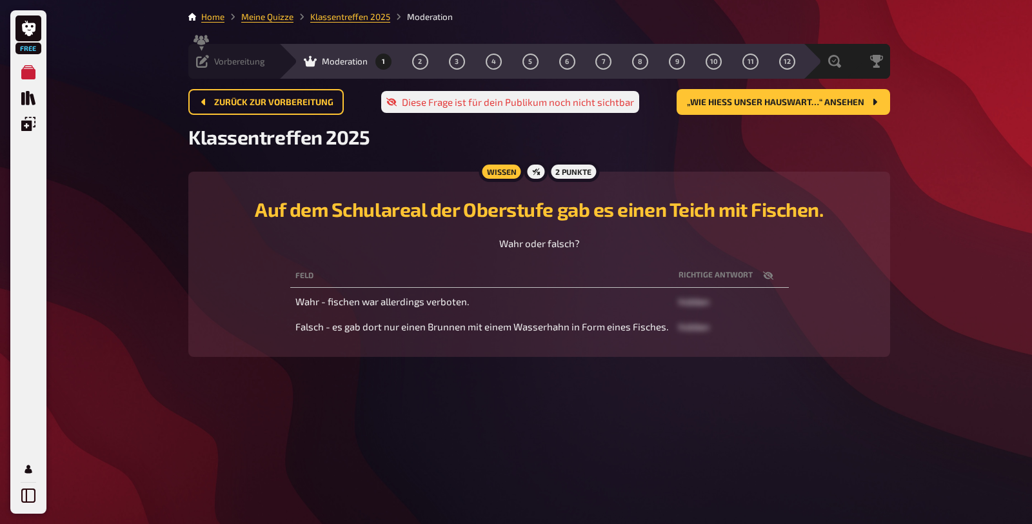
click at [201, 61] on icon at bounding box center [202, 61] width 13 height 13
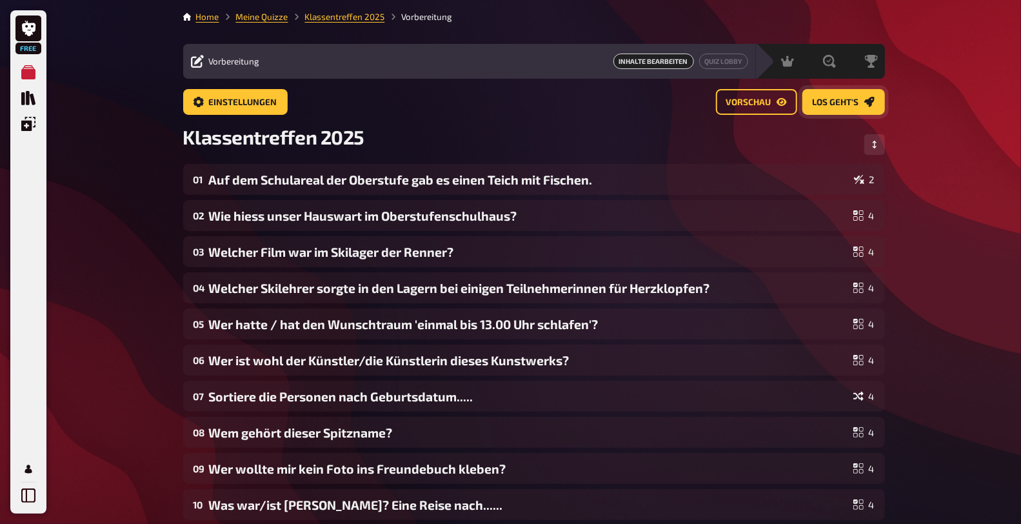
click at [840, 95] on link "Los geht's" at bounding box center [843, 102] width 83 height 26
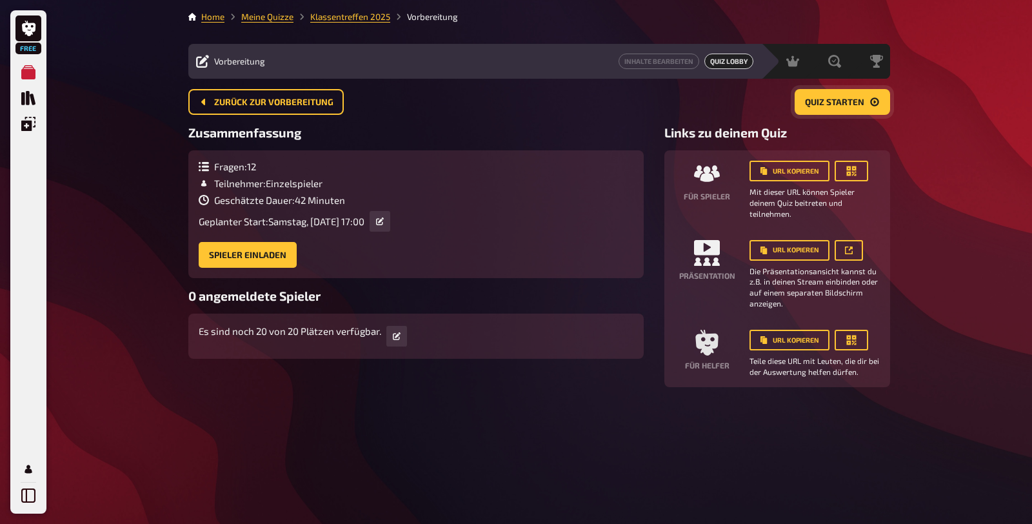
click at [811, 101] on span "Quiz starten" at bounding box center [834, 102] width 59 height 9
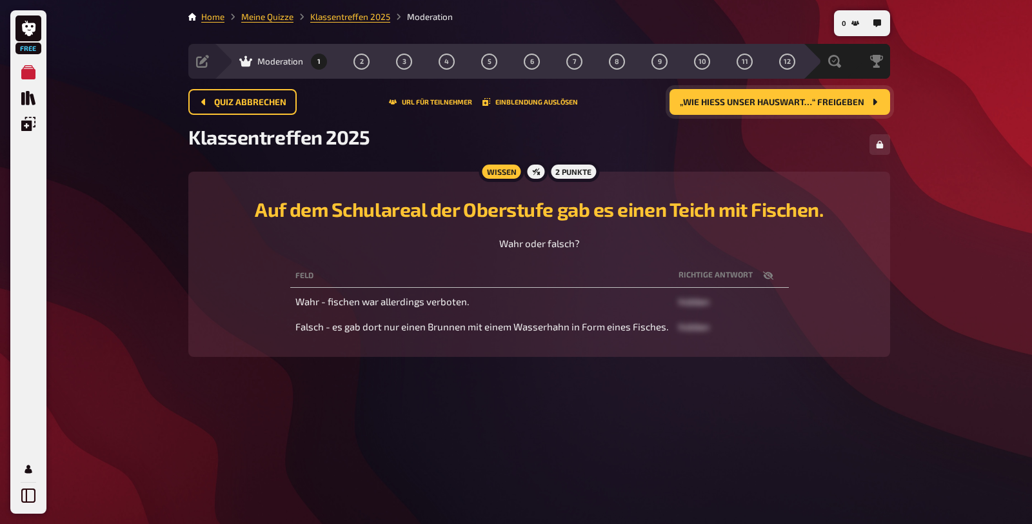
click at [765, 273] on icon "button" at bounding box center [768, 275] width 10 height 10
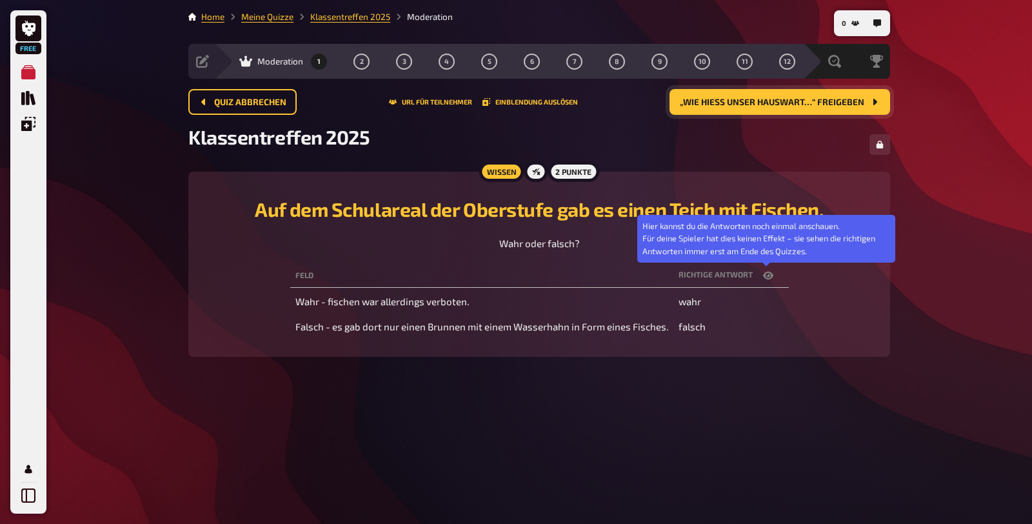
click at [765, 273] on icon "button" at bounding box center [768, 275] width 10 height 10
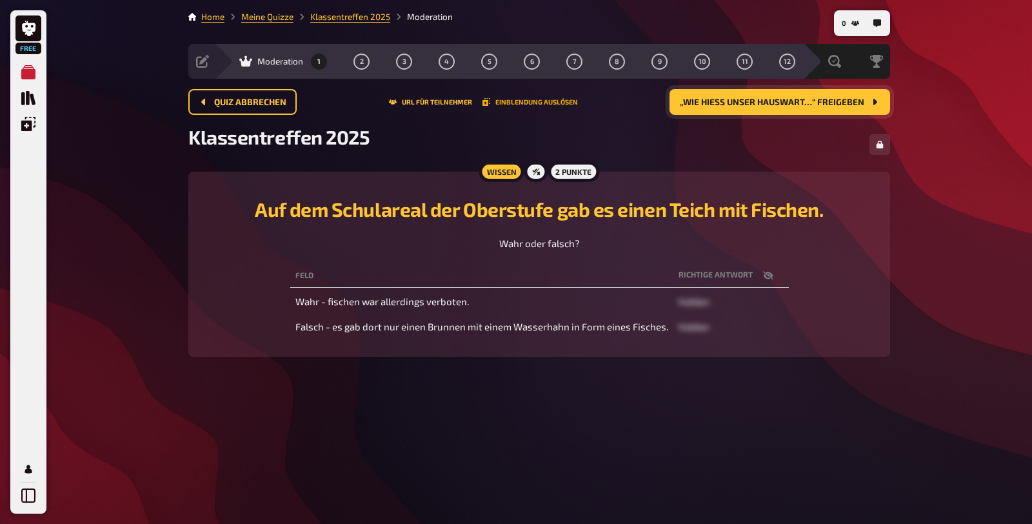
click at [516, 100] on button "Einblendung auslösen" at bounding box center [529, 102] width 95 height 8
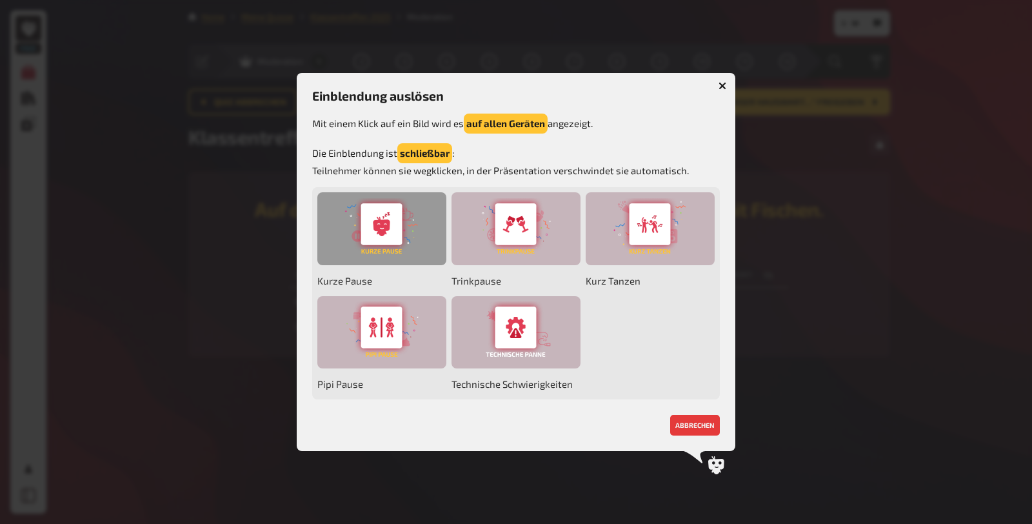
click at [397, 221] on div at bounding box center [381, 228] width 129 height 73
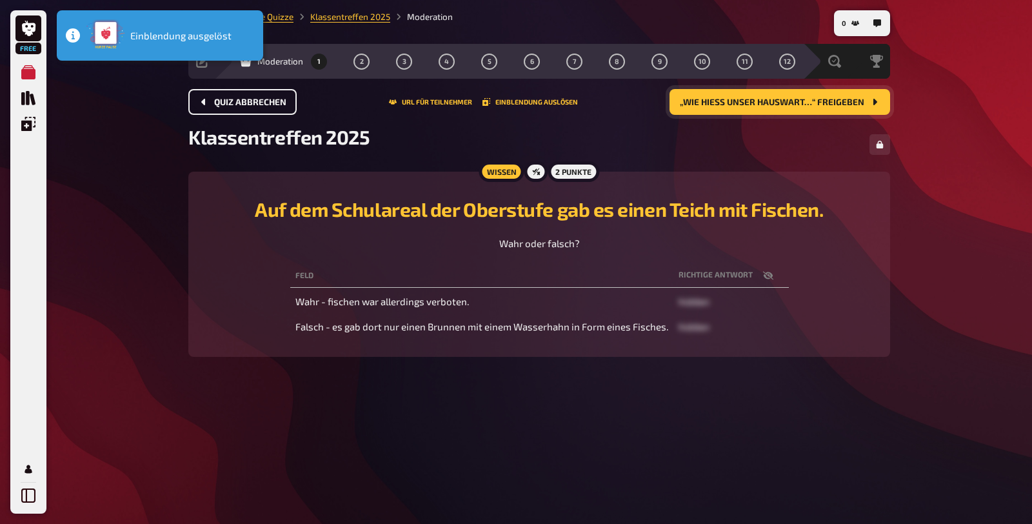
click at [224, 103] on span "Quiz abbrechen" at bounding box center [250, 102] width 72 height 9
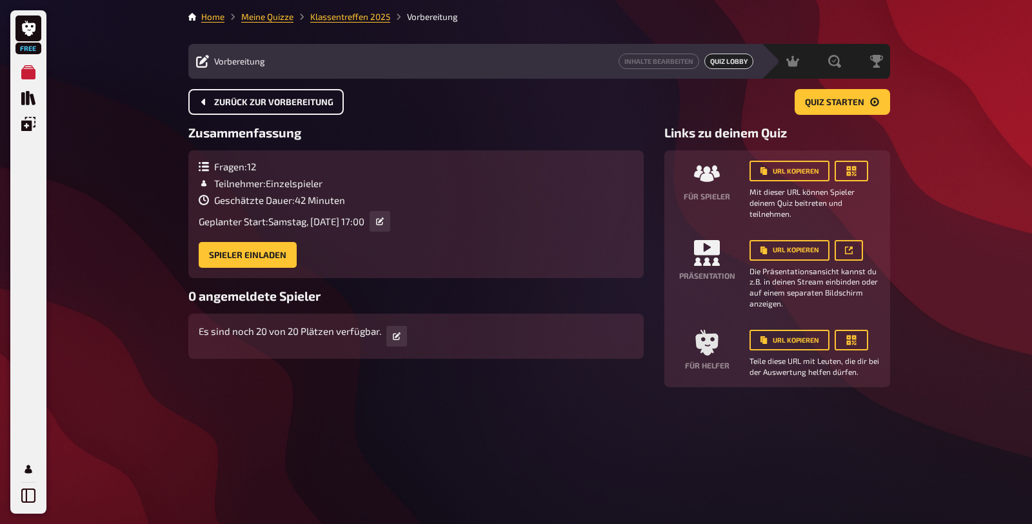
click at [222, 104] on span "Zurück zur Vorbereitung" at bounding box center [273, 102] width 119 height 9
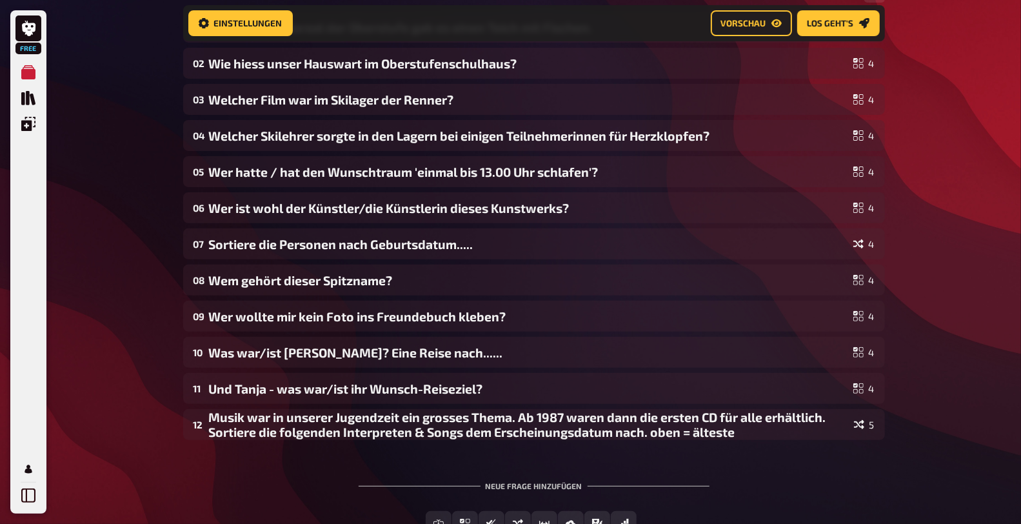
scroll to position [234, 0]
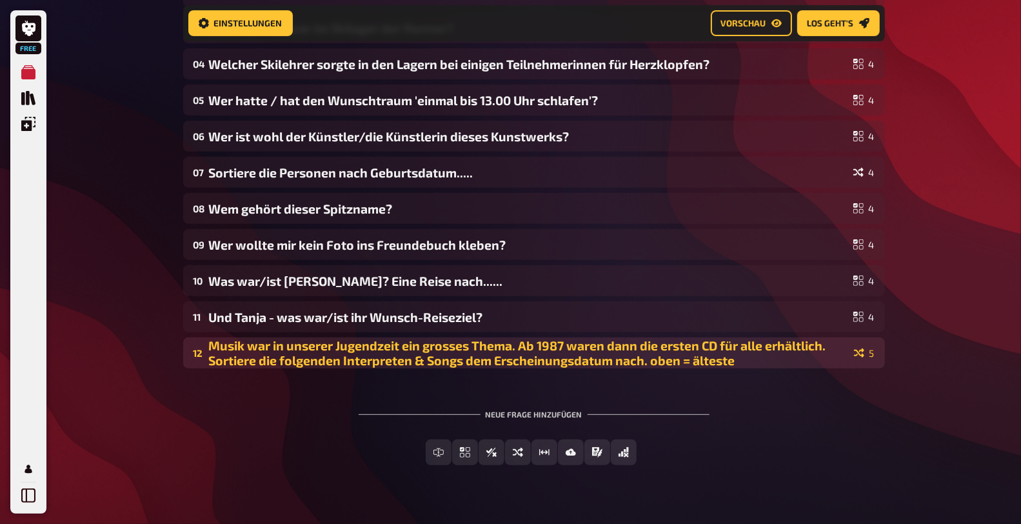
click at [567, 353] on div "Musik war in unserer Jugendzeit ein grosses Thema. Ab 1987 waren dann die erste…" at bounding box center [529, 353] width 640 height 30
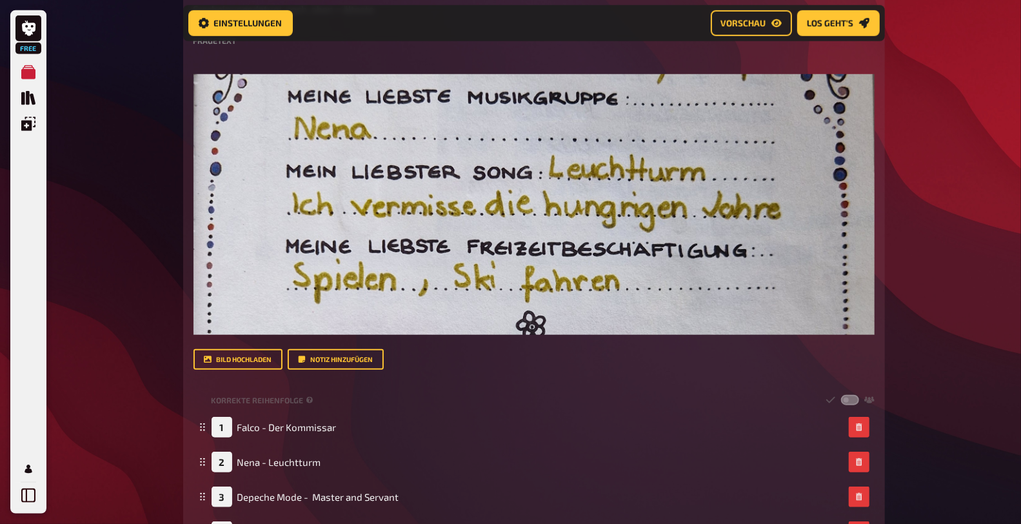
scroll to position [521, 0]
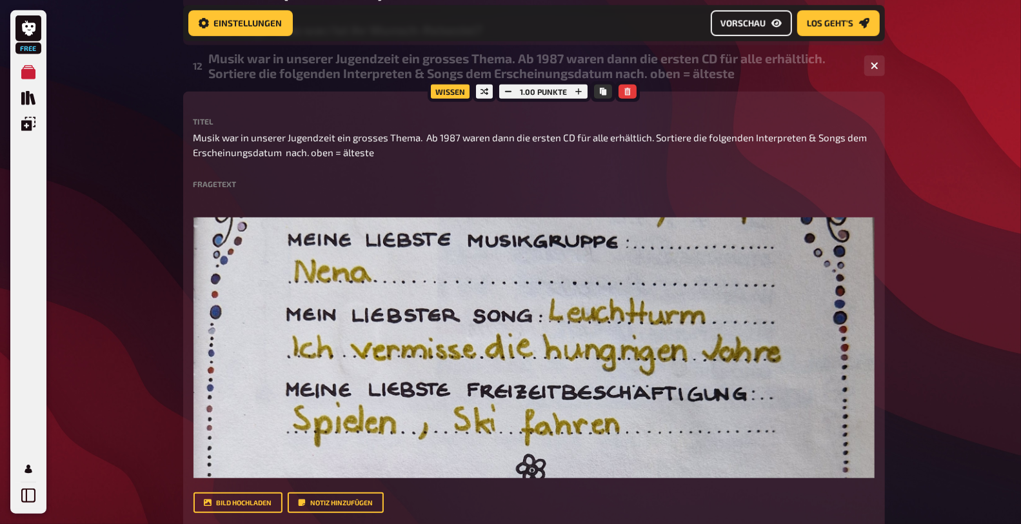
click at [724, 23] on span "Vorschau" at bounding box center [743, 23] width 45 height 9
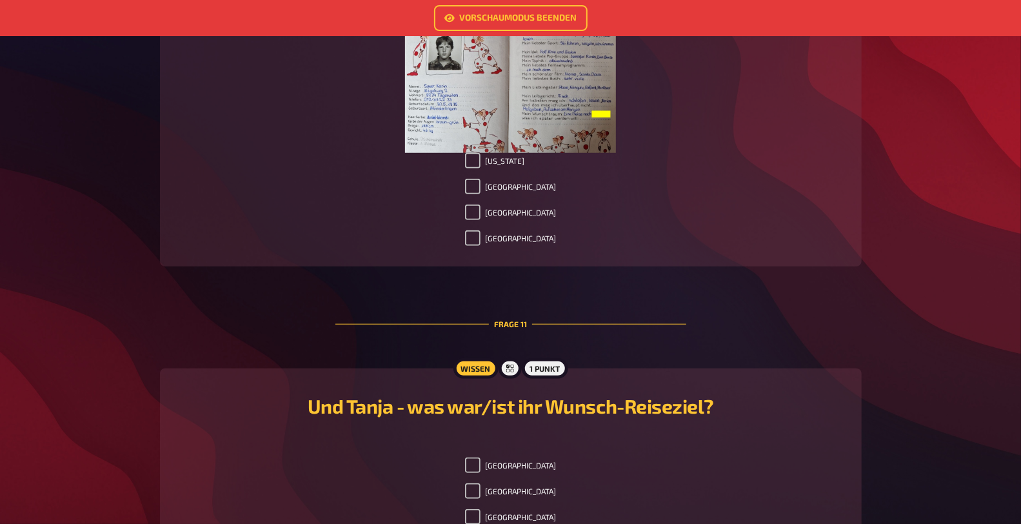
scroll to position [3117, 0]
